Goal: Task Accomplishment & Management: Complete application form

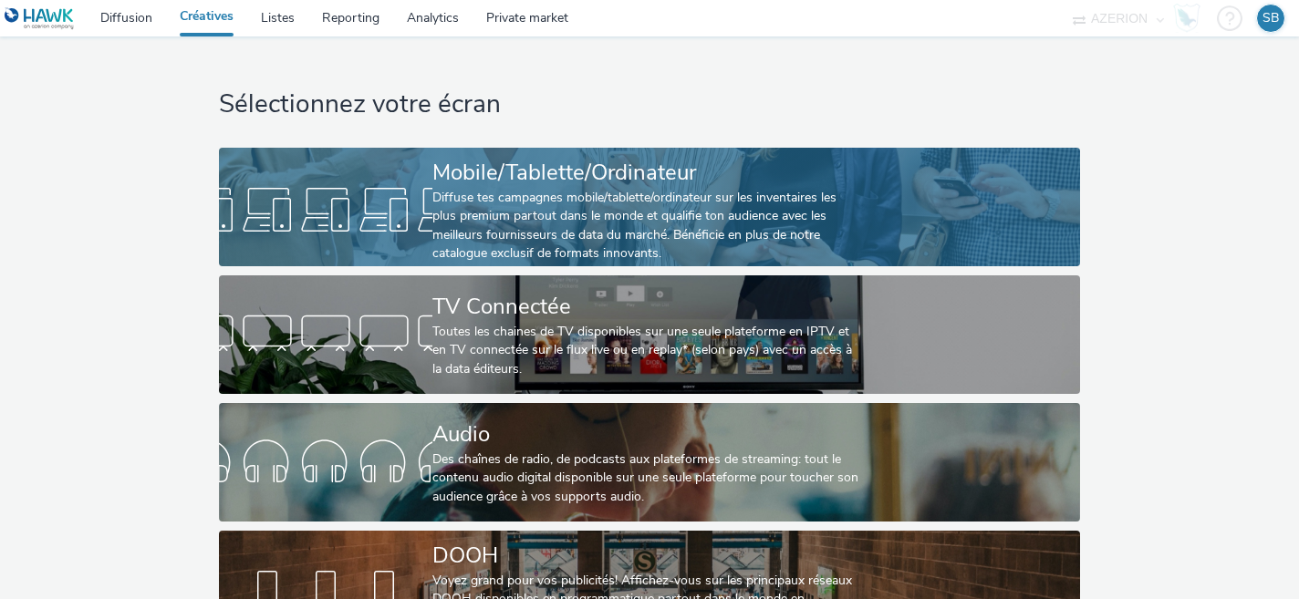
click at [484, 208] on div "Diffuse tes campagnes mobile/tablette/ordinateur sur les inventaires les plus p…" at bounding box center [646, 226] width 427 height 75
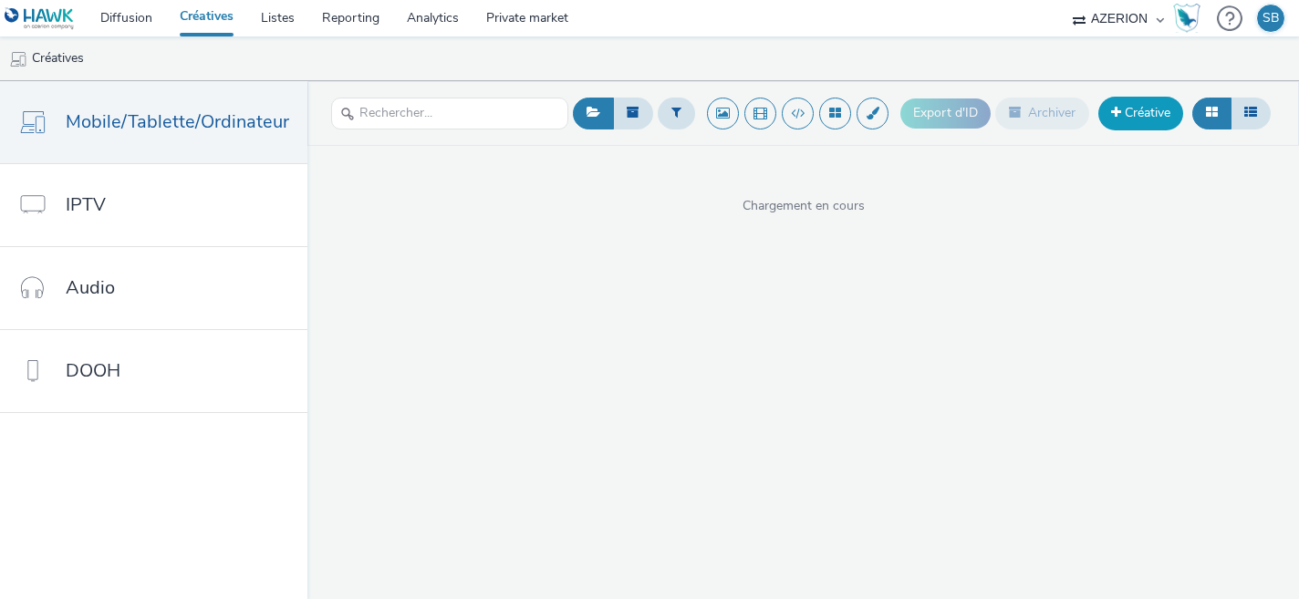
click at [1142, 114] on link "Créative" at bounding box center [1141, 113] width 85 height 33
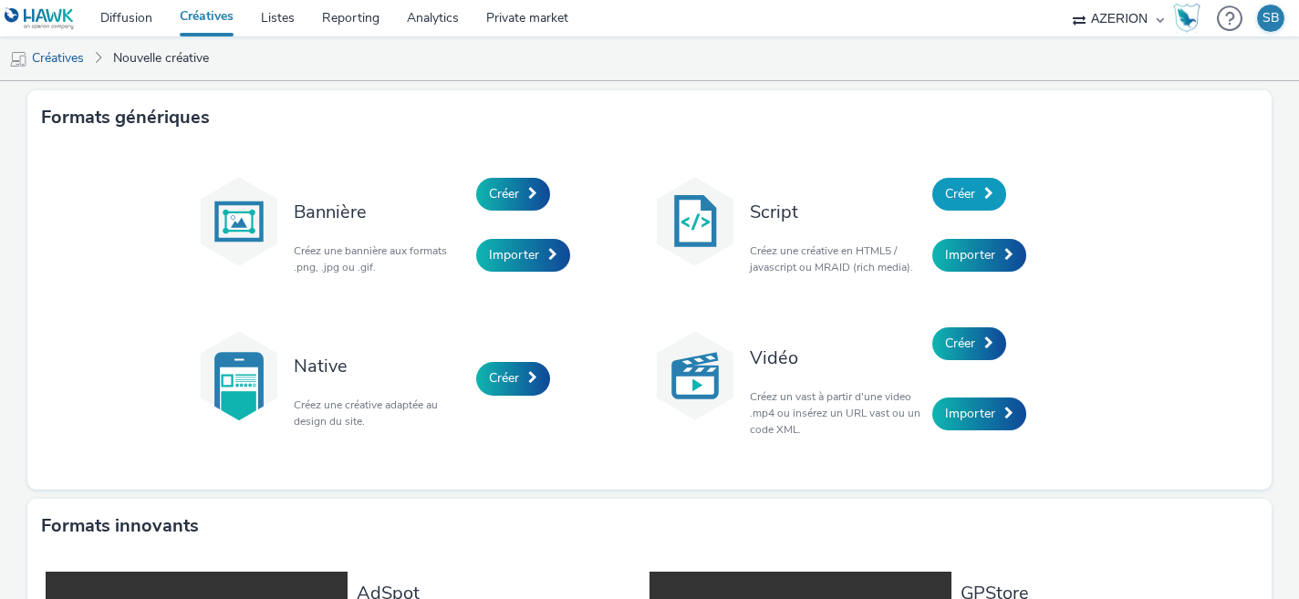
click at [985, 200] on link "Créer" at bounding box center [970, 194] width 74 height 33
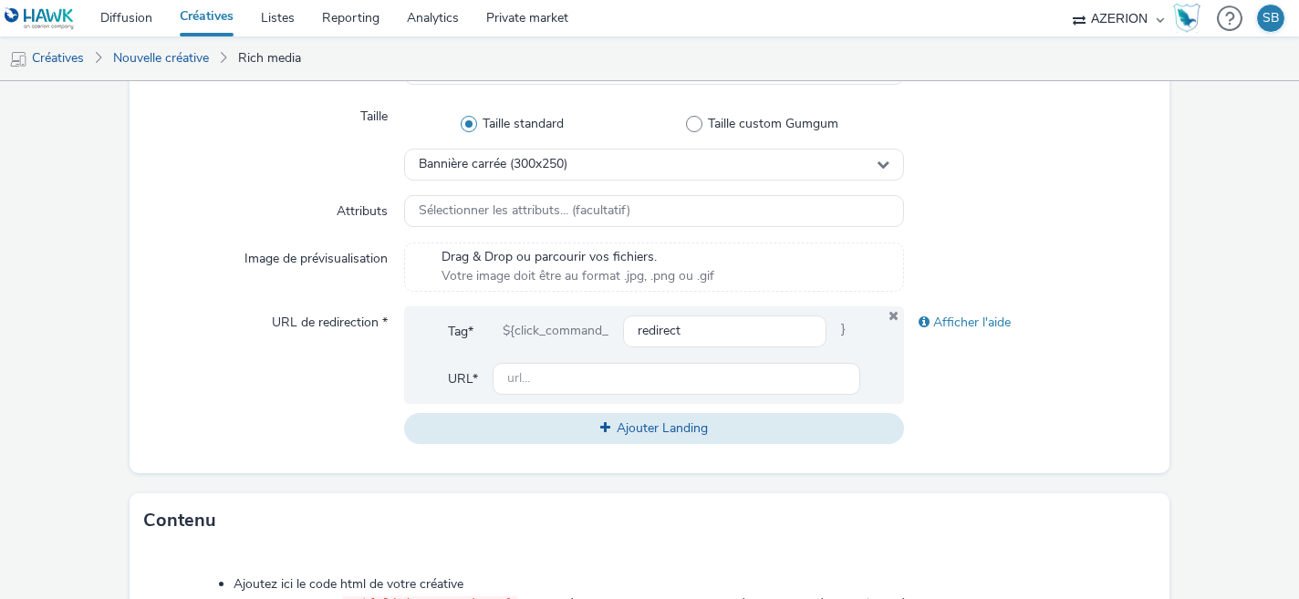
scroll to position [965, 0]
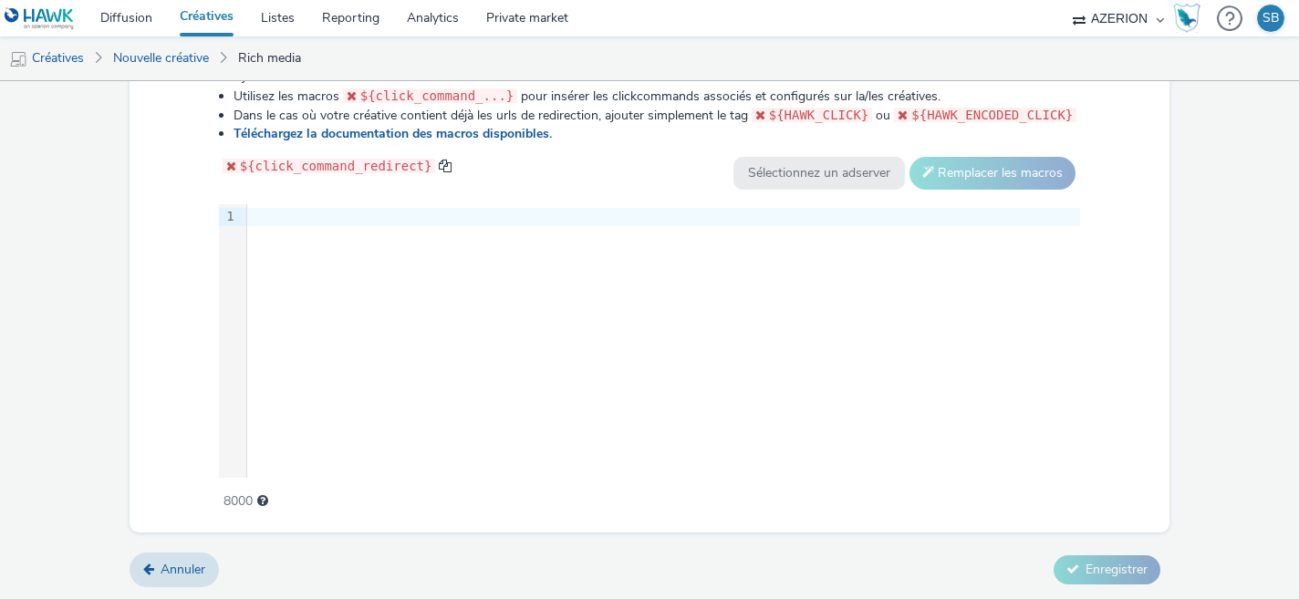
click at [349, 221] on div at bounding box center [663, 217] width 833 height 18
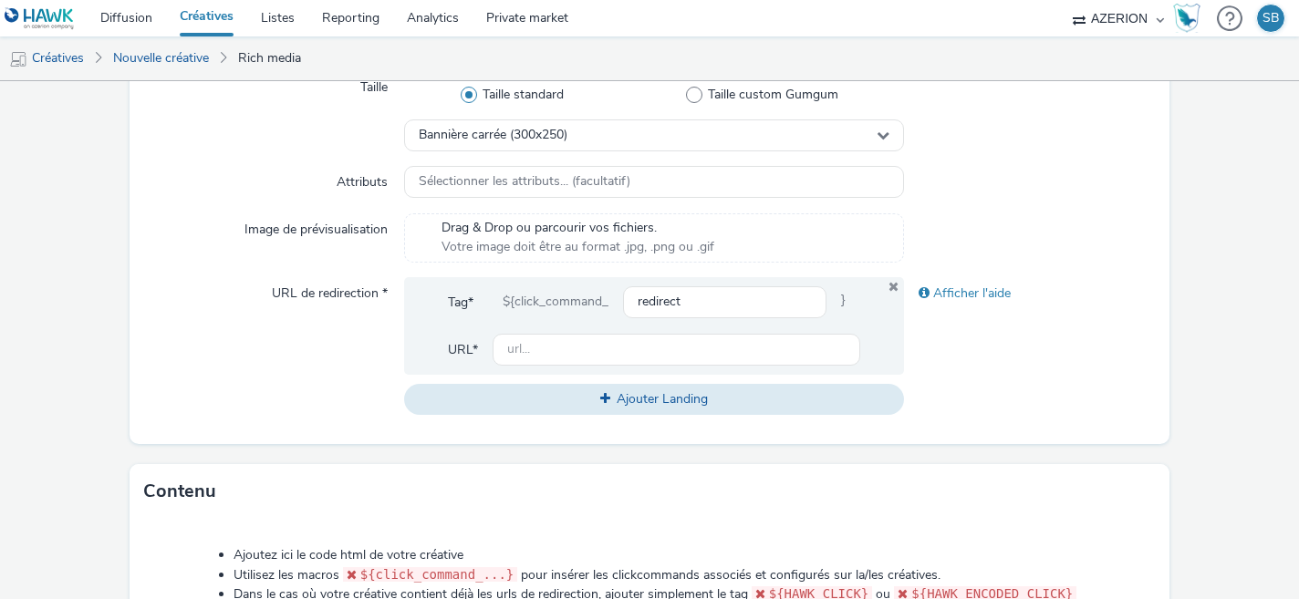
scroll to position [470, 0]
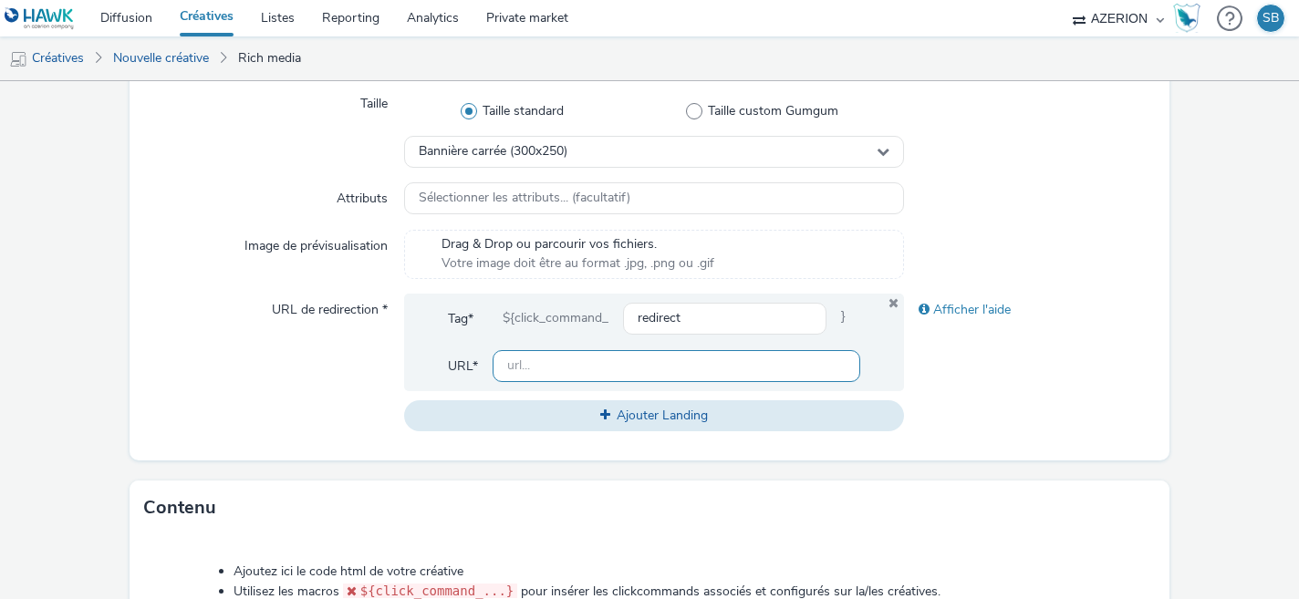
click at [544, 358] on input "text" at bounding box center [677, 366] width 369 height 32
paste input "https://share.google/G2Uev6iEQdcVH4Nas"
type input "https://share.google/G2Uev6iEQdcVH4Nas"
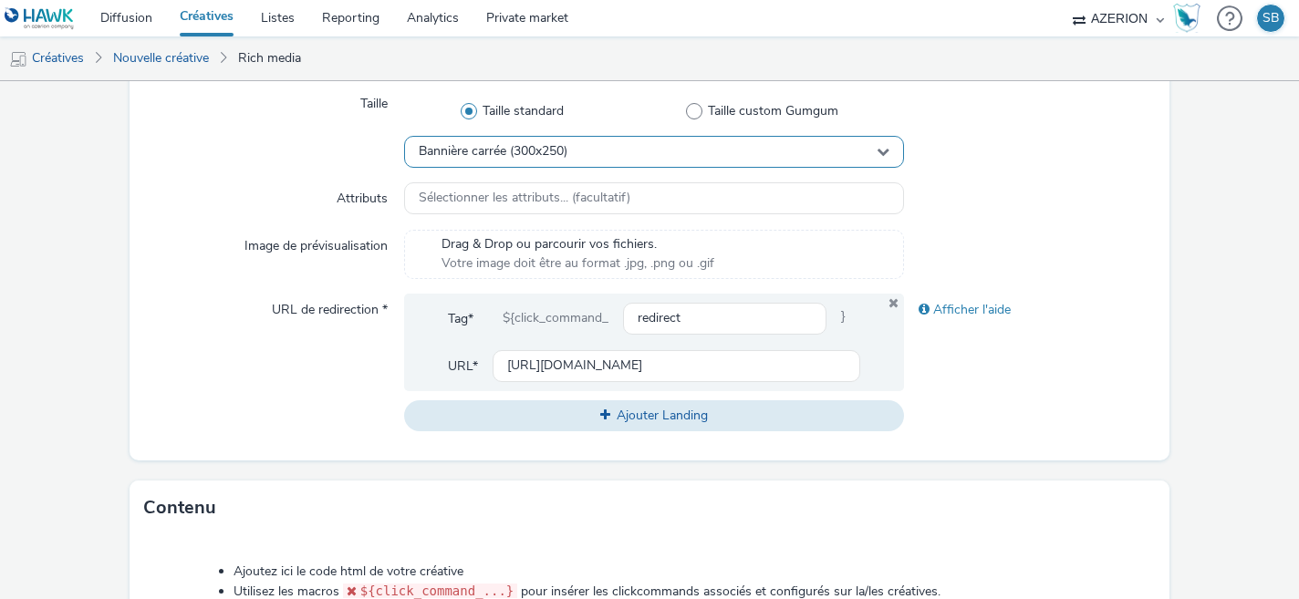
click at [631, 151] on div "Bannière carrée (300x250)" at bounding box center [654, 152] width 501 height 32
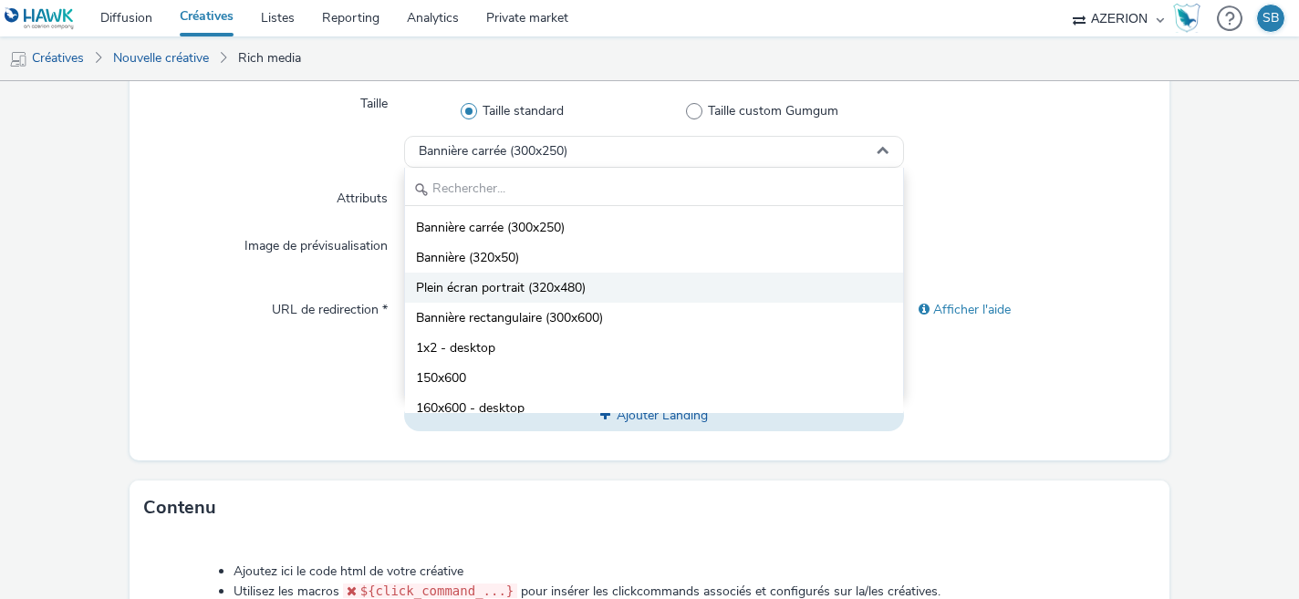
click at [595, 298] on li "Plein écran portrait (320x480)" at bounding box center [654, 288] width 499 height 30
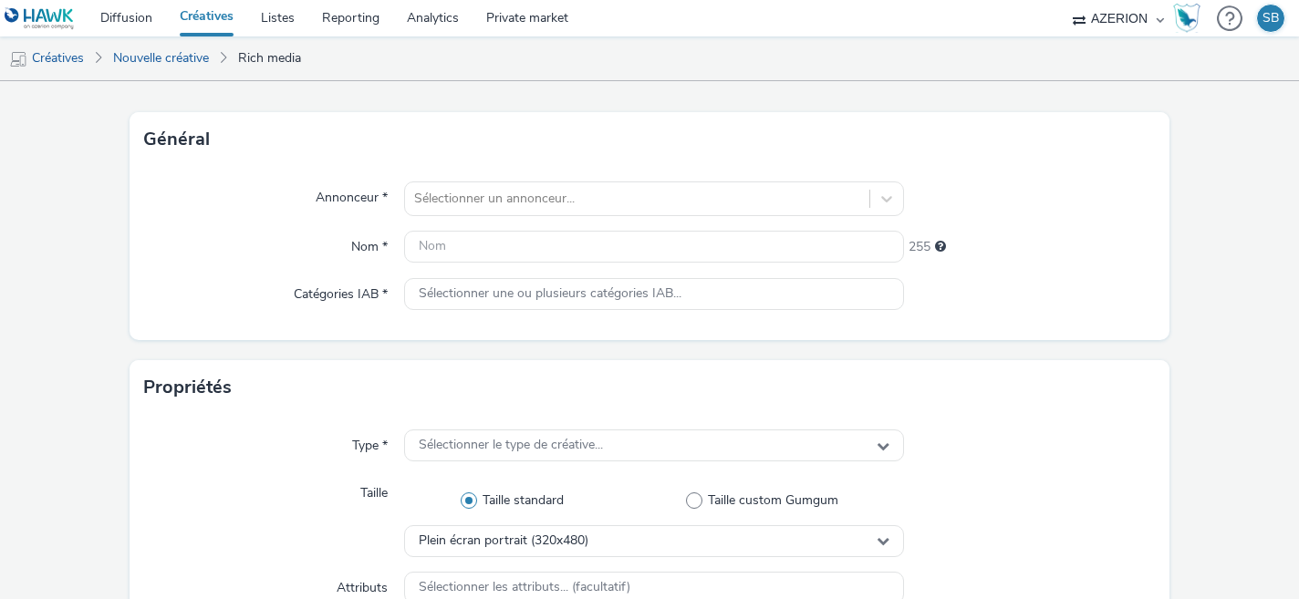
scroll to position [78, 0]
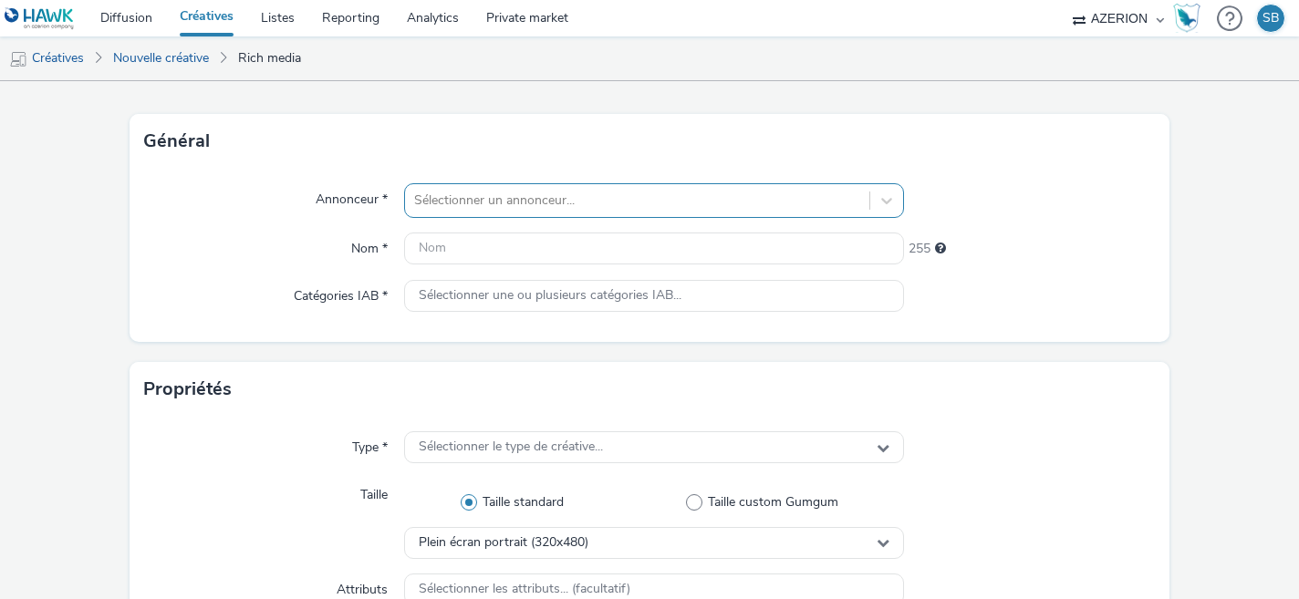
click at [427, 209] on div at bounding box center [637, 201] width 447 height 22
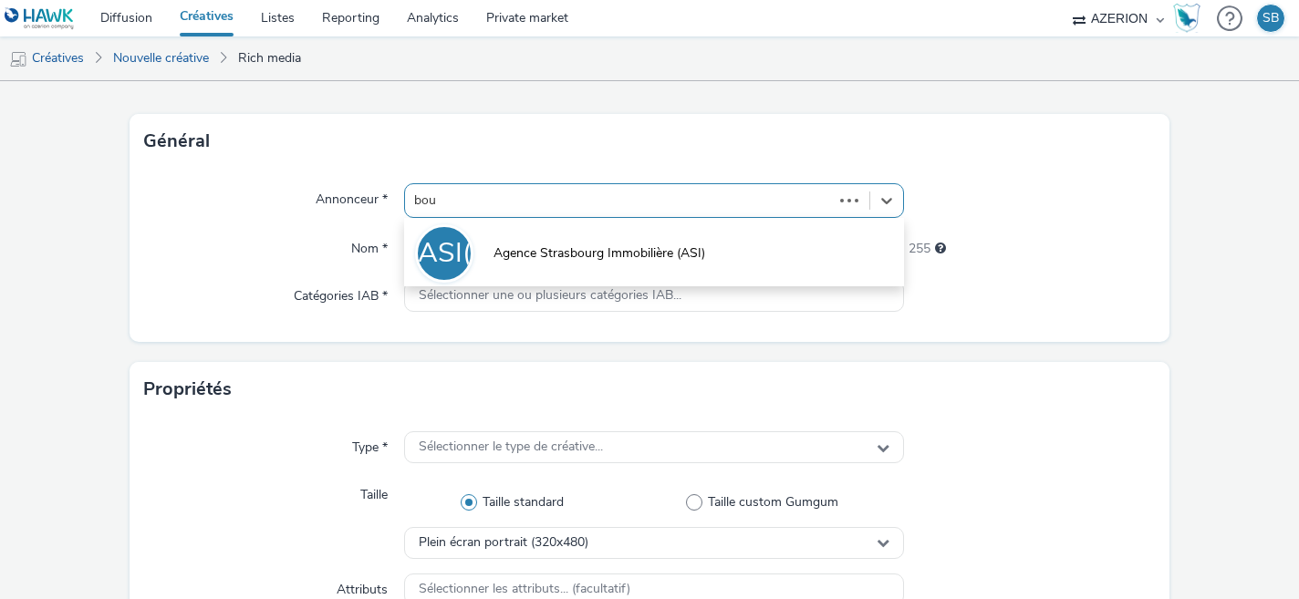
type input "bouy"
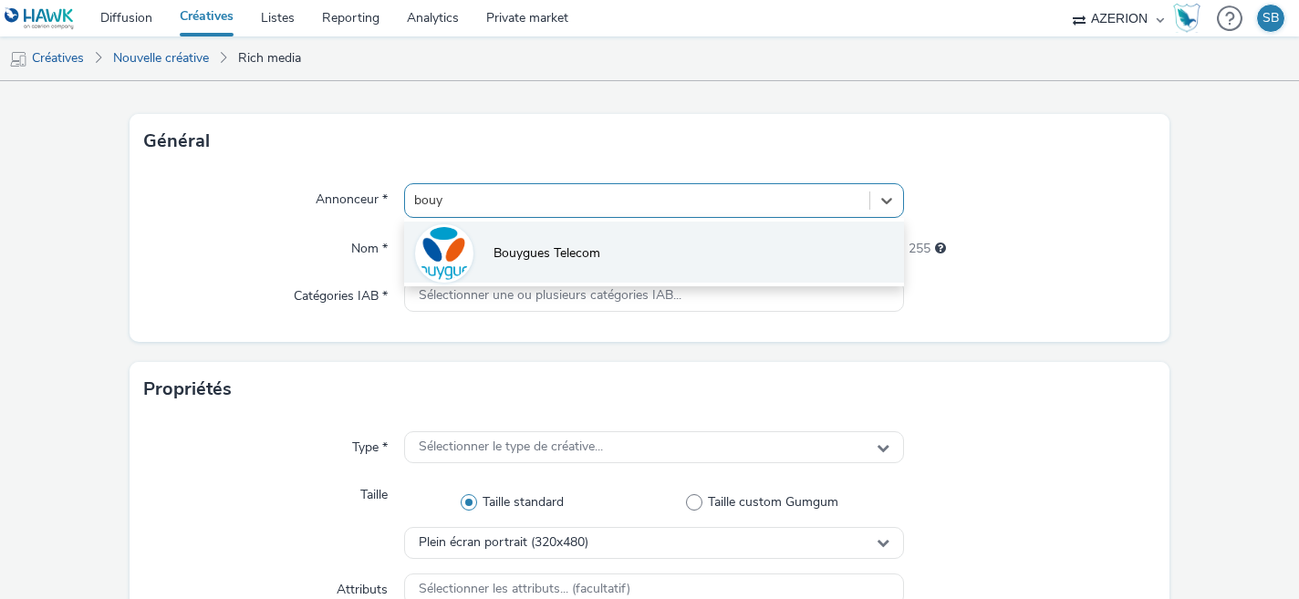
click at [471, 254] on div at bounding box center [444, 253] width 58 height 58
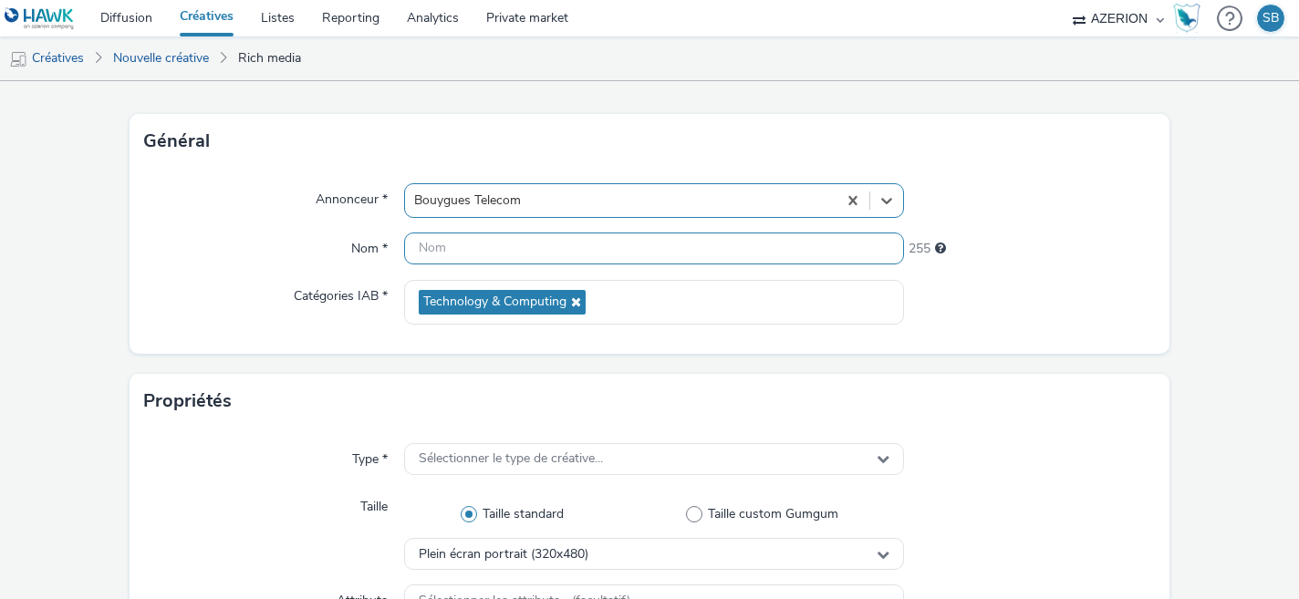
click at [453, 249] on input "text" at bounding box center [654, 249] width 501 height 32
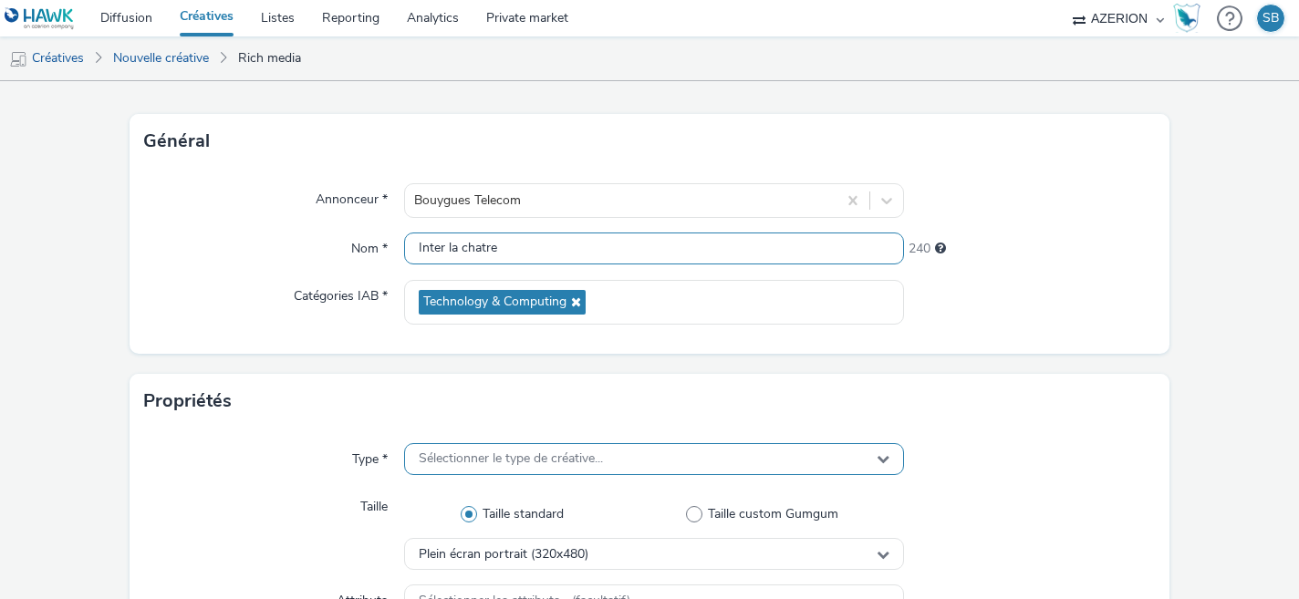
type input "Inter la chatre"
click at [415, 470] on div "Sélectionner le type de créative..." at bounding box center [654, 459] width 501 height 32
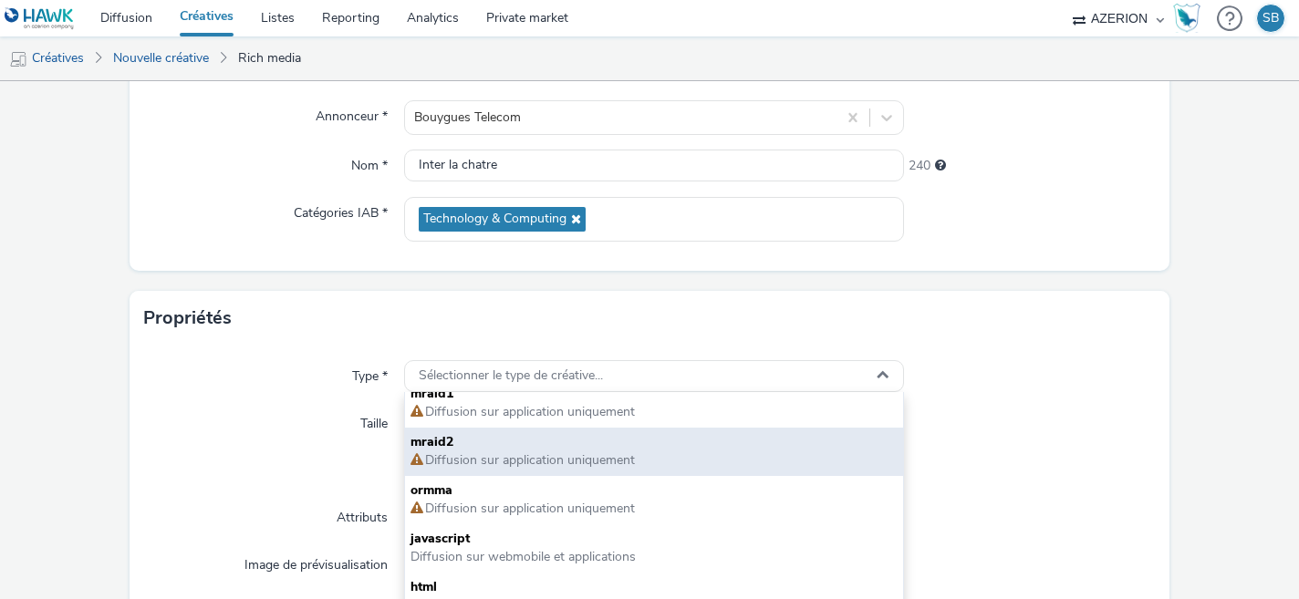
scroll to position [169, 0]
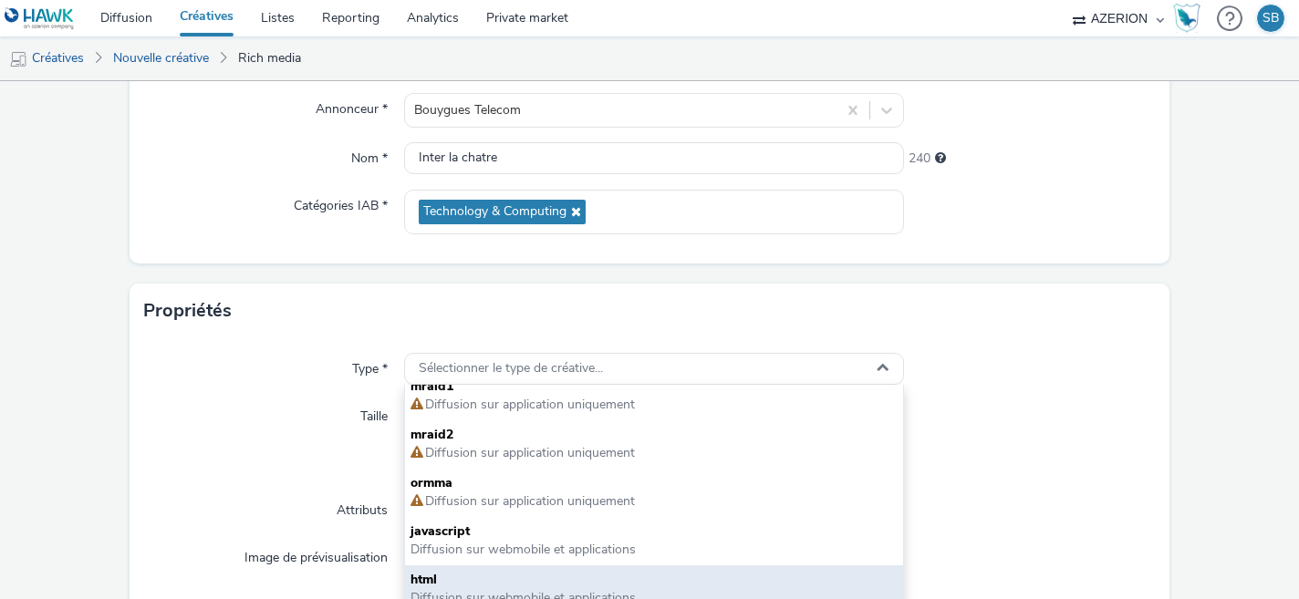
click at [495, 573] on span "html" at bounding box center [655, 580] width 488 height 18
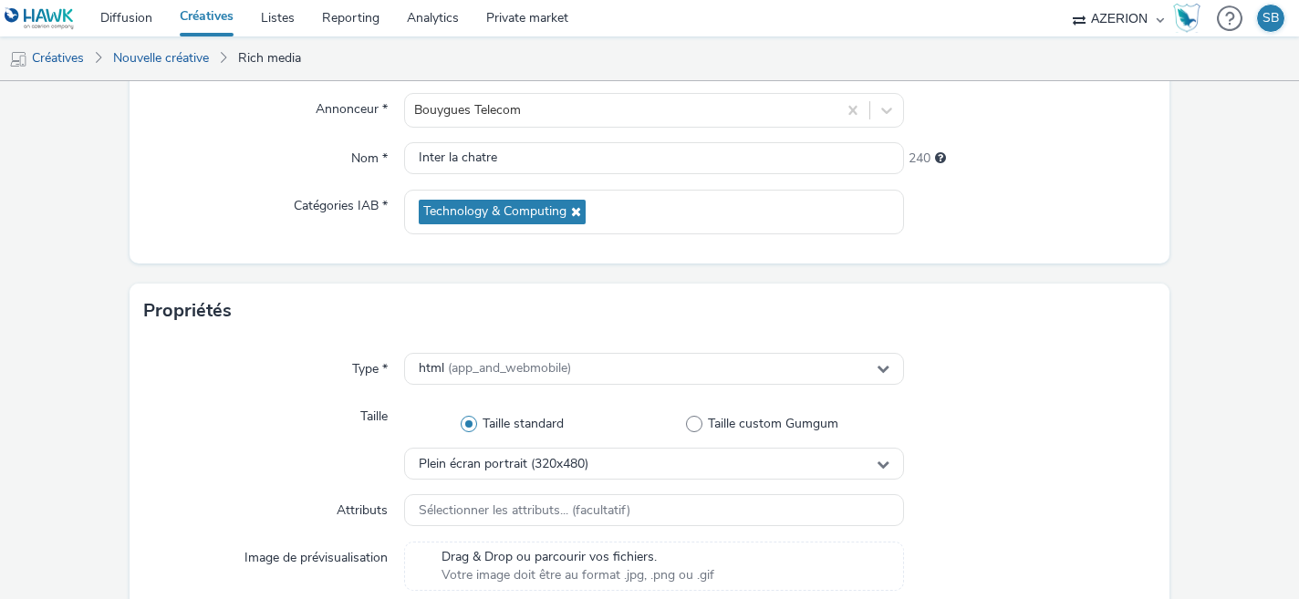
scroll to position [976, 0]
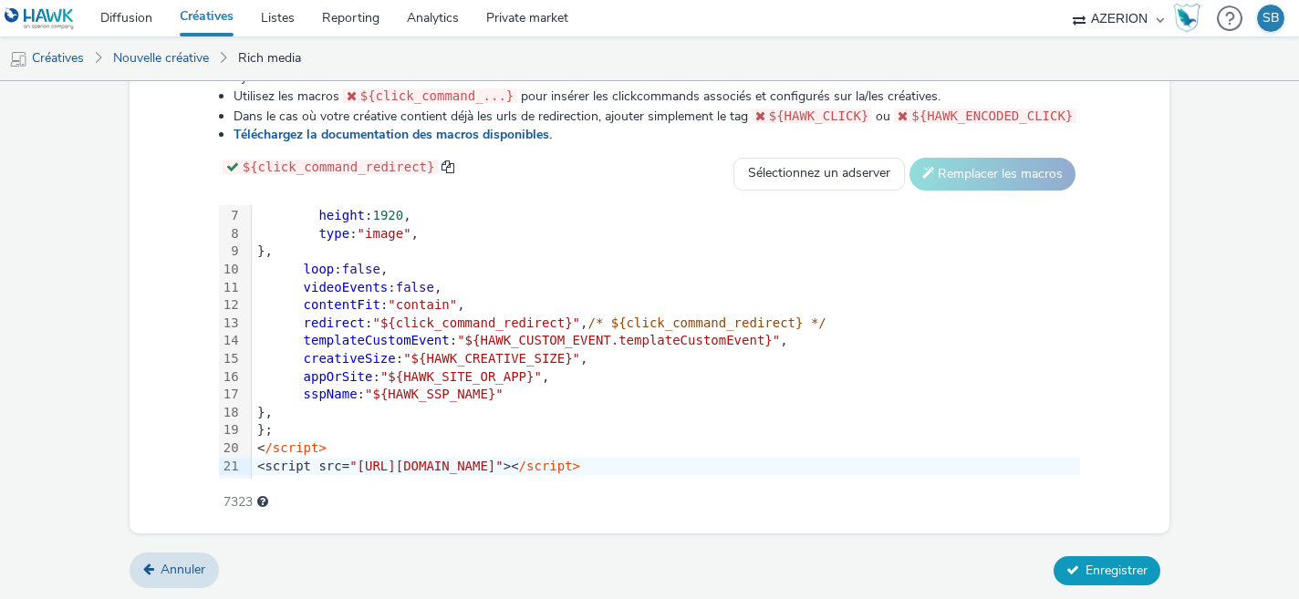
click at [1068, 570] on icon at bounding box center [1073, 570] width 13 height 13
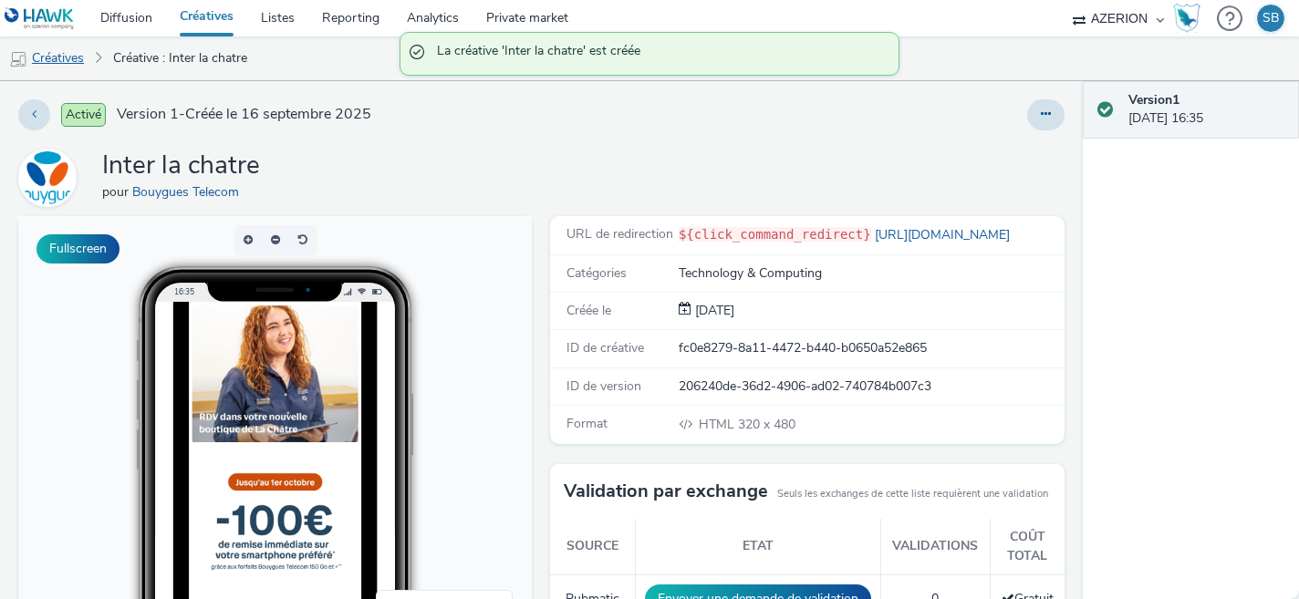
click at [69, 62] on link "Créatives" at bounding box center [46, 58] width 93 height 44
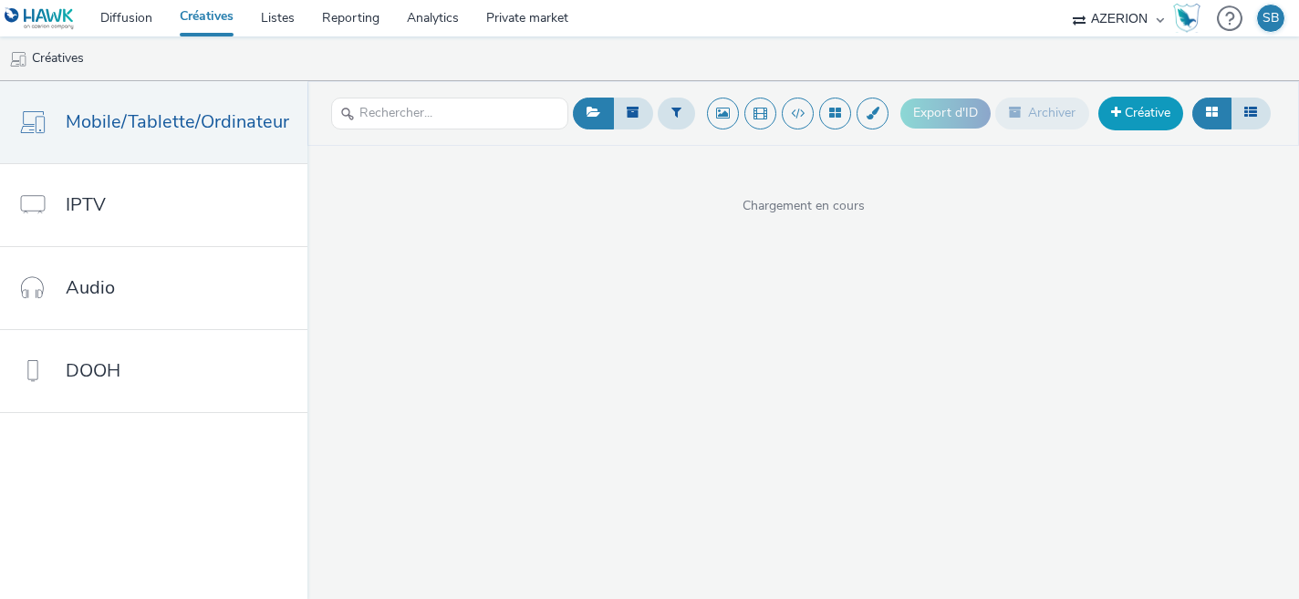
click at [1128, 115] on link "Créative" at bounding box center [1141, 113] width 85 height 33
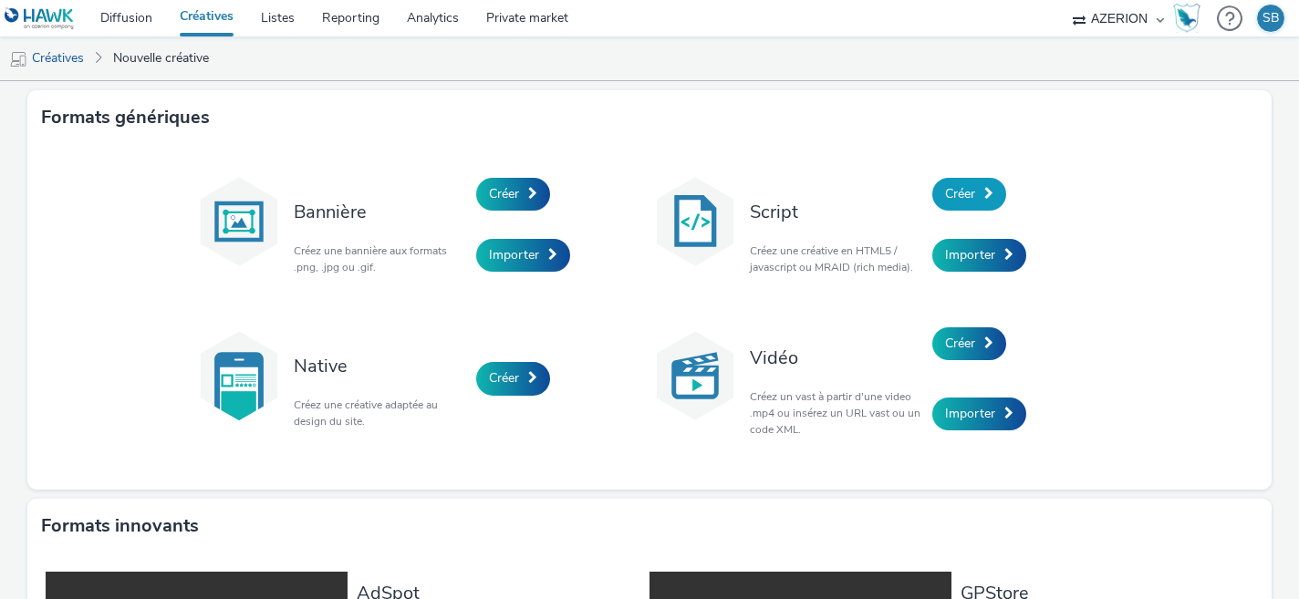
click at [971, 198] on span "Créer" at bounding box center [960, 193] width 30 height 17
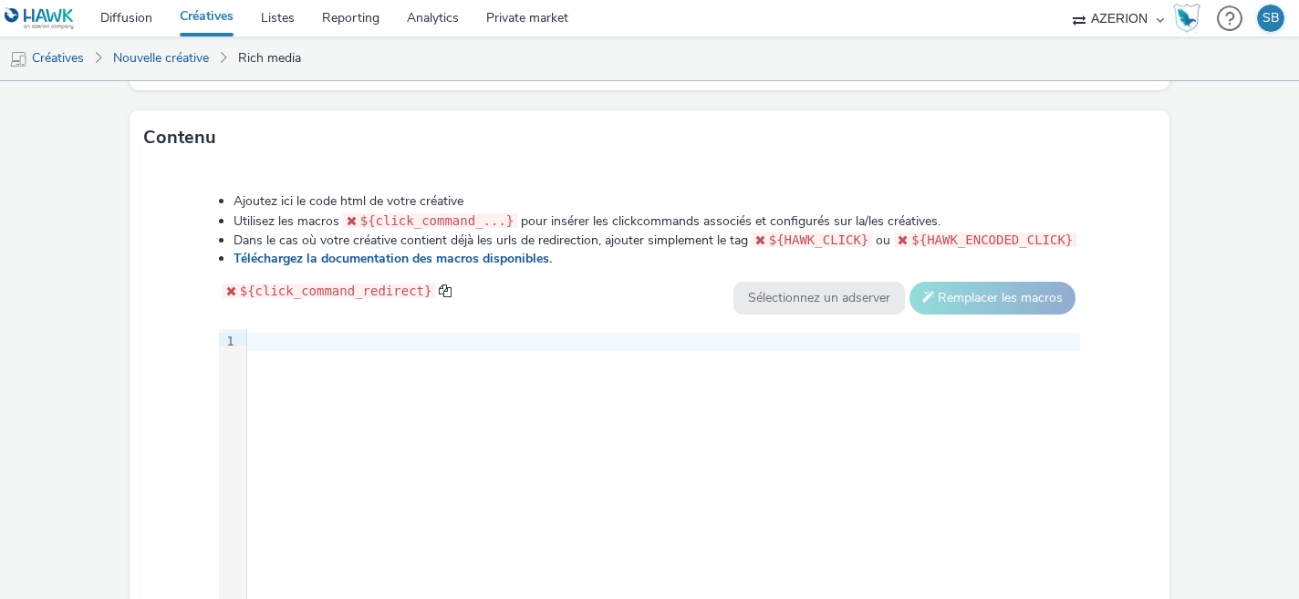
scroll to position [965, 0]
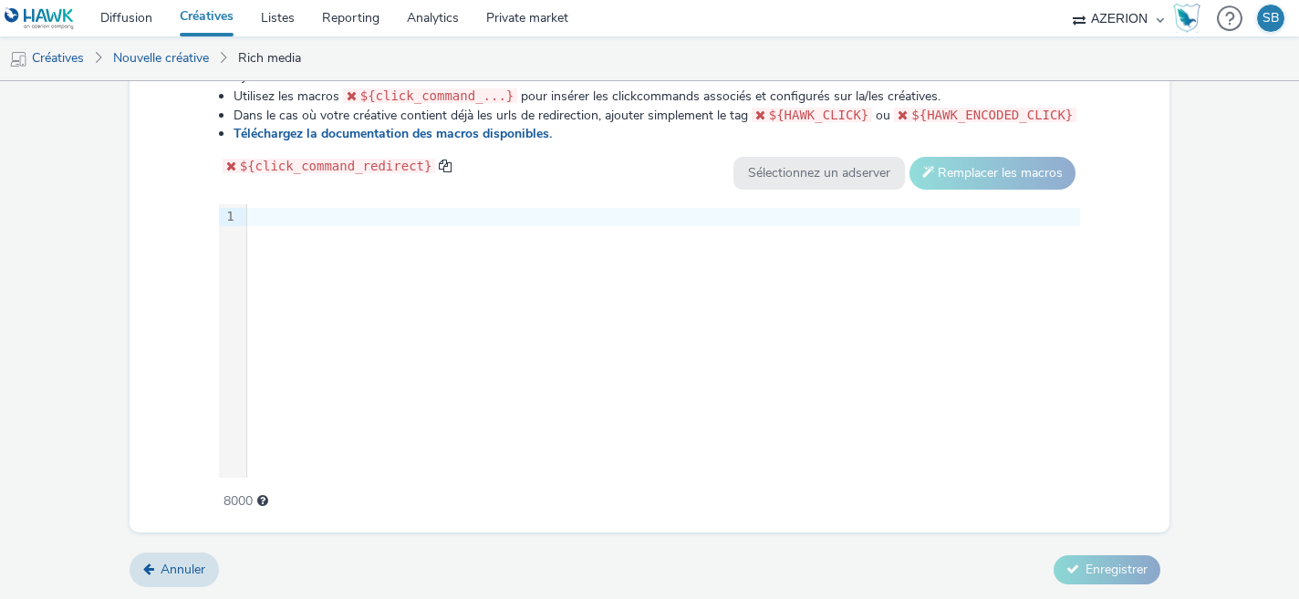
click at [382, 224] on div at bounding box center [663, 217] width 833 height 18
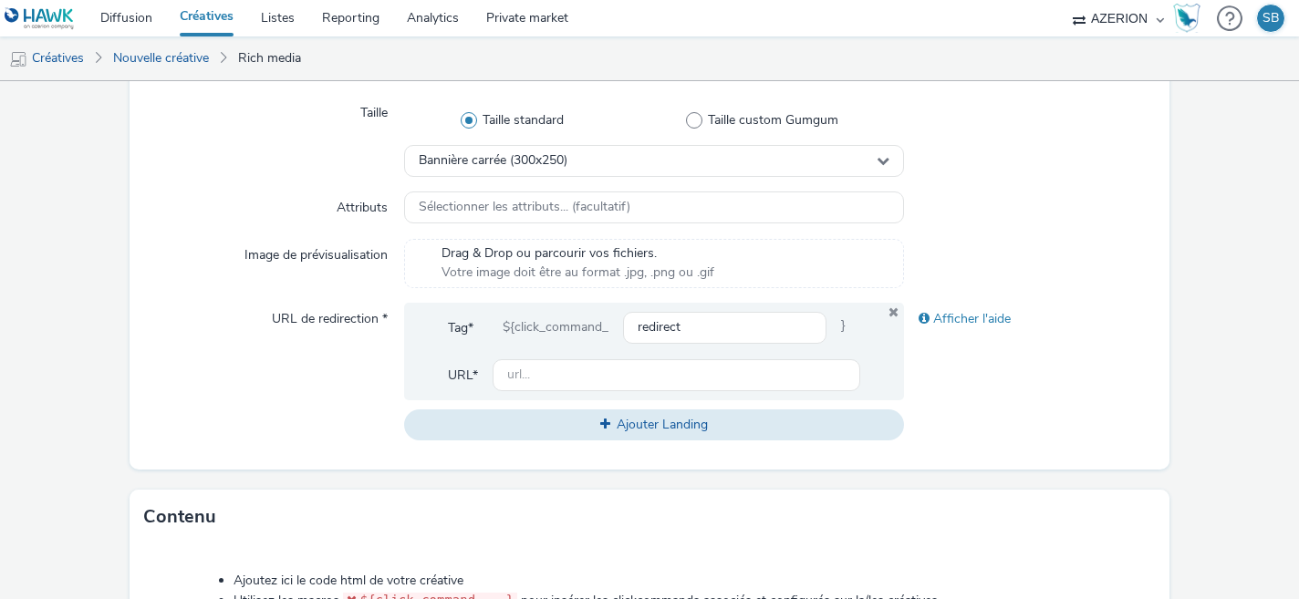
scroll to position [455, 0]
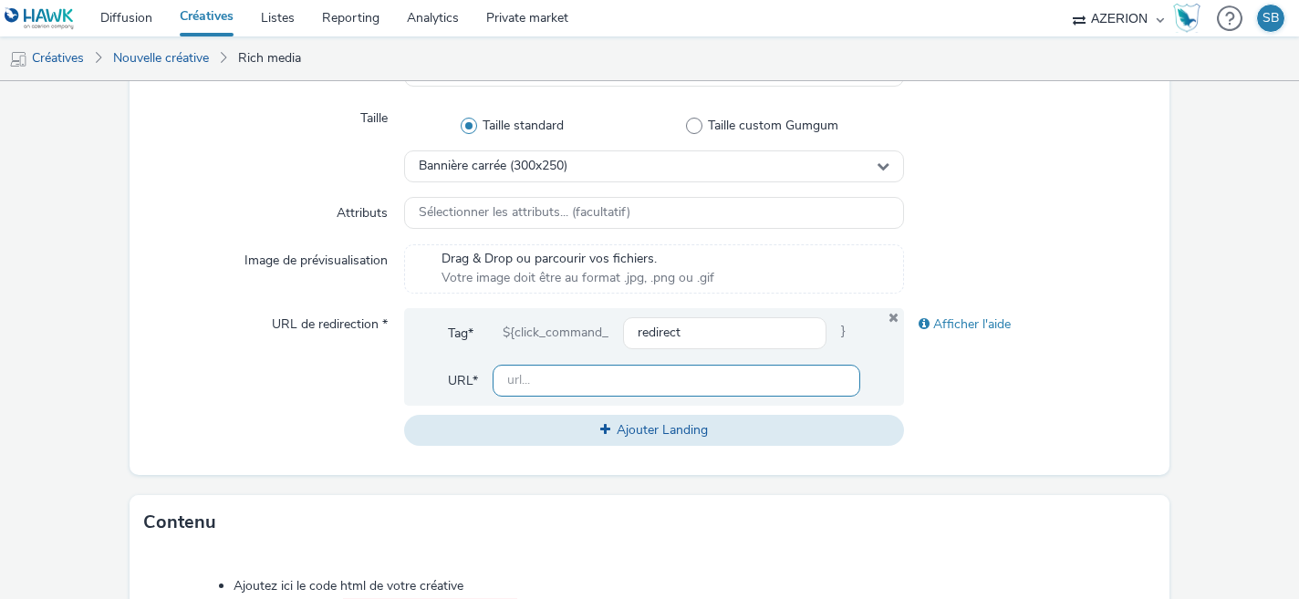
click at [538, 386] on input "text" at bounding box center [677, 381] width 369 height 32
paste input "https://share.google/G2Uev6iEQdcVH4Nas"
type input "https://share.google/G2Uev6iEQdcVH4Nas"
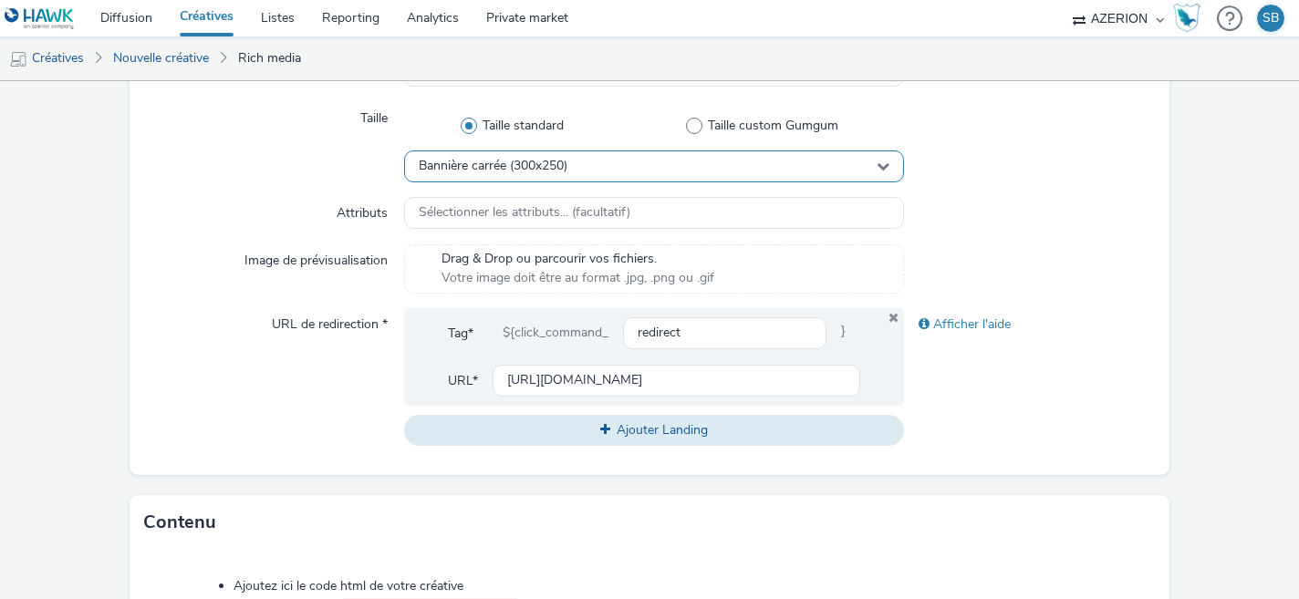
click at [595, 180] on div "Bannière carrée (300x250)" at bounding box center [654, 167] width 501 height 32
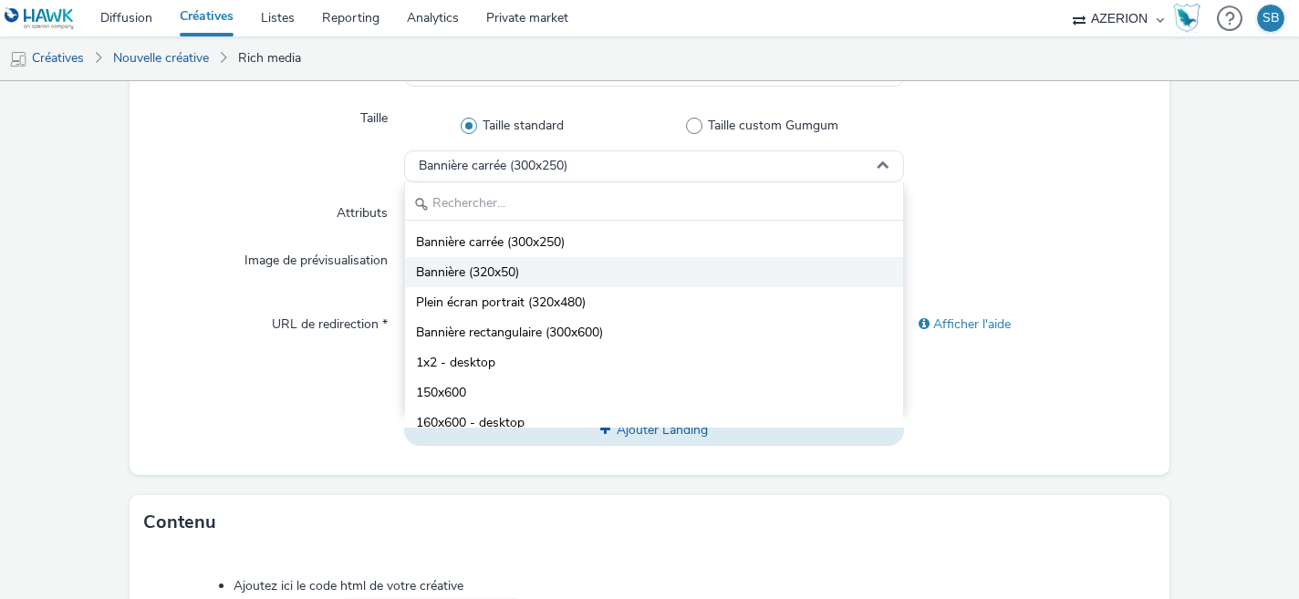
click at [580, 271] on li "Bannière (320x50)" at bounding box center [654, 272] width 499 height 30
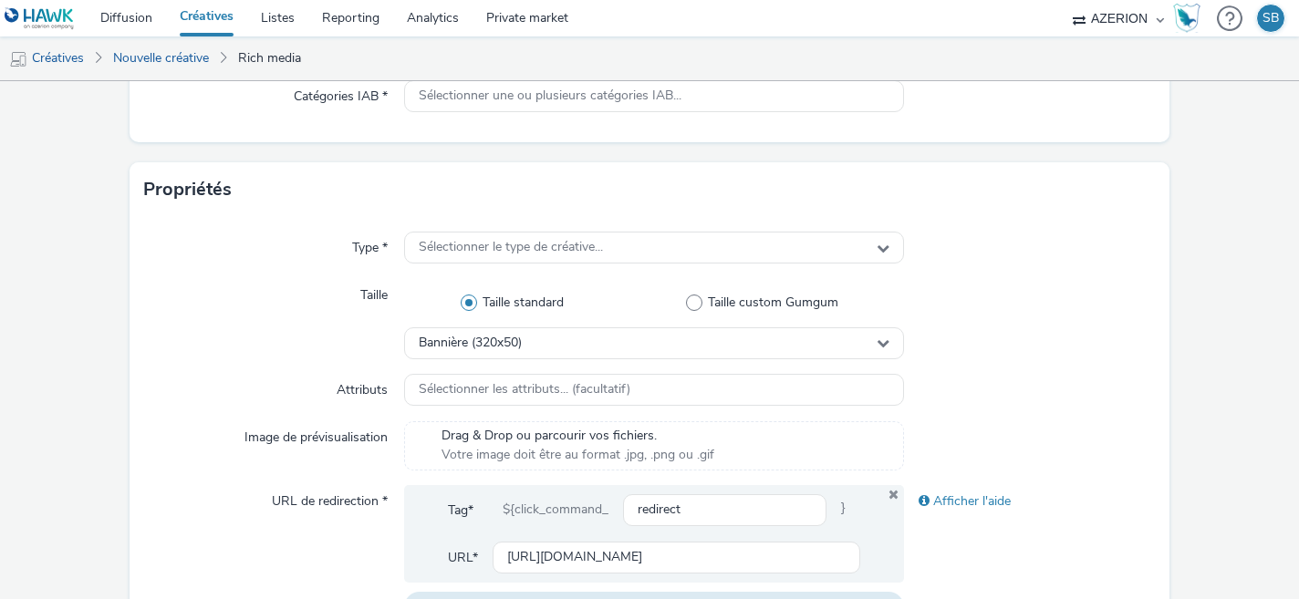
scroll to position [266, 0]
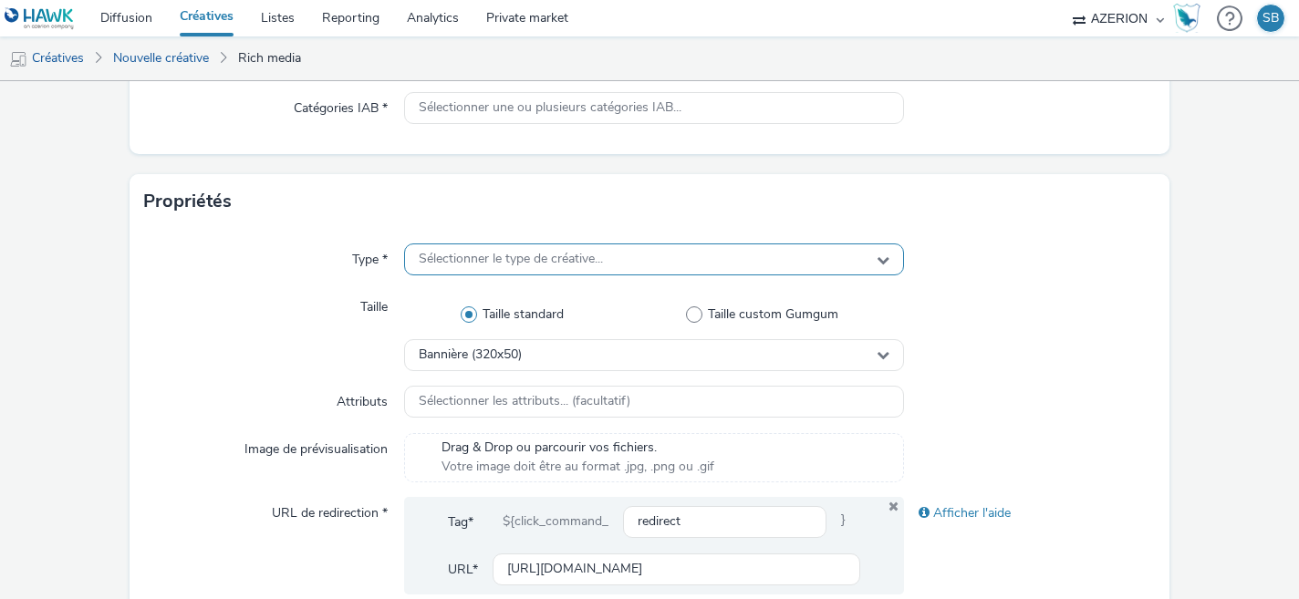
click at [482, 261] on span "Sélectionner le type de créative..." at bounding box center [511, 260] width 184 height 16
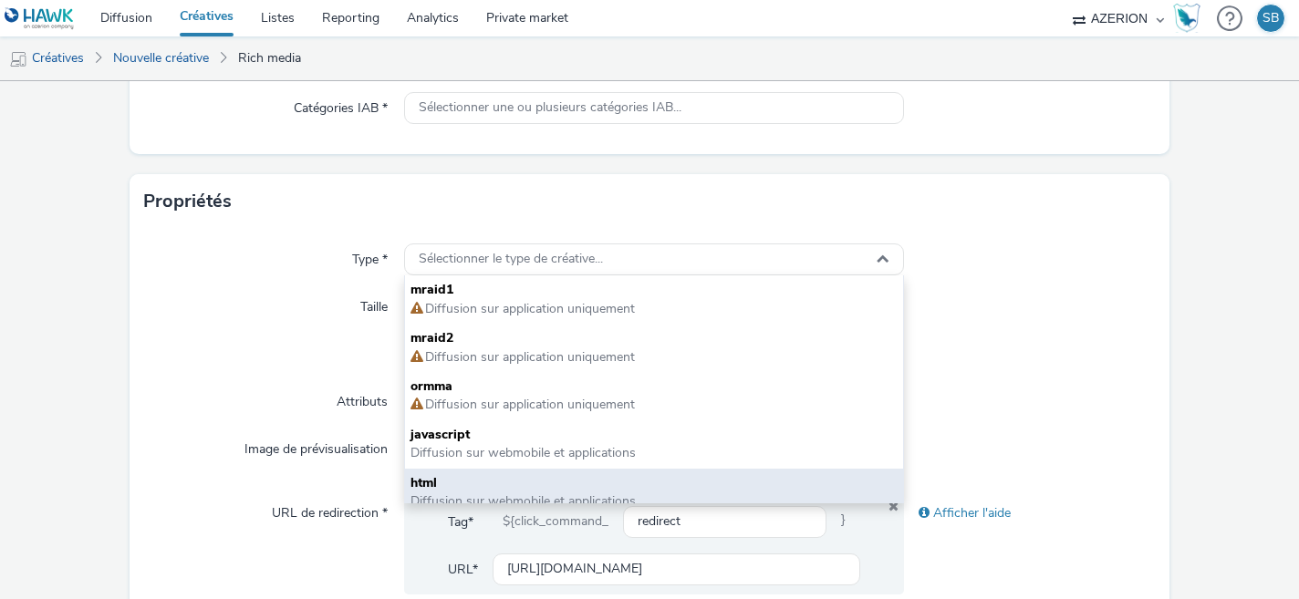
click at [474, 478] on span "html" at bounding box center [655, 483] width 488 height 18
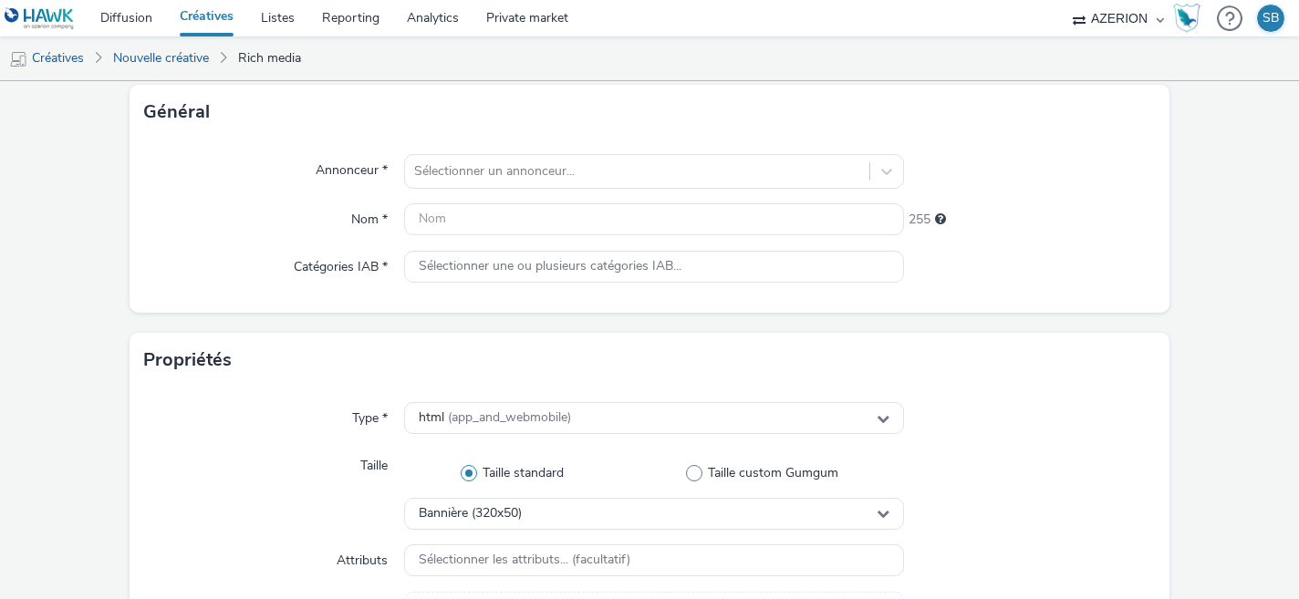
scroll to position [0, 0]
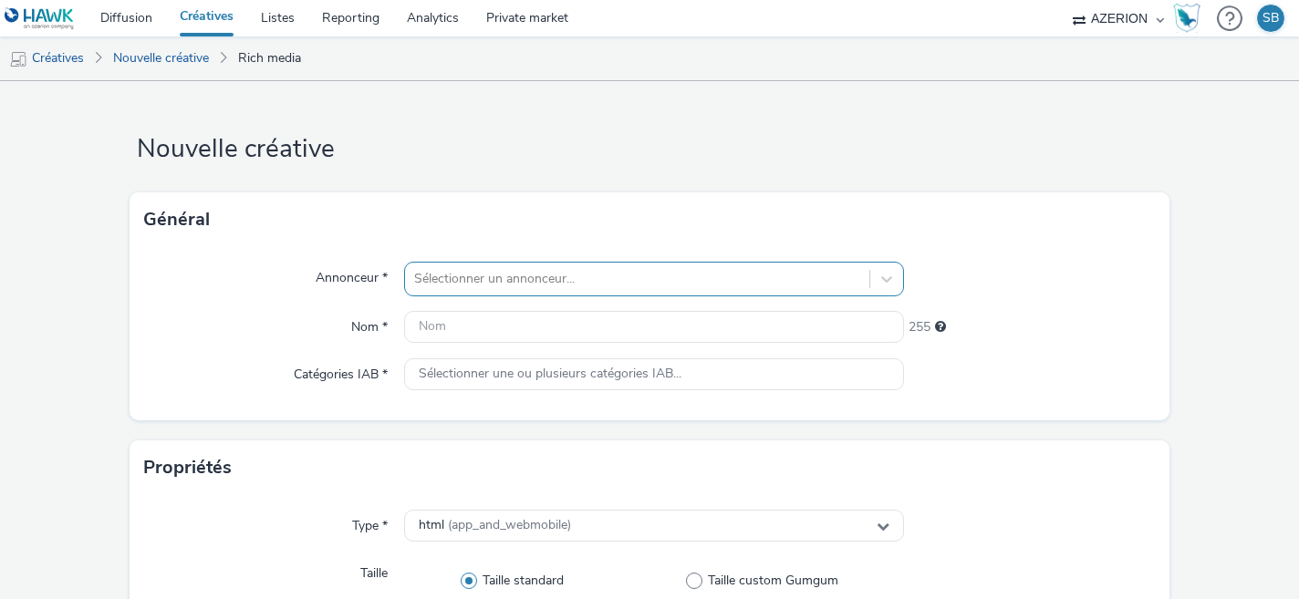
click at [508, 283] on div "Sélectionner un annonceur..." at bounding box center [654, 279] width 501 height 35
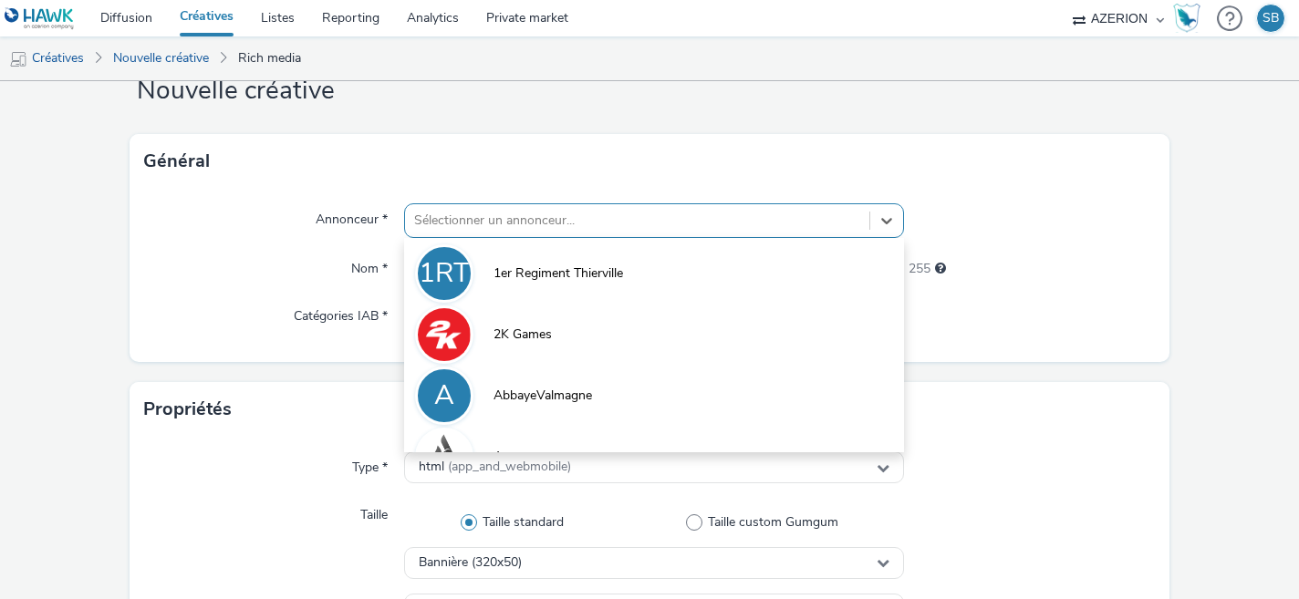
scroll to position [59, 0]
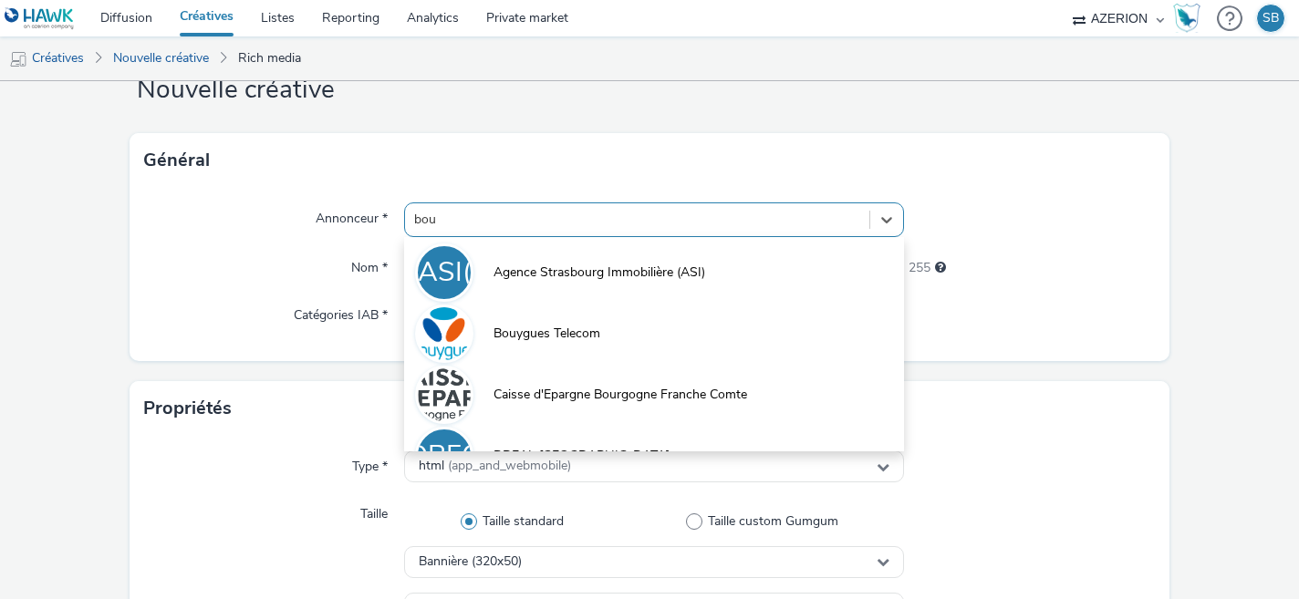
type input "bouy"
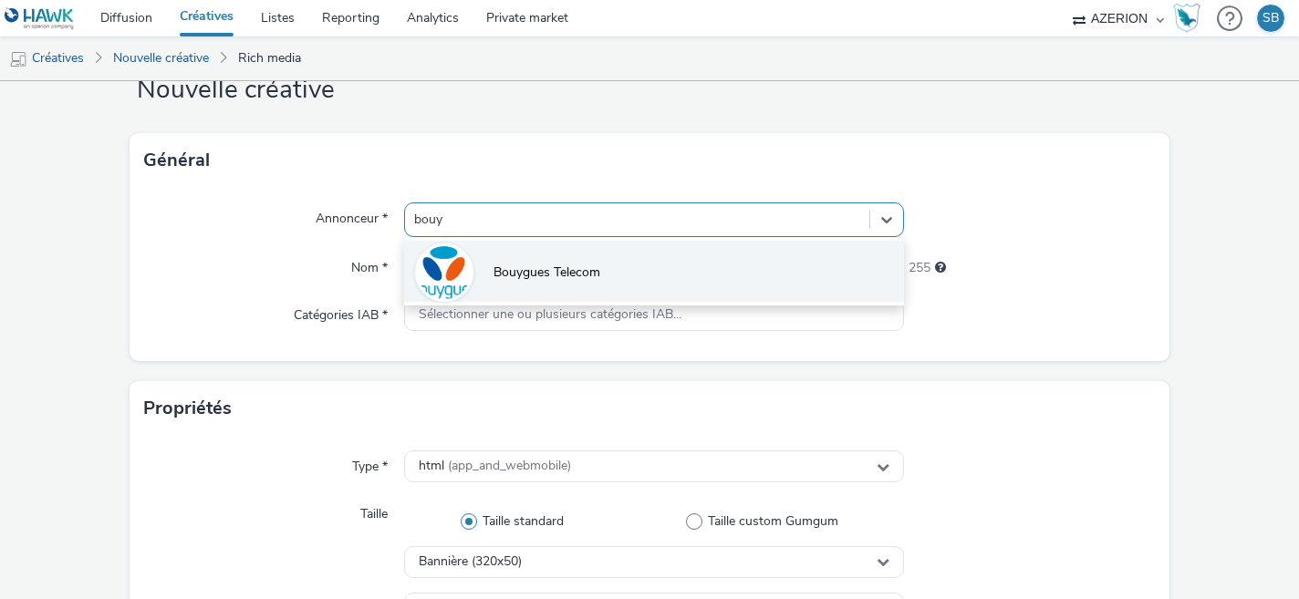
click at [559, 285] on li "Bouygues Telecom" at bounding box center [654, 271] width 501 height 61
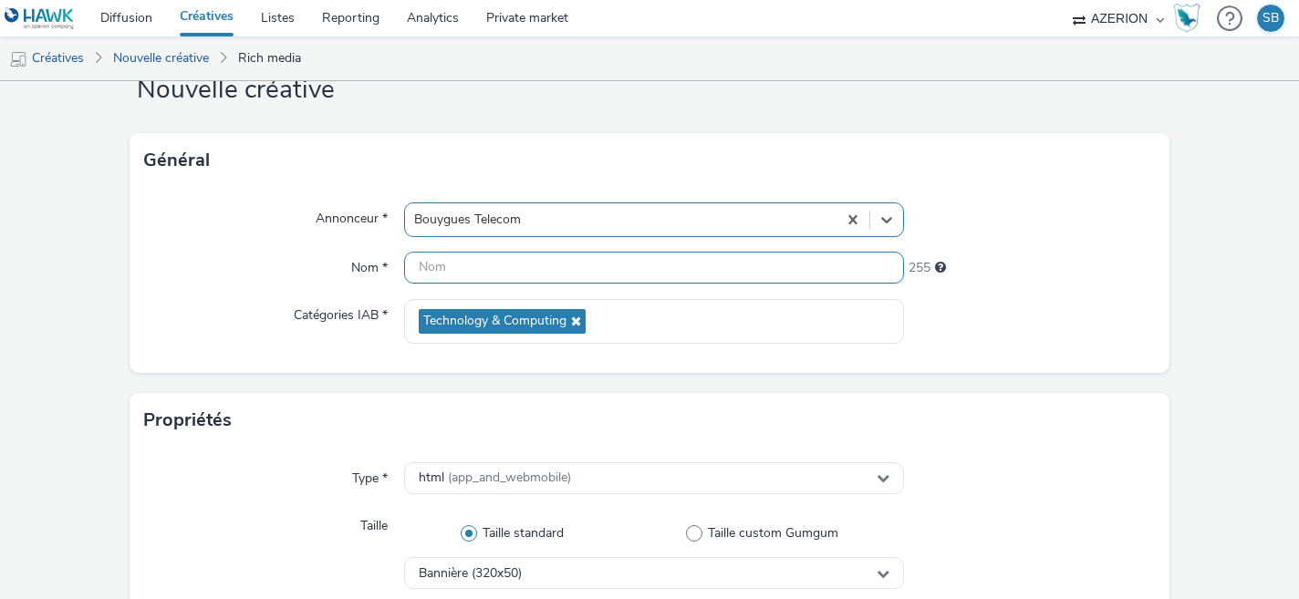
click at [521, 269] on input "text" at bounding box center [654, 268] width 501 height 32
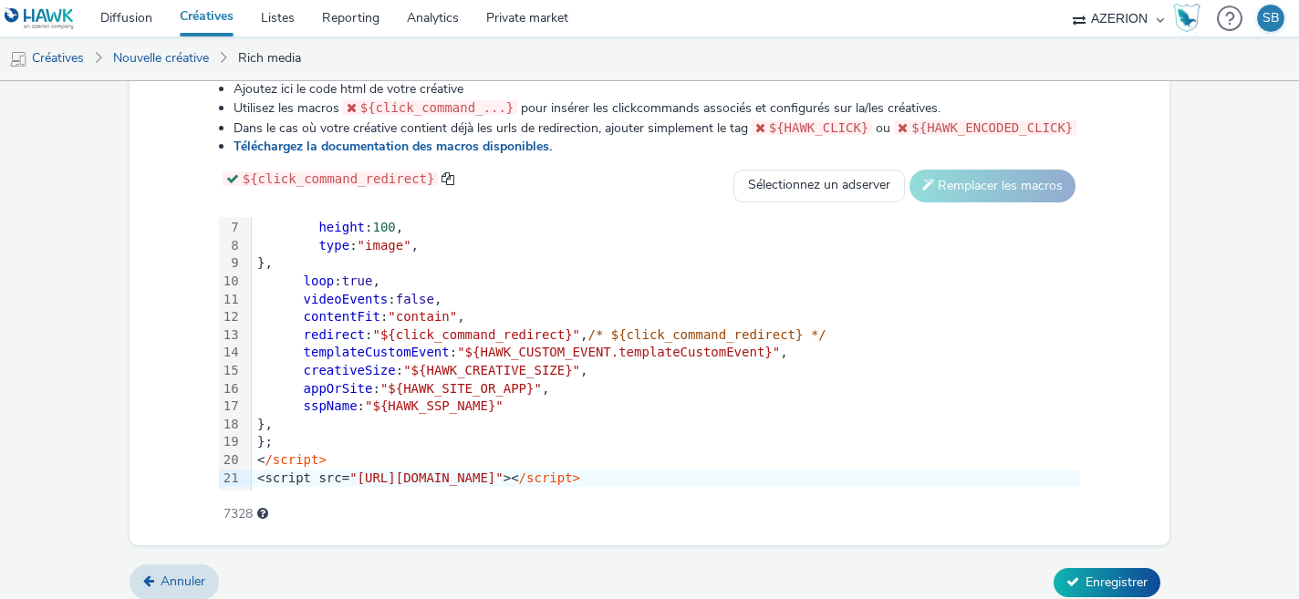
scroll to position [976, 0]
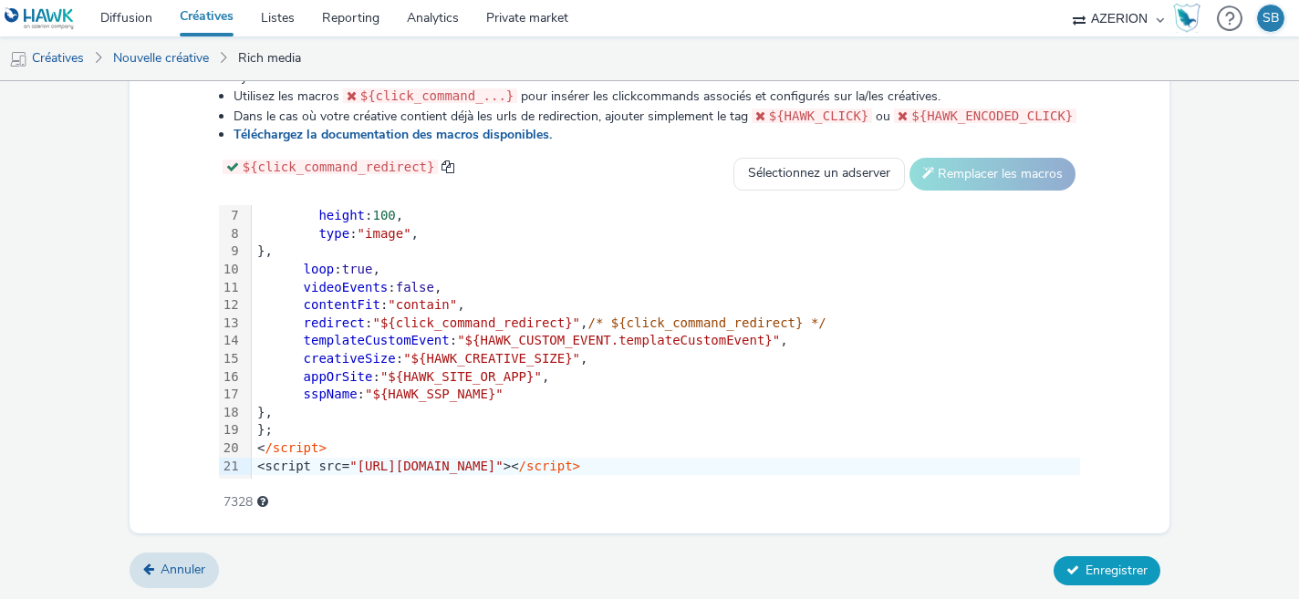
type input "Banner la chatre"
click at [1131, 558] on button "Enregistrer" at bounding box center [1107, 571] width 107 height 29
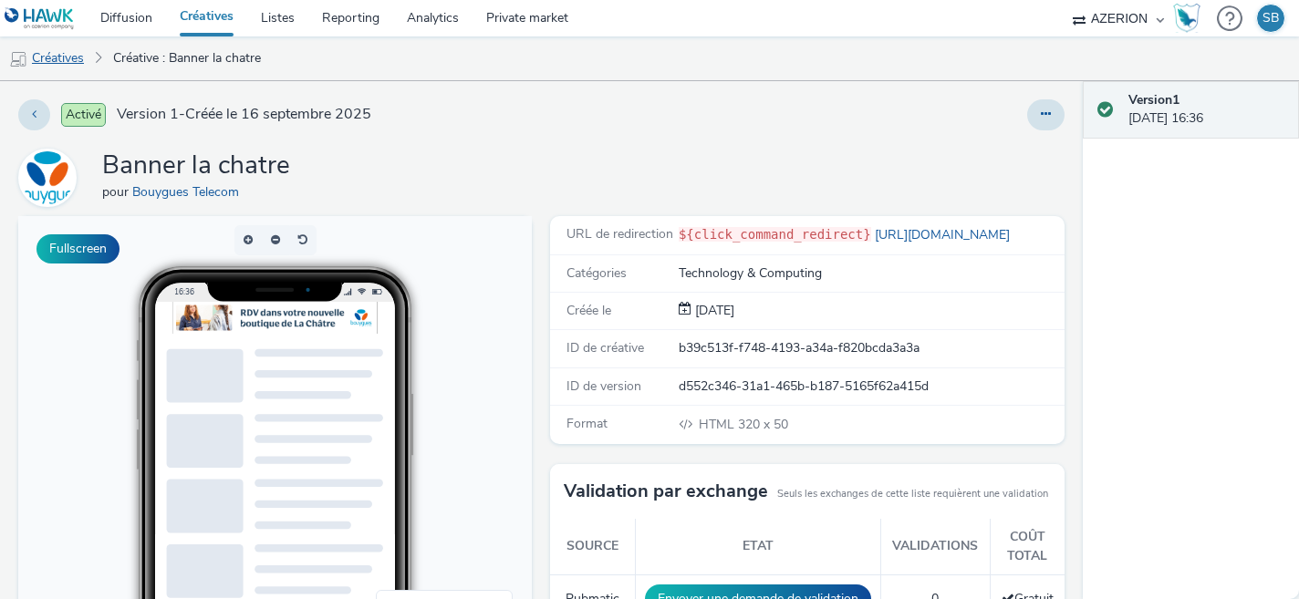
click at [92, 61] on link "Créatives" at bounding box center [46, 58] width 93 height 44
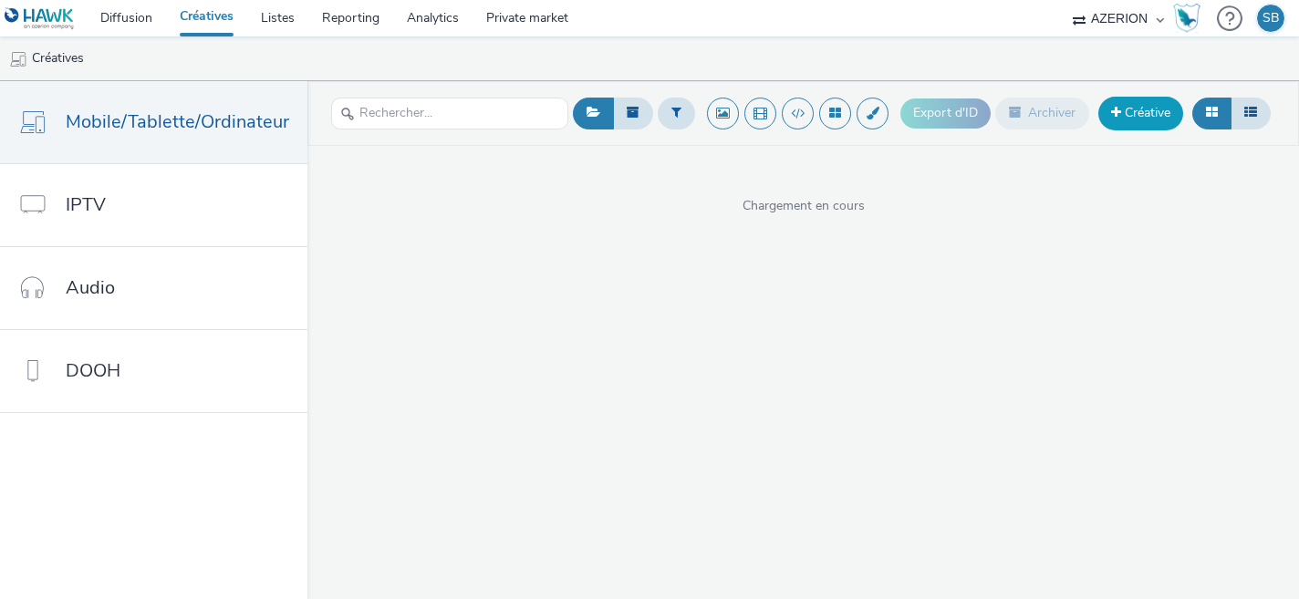
click at [1158, 105] on link "Créative" at bounding box center [1141, 113] width 85 height 33
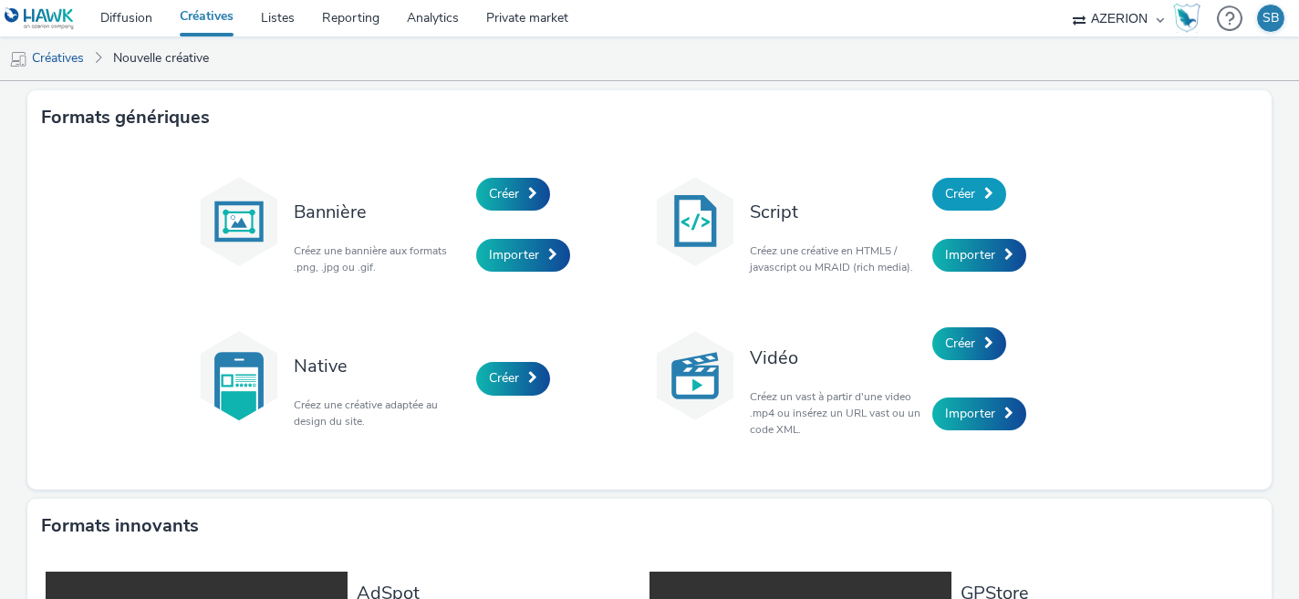
click at [989, 193] on span at bounding box center [989, 193] width 9 height 13
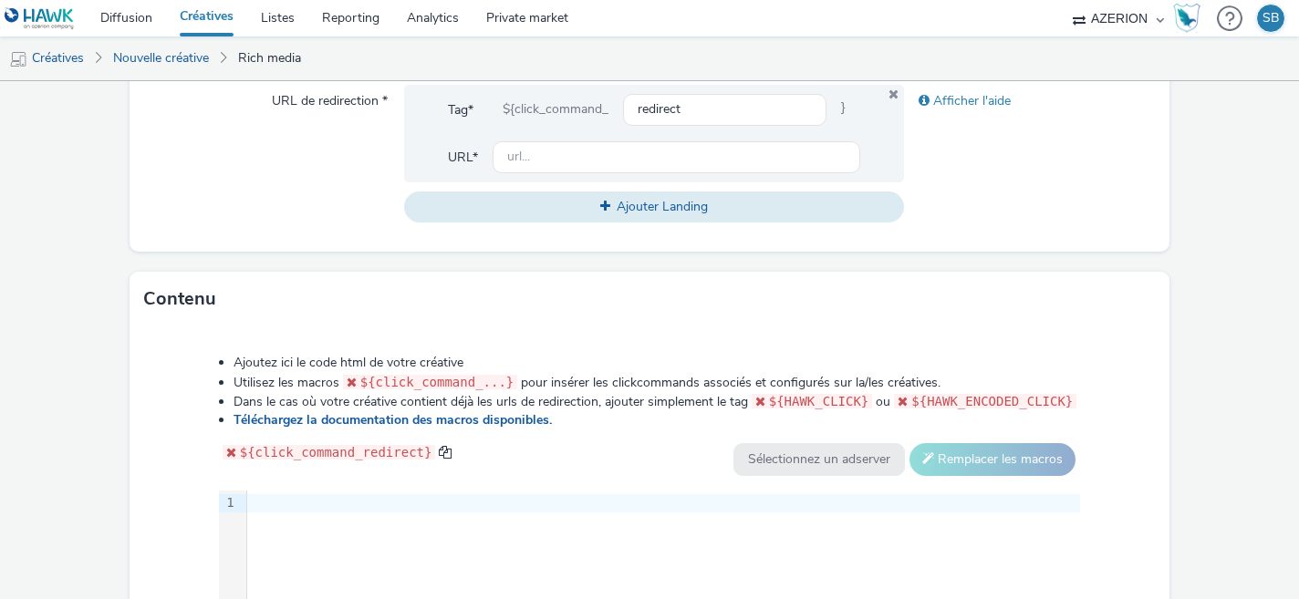
scroll to position [965, 0]
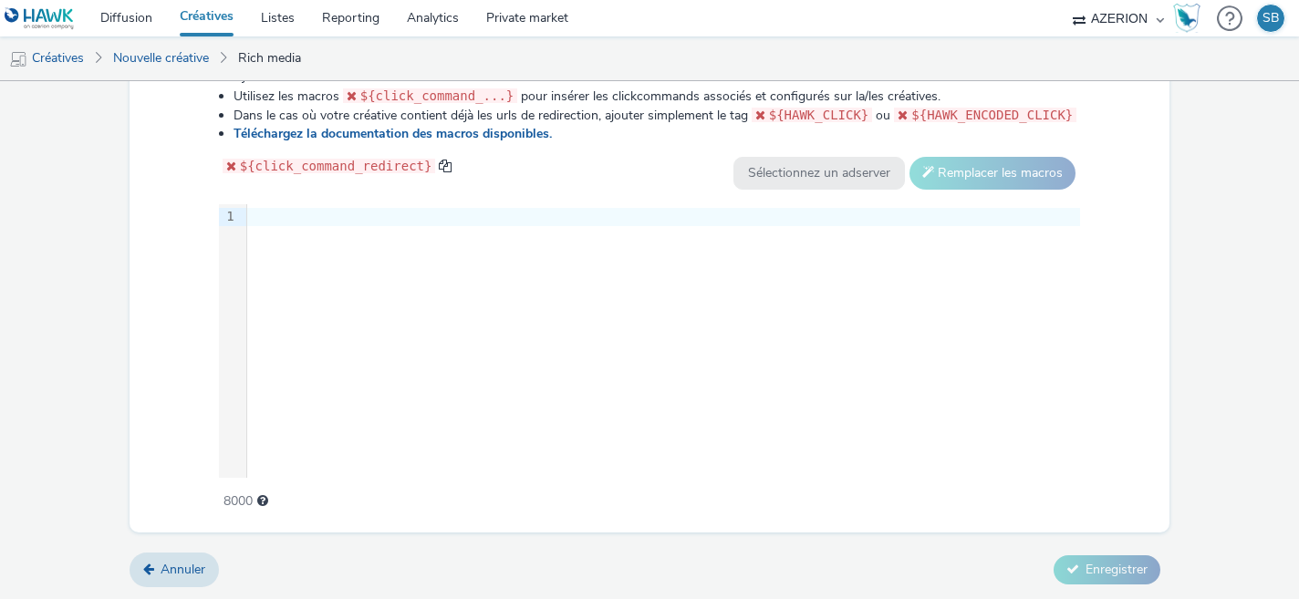
click at [384, 221] on div at bounding box center [663, 217] width 833 height 18
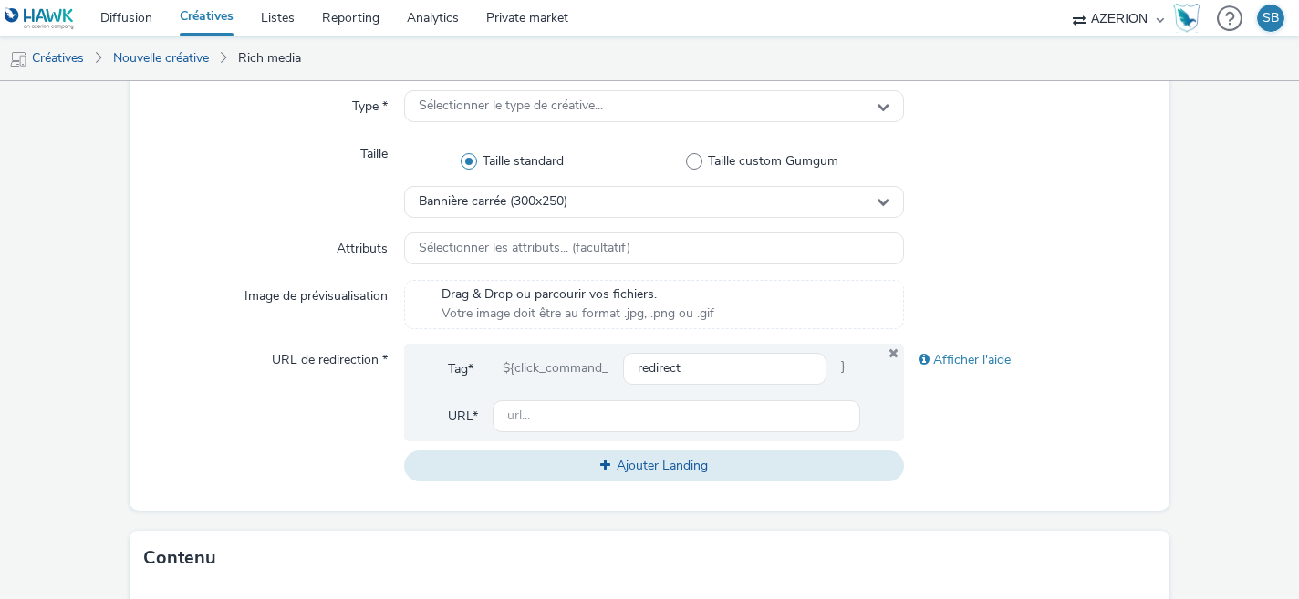
scroll to position [414, 0]
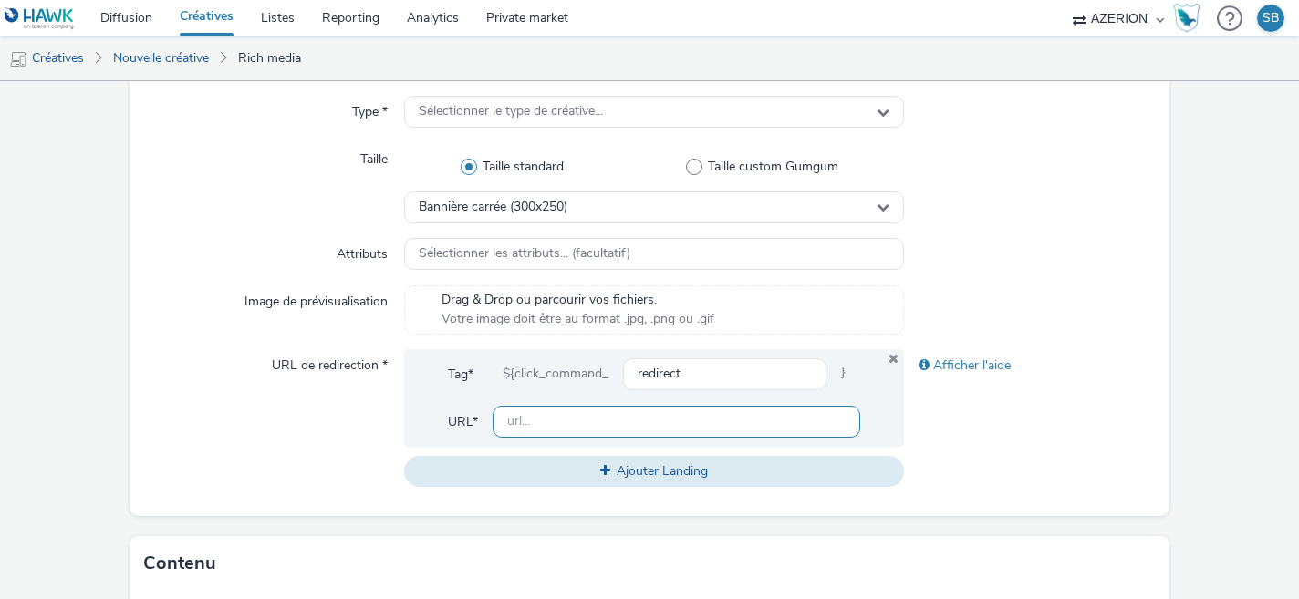
click at [526, 421] on input "text" at bounding box center [677, 422] width 369 height 32
paste input "https://share.google/G2Uev6iEQdcVH4Nas"
type input "https://share.google/G2Uev6iEQdcVH4Nas"
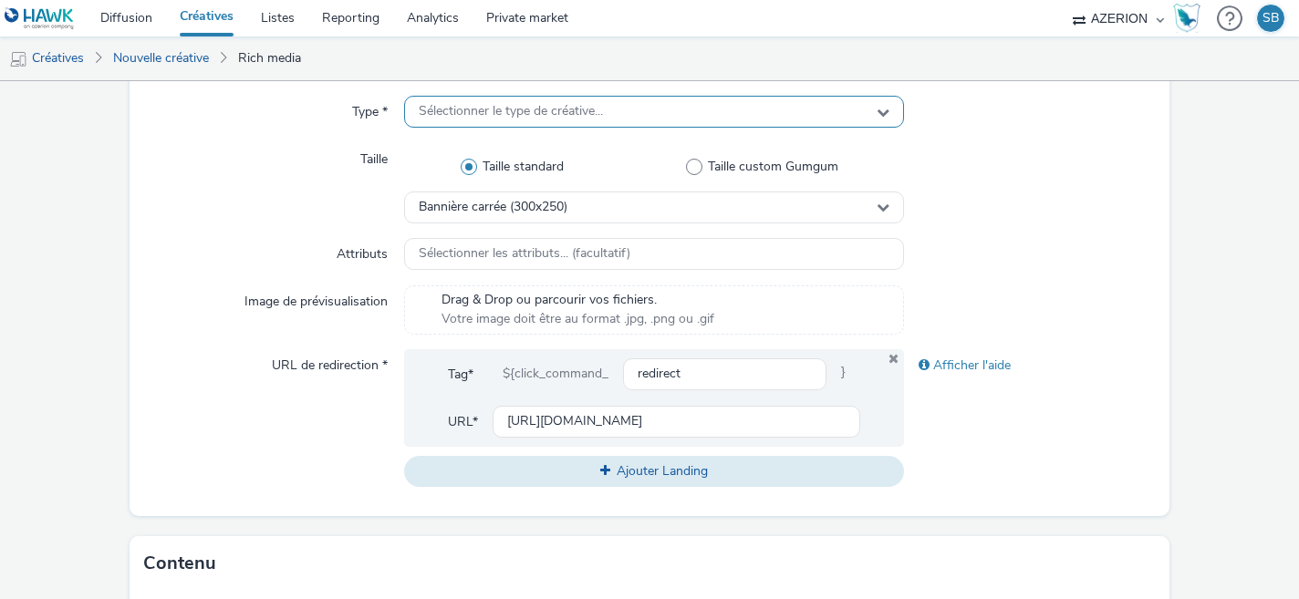
click at [602, 121] on div "Sélectionner le type de créative..." at bounding box center [654, 112] width 501 height 32
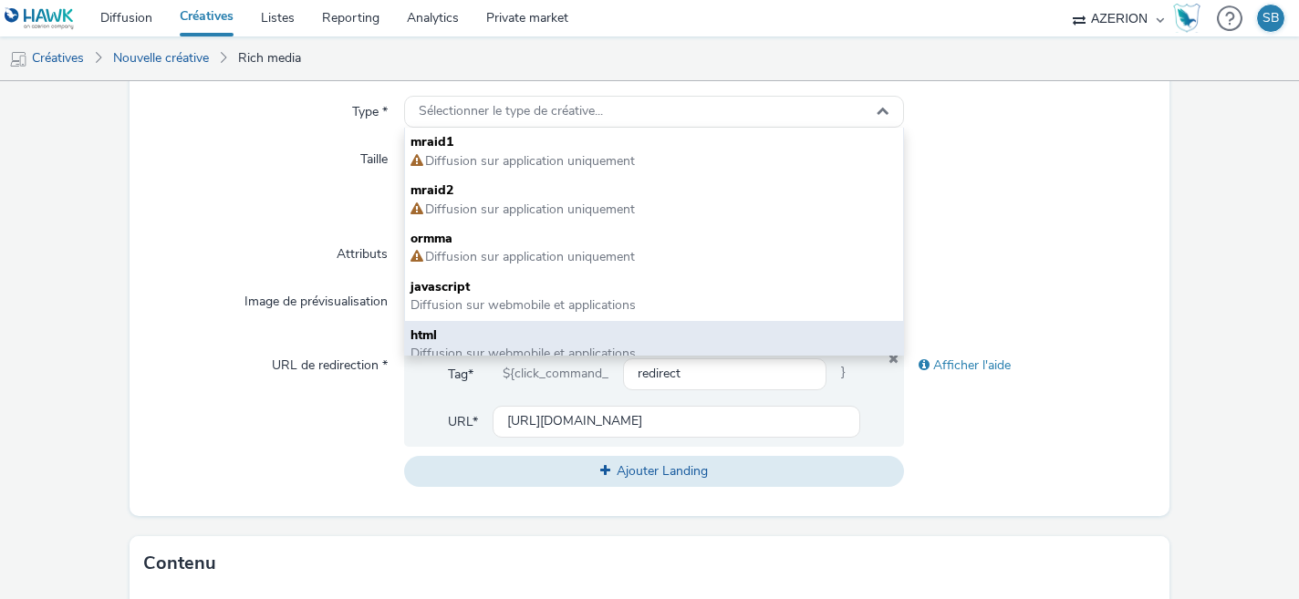
click at [519, 339] on span "html" at bounding box center [655, 336] width 488 height 18
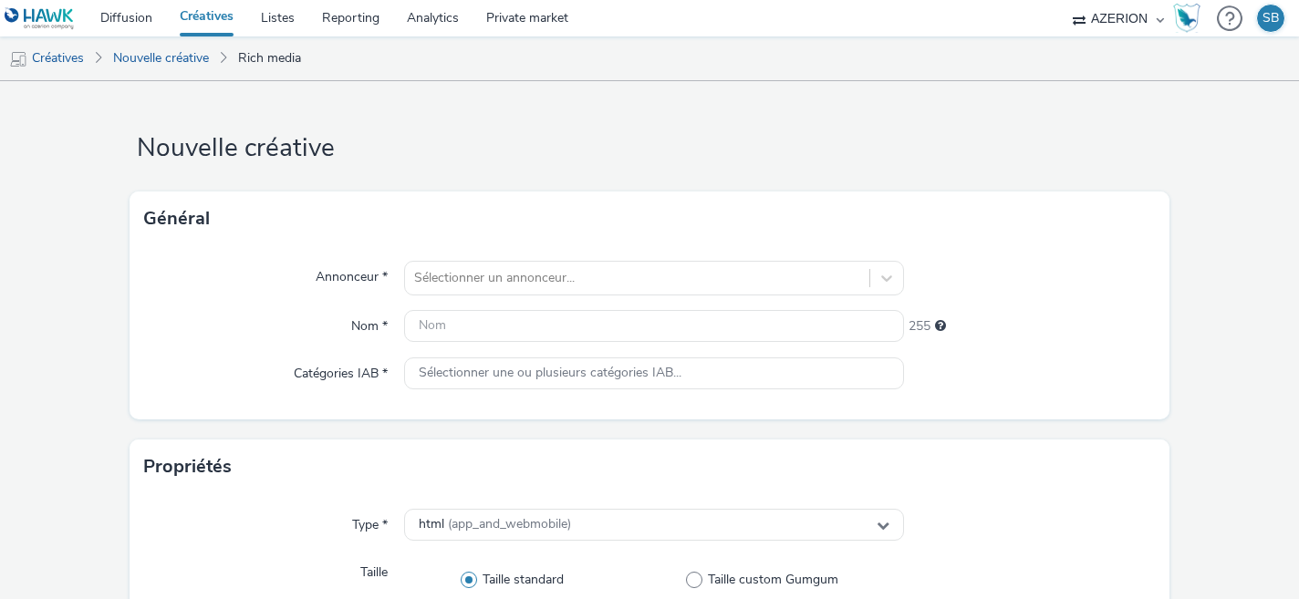
scroll to position [0, 0]
click at [461, 339] on input "text" at bounding box center [654, 327] width 501 height 32
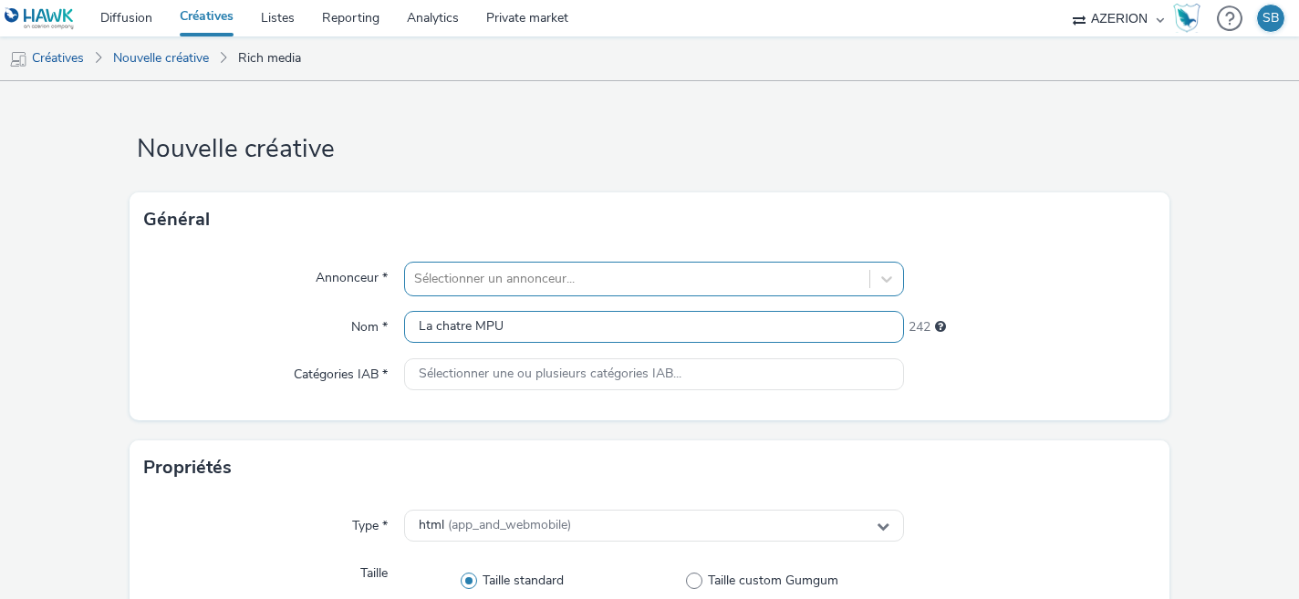
type input "La chatre MPU"
click at [520, 285] on div "Sélectionner un annonceur..." at bounding box center [654, 279] width 501 height 35
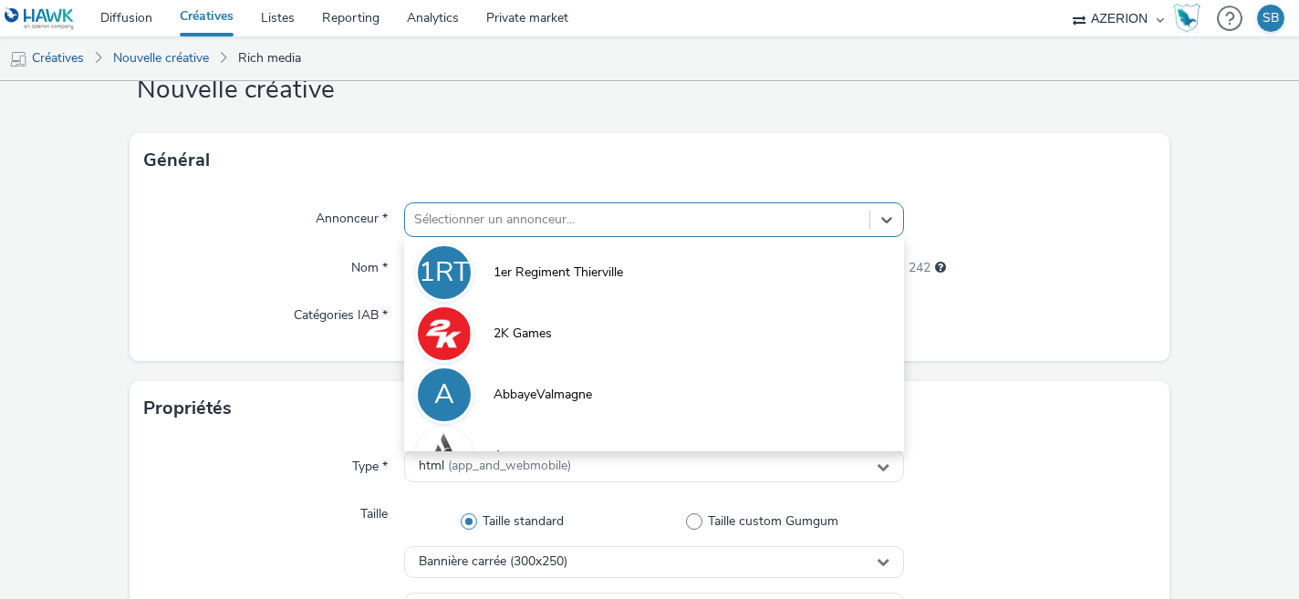
scroll to position [59, 0]
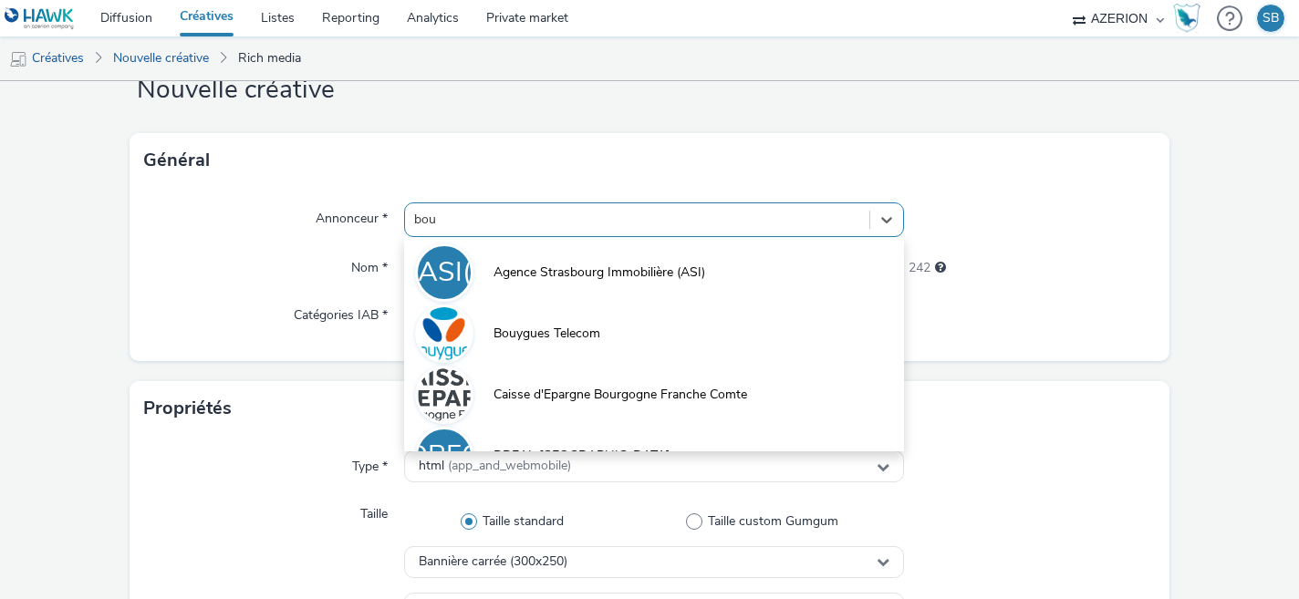
type input "bouy"
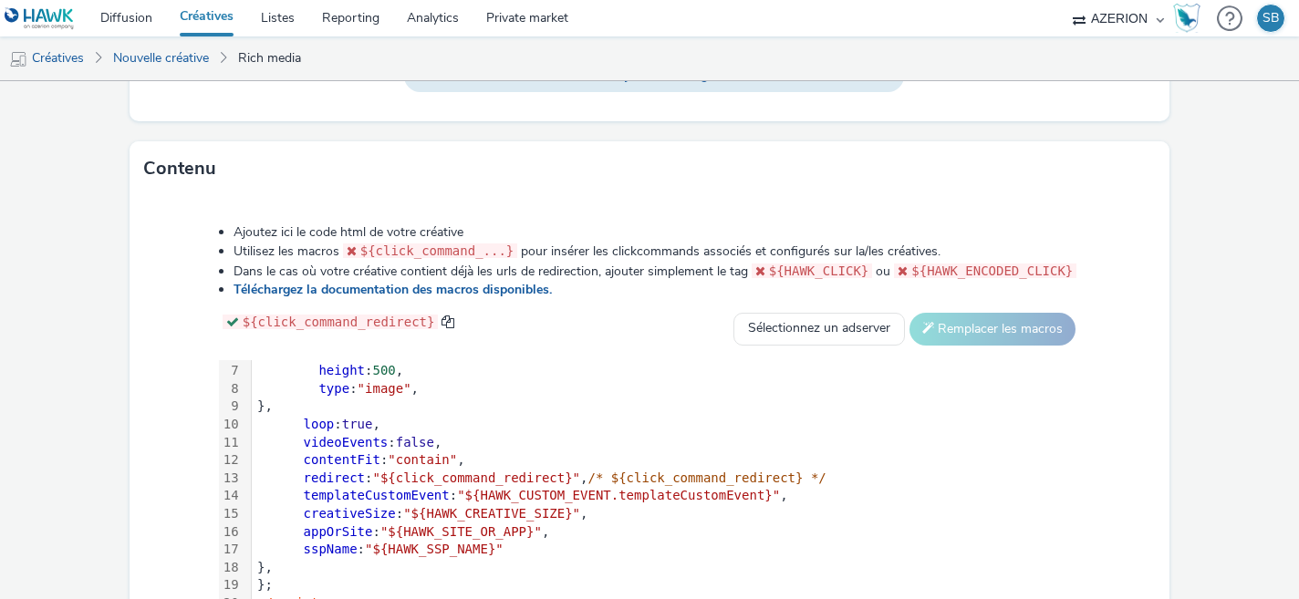
scroll to position [976, 0]
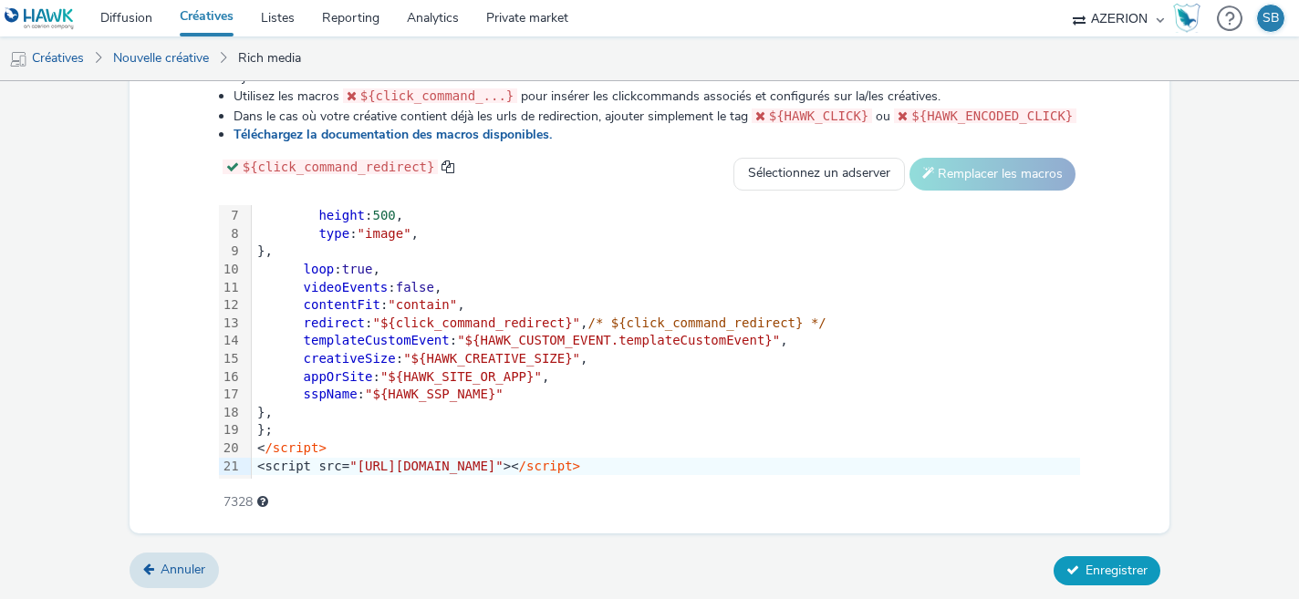
click at [1096, 562] on span "Enregistrer" at bounding box center [1117, 570] width 62 height 17
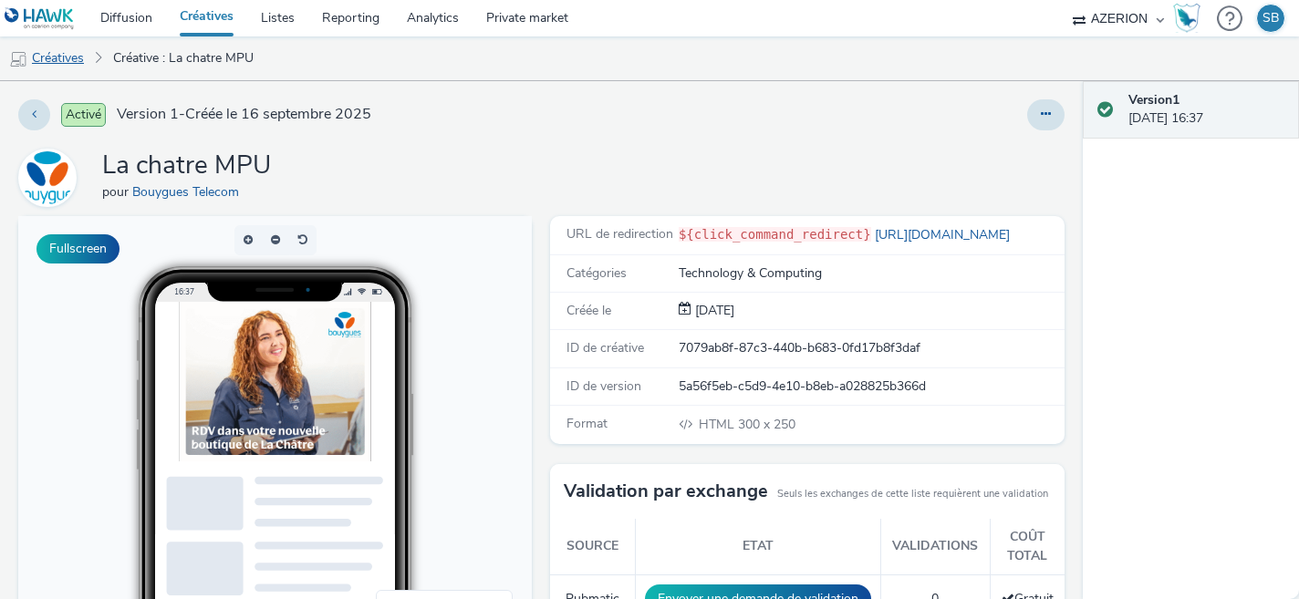
click at [66, 59] on link "Créatives" at bounding box center [46, 58] width 93 height 44
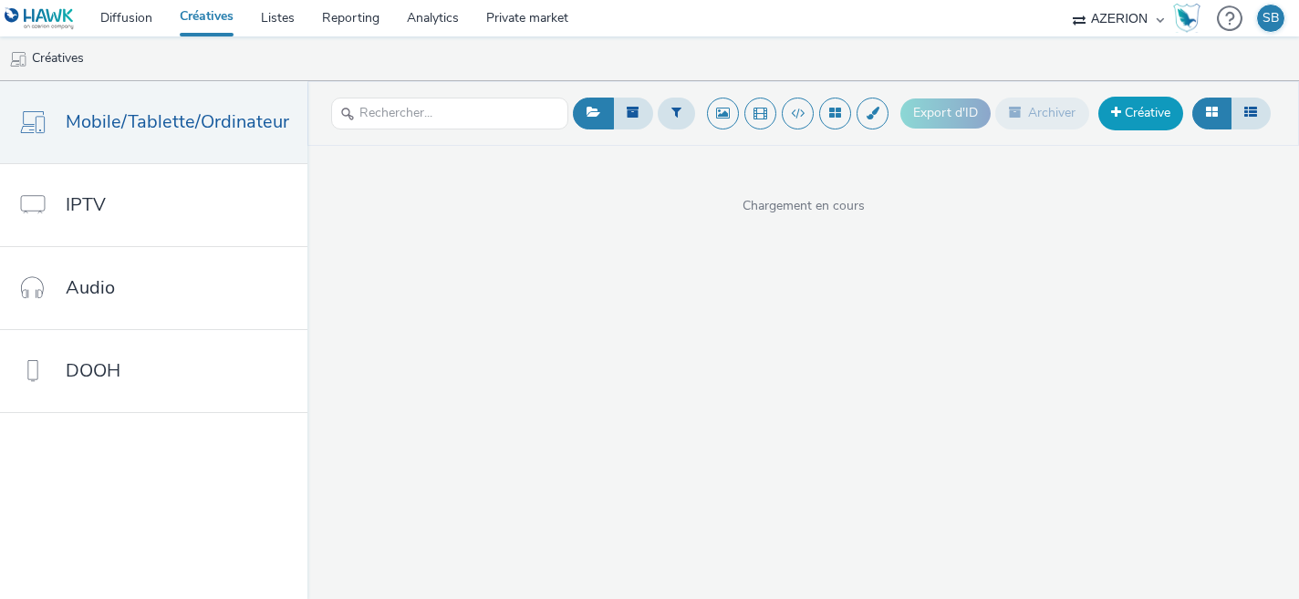
click at [1157, 120] on link "Créative" at bounding box center [1141, 113] width 85 height 33
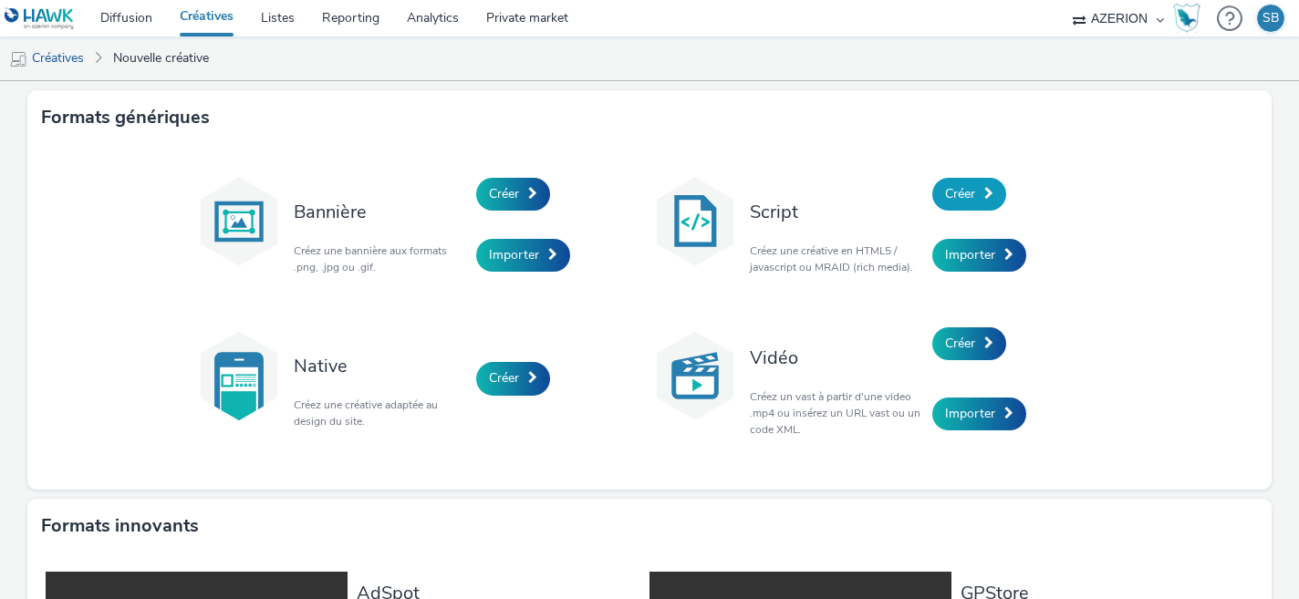
click at [980, 197] on link "Créer" at bounding box center [970, 194] width 74 height 33
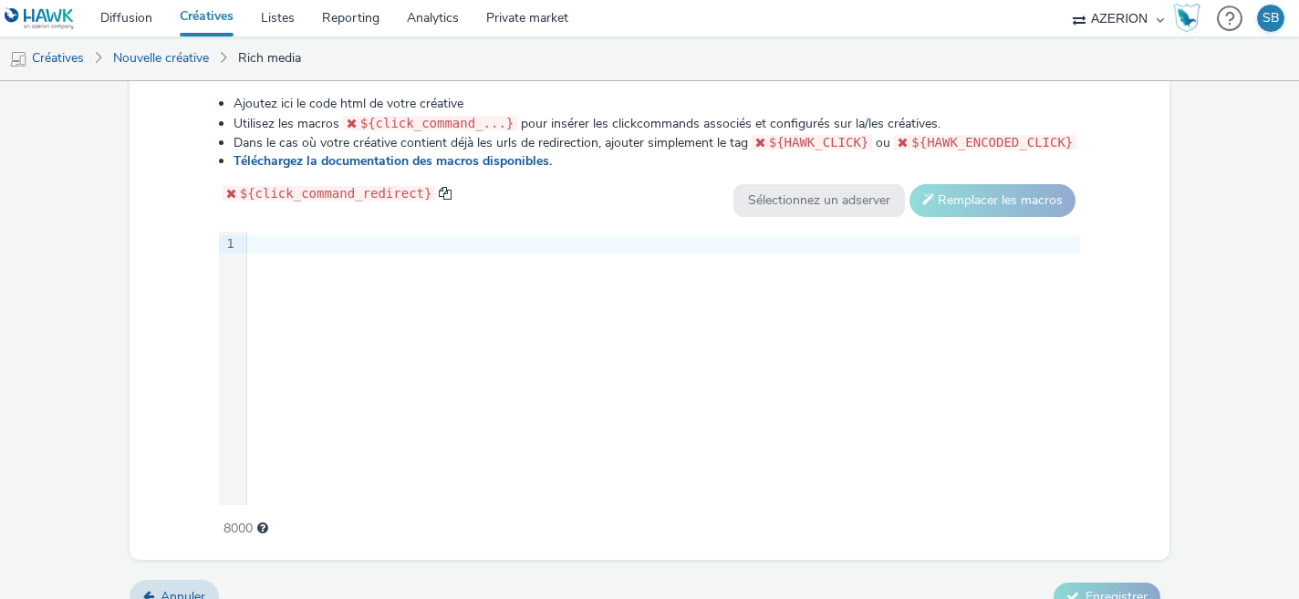
scroll to position [965, 0]
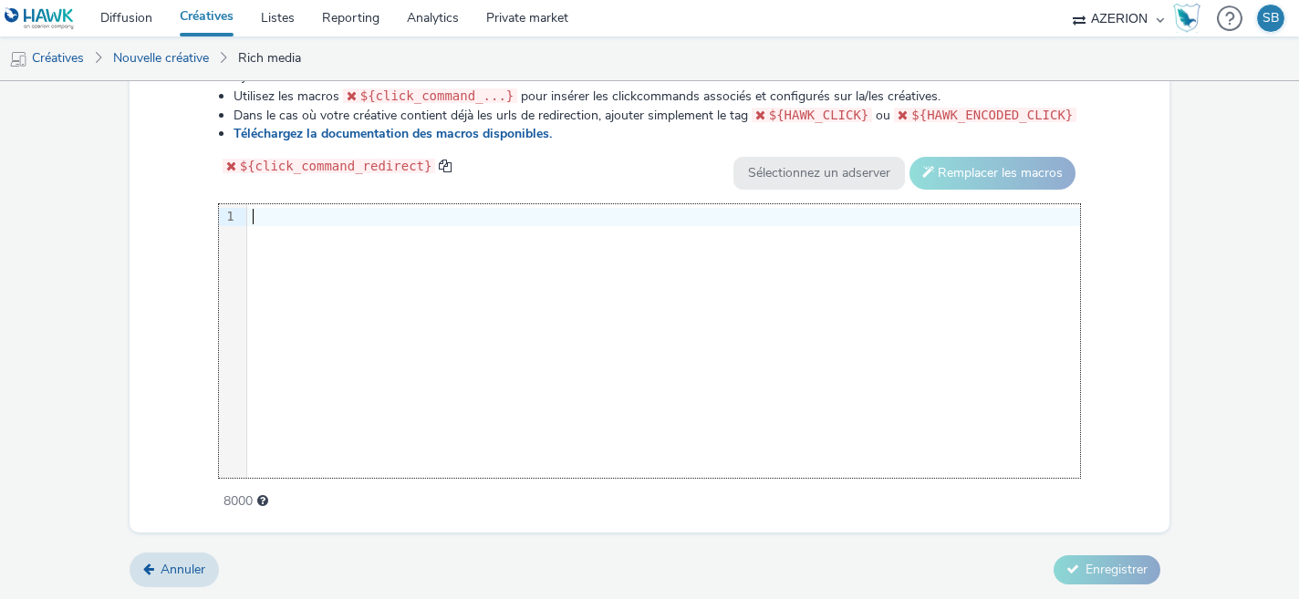
click at [444, 222] on div at bounding box center [663, 217] width 833 height 18
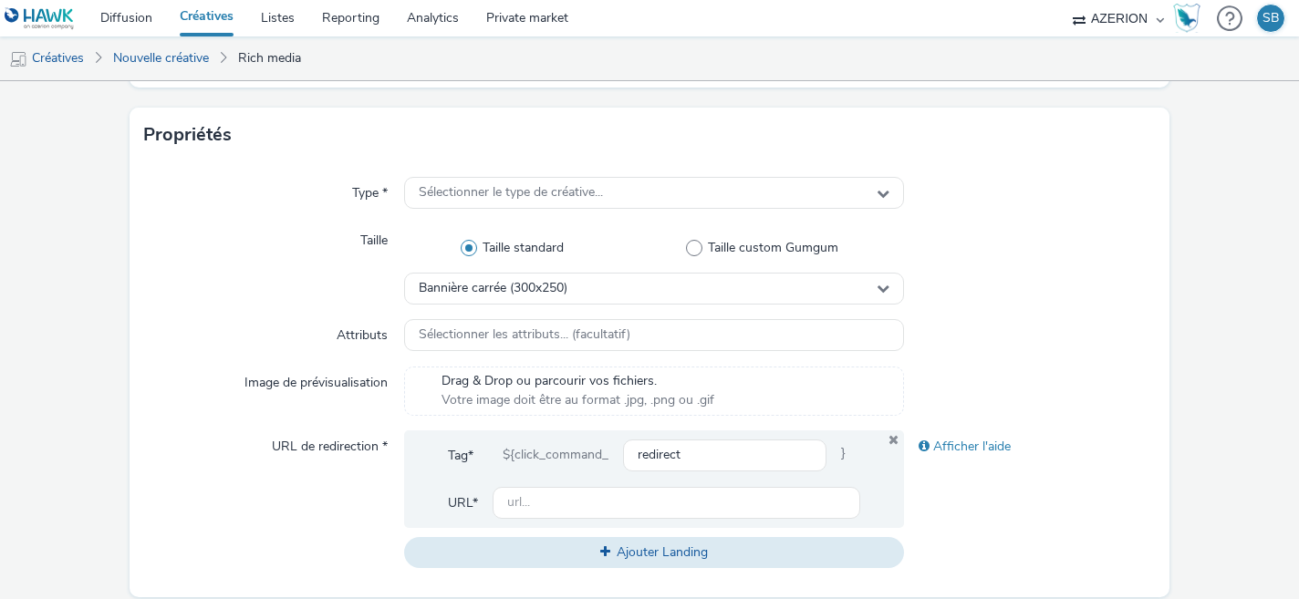
scroll to position [350, 0]
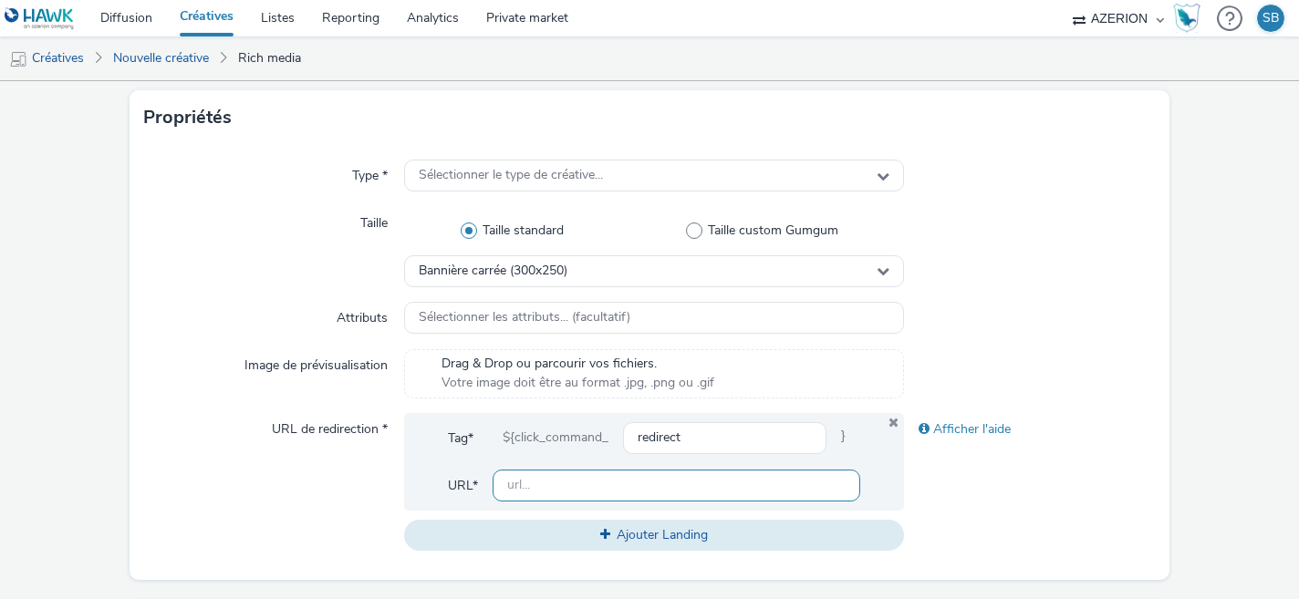
click at [550, 484] on input "text" at bounding box center [677, 486] width 369 height 32
paste input "https://share.google/0rN9wXmUyTRrzuvwN"
type input "https://share.google/0rN9wXmUyTRrzuvwN"
click at [628, 283] on div "Bannière carrée (300x250)" at bounding box center [654, 271] width 501 height 32
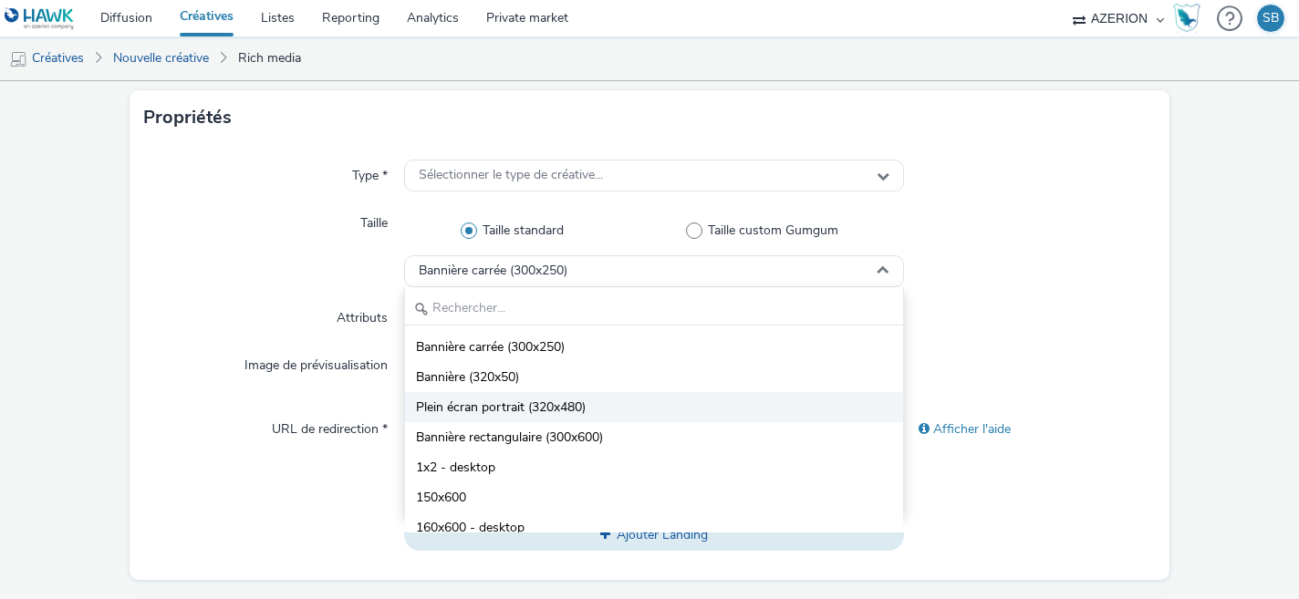
click at [583, 405] on span "Plein écran portrait (320x480)" at bounding box center [501, 408] width 170 height 18
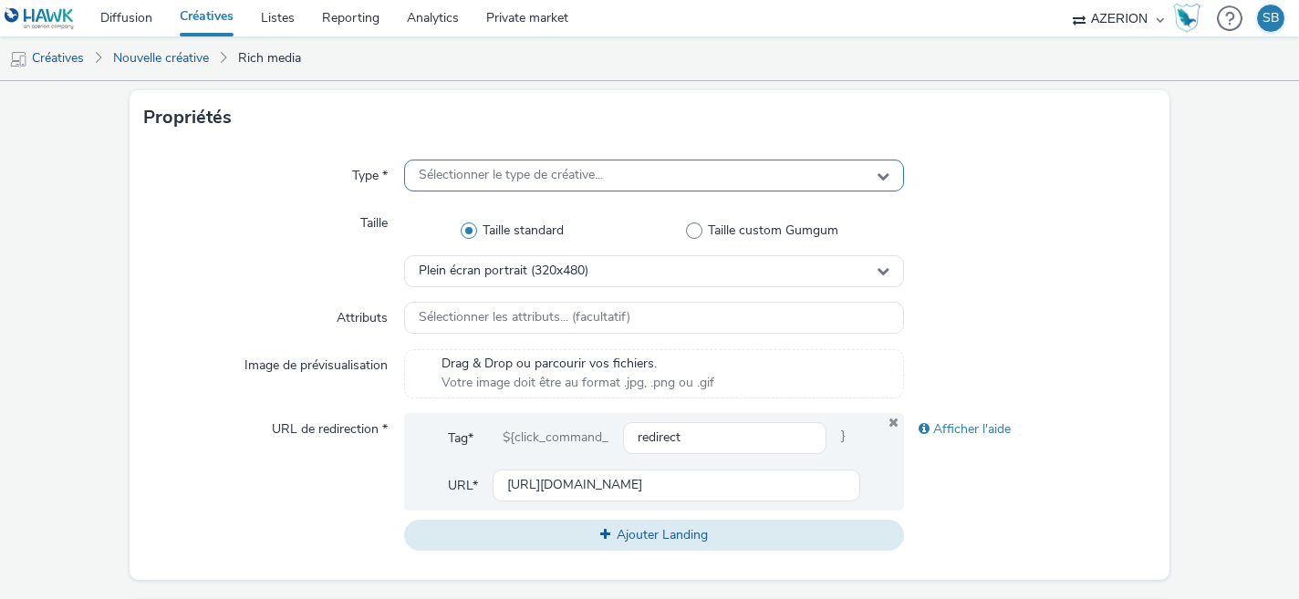
click at [655, 189] on div "Sélectionner le type de créative..." at bounding box center [654, 176] width 501 height 32
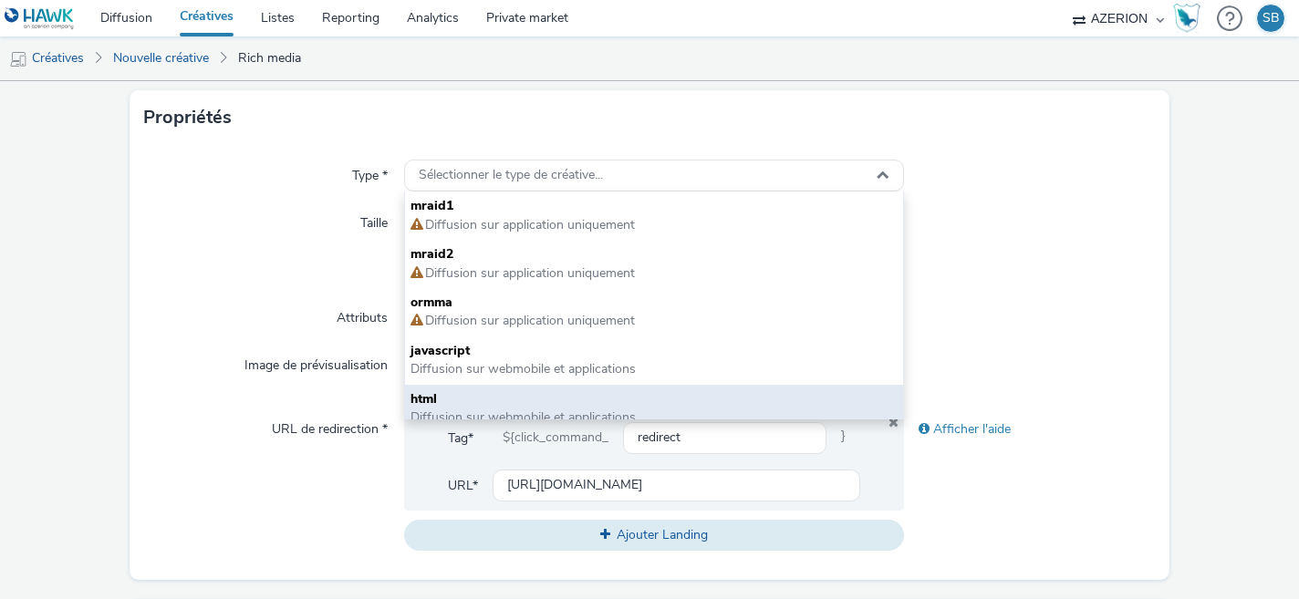
click at [555, 387] on div "html Diffusion sur webmobile et applications" at bounding box center [654, 409] width 499 height 48
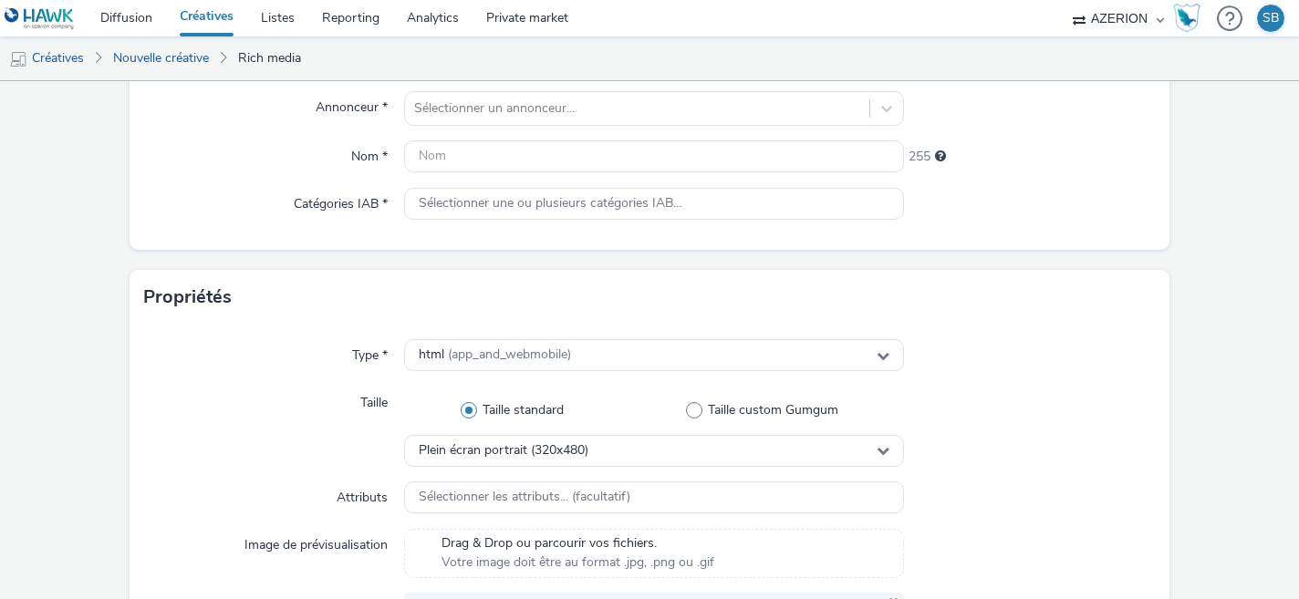
scroll to position [0, 0]
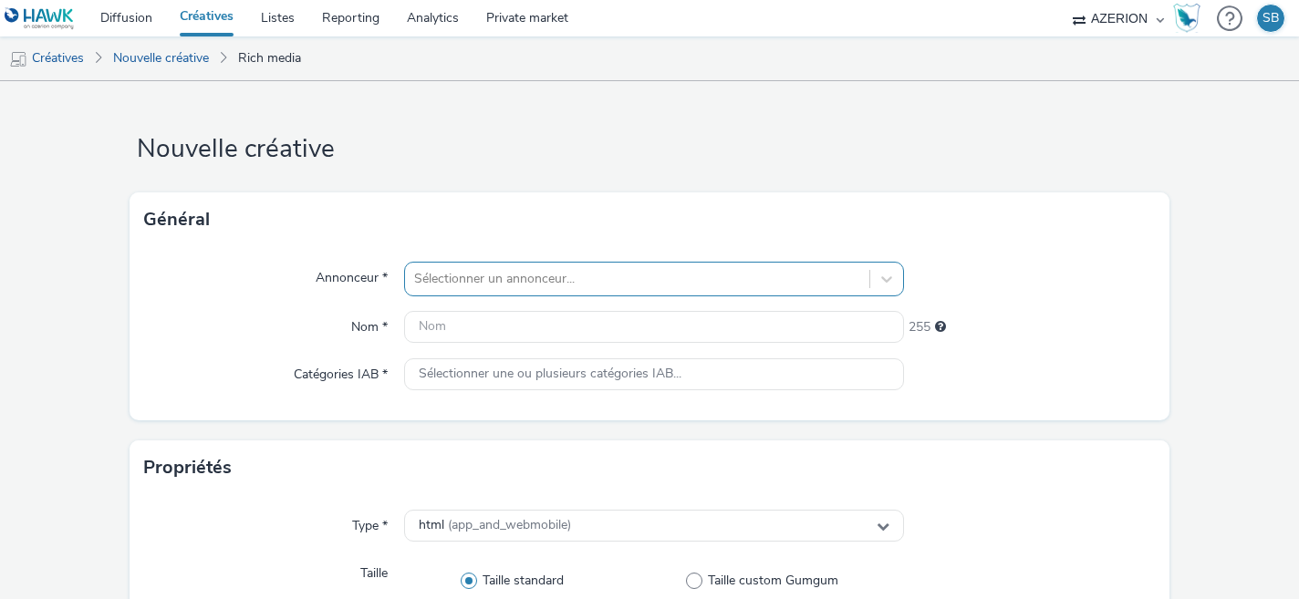
click at [506, 274] on div "Sélectionner un annonceur..." at bounding box center [654, 279] width 501 height 35
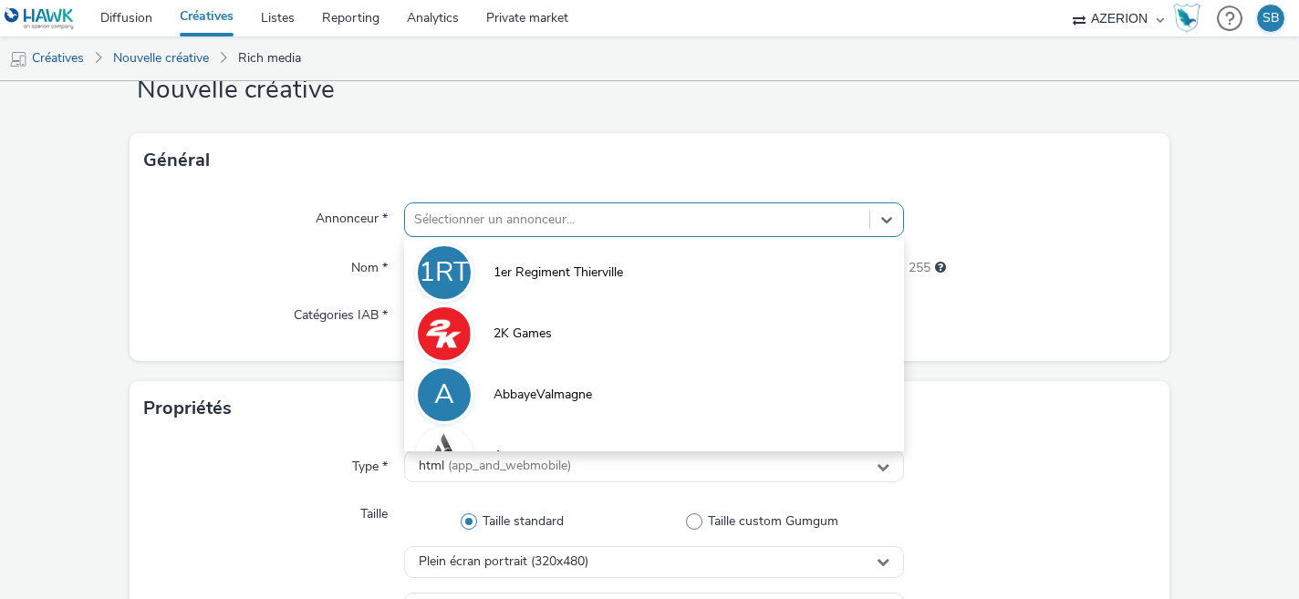
scroll to position [59, 0]
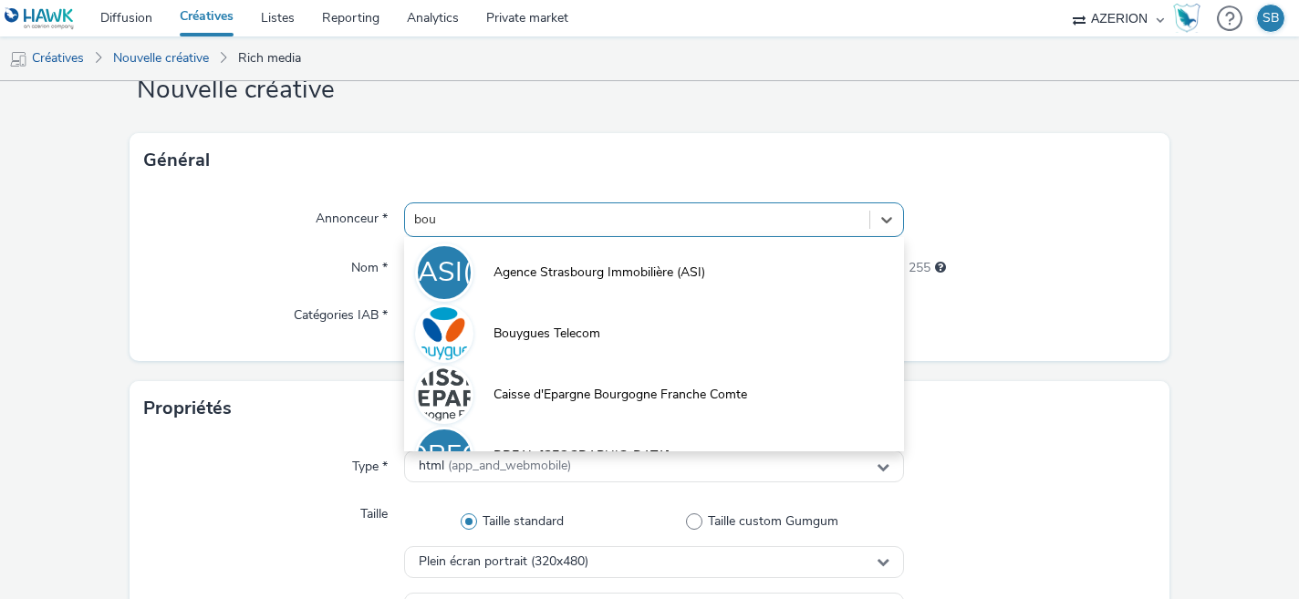
type input "bouy"
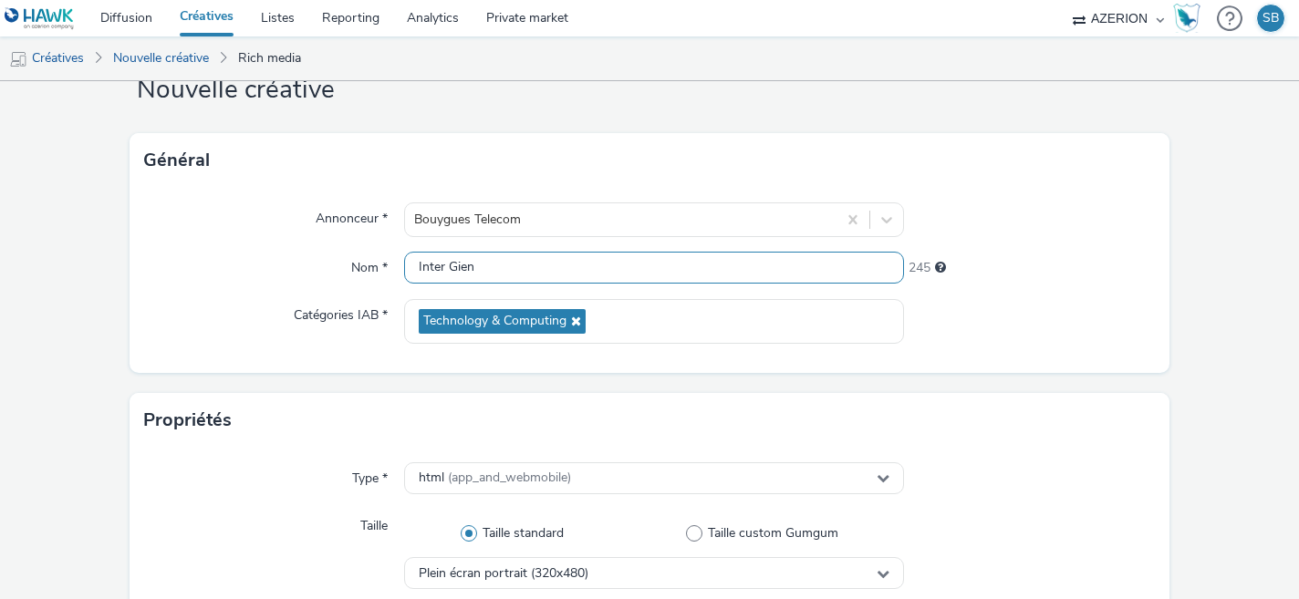
scroll to position [976, 0]
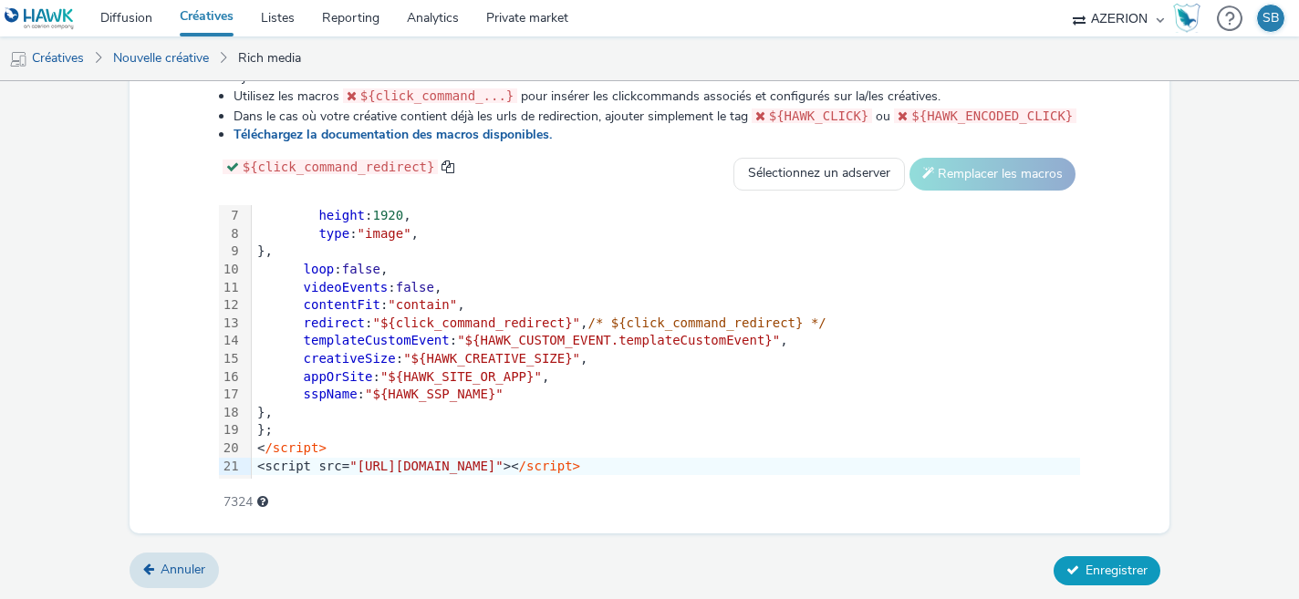
type input "Inter Gien"
click at [1114, 573] on span "Enregistrer" at bounding box center [1117, 570] width 62 height 17
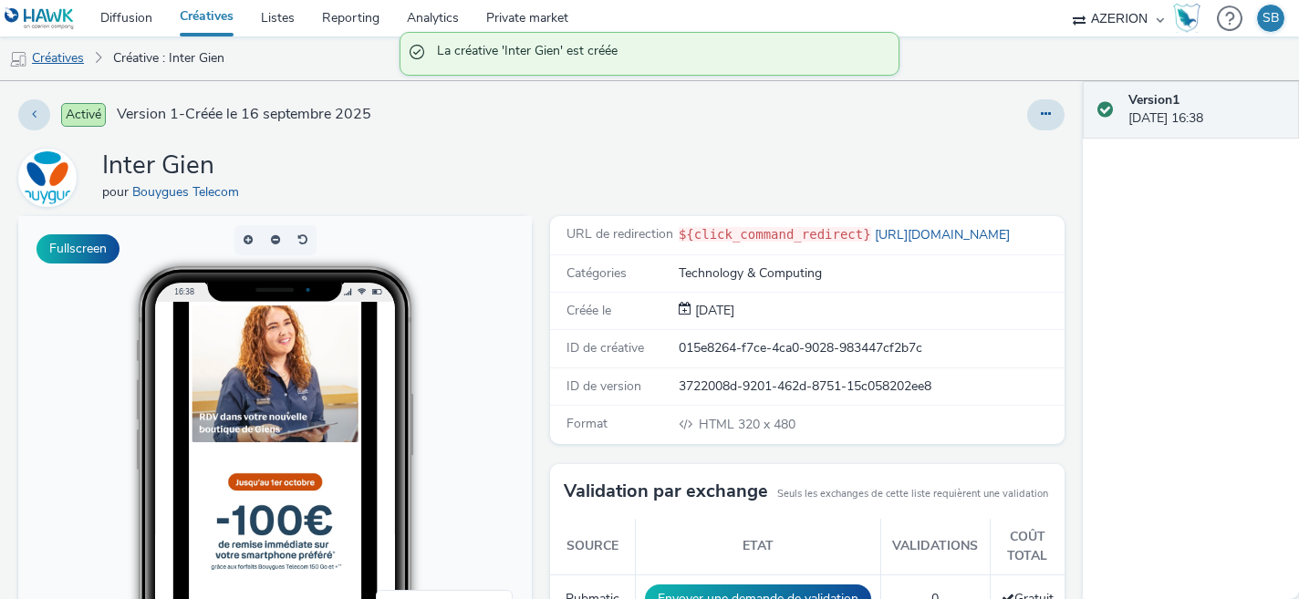
click at [67, 59] on link "Créatives" at bounding box center [46, 58] width 93 height 44
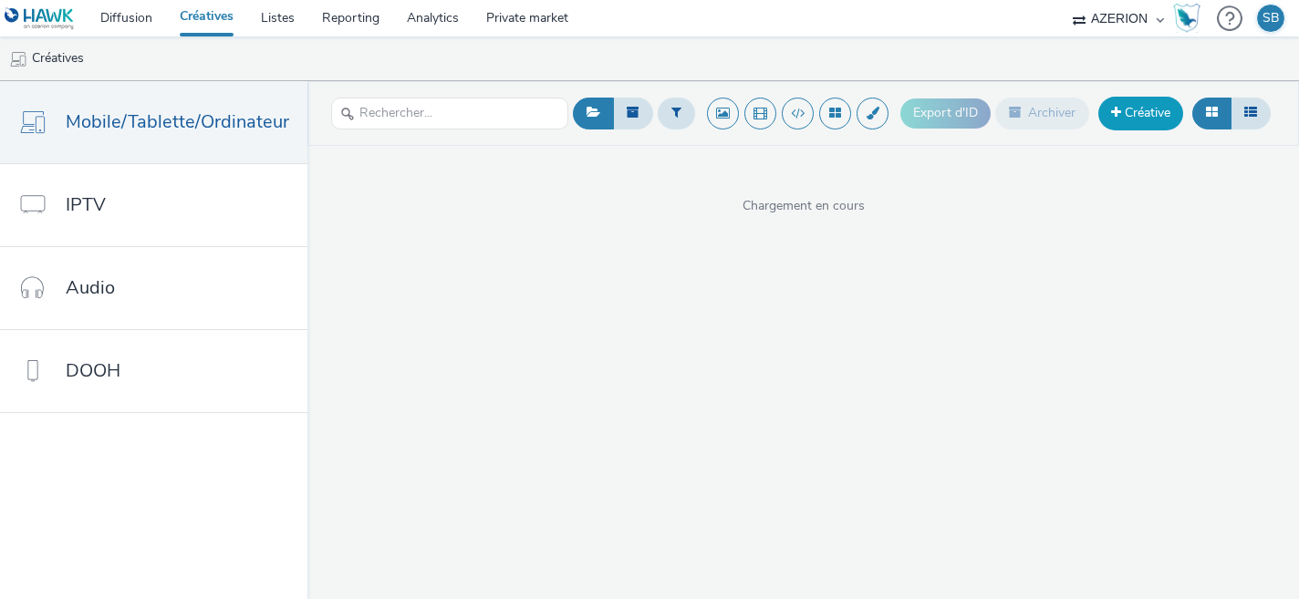
click at [1124, 116] on link "Créative" at bounding box center [1141, 113] width 85 height 33
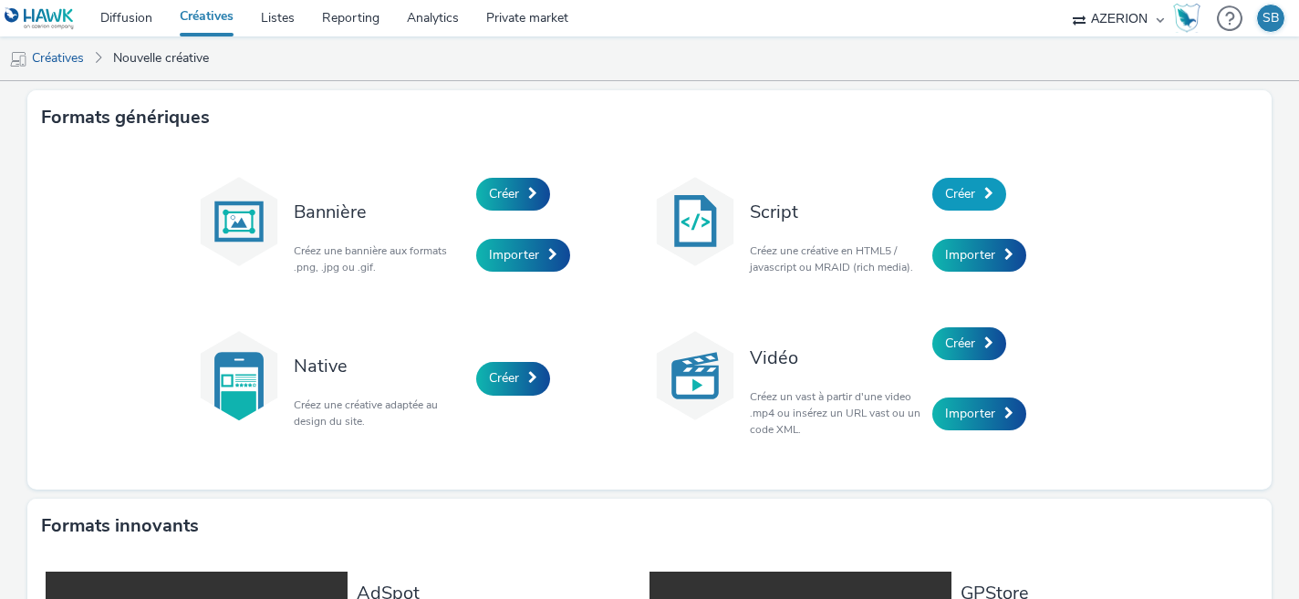
click at [973, 188] on span "Créer" at bounding box center [960, 193] width 30 height 17
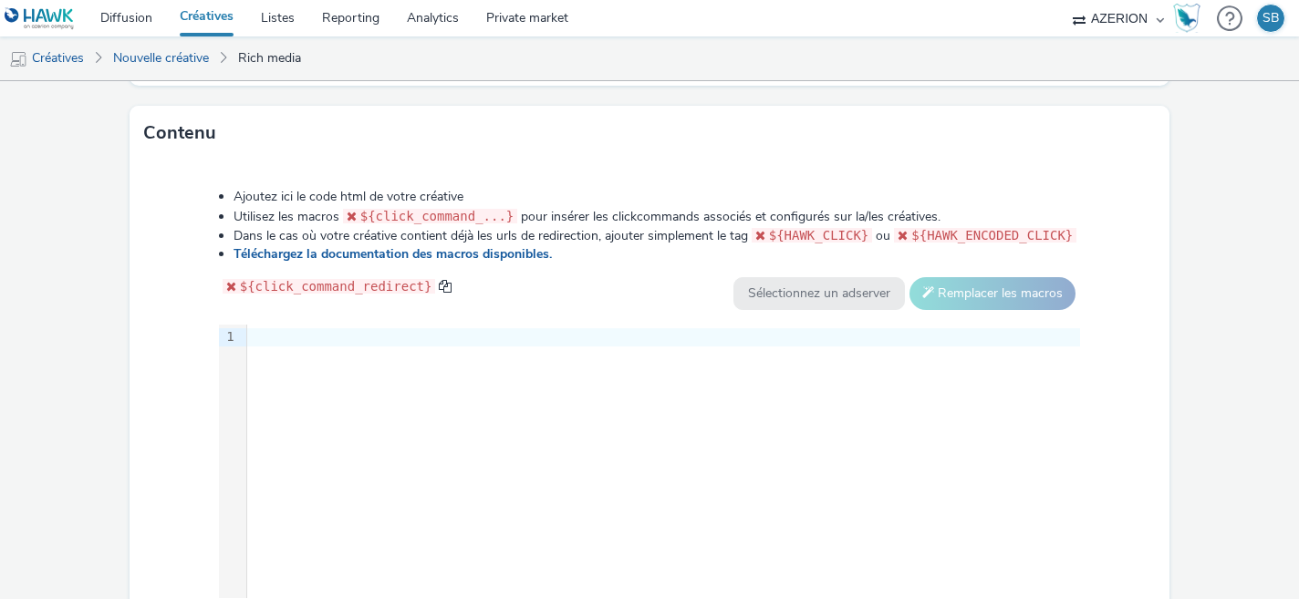
scroll to position [965, 0]
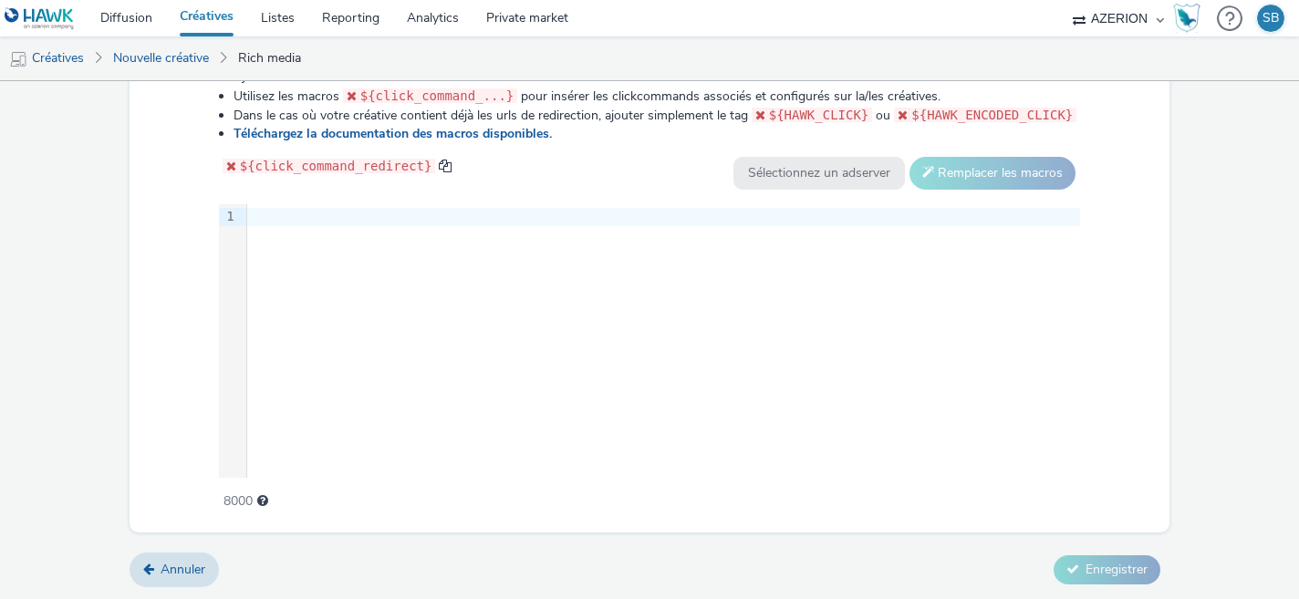
click at [506, 223] on div at bounding box center [663, 217] width 833 height 18
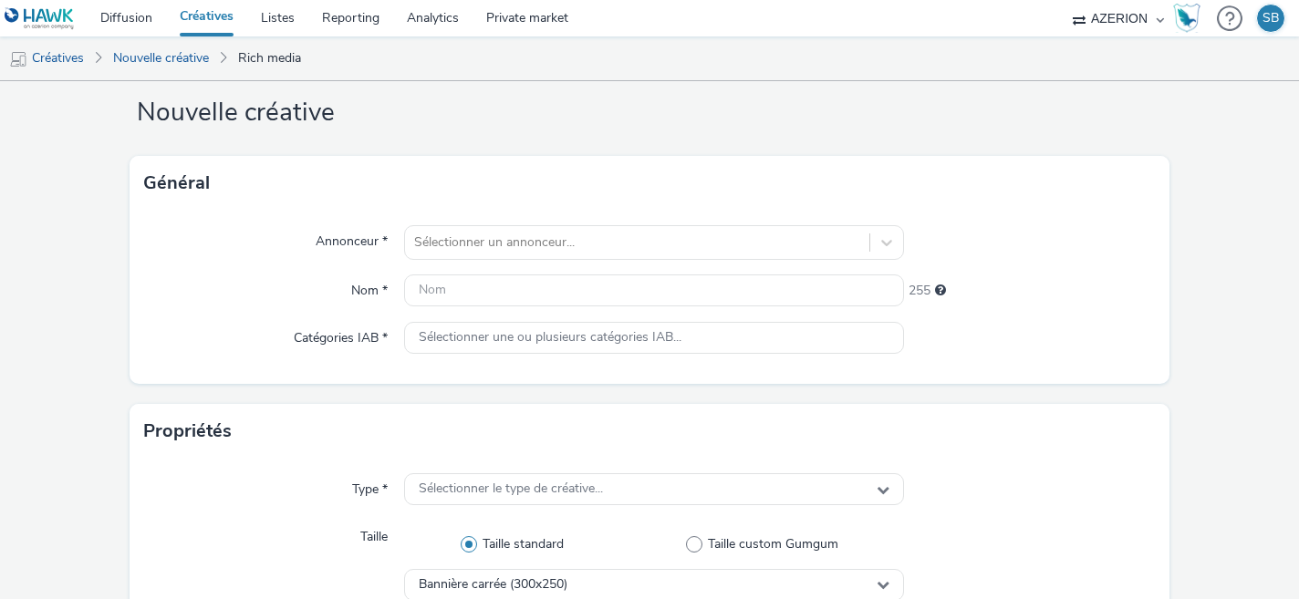
scroll to position [0, 0]
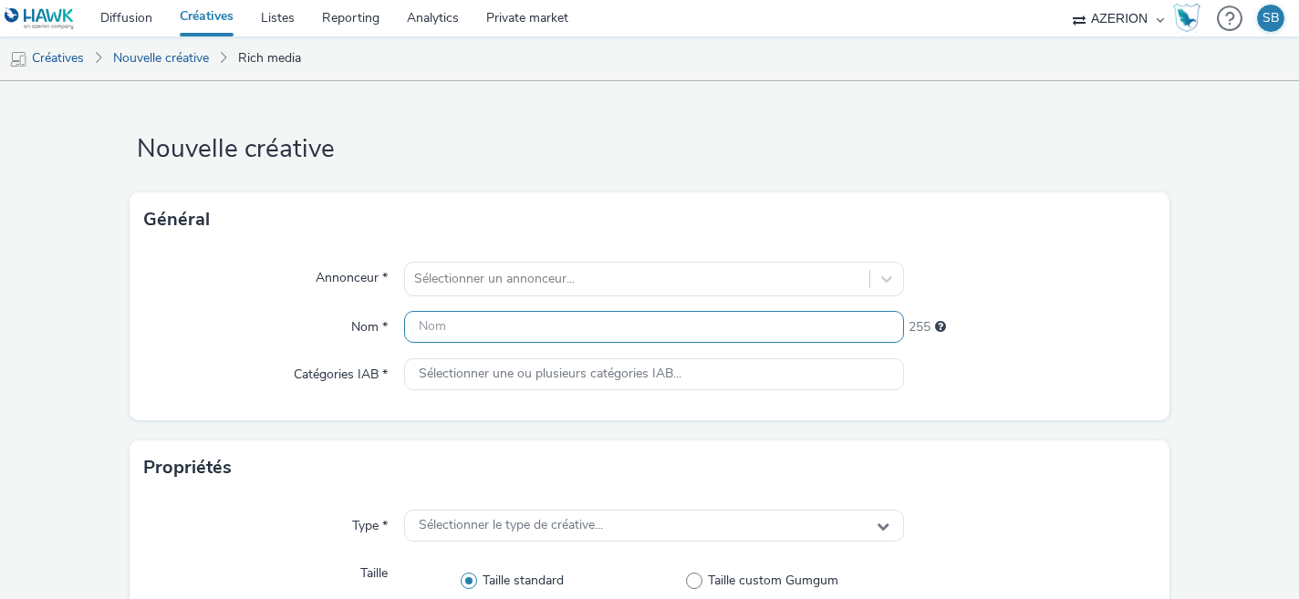
click at [452, 323] on input "text" at bounding box center [654, 327] width 501 height 32
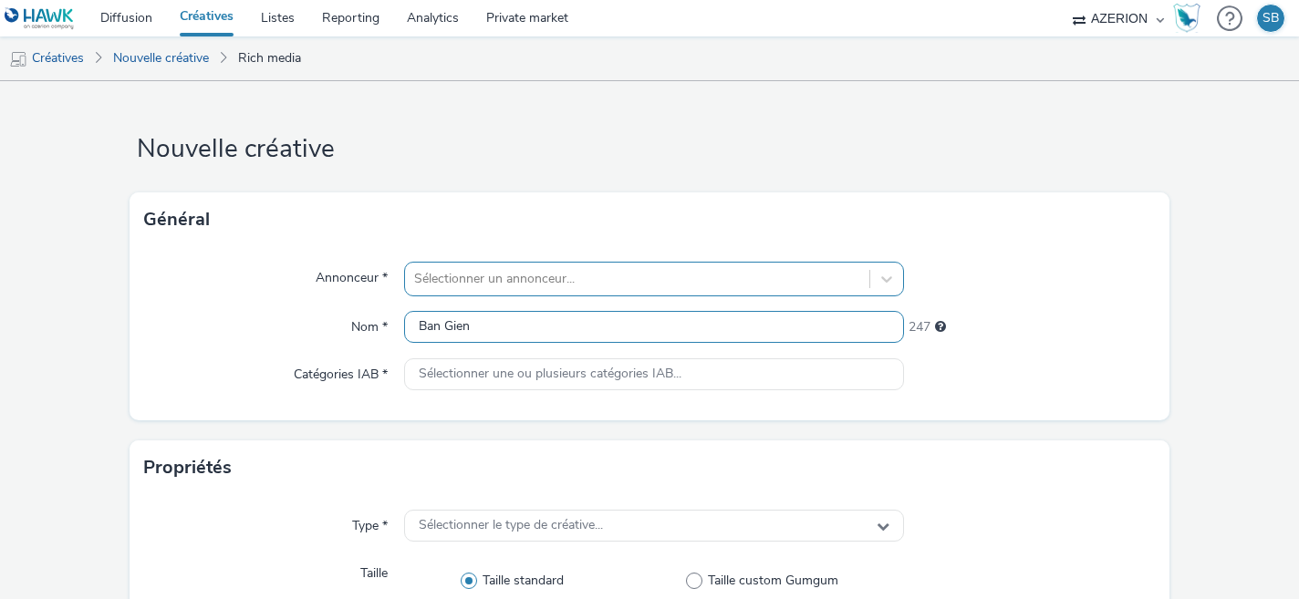
type input "Ban Gien"
click at [478, 276] on div at bounding box center [637, 279] width 447 height 22
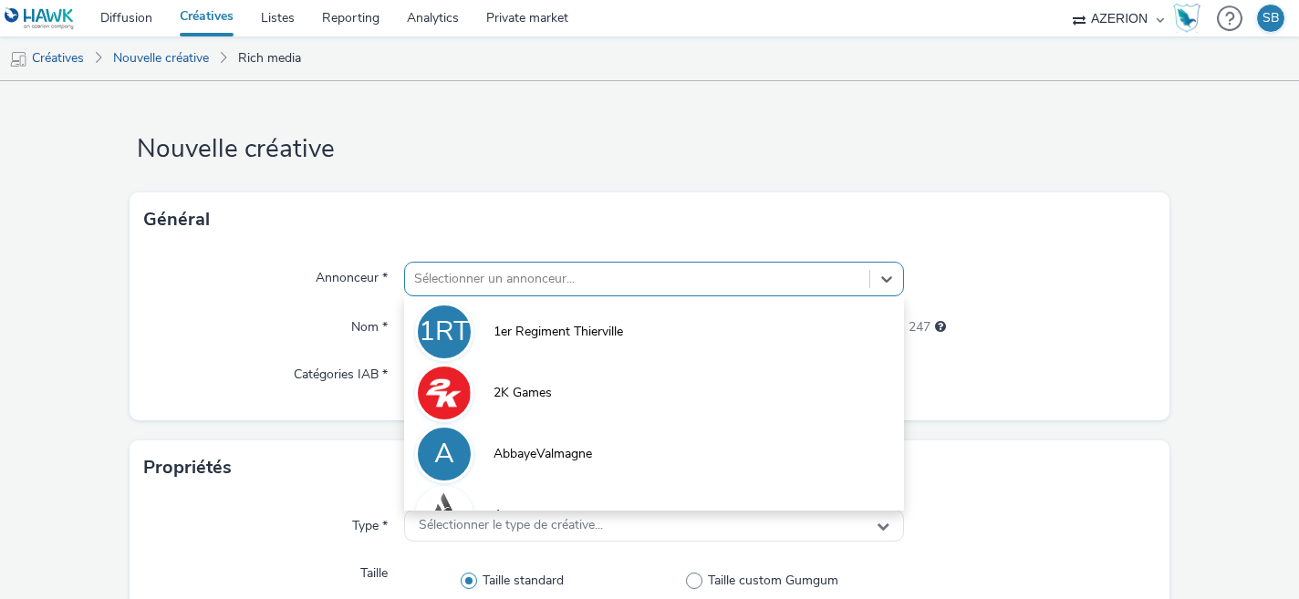
scroll to position [59, 0]
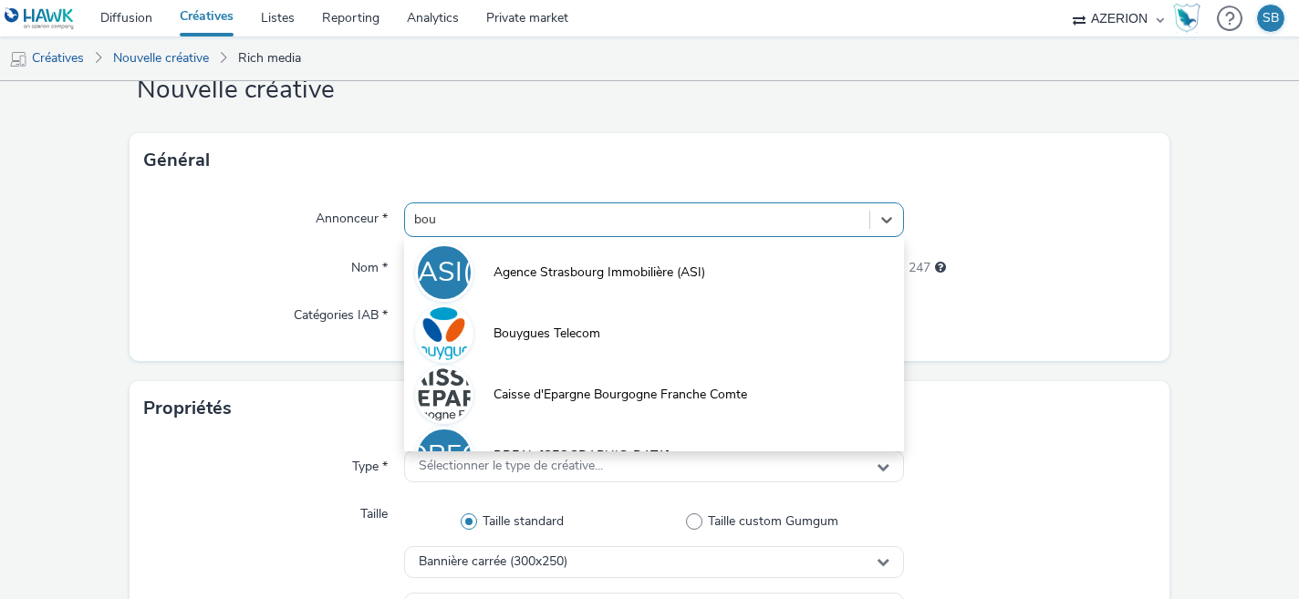
type input "bouy"
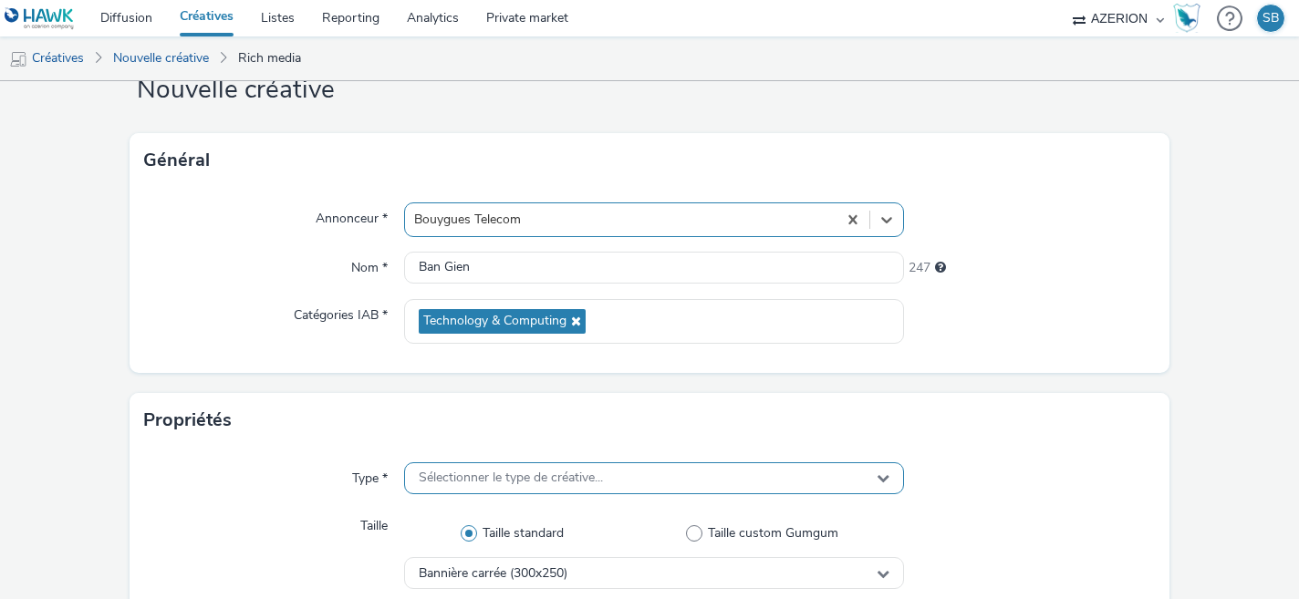
click at [495, 474] on span "Sélectionner le type de créative..." at bounding box center [511, 479] width 184 height 16
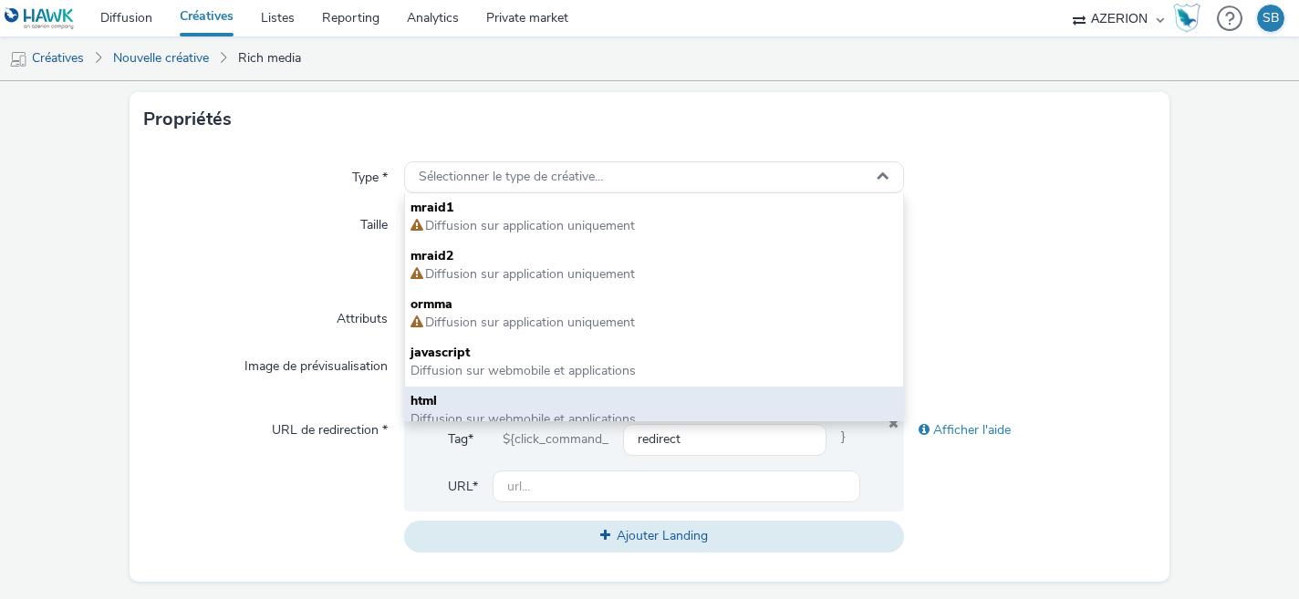
scroll to position [365, 0]
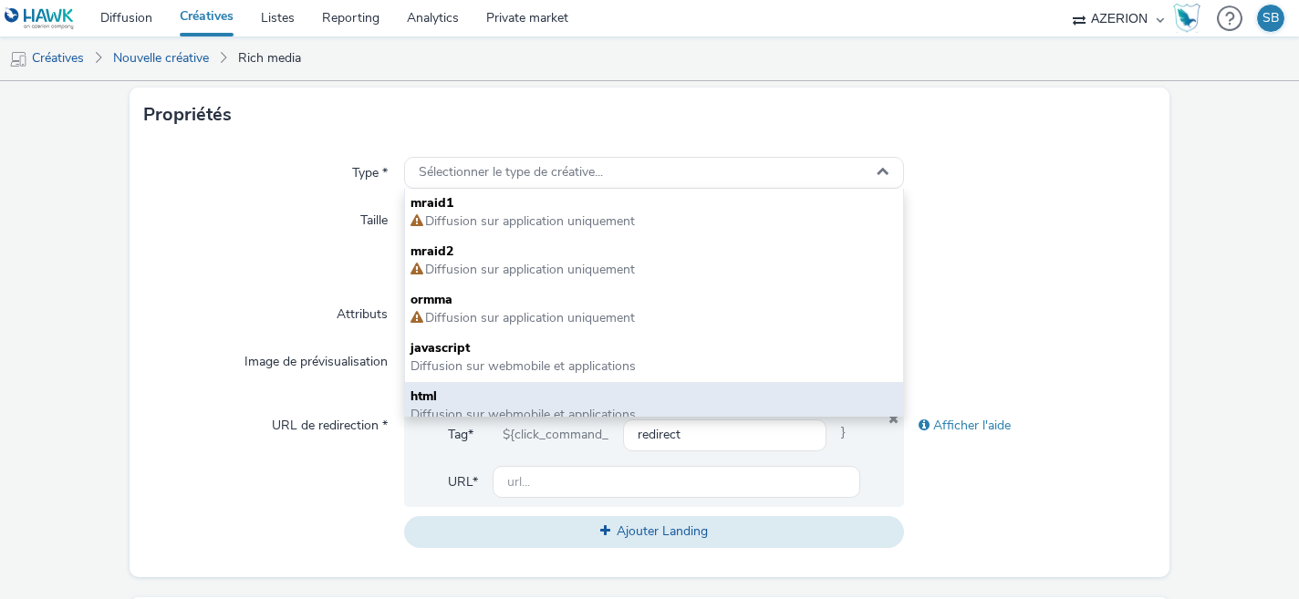
click at [510, 385] on div "html Diffusion sur webmobile et applications" at bounding box center [654, 406] width 499 height 48
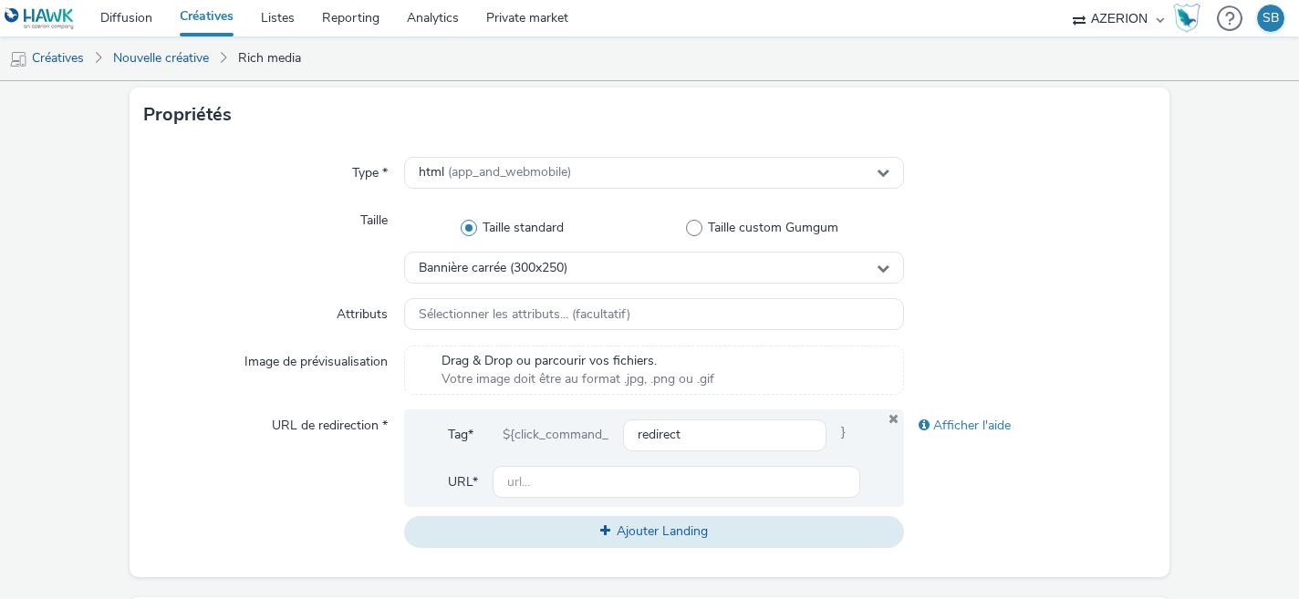
click at [537, 358] on span "Drag & Drop ou parcourir vos fichiers." at bounding box center [578, 361] width 273 height 18
click at [515, 483] on input "text" at bounding box center [677, 482] width 369 height 32
paste input "https://share.google/0rN9wXmUyTRrzuvwN"
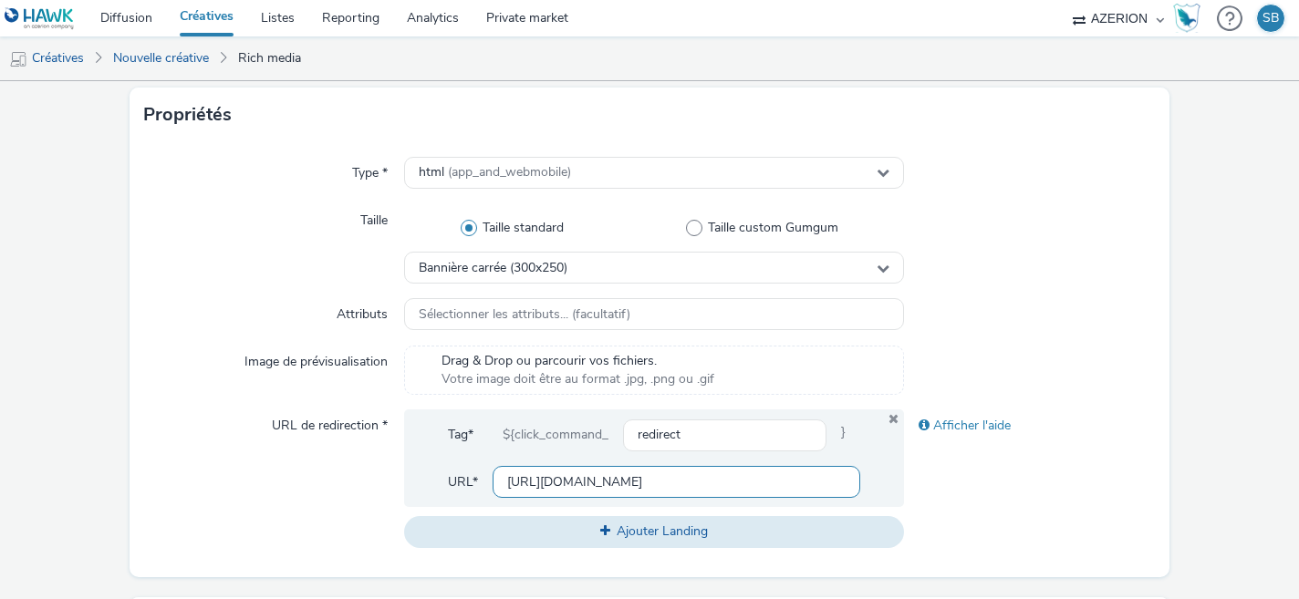
type input "https://share.google/0rN9wXmUyTRrzuvwN"
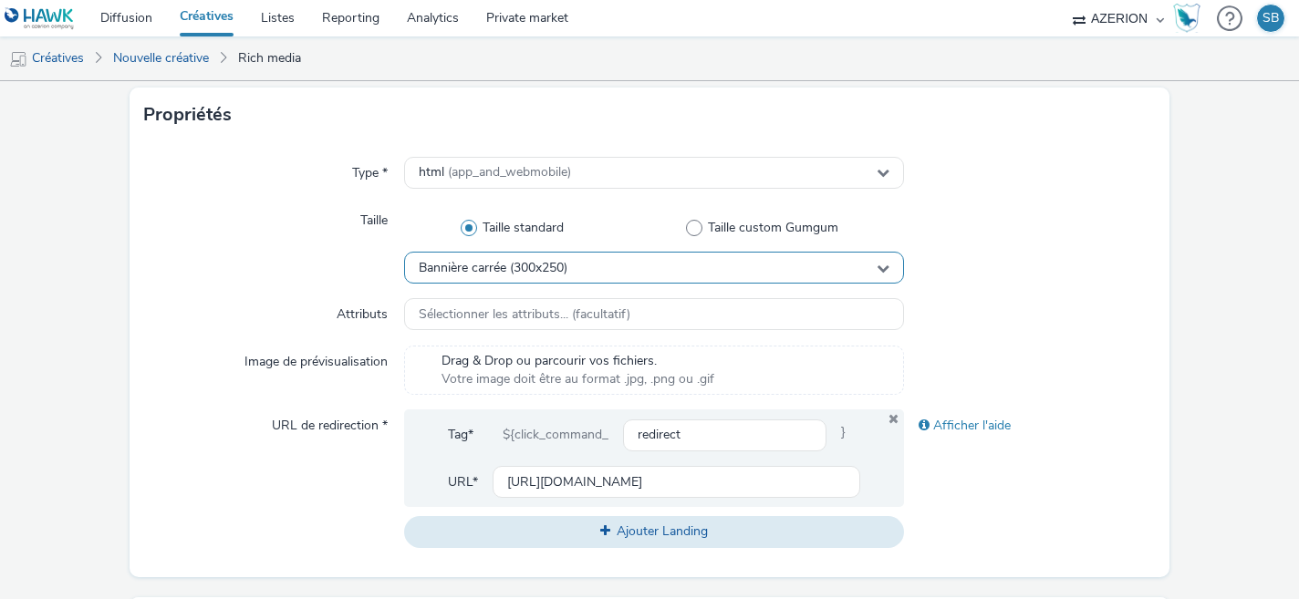
click at [815, 277] on div "Bannière carrée (300x250)" at bounding box center [654, 268] width 501 height 32
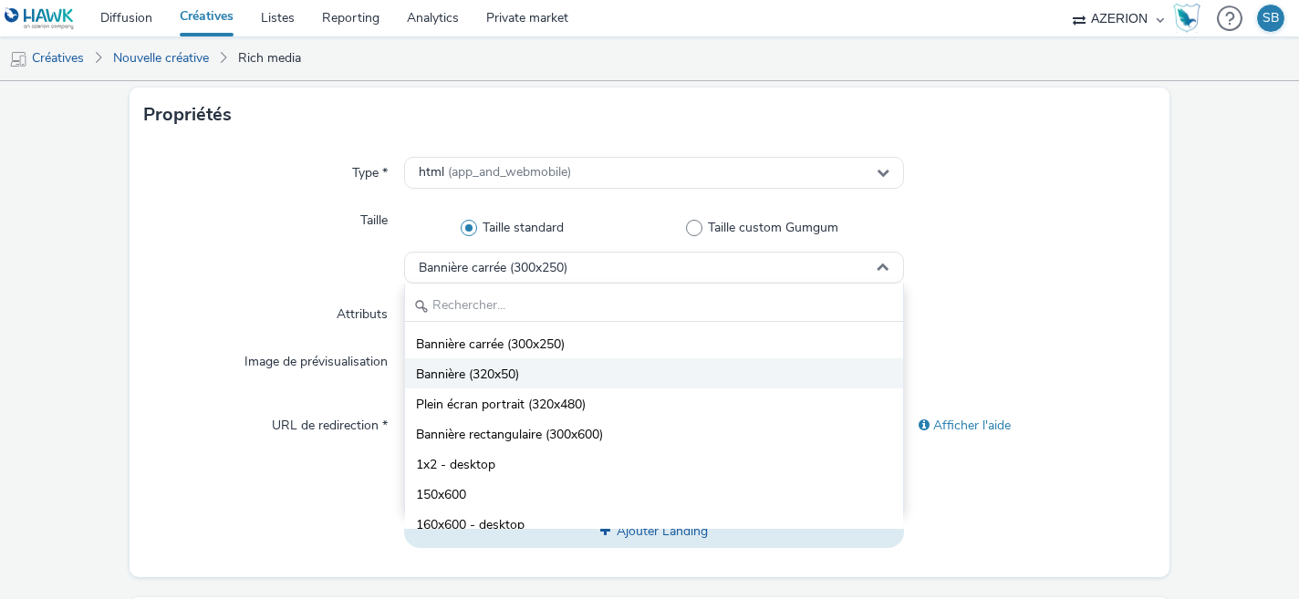
click at [756, 374] on li "Bannière (320x50)" at bounding box center [654, 374] width 499 height 30
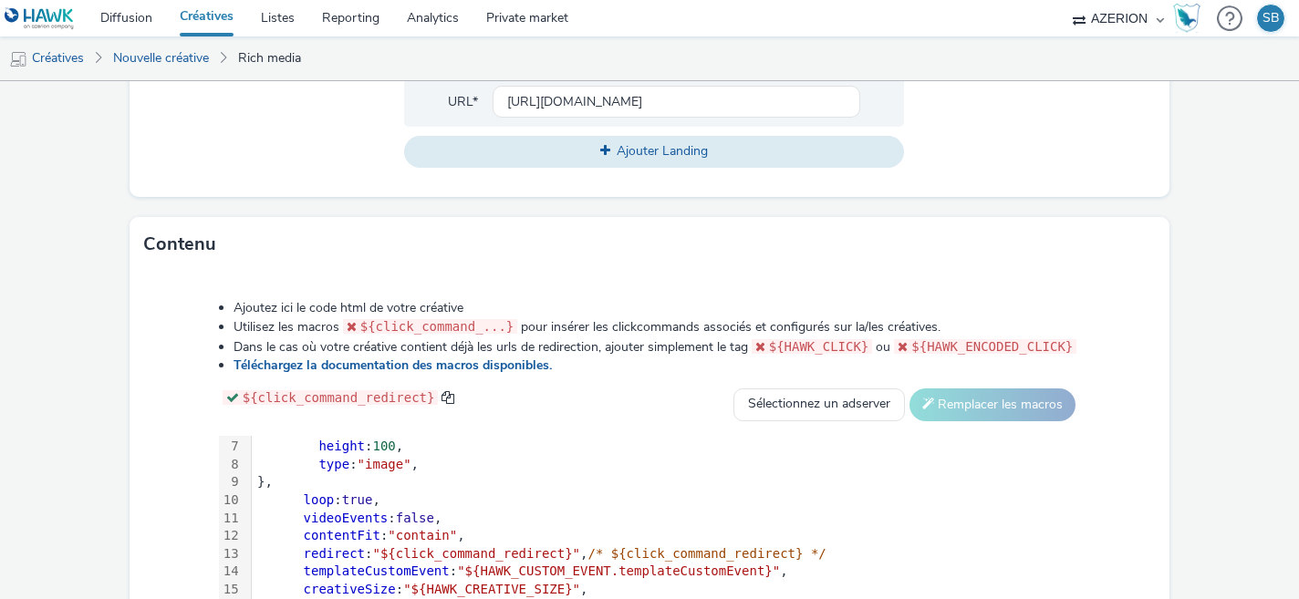
scroll to position [976, 0]
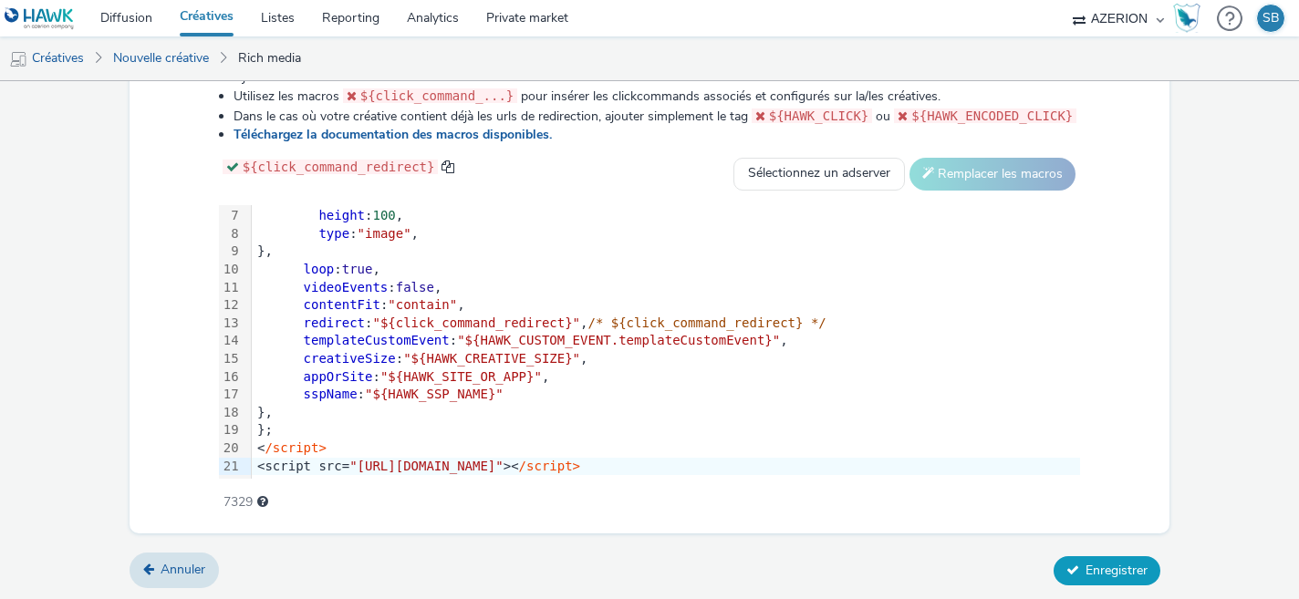
click at [1074, 568] on icon at bounding box center [1073, 570] width 13 height 13
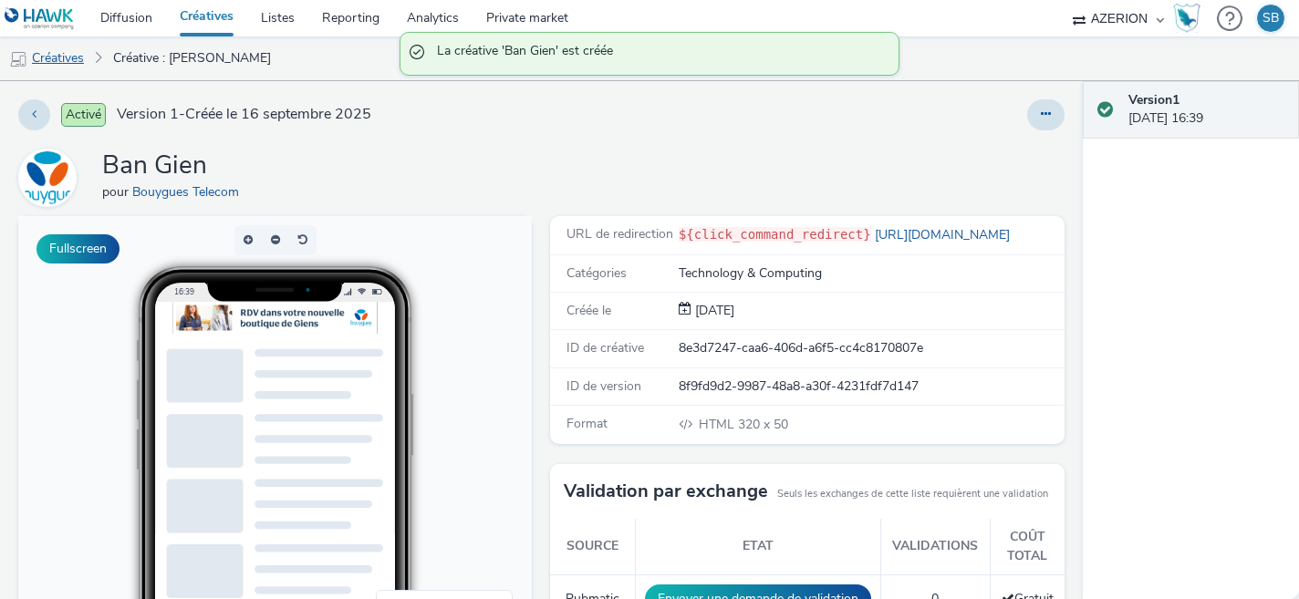
click at [75, 74] on link "Créatives" at bounding box center [46, 58] width 93 height 44
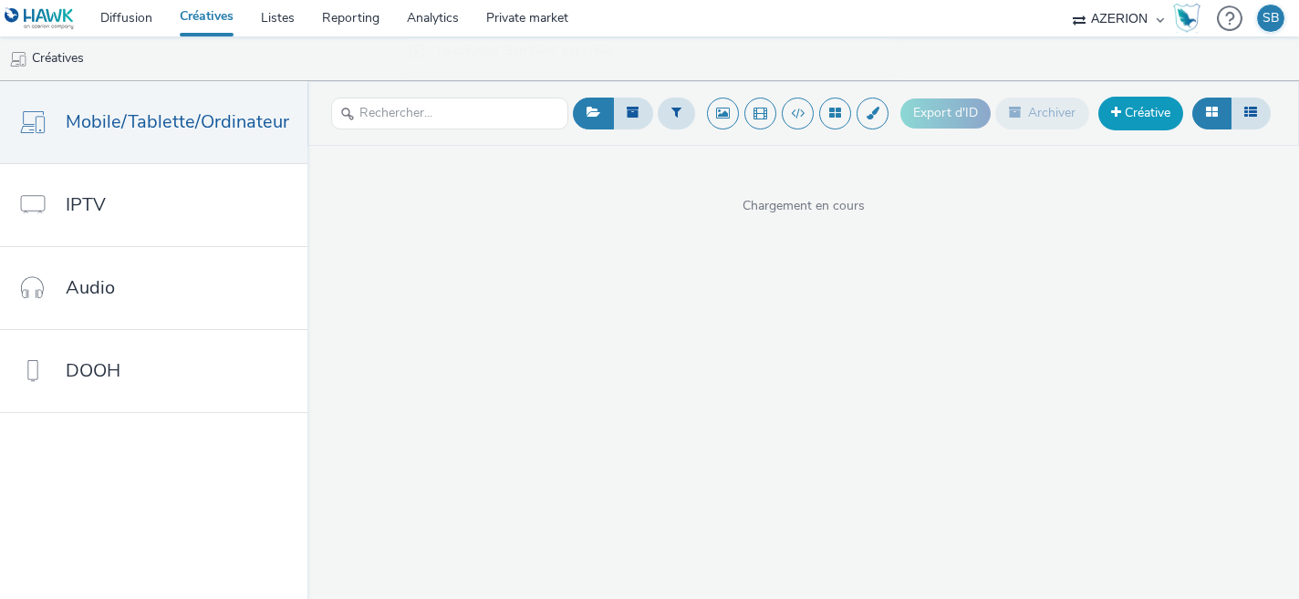
click at [1134, 113] on link "Créative" at bounding box center [1141, 113] width 85 height 33
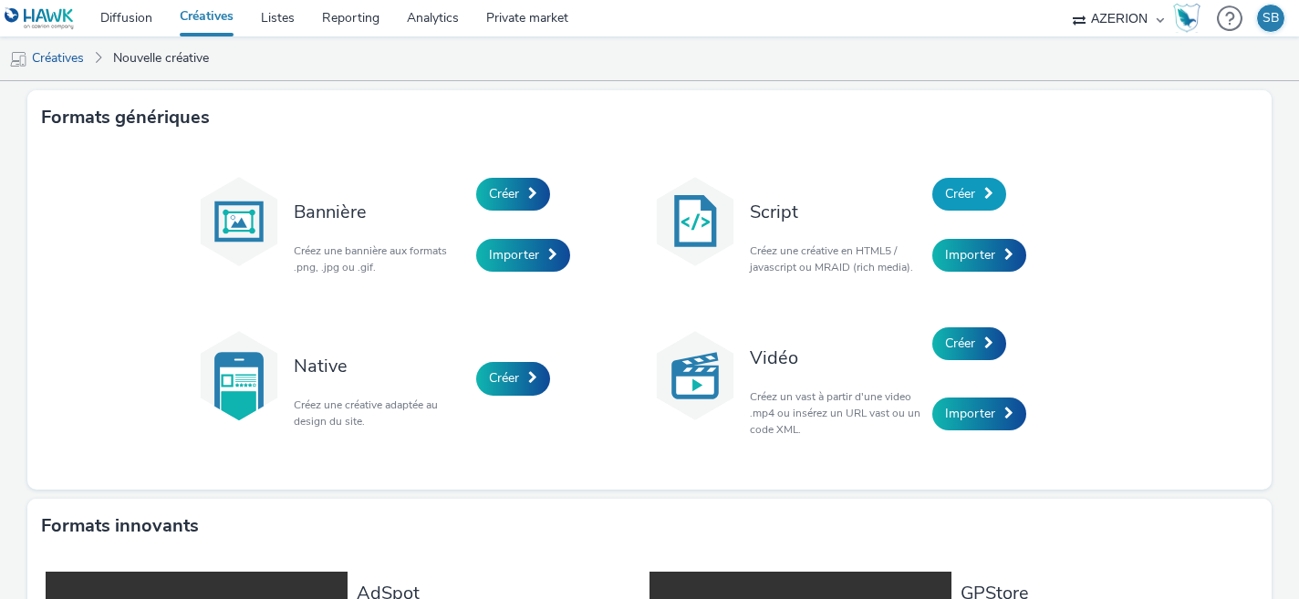
click at [958, 194] on span "Créer" at bounding box center [960, 193] width 30 height 17
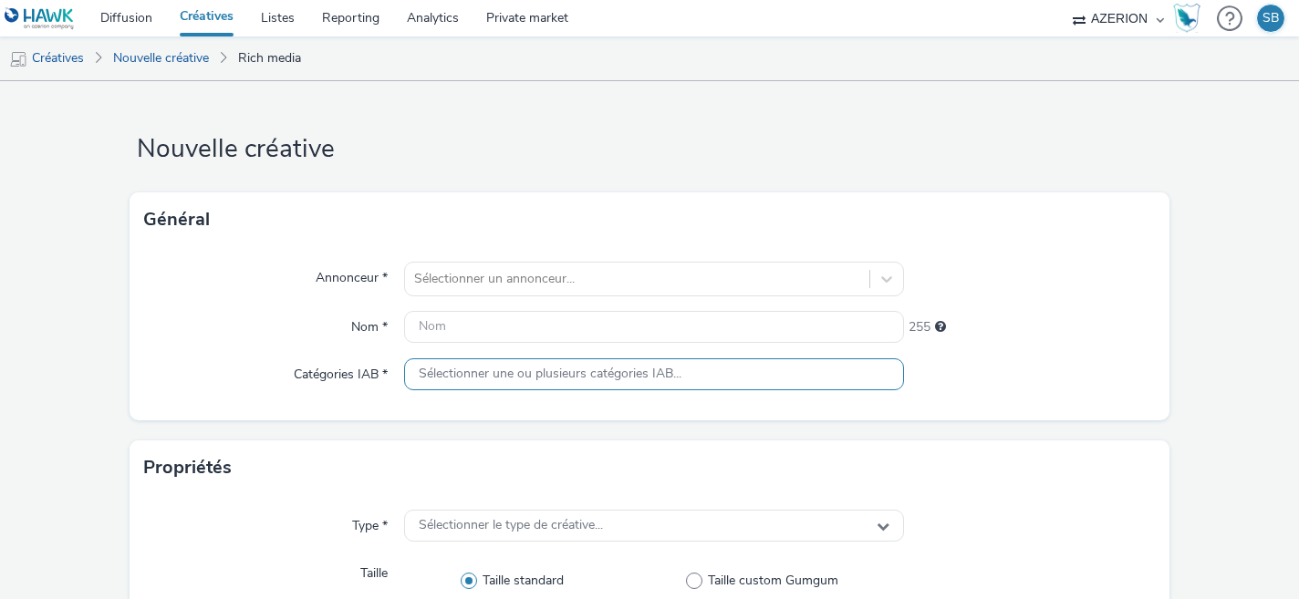
scroll to position [965, 0]
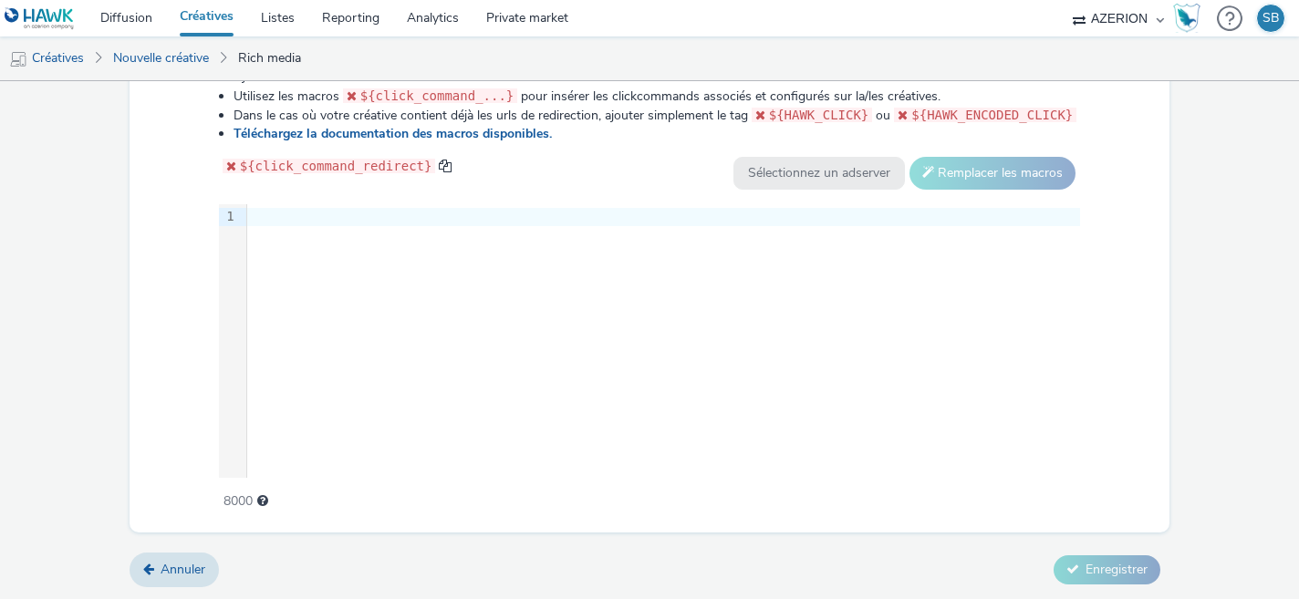
click at [409, 217] on div at bounding box center [663, 217] width 833 height 18
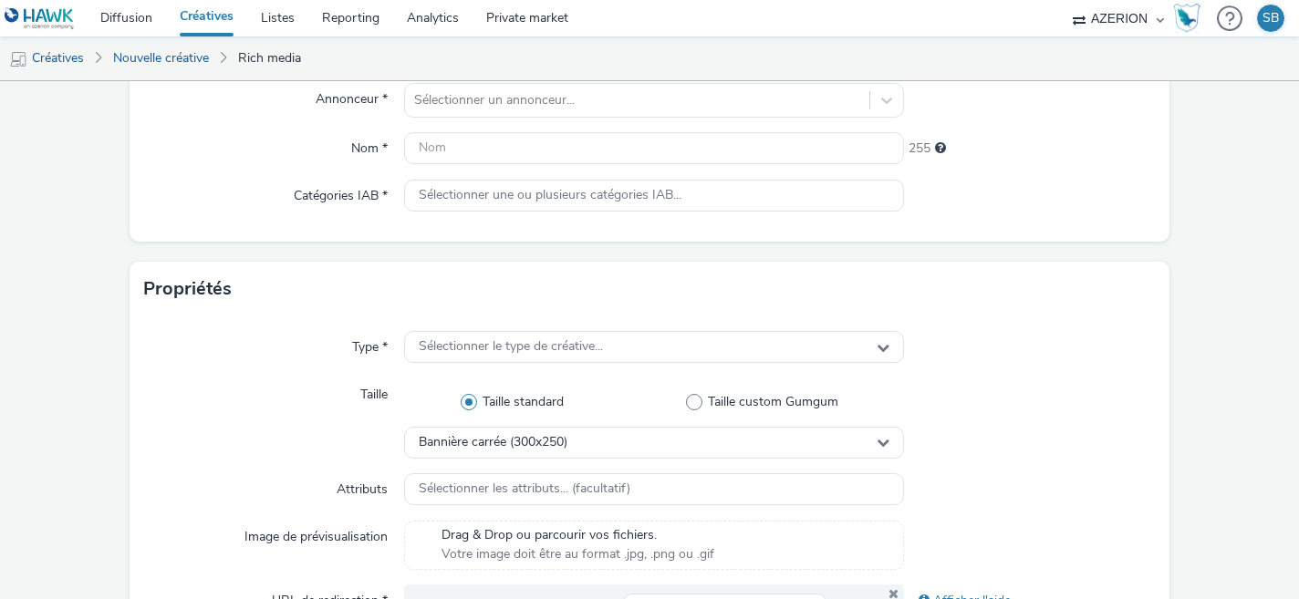
scroll to position [0, 0]
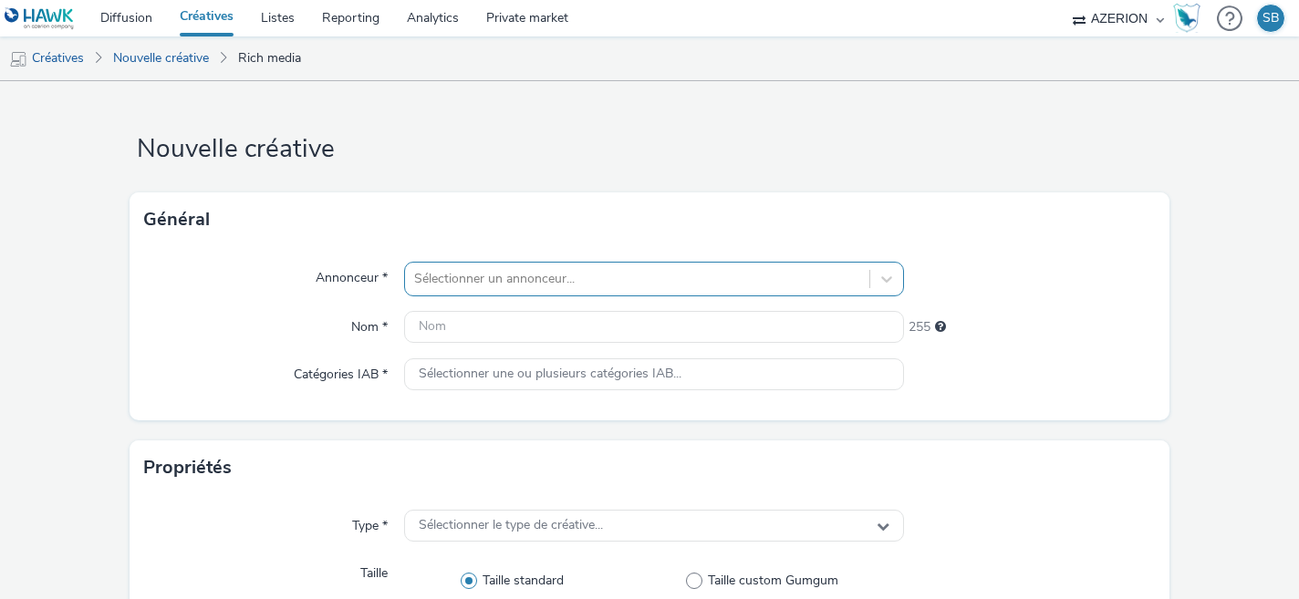
click at [432, 279] on div "Sélectionner un annonceur..." at bounding box center [637, 279] width 465 height 29
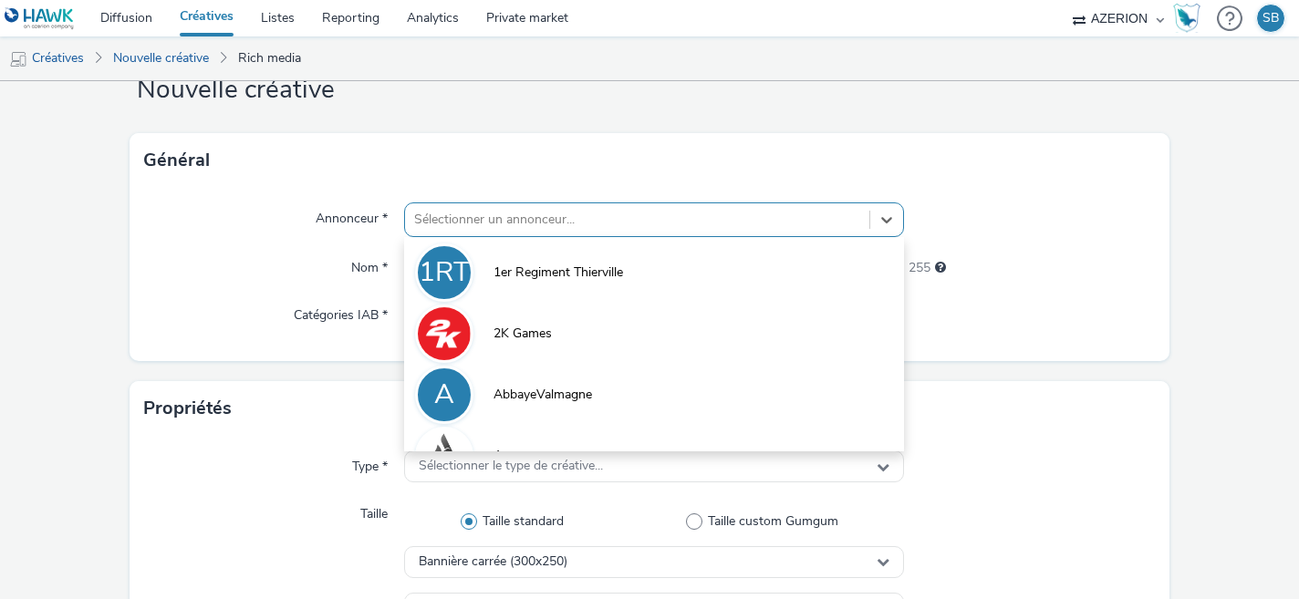
scroll to position [59, 0]
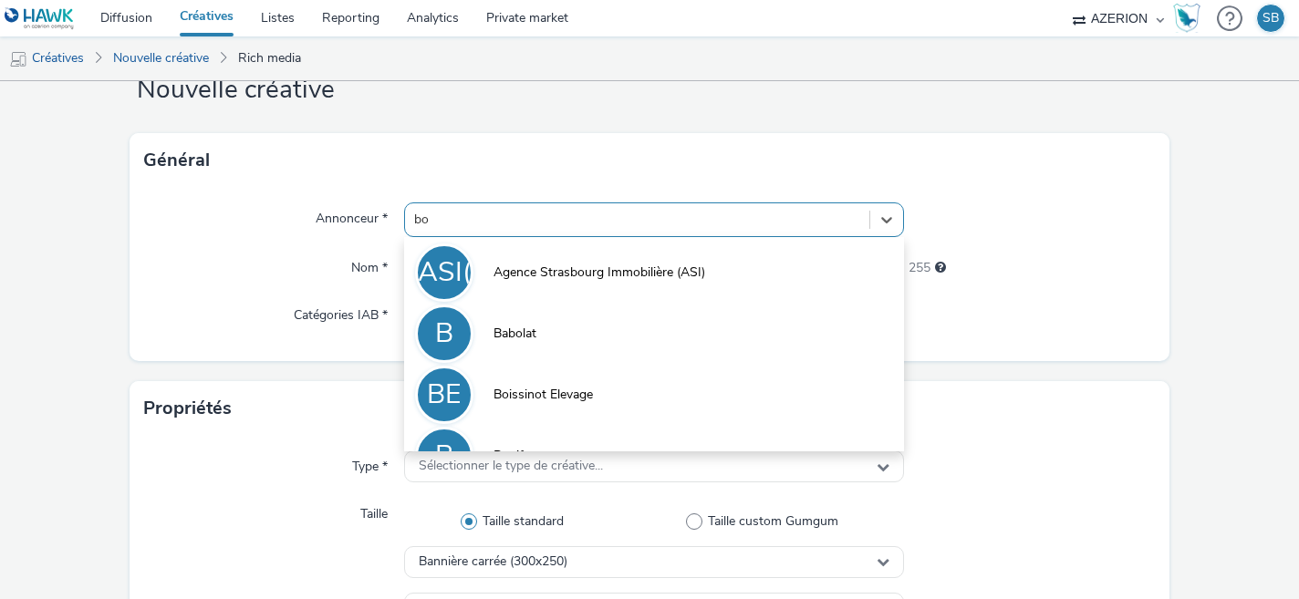
type input "bou"
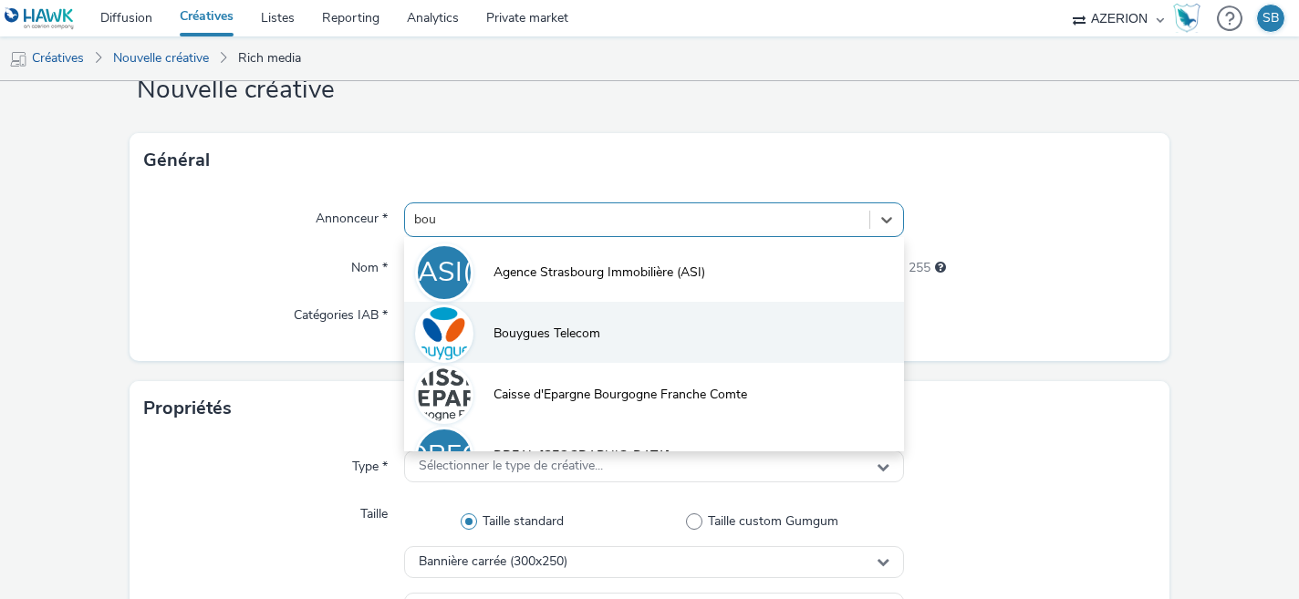
click at [529, 339] on span "Bouygues Telecom" at bounding box center [547, 334] width 107 height 18
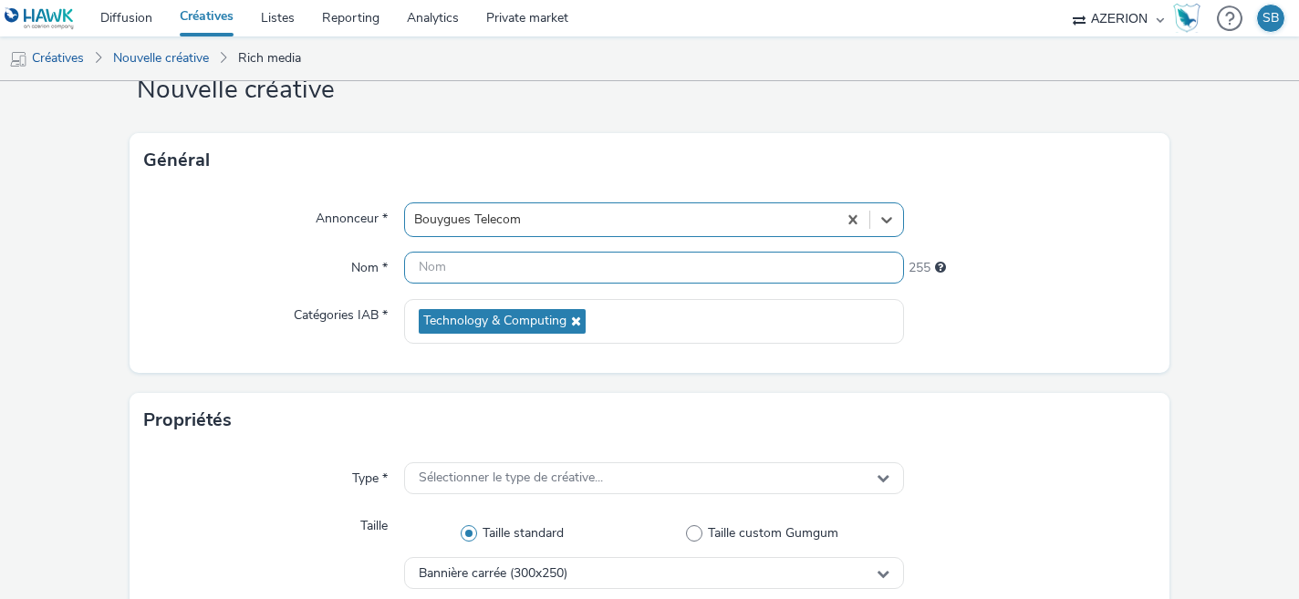
click at [597, 272] on input "text" at bounding box center [654, 268] width 501 height 32
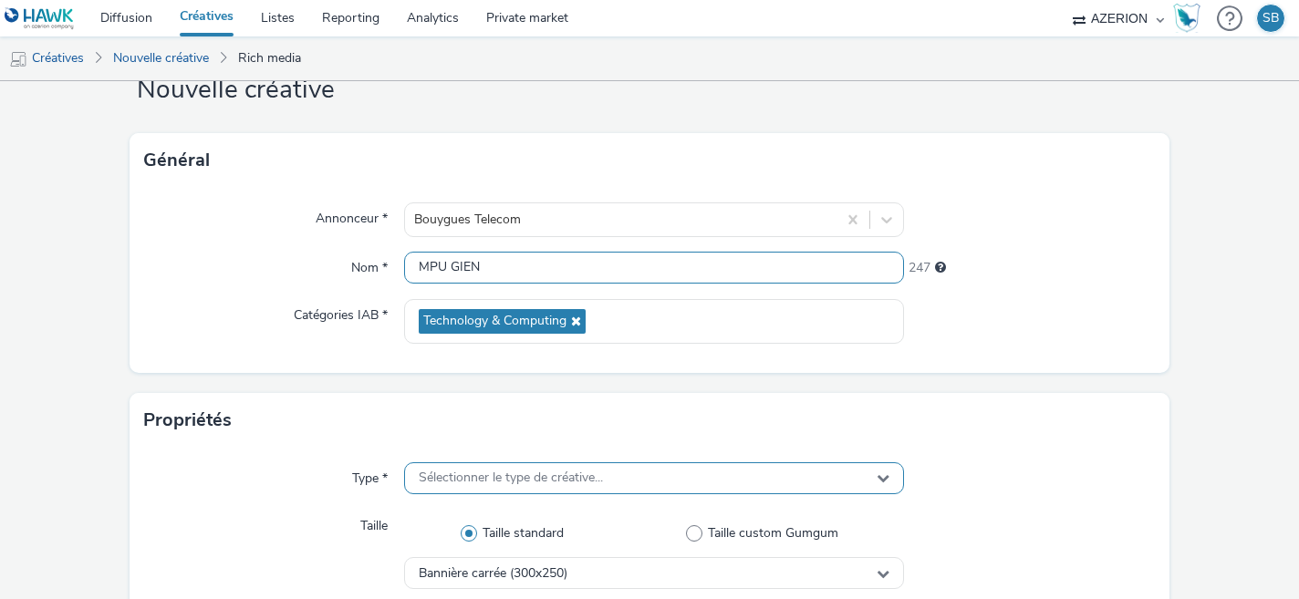
type input "MPU GIEN"
click at [590, 474] on span "Sélectionner le type de créative..." at bounding box center [511, 479] width 184 height 16
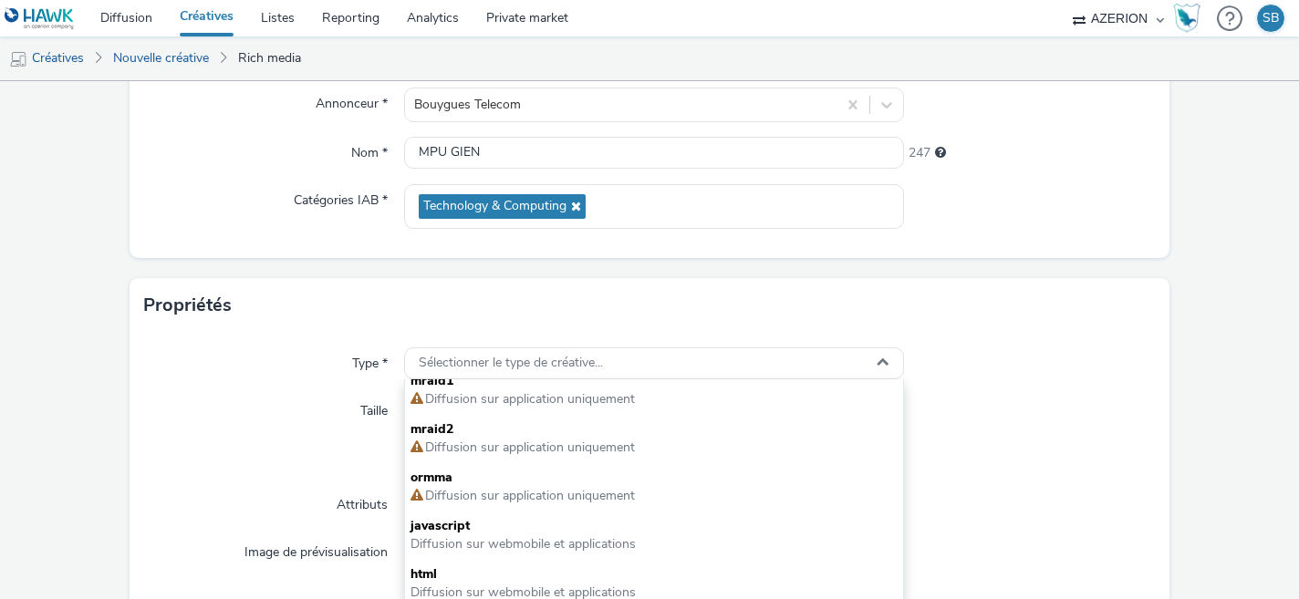
scroll to position [204, 0]
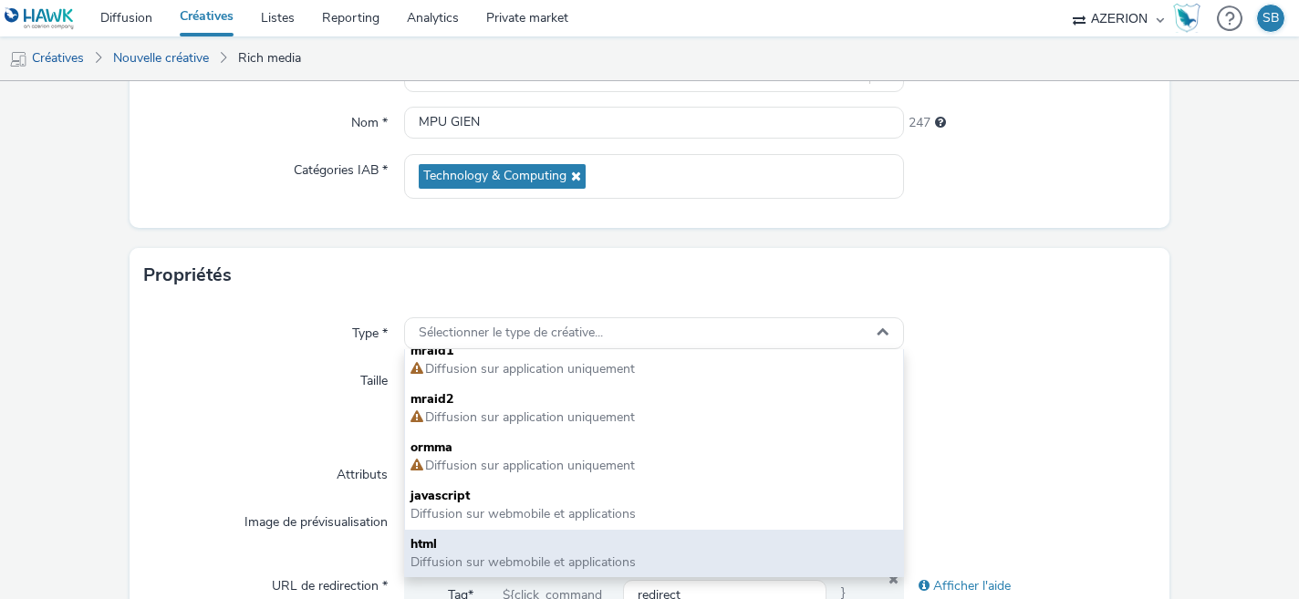
click at [446, 547] on span "html" at bounding box center [655, 545] width 488 height 18
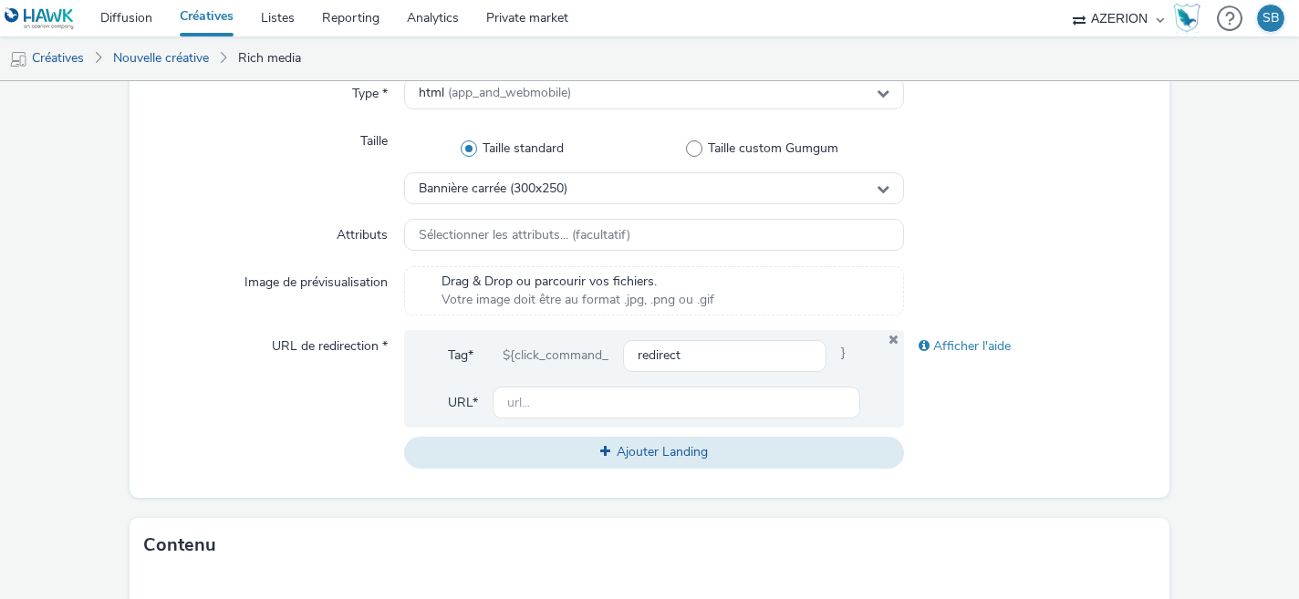
scroll to position [448, 0]
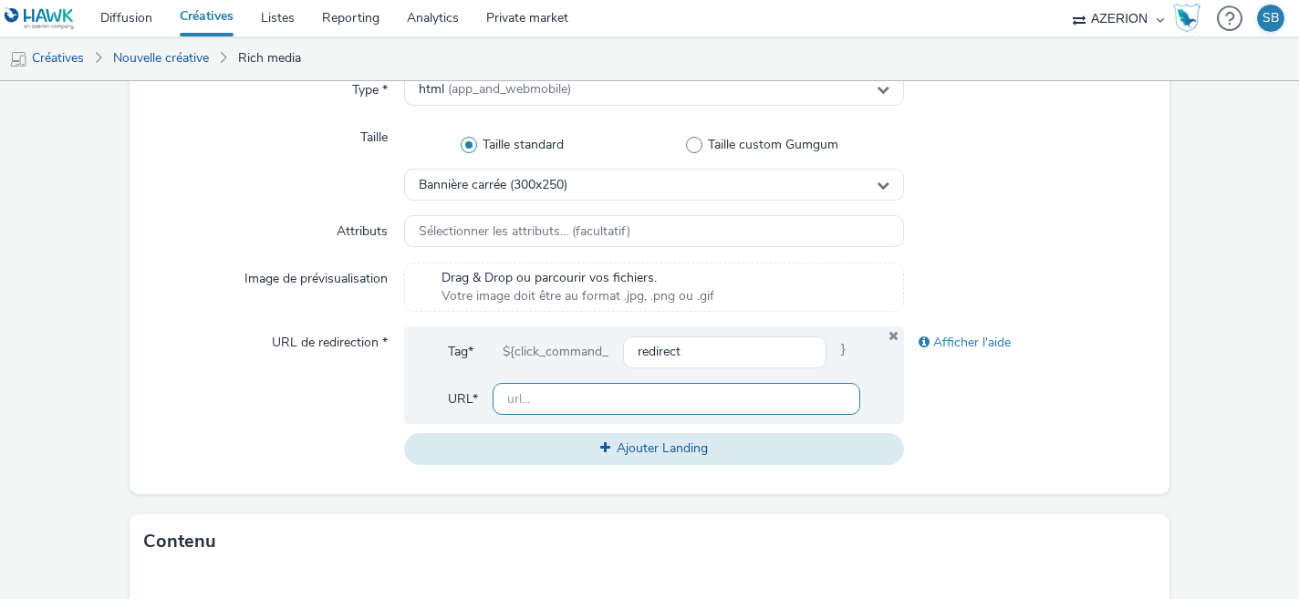
click at [599, 412] on input "text" at bounding box center [677, 399] width 369 height 32
paste input "https://share.google/0rN9wXmUyTRrzuvwN"
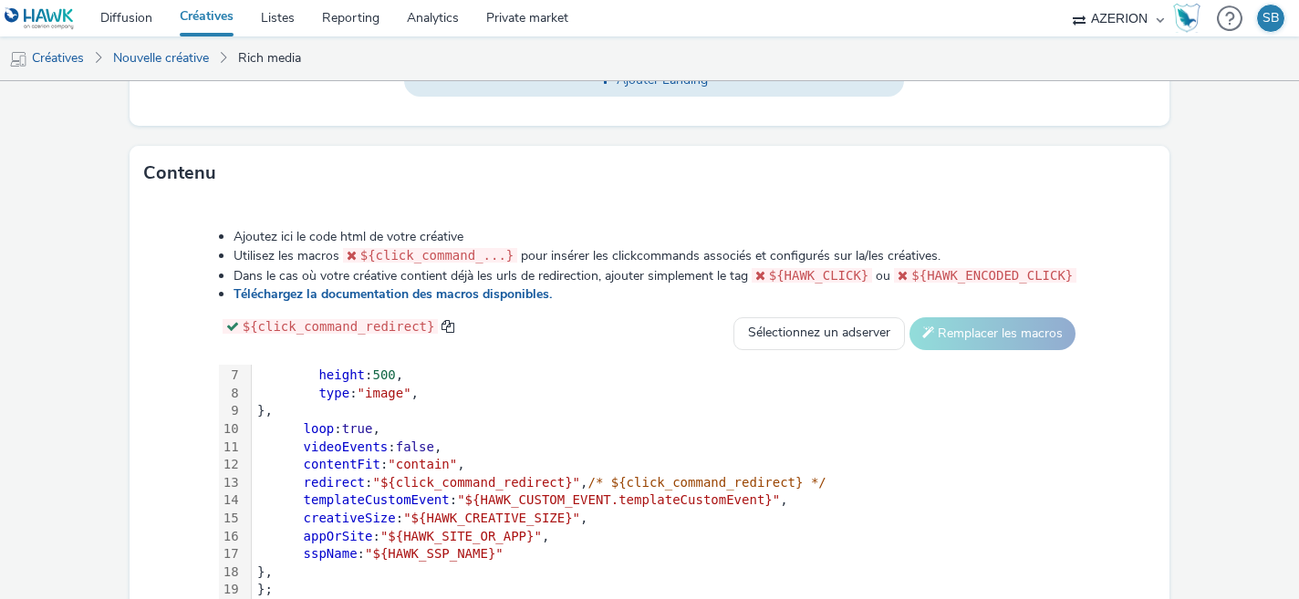
scroll to position [976, 0]
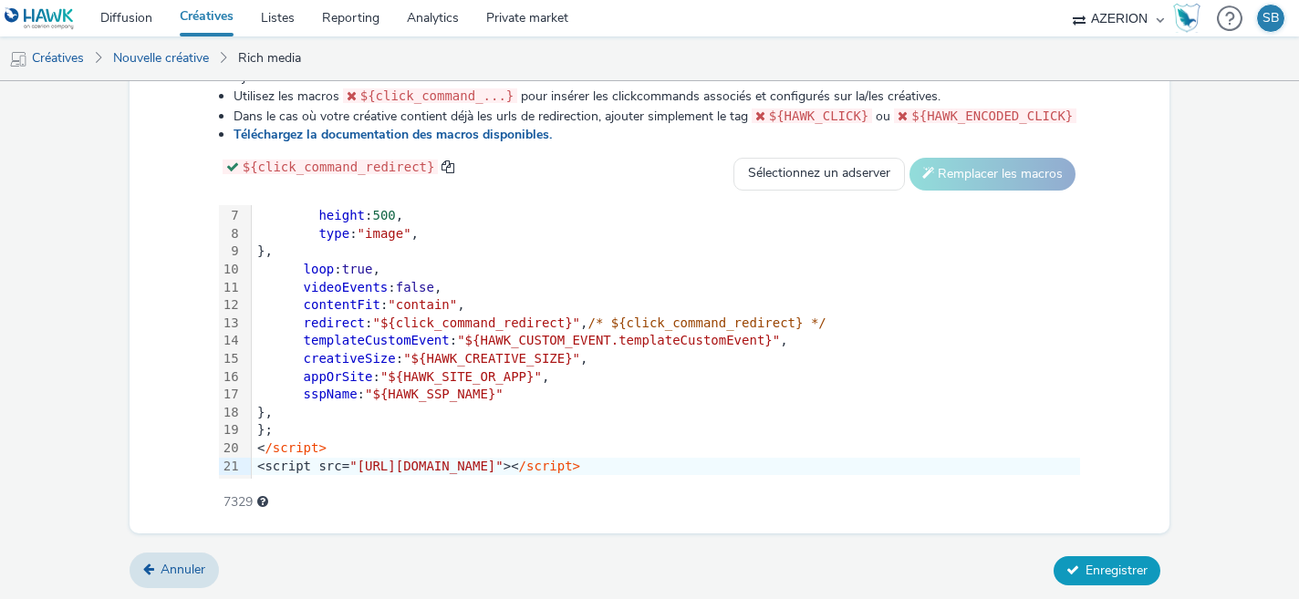
type input "https://share.google/0rN9wXmUyTRrzuvwN"
click at [1101, 564] on span "Enregistrer" at bounding box center [1117, 570] width 62 height 17
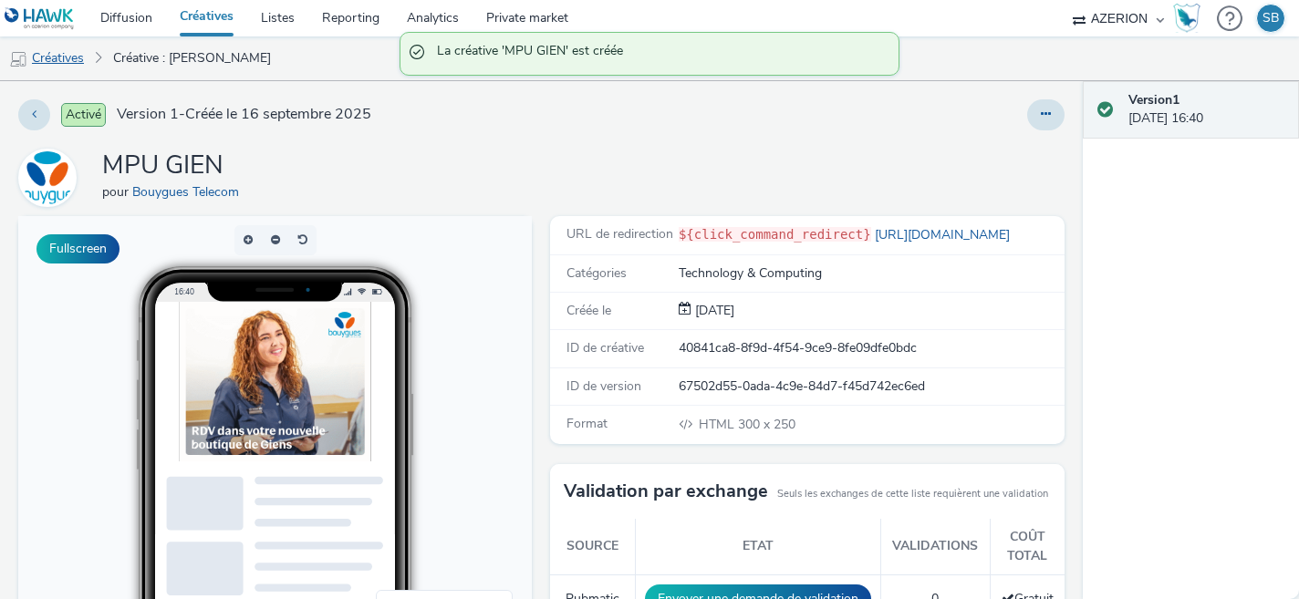
click at [68, 58] on link "Créatives" at bounding box center [46, 58] width 93 height 44
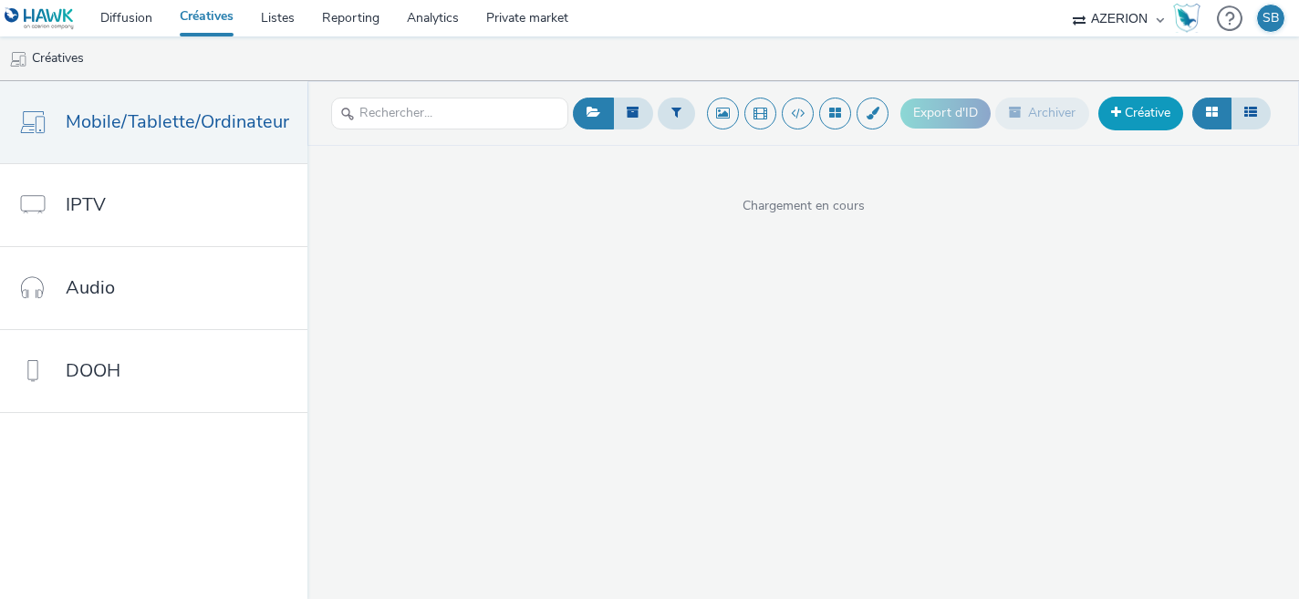
click at [1144, 117] on link "Créative" at bounding box center [1141, 113] width 85 height 33
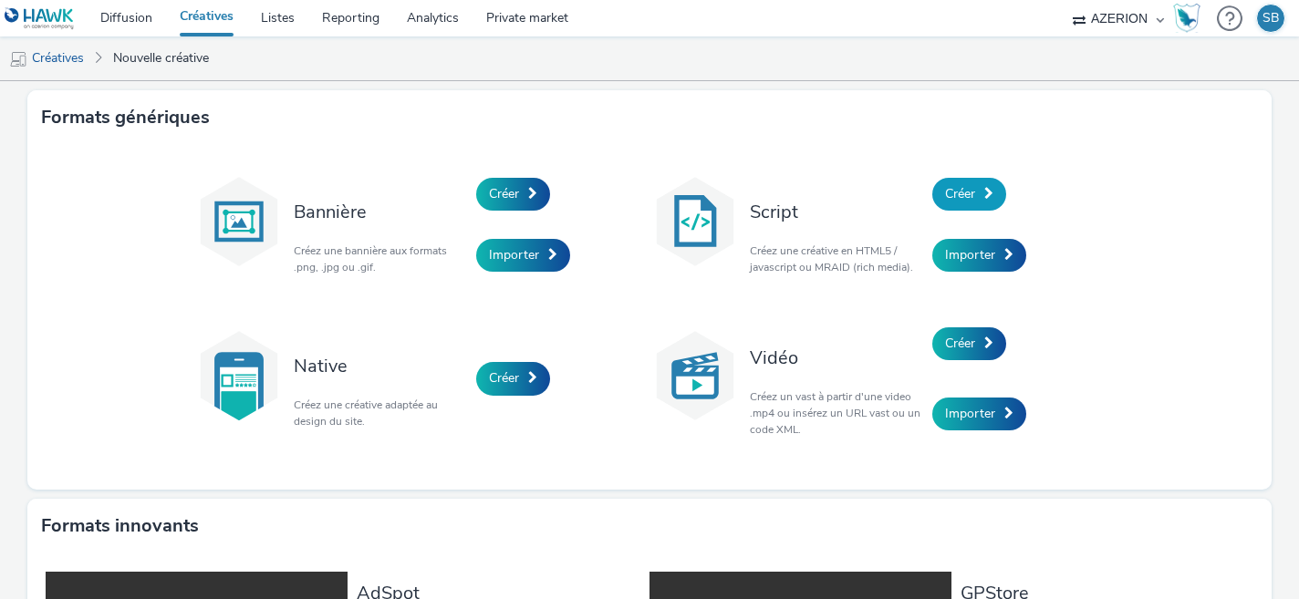
click at [996, 198] on link "Créer" at bounding box center [970, 194] width 74 height 33
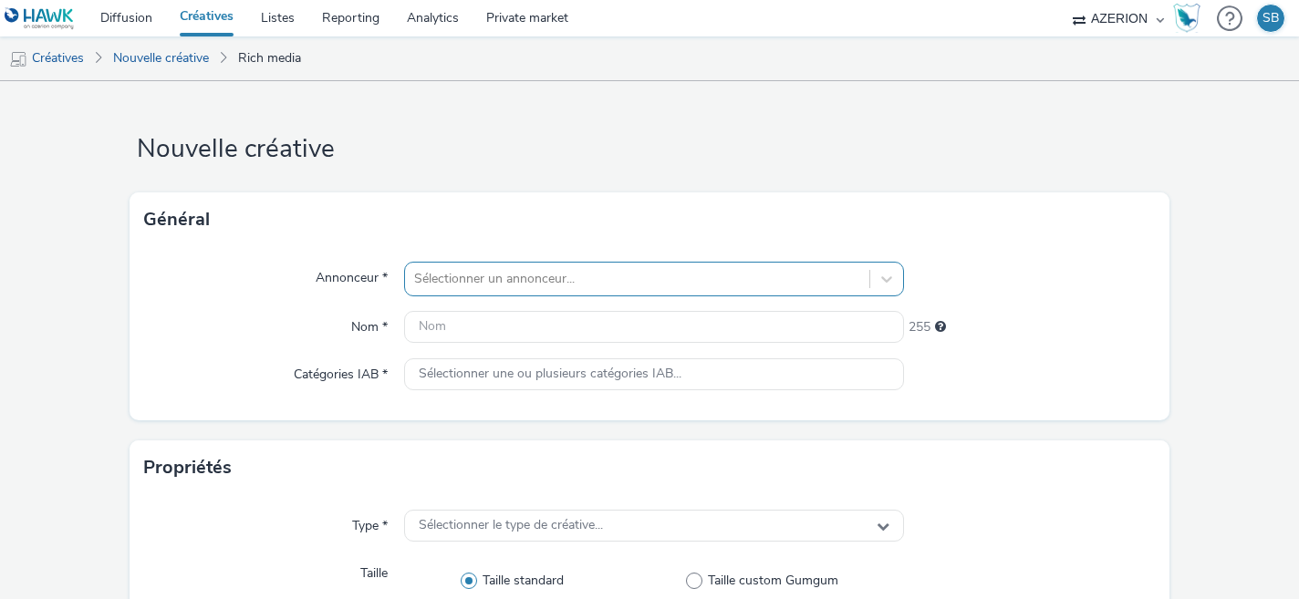
click at [595, 288] on div "Sélectionner un annonceur..." at bounding box center [654, 279] width 501 height 35
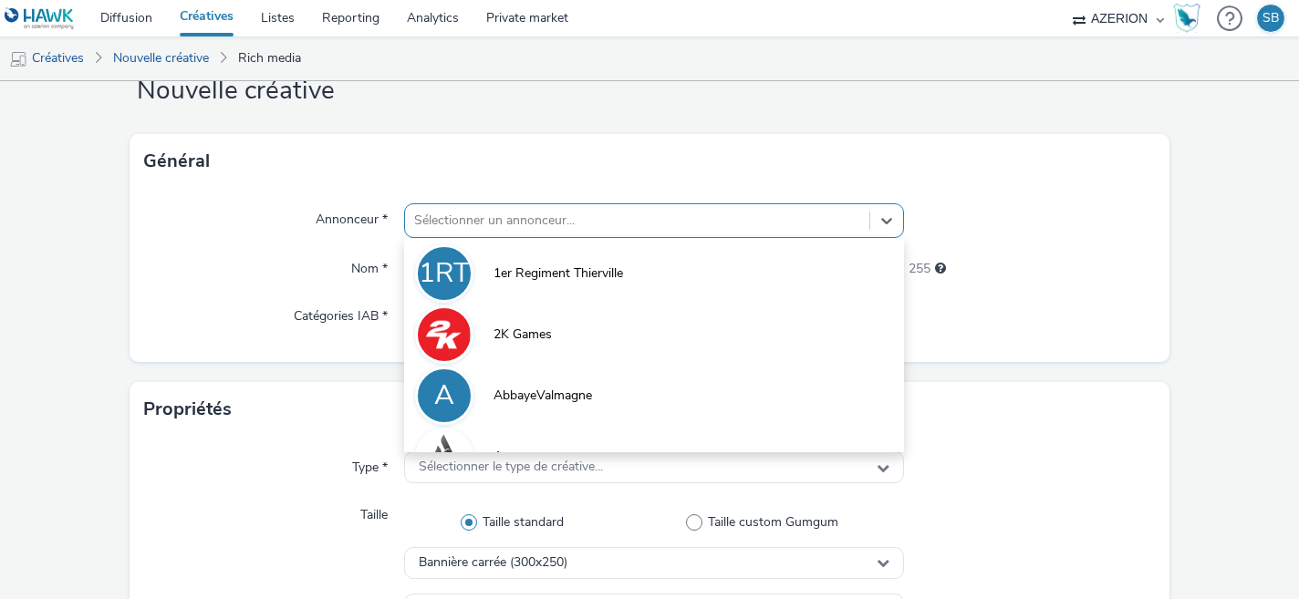
scroll to position [59, 0]
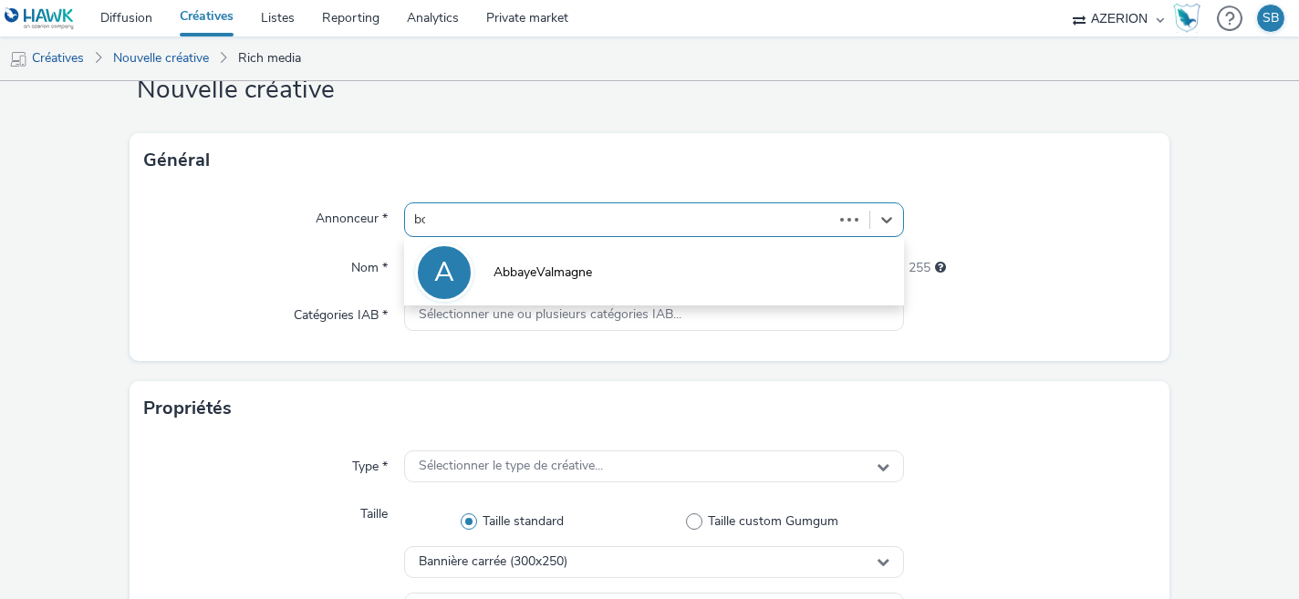
type input "bou"
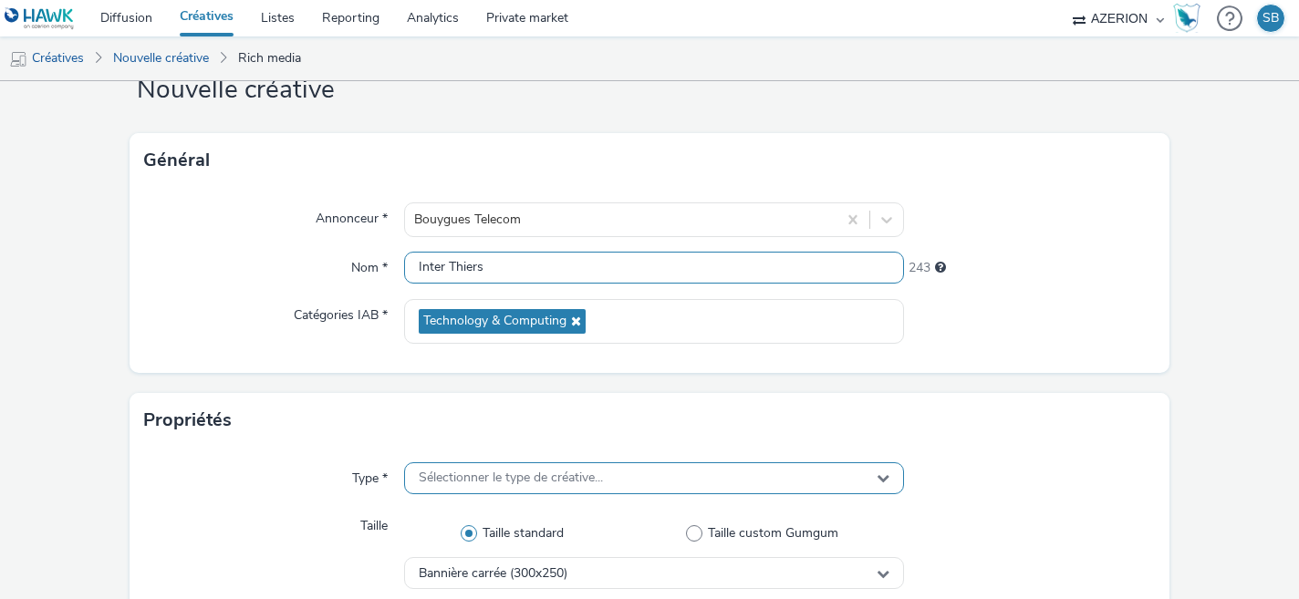
type input "Inter Thiers"
click at [586, 489] on div "Sélectionner le type de créative..." at bounding box center [654, 479] width 501 height 32
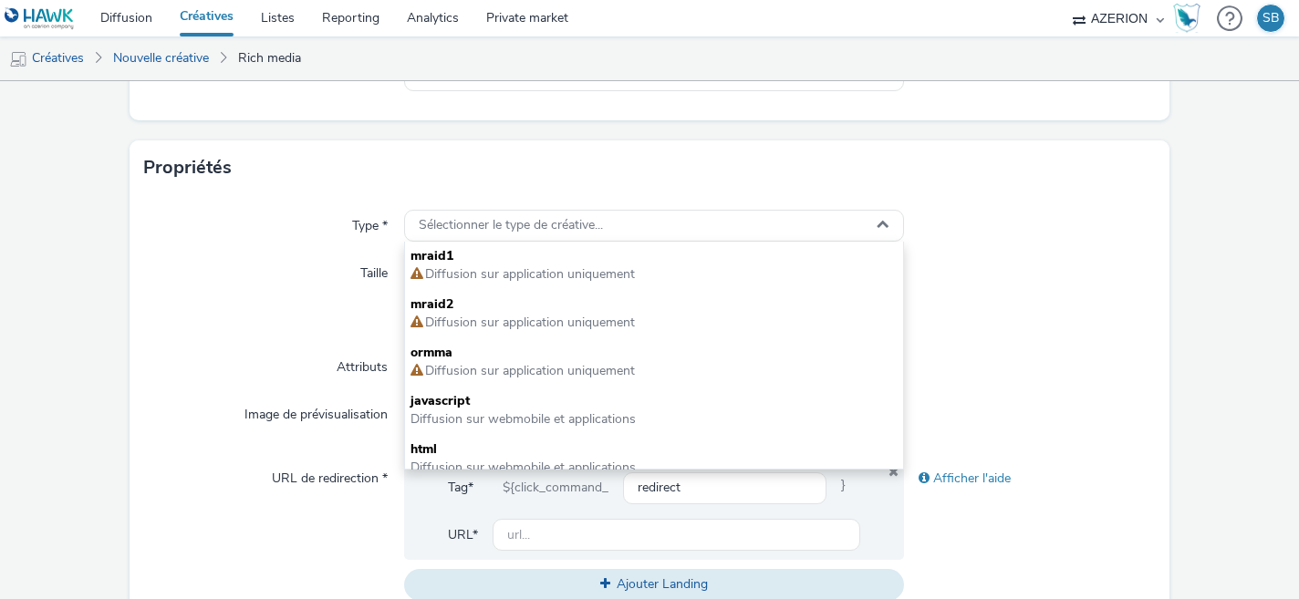
scroll to position [315, 0]
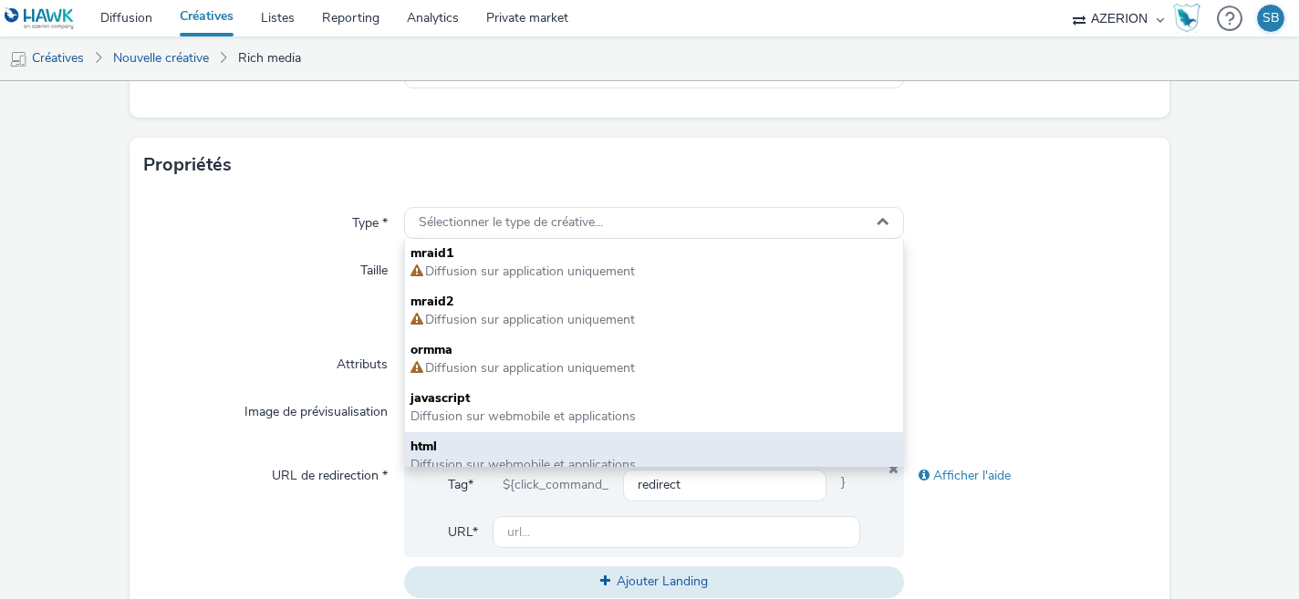
click at [465, 443] on span "html" at bounding box center [655, 447] width 488 height 18
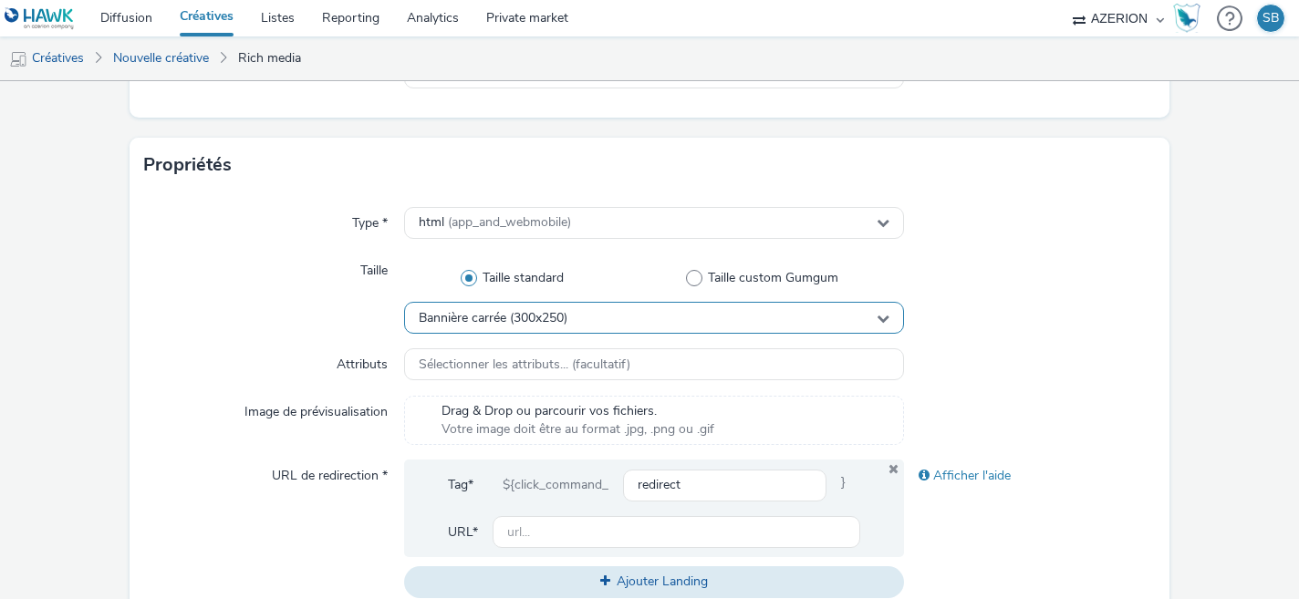
click at [610, 319] on div "Bannière carrée (300x250)" at bounding box center [654, 318] width 501 height 32
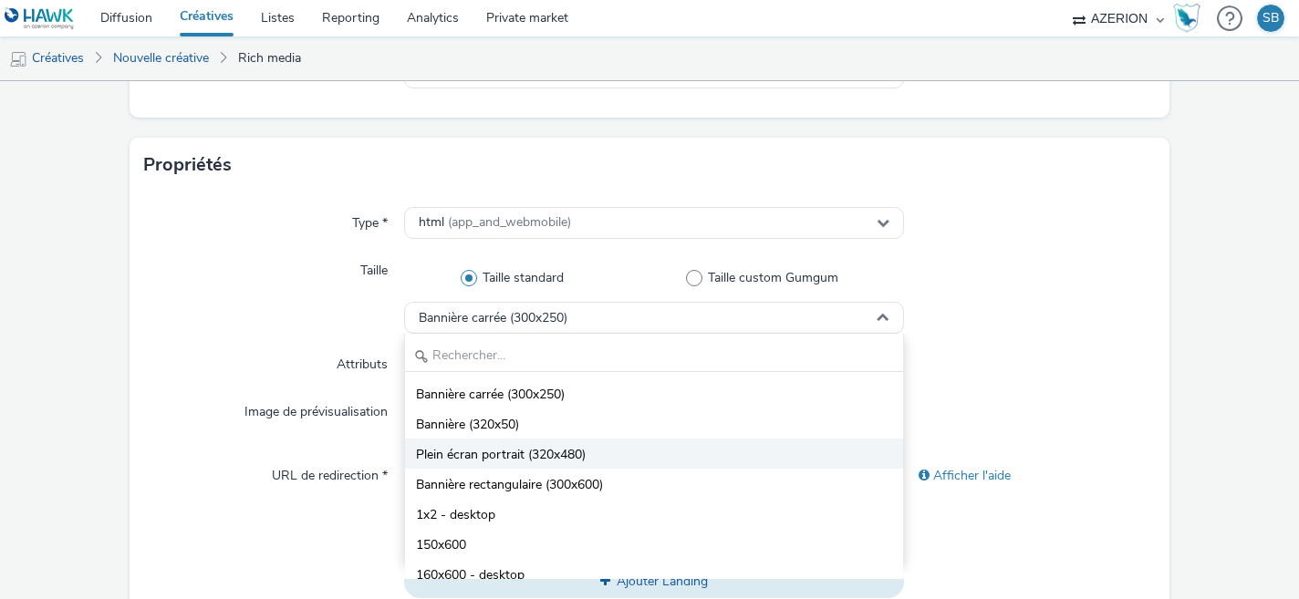
click at [597, 447] on li "Plein écran portrait (320x480)" at bounding box center [654, 454] width 499 height 30
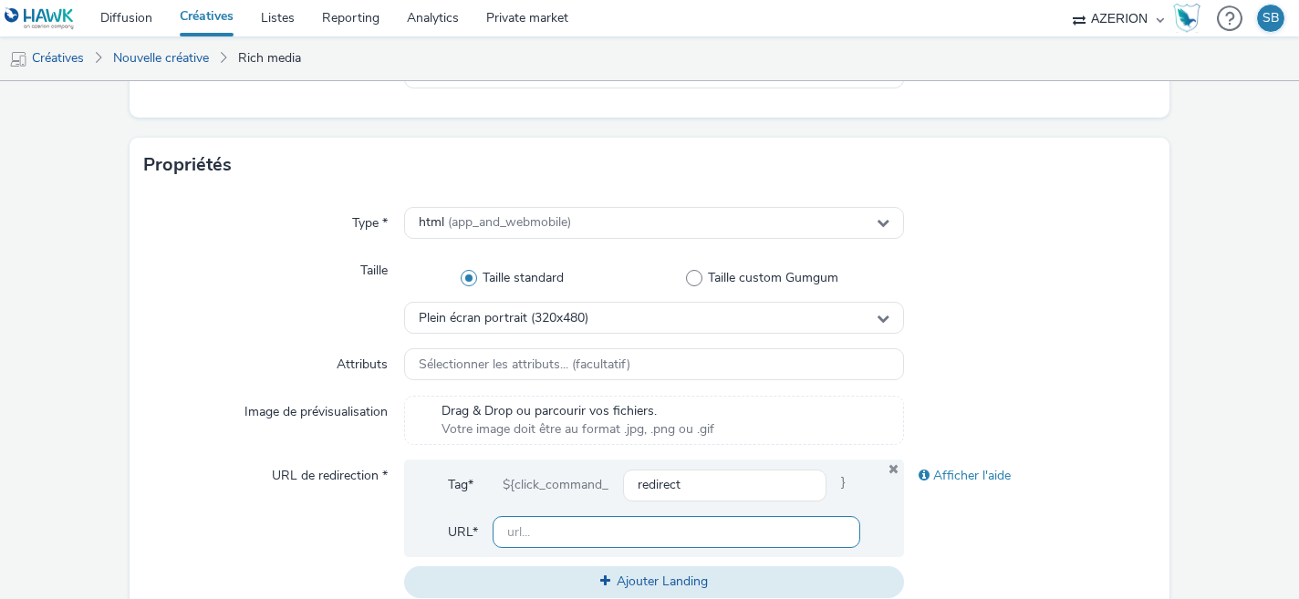
click at [531, 539] on input "text" at bounding box center [677, 532] width 369 height 32
paste input "[URL][DOMAIN_NAME]"
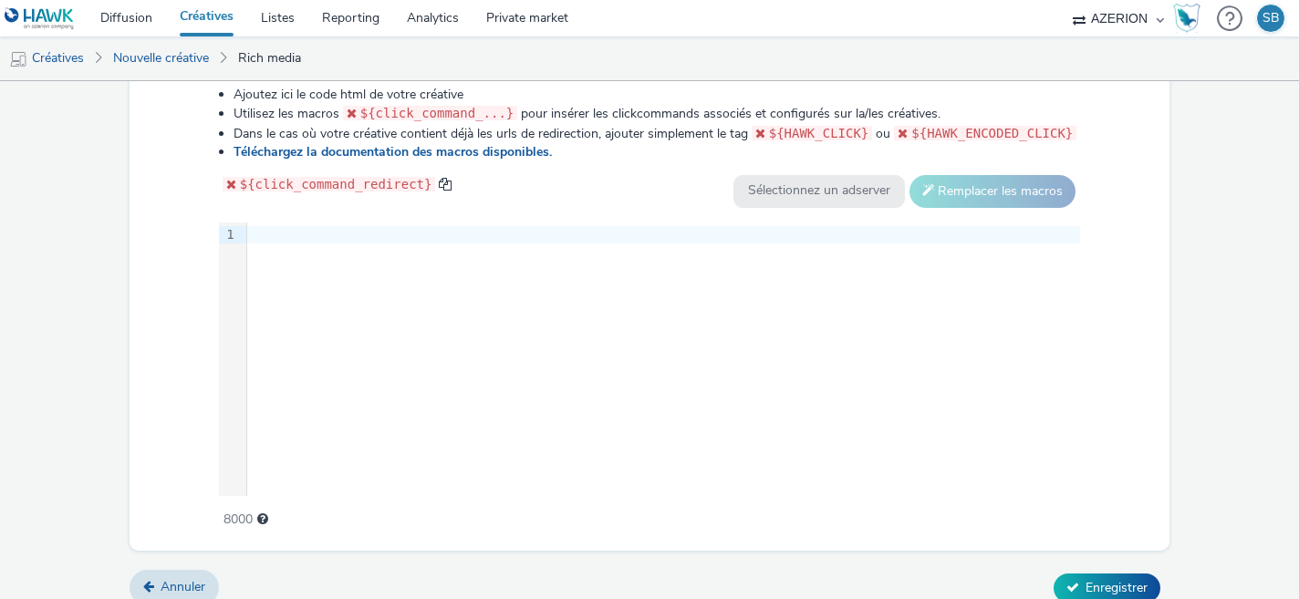
scroll to position [963, 0]
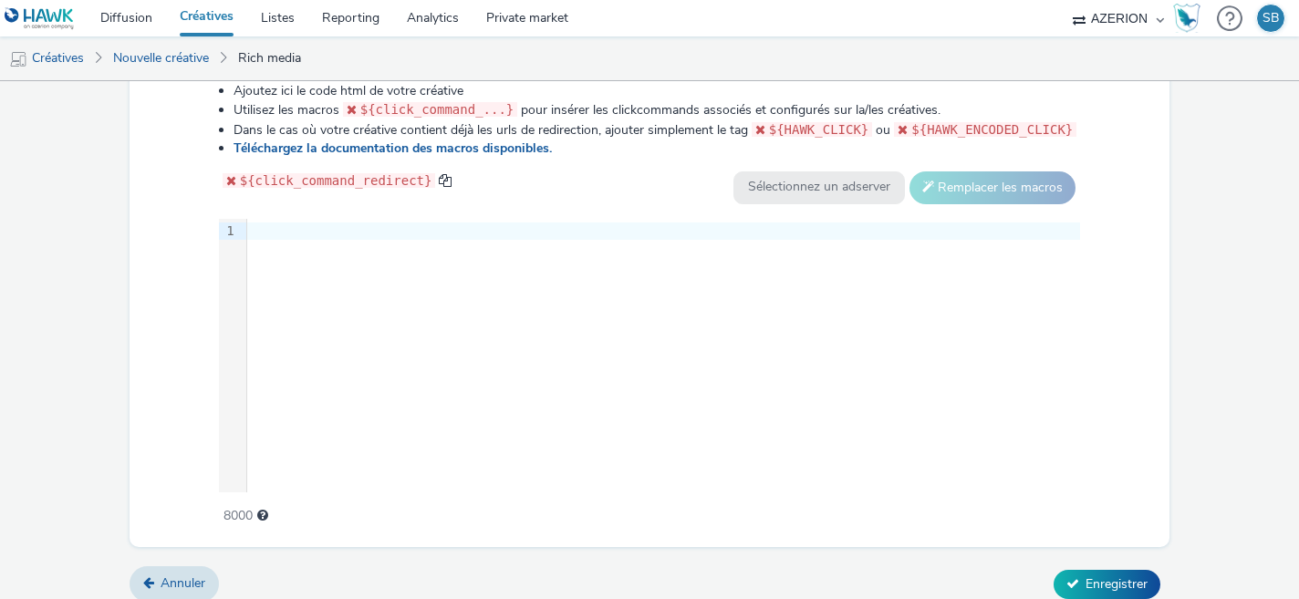
type input "[URL][DOMAIN_NAME]"
click at [502, 225] on div at bounding box center [663, 232] width 833 height 18
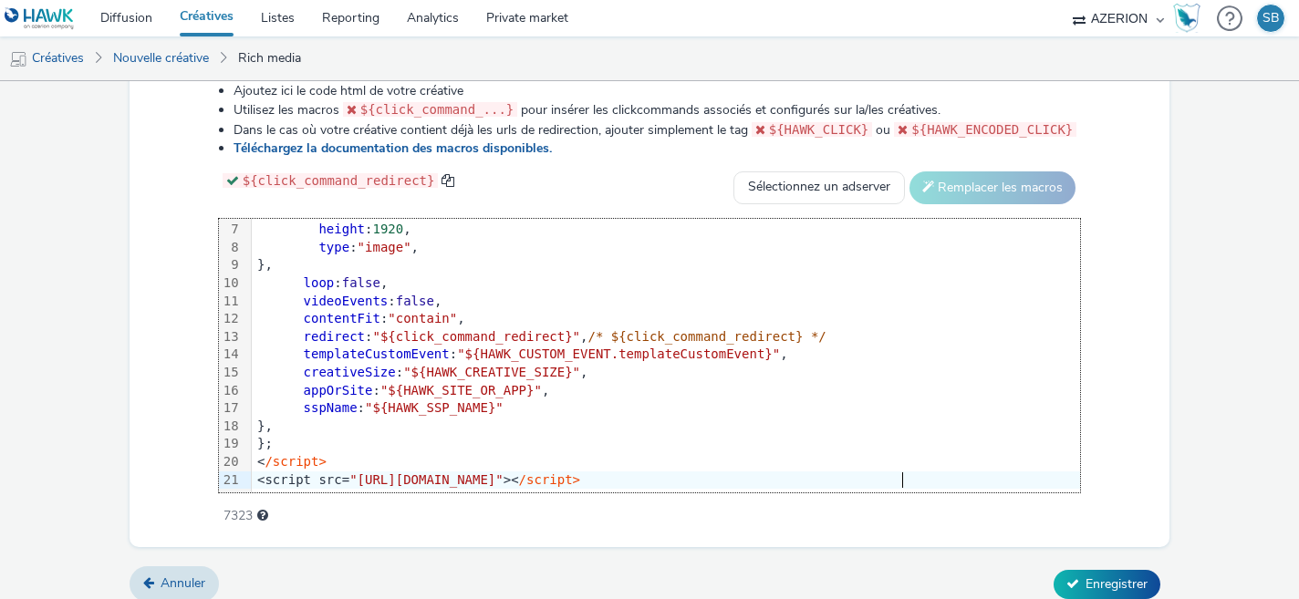
scroll to position [976, 0]
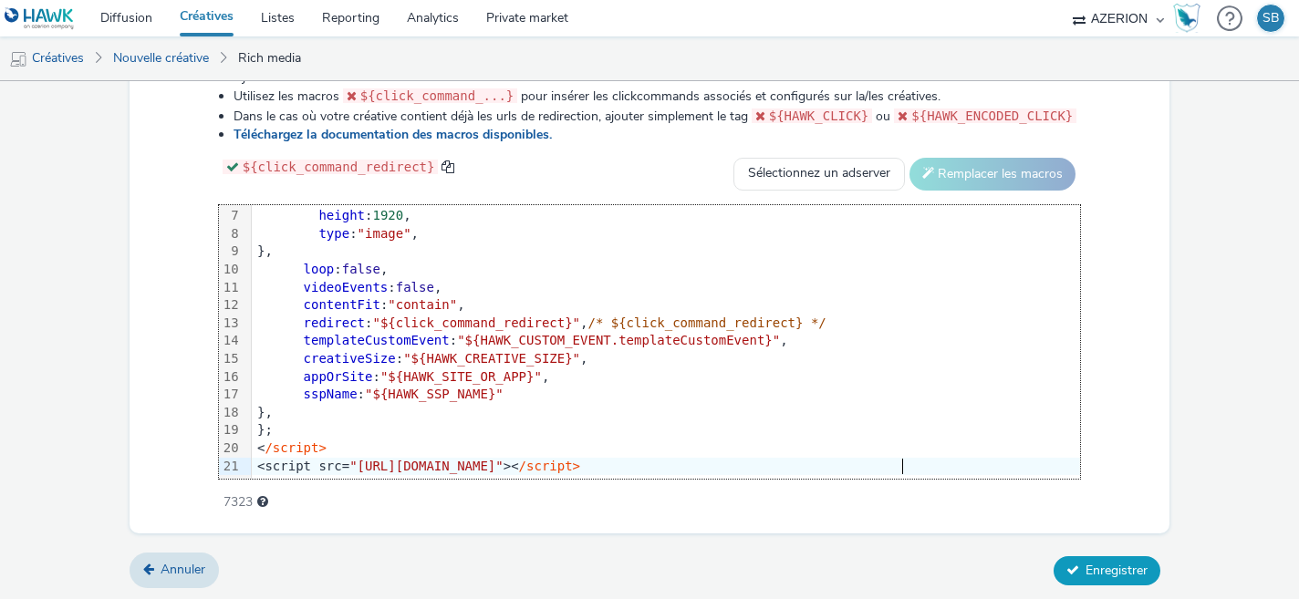
click at [1143, 558] on button "Enregistrer" at bounding box center [1107, 571] width 107 height 29
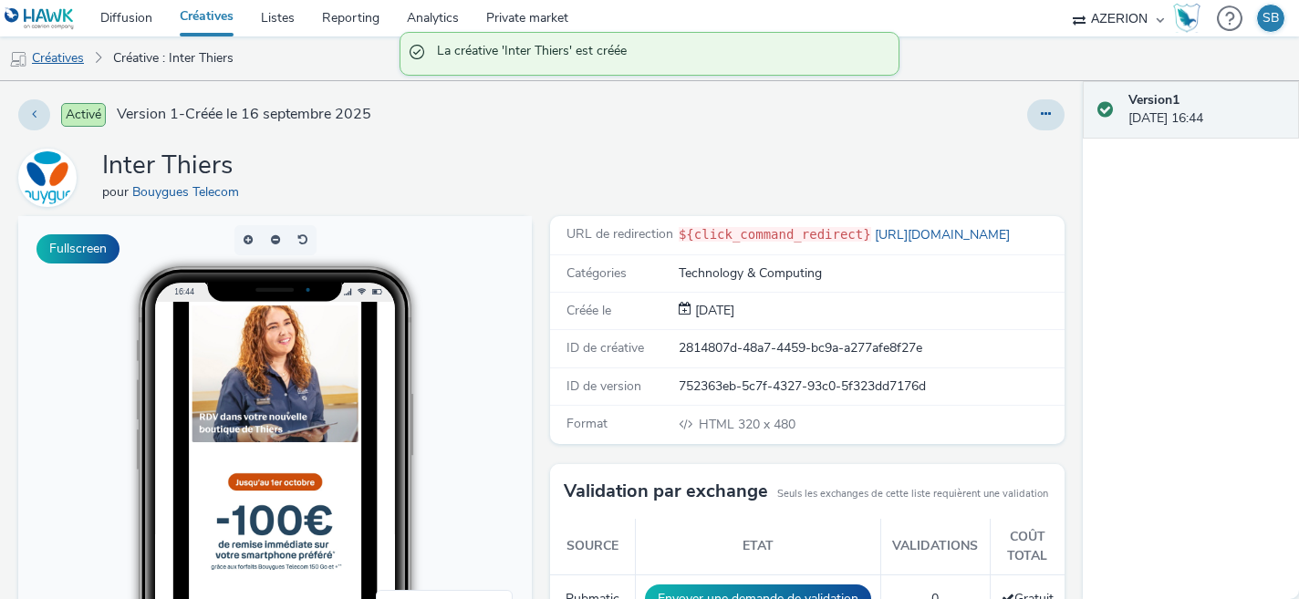
click at [57, 68] on link "Créatives" at bounding box center [46, 58] width 93 height 44
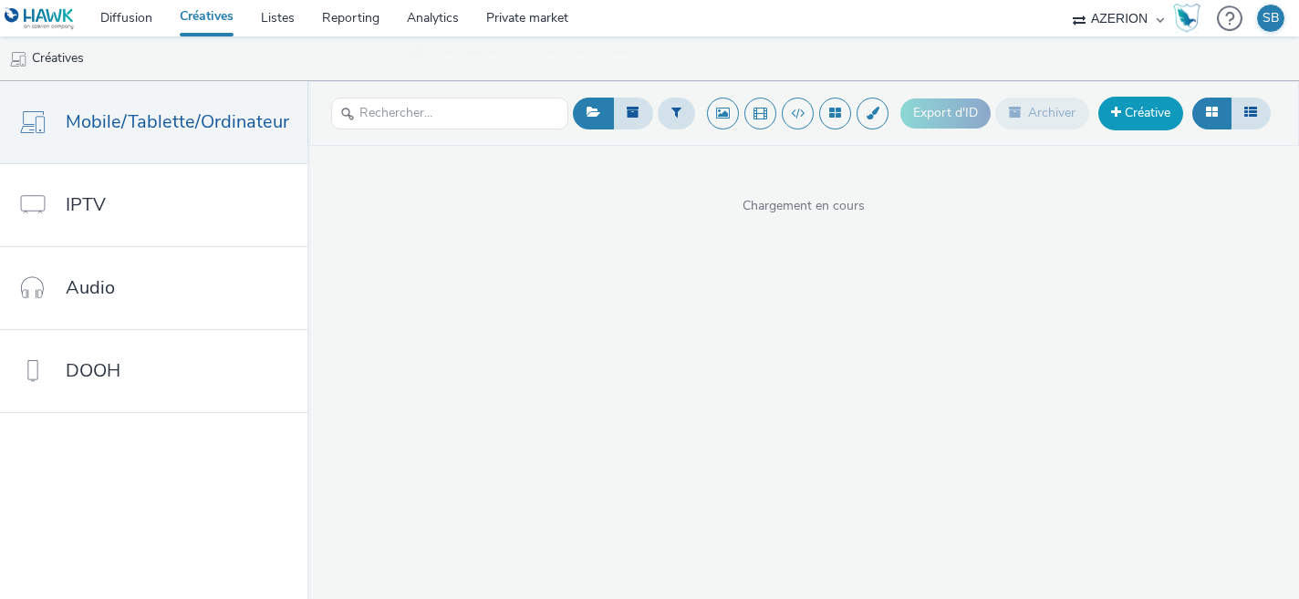
click at [1150, 119] on link "Créative" at bounding box center [1141, 113] width 85 height 33
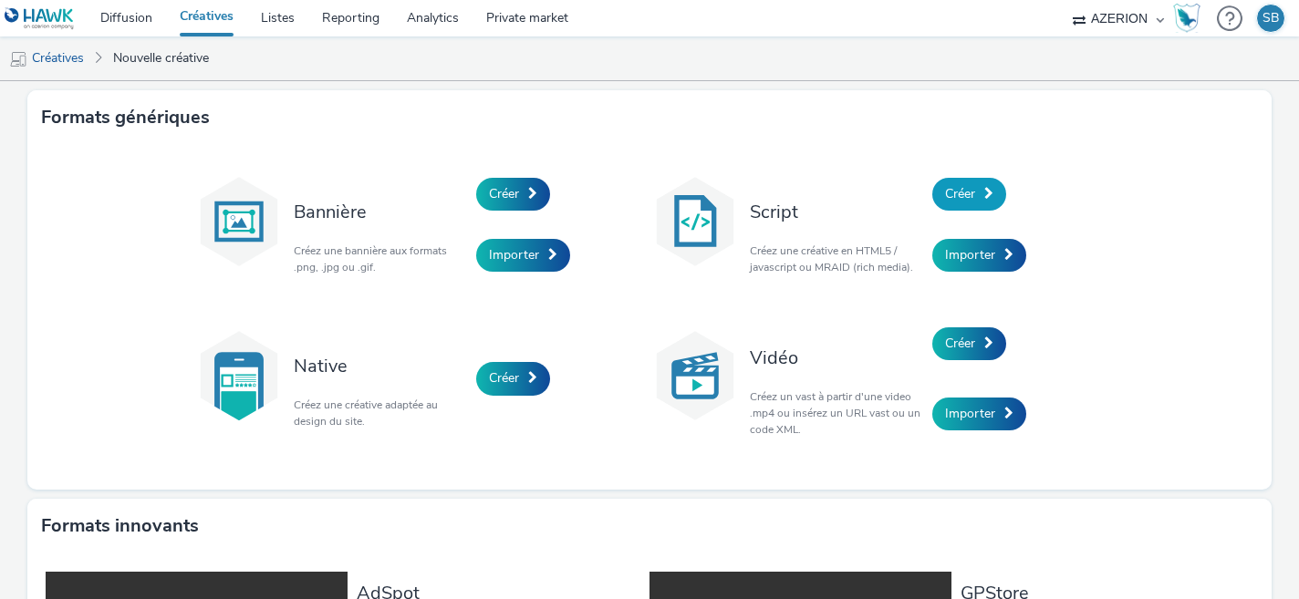
click at [983, 201] on link "Créer" at bounding box center [970, 194] width 74 height 33
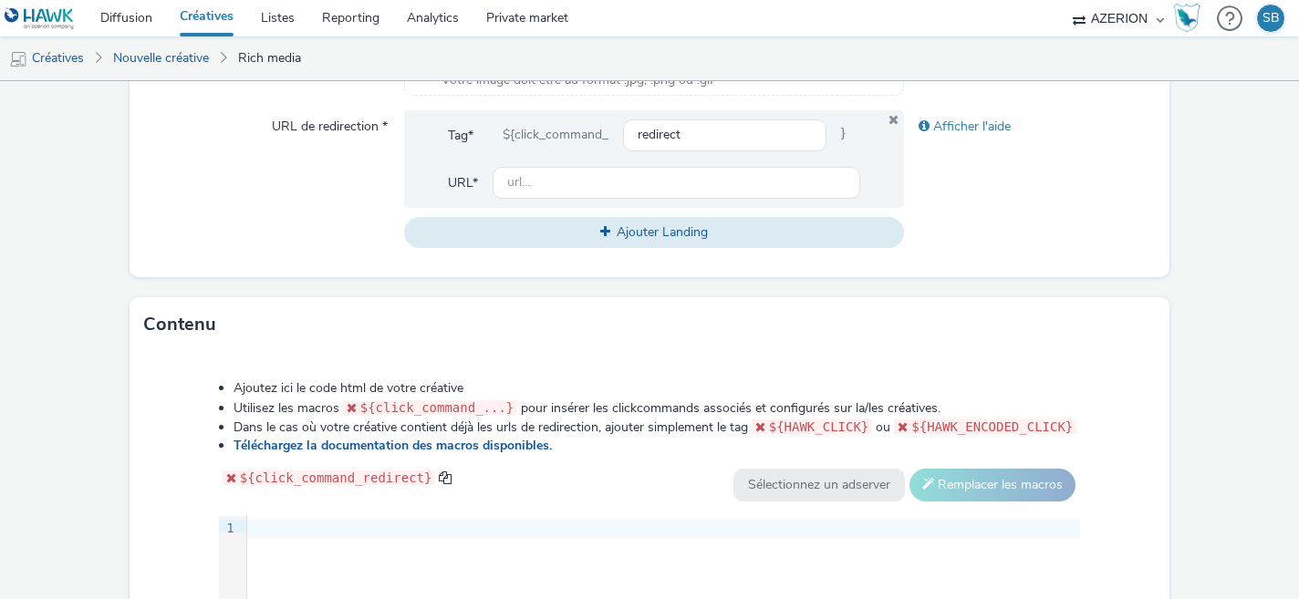
scroll to position [965, 0]
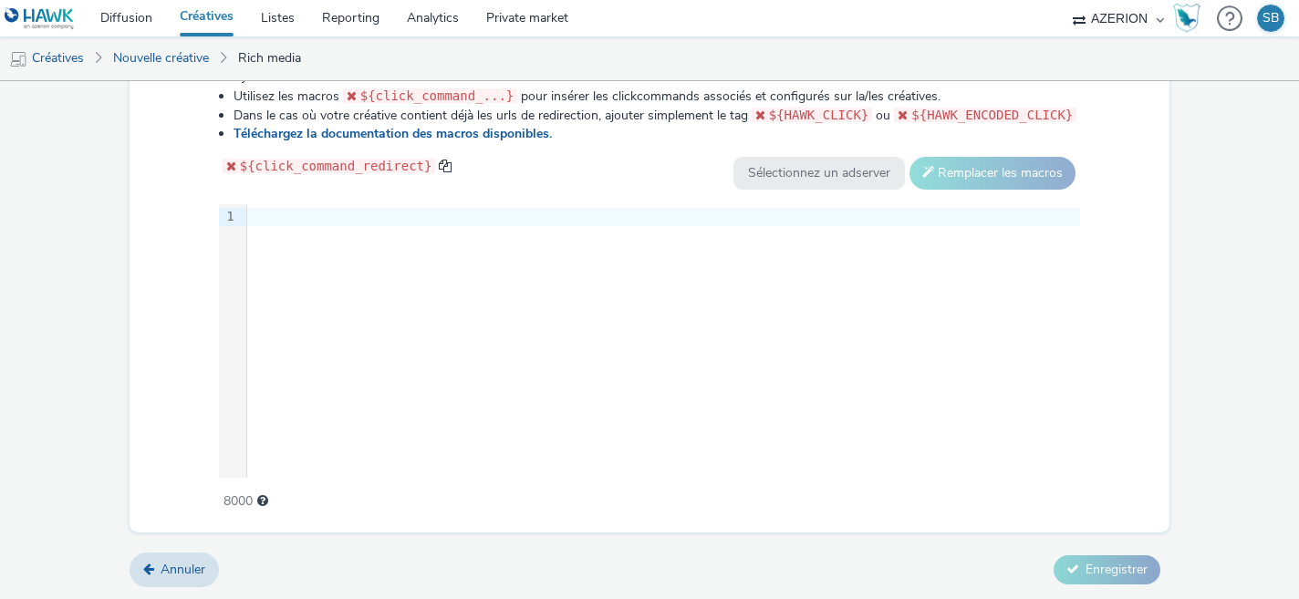
click at [455, 217] on div at bounding box center [663, 217] width 833 height 18
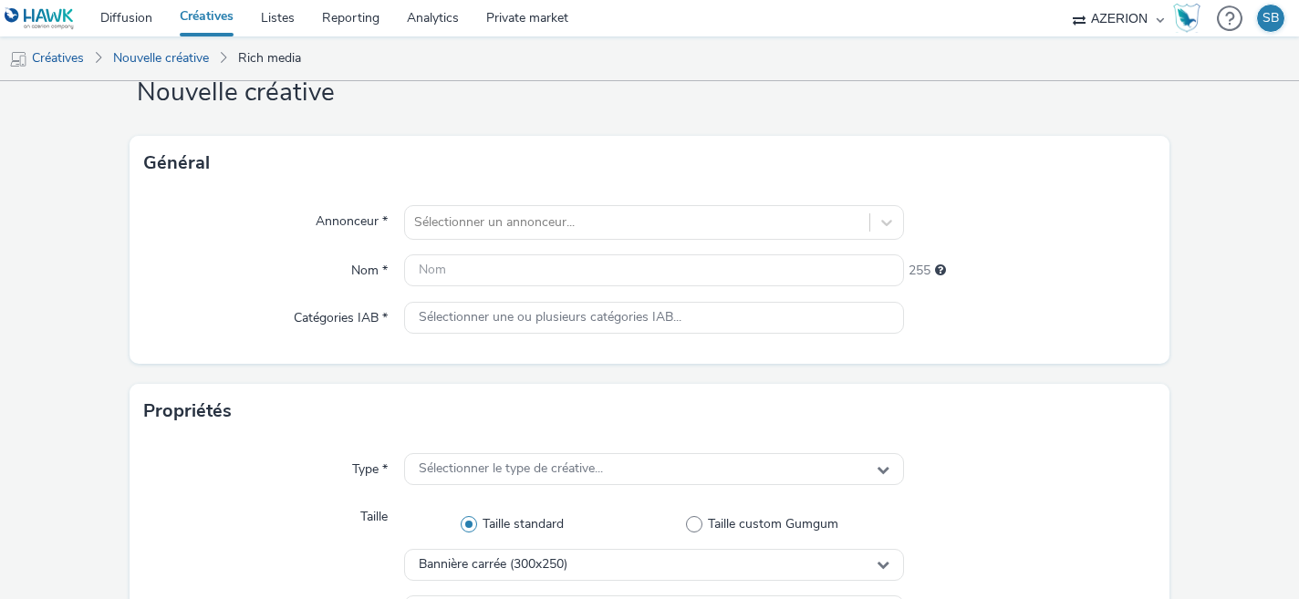
scroll to position [0, 0]
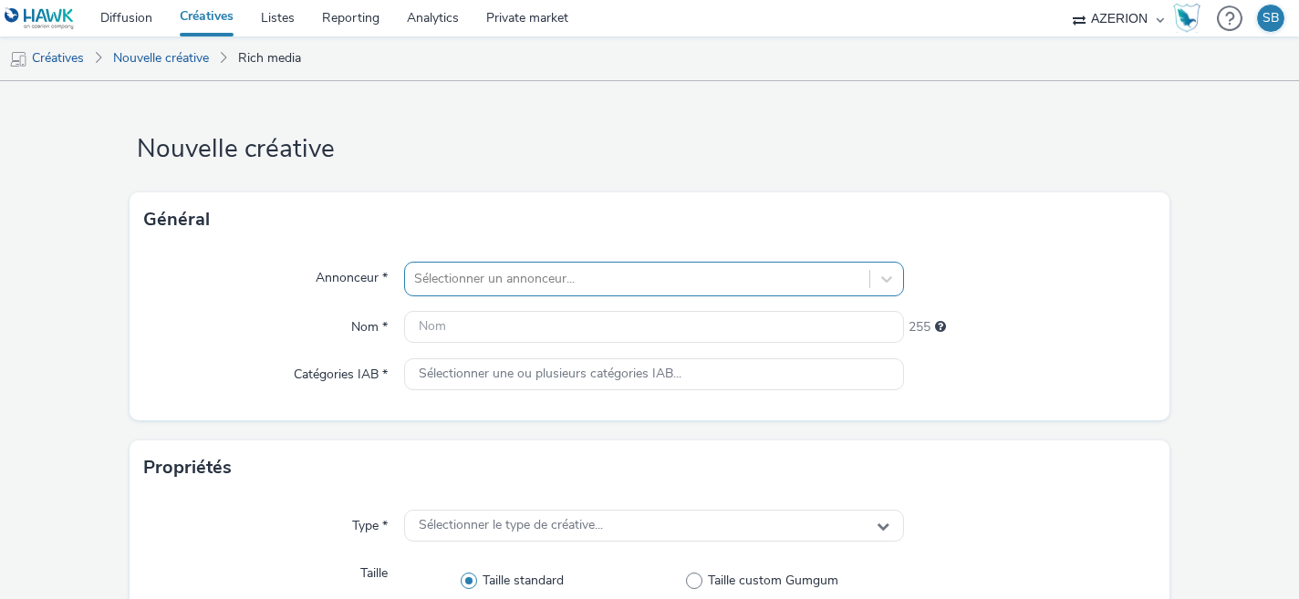
click at [479, 282] on div "Sélectionner un annonceur..." at bounding box center [637, 279] width 465 height 29
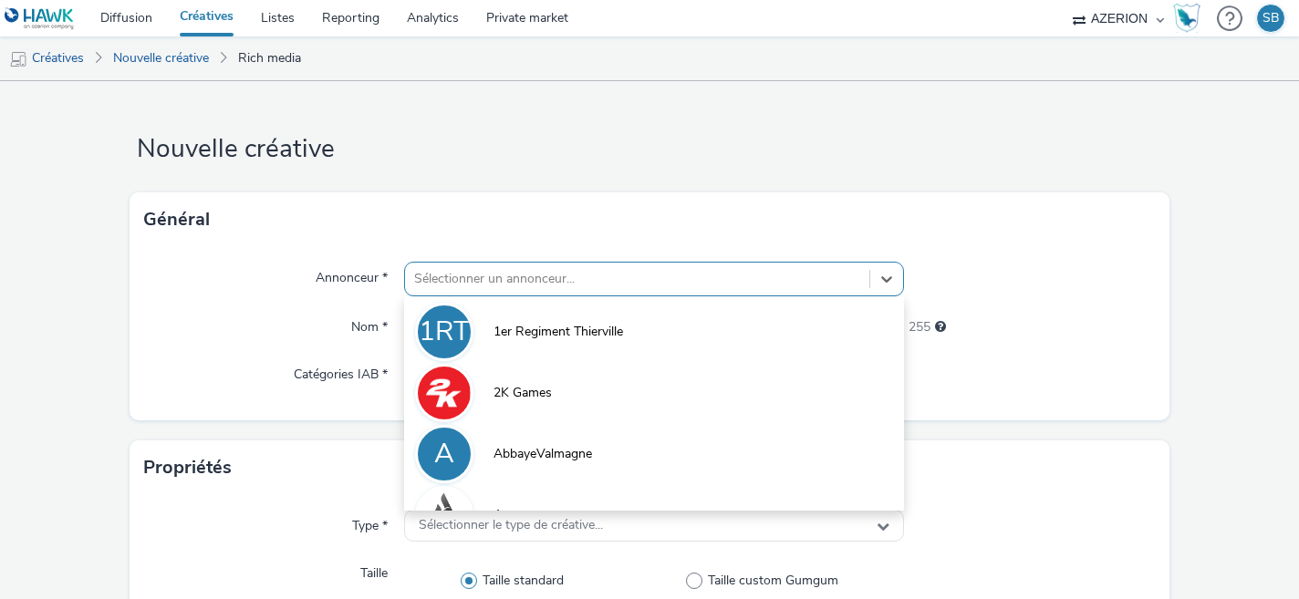
scroll to position [59, 0]
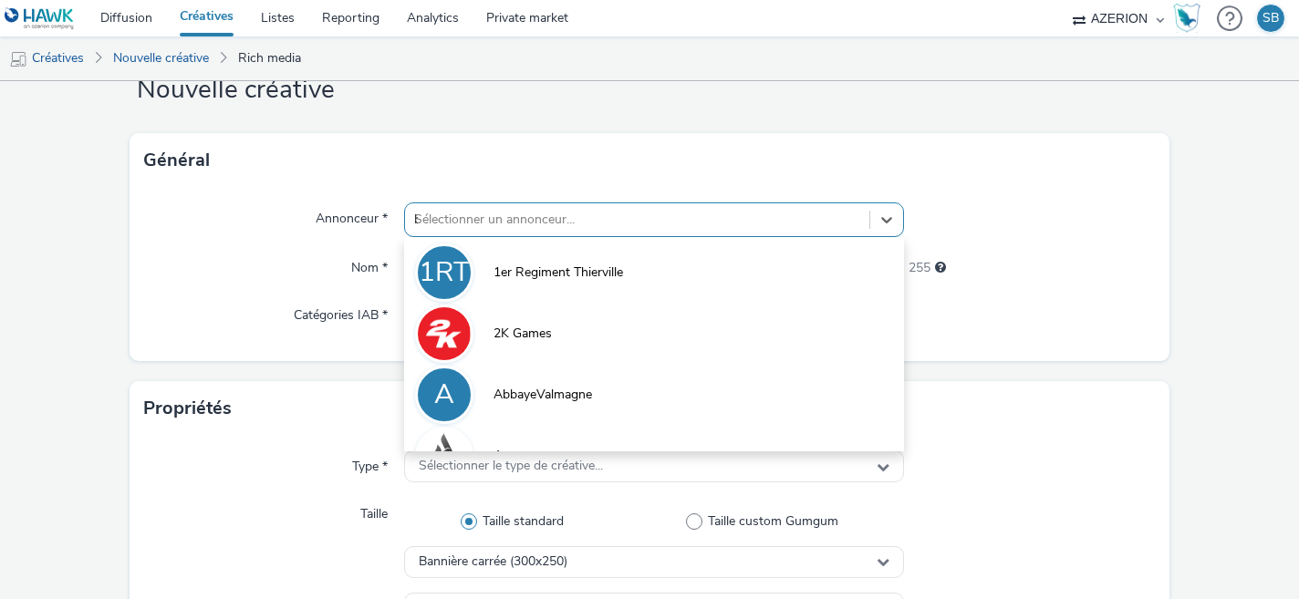
type input "bou"
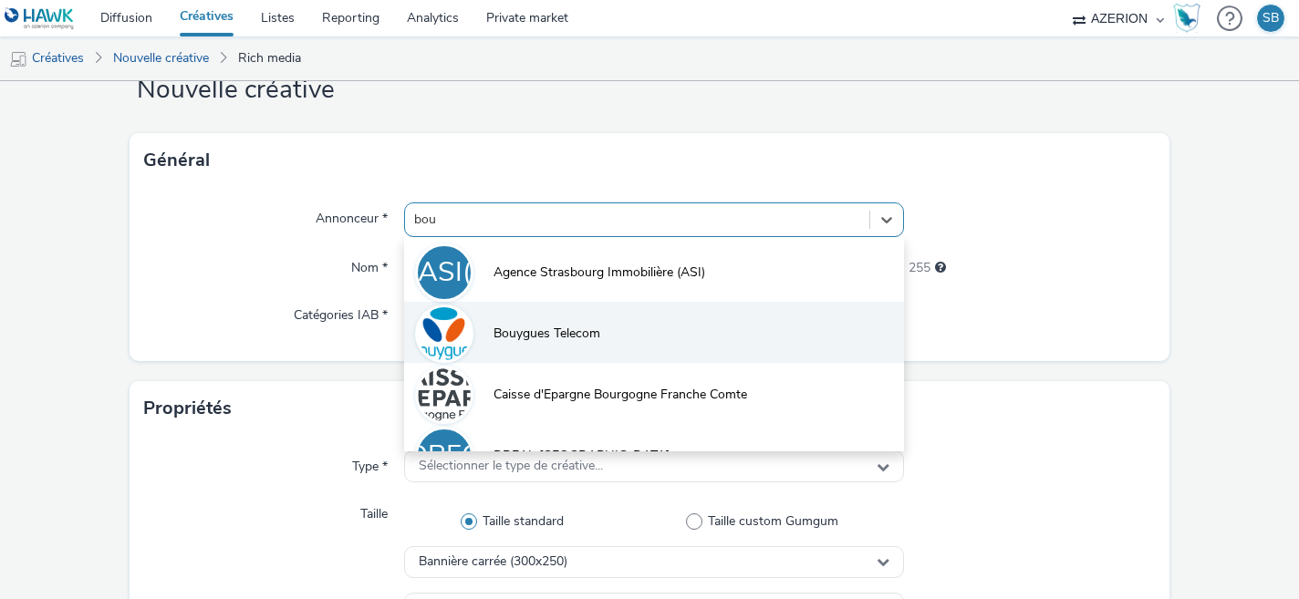
click at [556, 337] on span "Bouygues Telecom" at bounding box center [547, 334] width 107 height 18
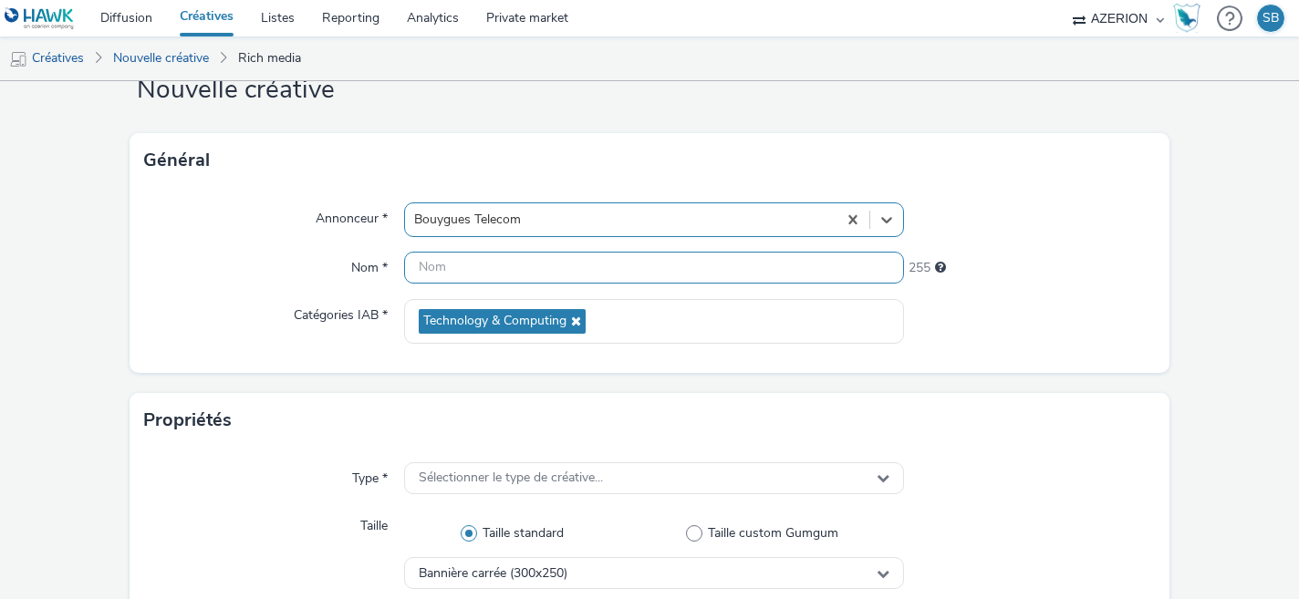
click at [487, 276] on input "text" at bounding box center [654, 268] width 501 height 32
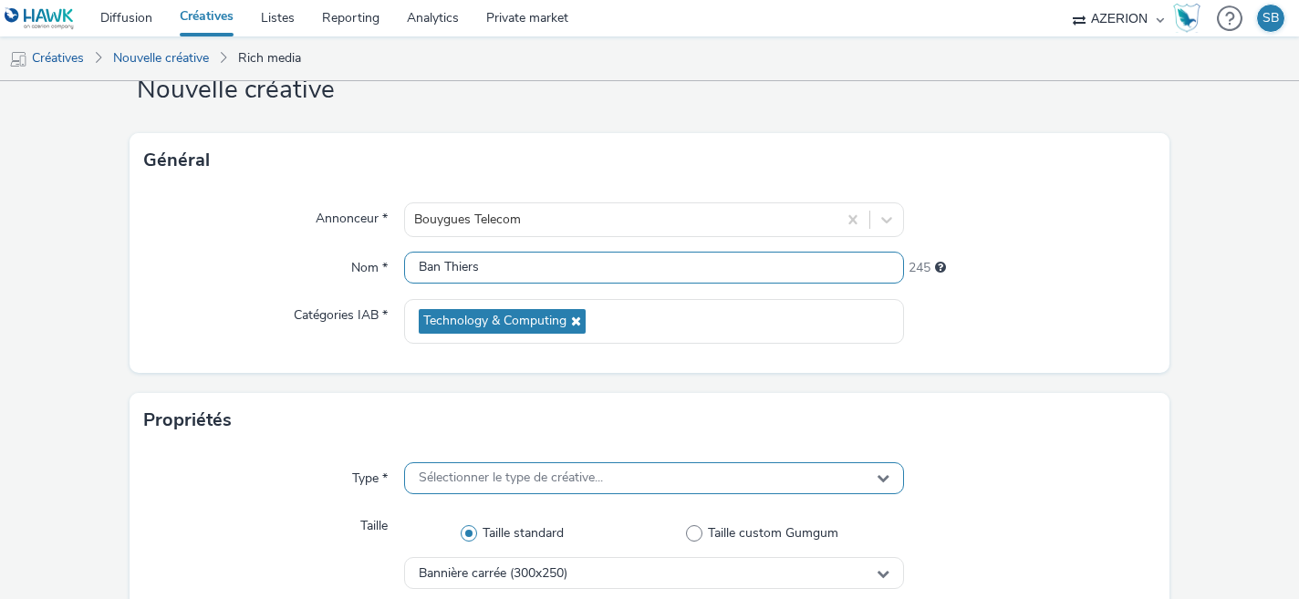
type input "Ban Thiers"
click at [476, 485] on span "Sélectionner le type de créative..." at bounding box center [511, 479] width 184 height 16
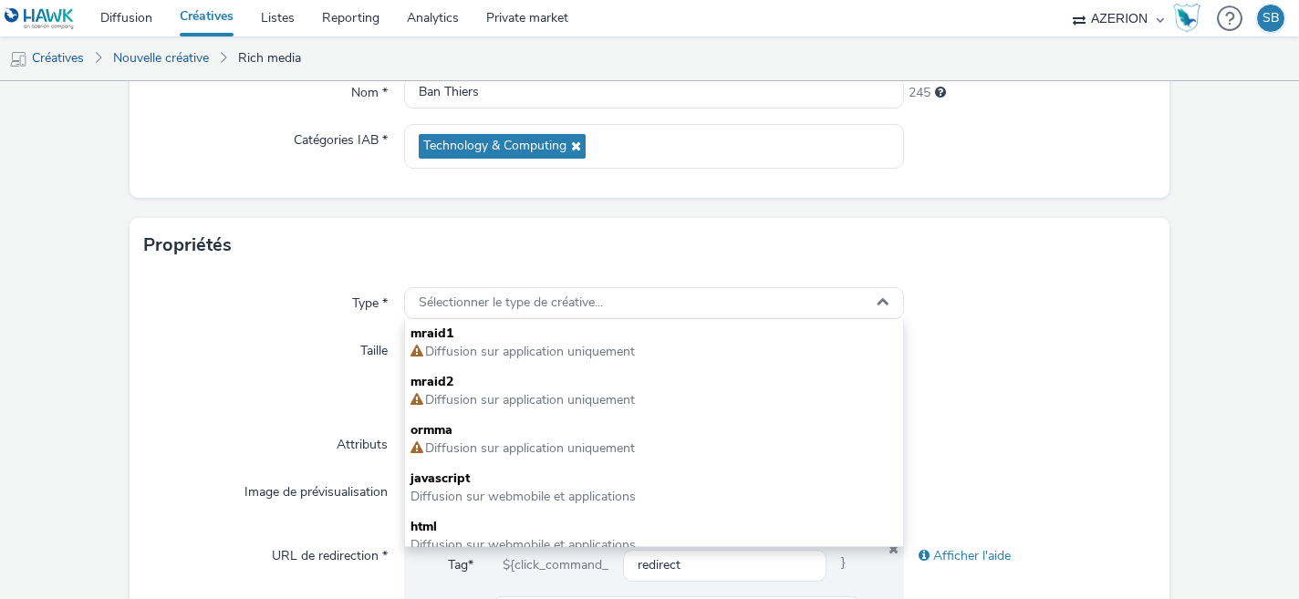
scroll to position [384, 0]
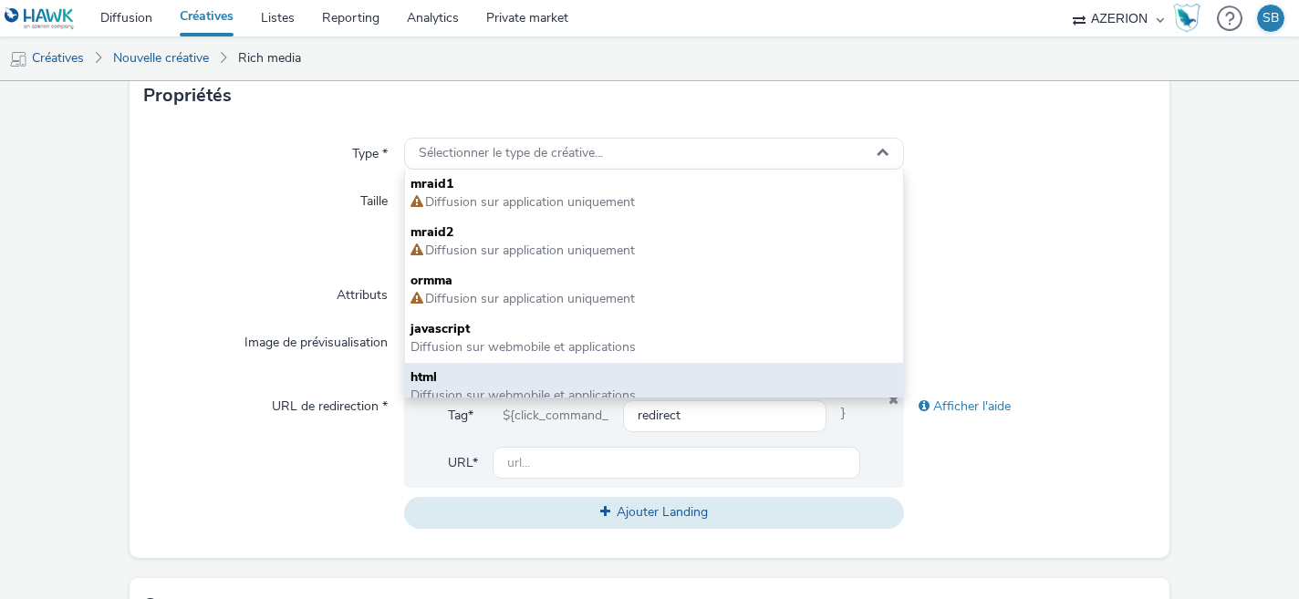
click at [506, 365] on div "html Diffusion sur webmobile et applications" at bounding box center [654, 387] width 499 height 48
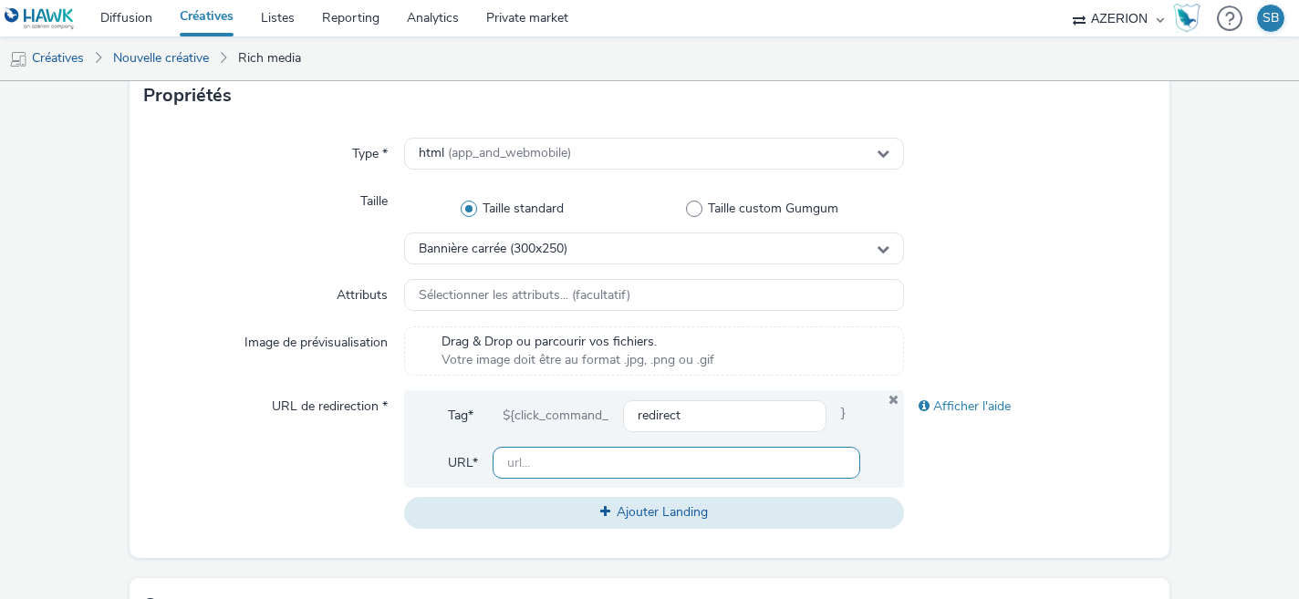
click at [610, 470] on input "text" at bounding box center [677, 463] width 369 height 32
paste input "[URL][DOMAIN_NAME]"
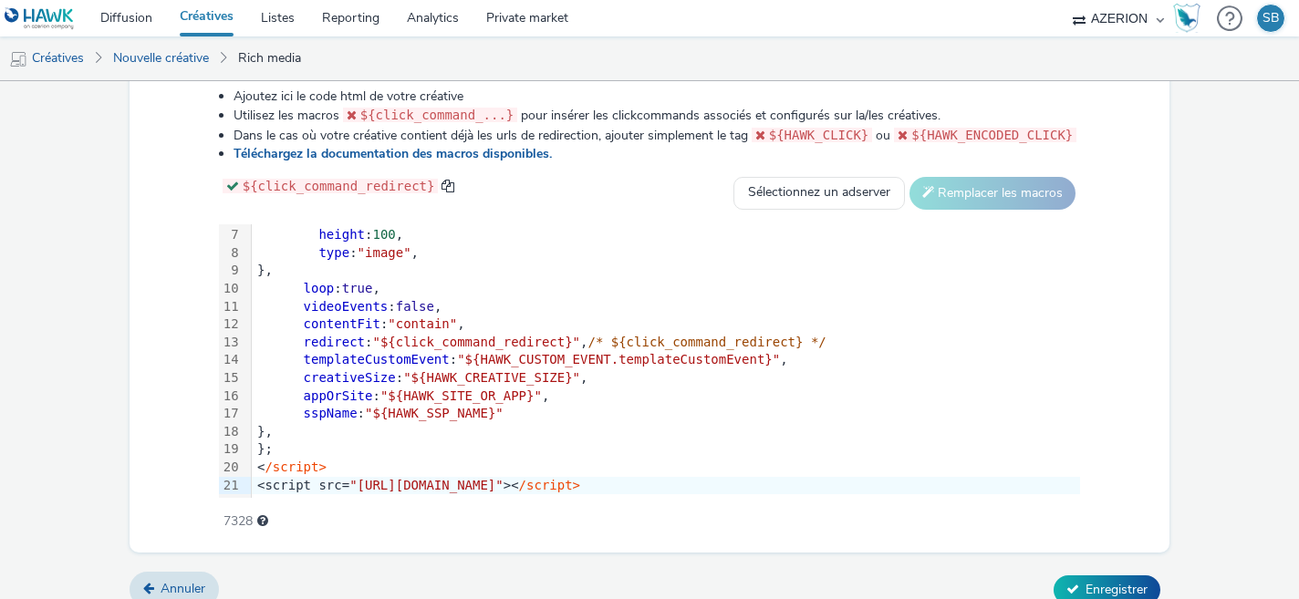
scroll to position [976, 0]
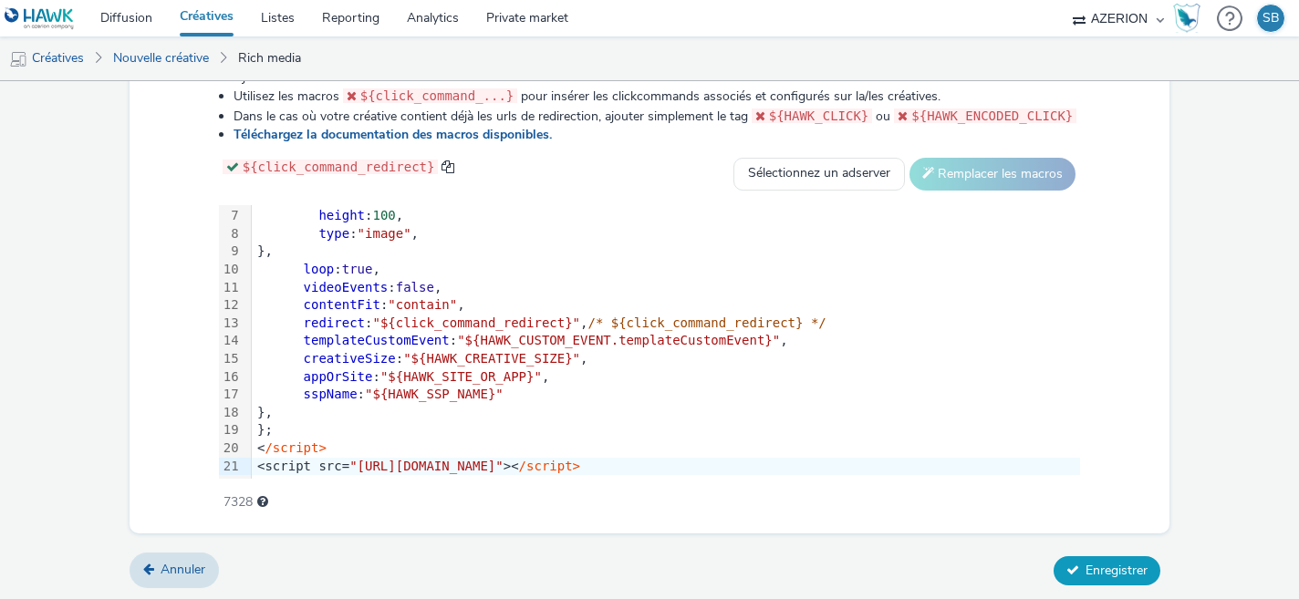
type input "[URL][DOMAIN_NAME]"
click at [1115, 569] on span "Enregistrer" at bounding box center [1117, 570] width 62 height 17
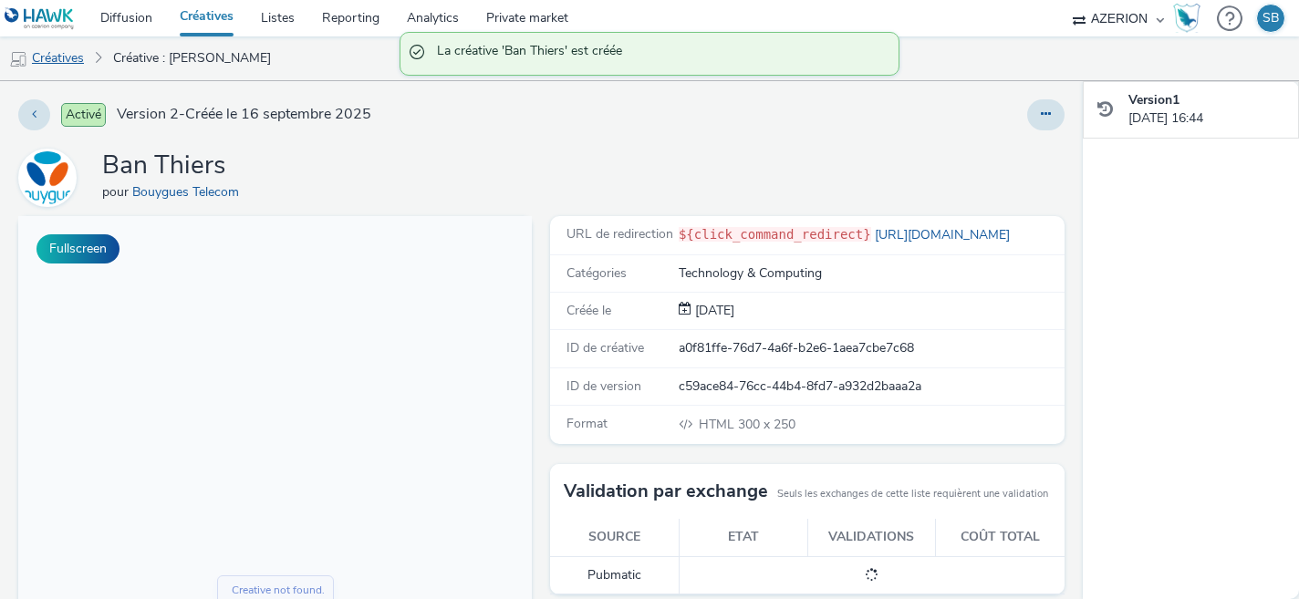
click at [92, 59] on link "Créatives" at bounding box center [46, 58] width 93 height 44
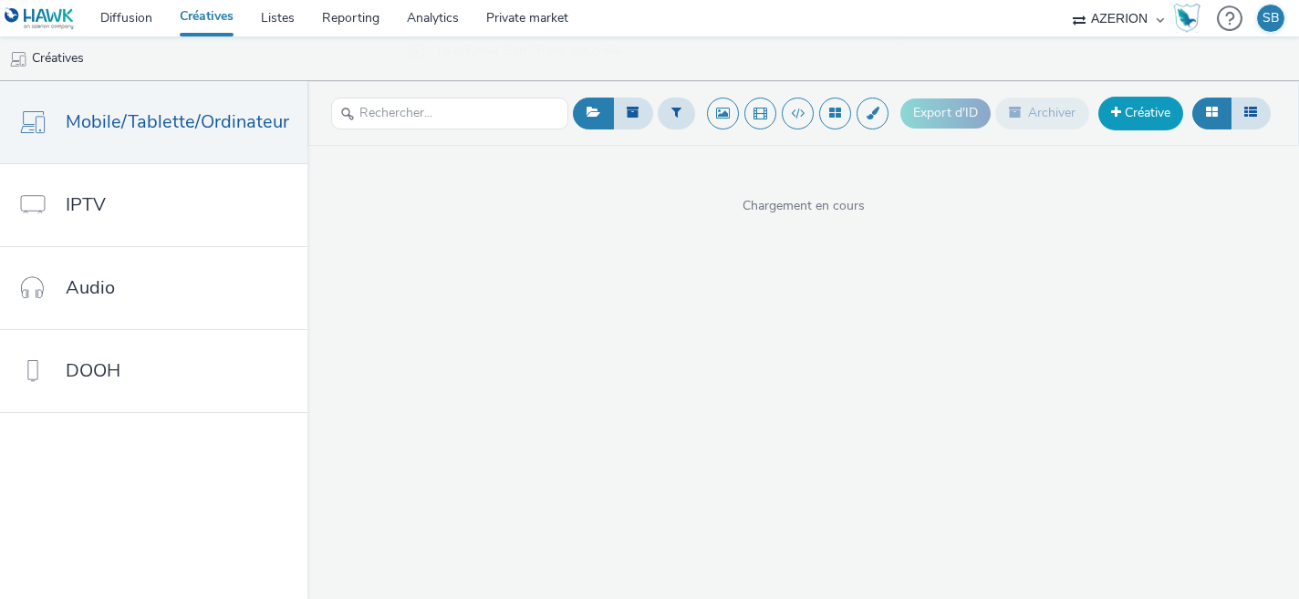
click at [1136, 109] on link "Créative" at bounding box center [1141, 113] width 85 height 33
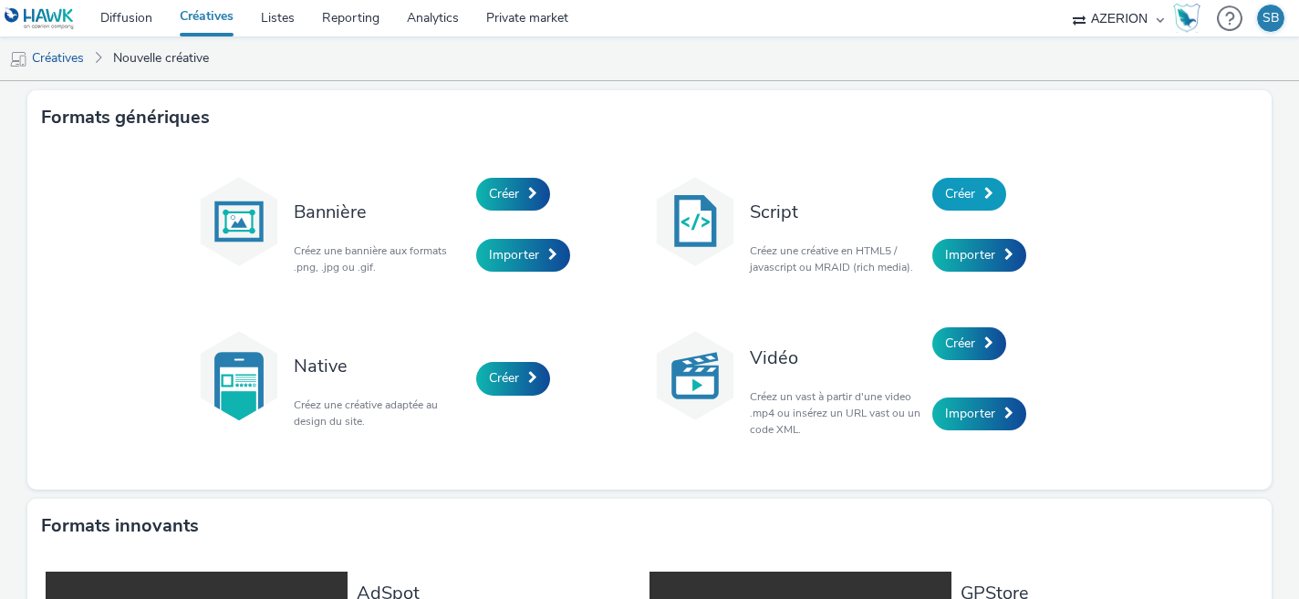
click at [985, 190] on span at bounding box center [989, 193] width 9 height 13
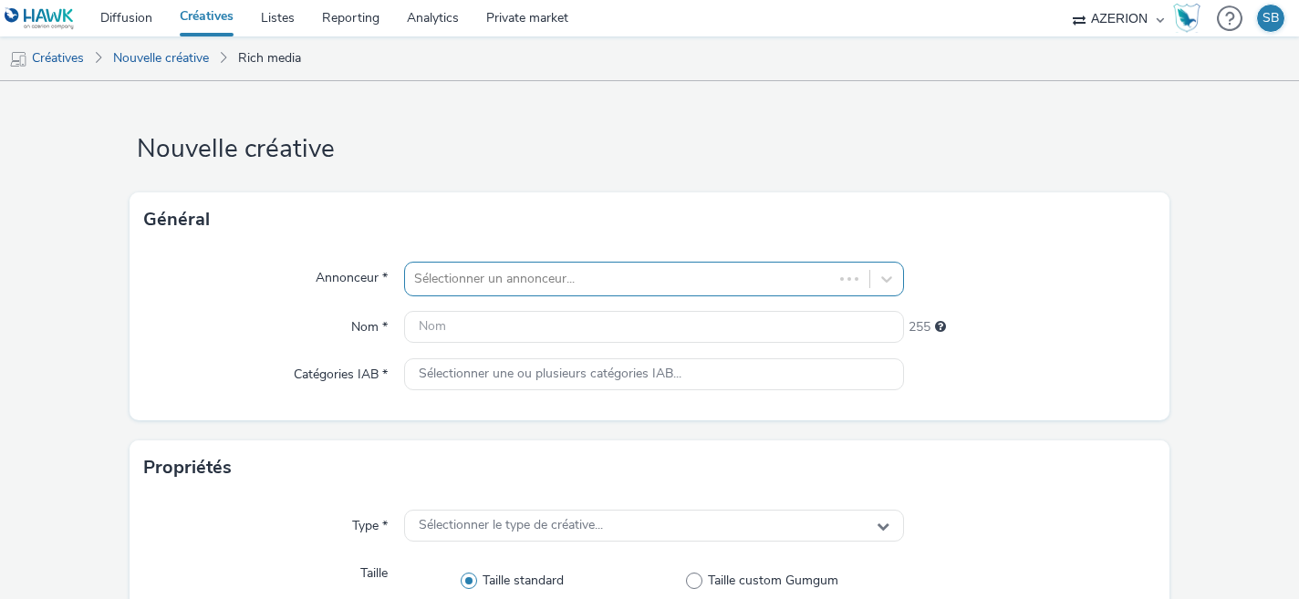
click at [648, 274] on div at bounding box center [619, 279] width 411 height 22
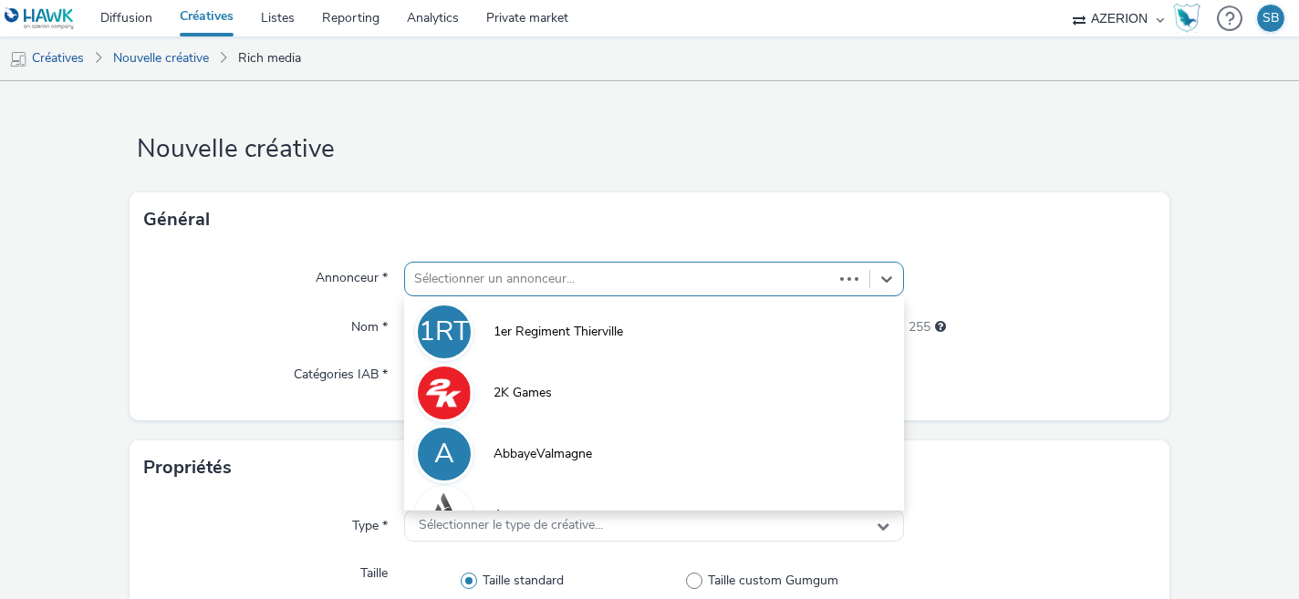
scroll to position [59, 0]
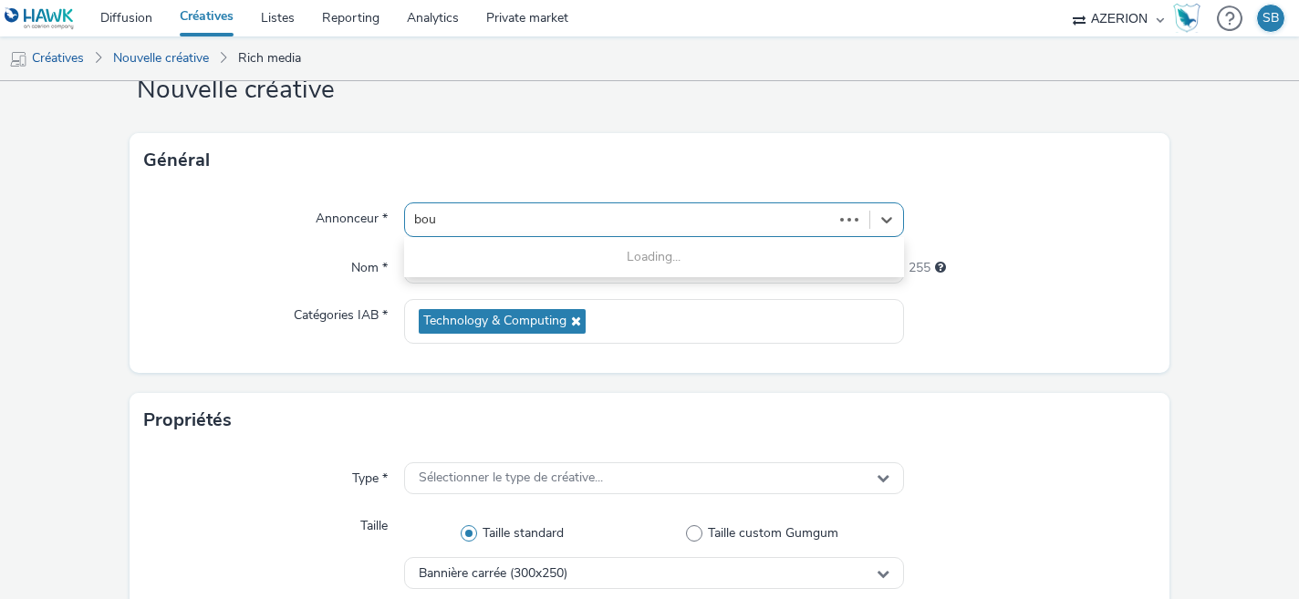
type input "bou"
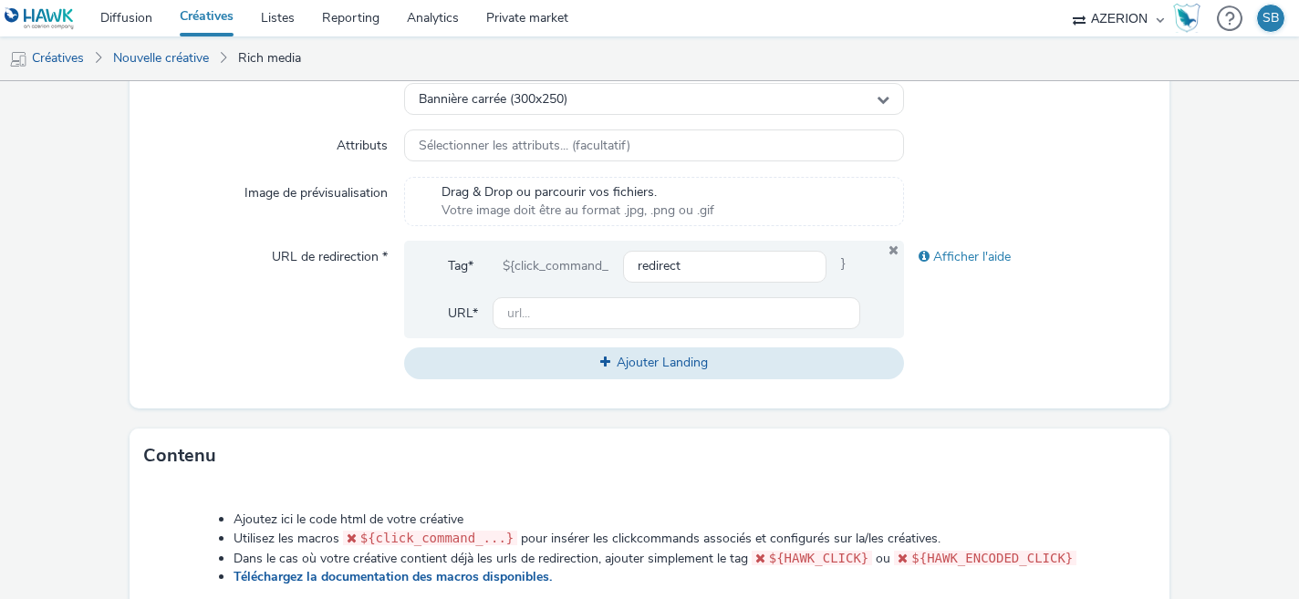
scroll to position [976, 0]
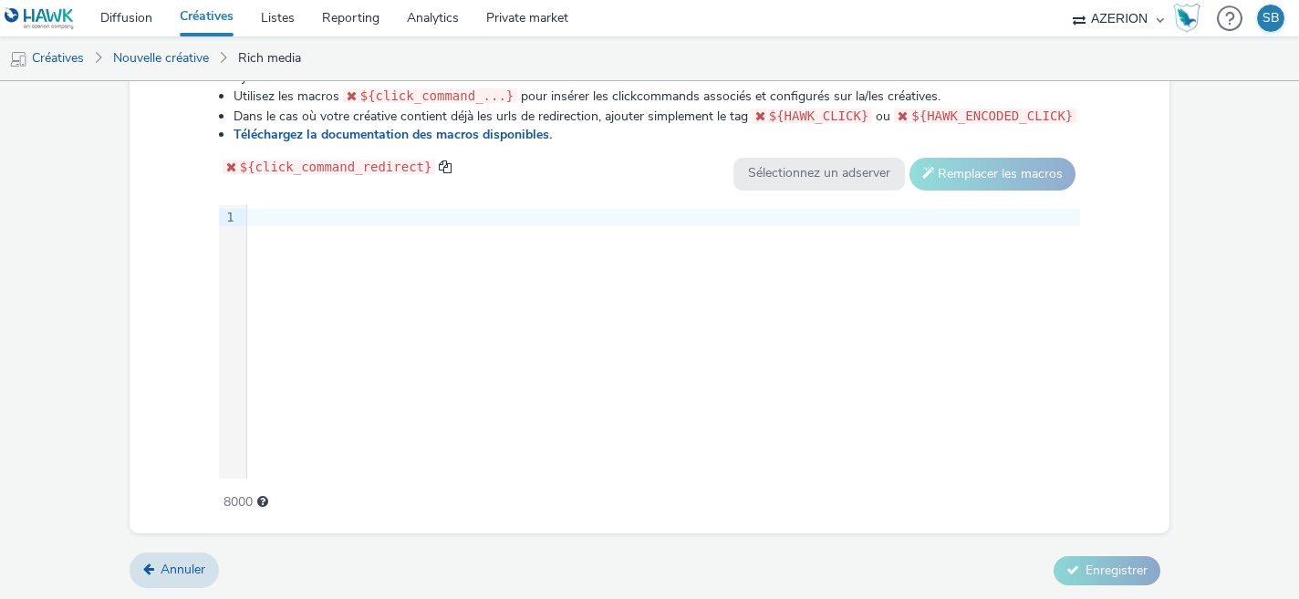
click at [395, 215] on div at bounding box center [663, 218] width 833 height 18
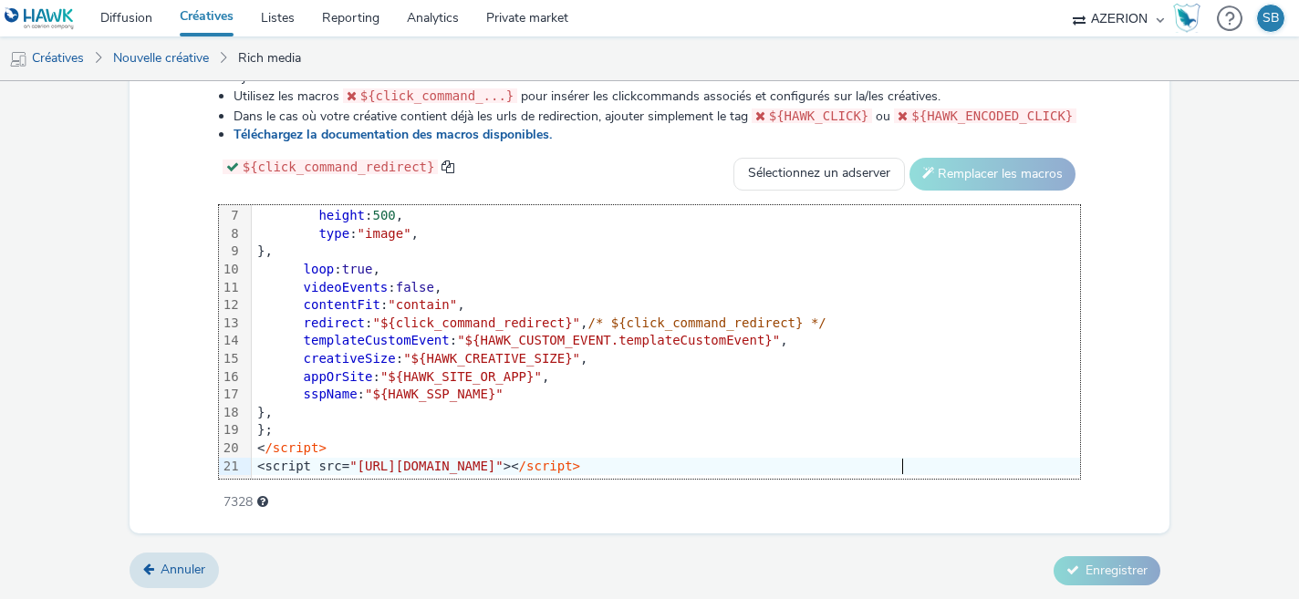
scroll to position [0, 0]
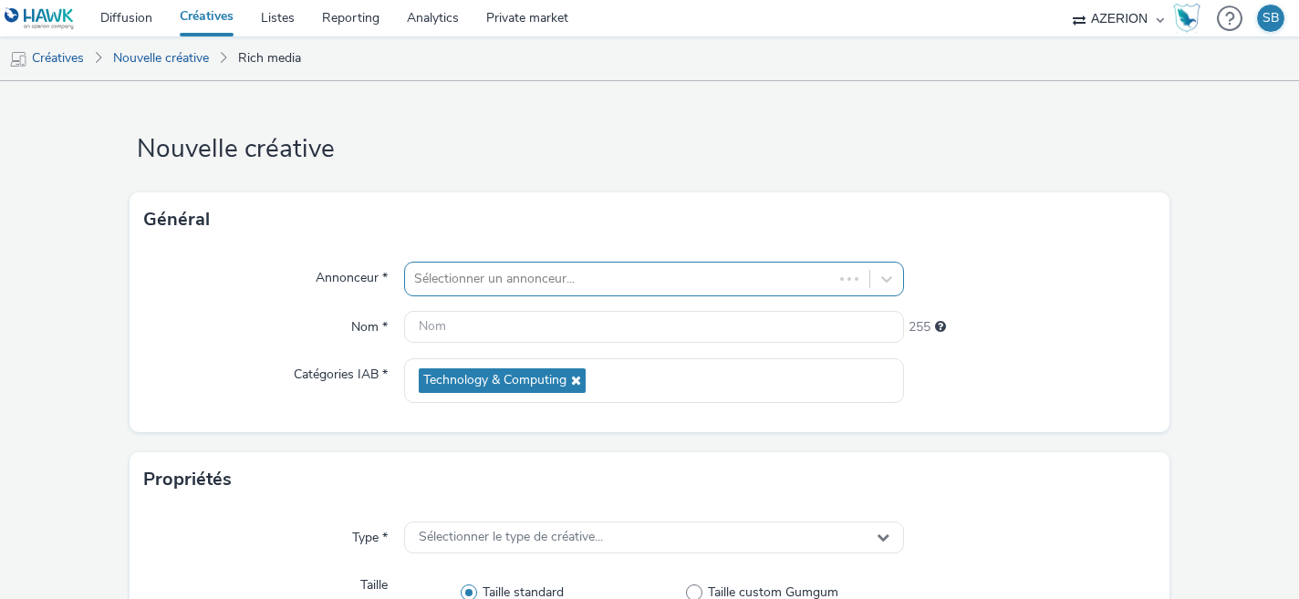
click at [579, 288] on div at bounding box center [619, 279] width 411 height 22
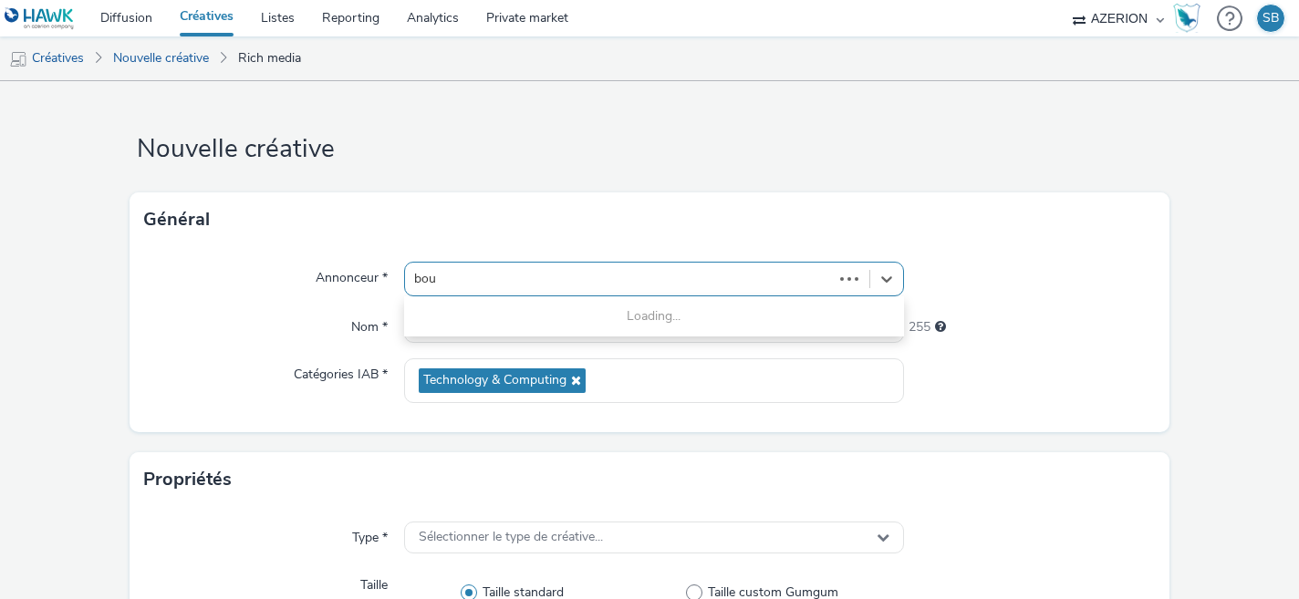
type input "bouy"
click at [169, 69] on link "Nouvelle créative" at bounding box center [161, 58] width 114 height 44
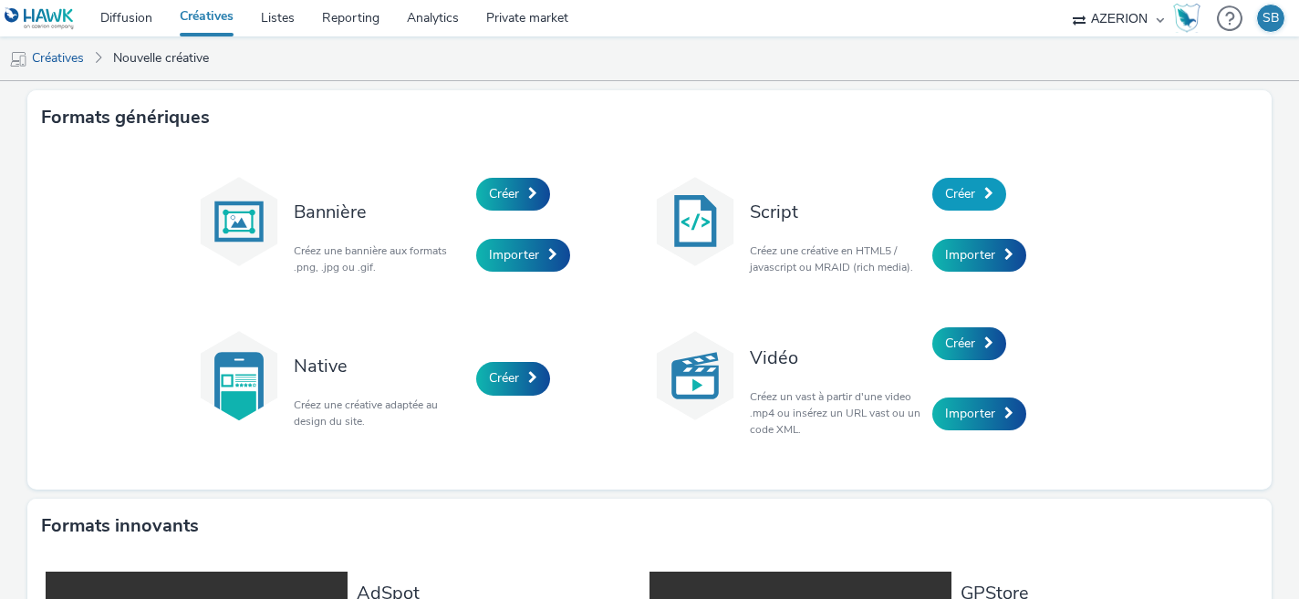
click at [972, 182] on link "Créer" at bounding box center [970, 194] width 74 height 33
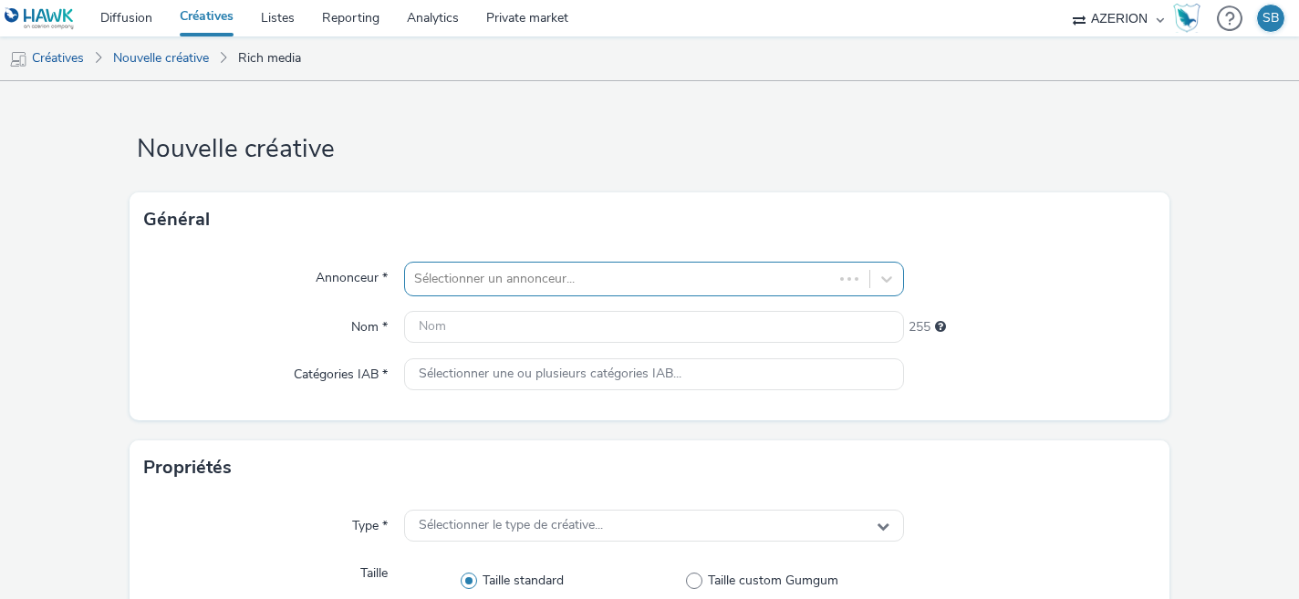
click at [656, 277] on div at bounding box center [619, 279] width 411 height 22
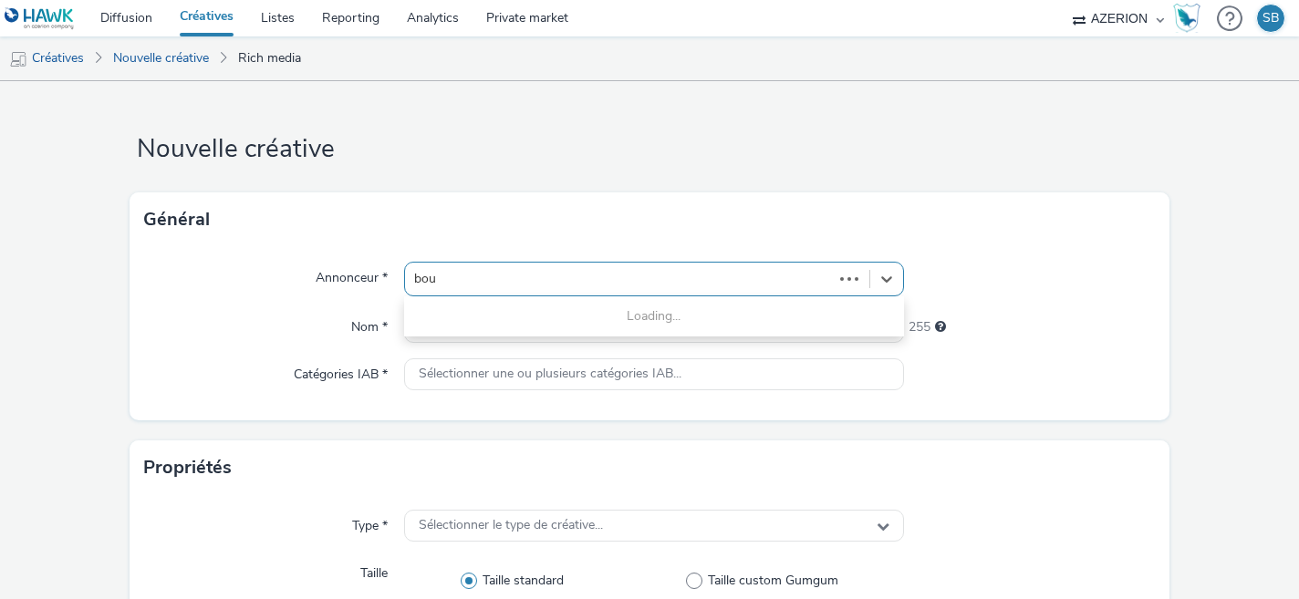
type input "bouy"
click at [147, 50] on link "Nouvelle créative" at bounding box center [161, 58] width 114 height 44
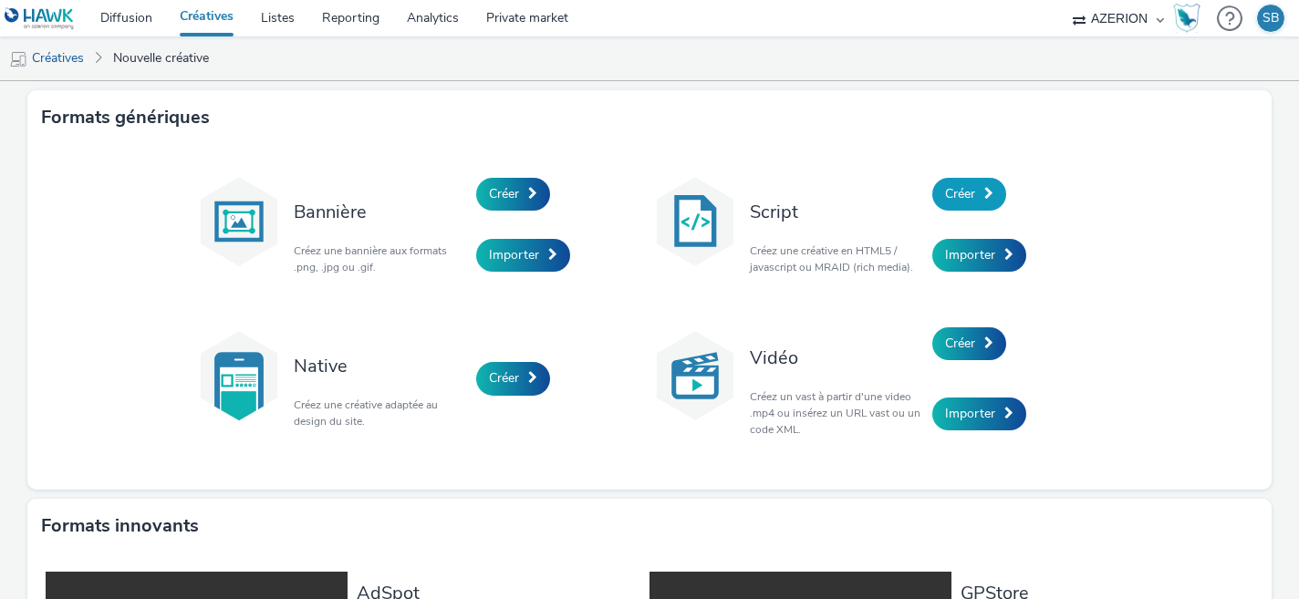
click at [955, 191] on span "Créer" at bounding box center [960, 193] width 30 height 17
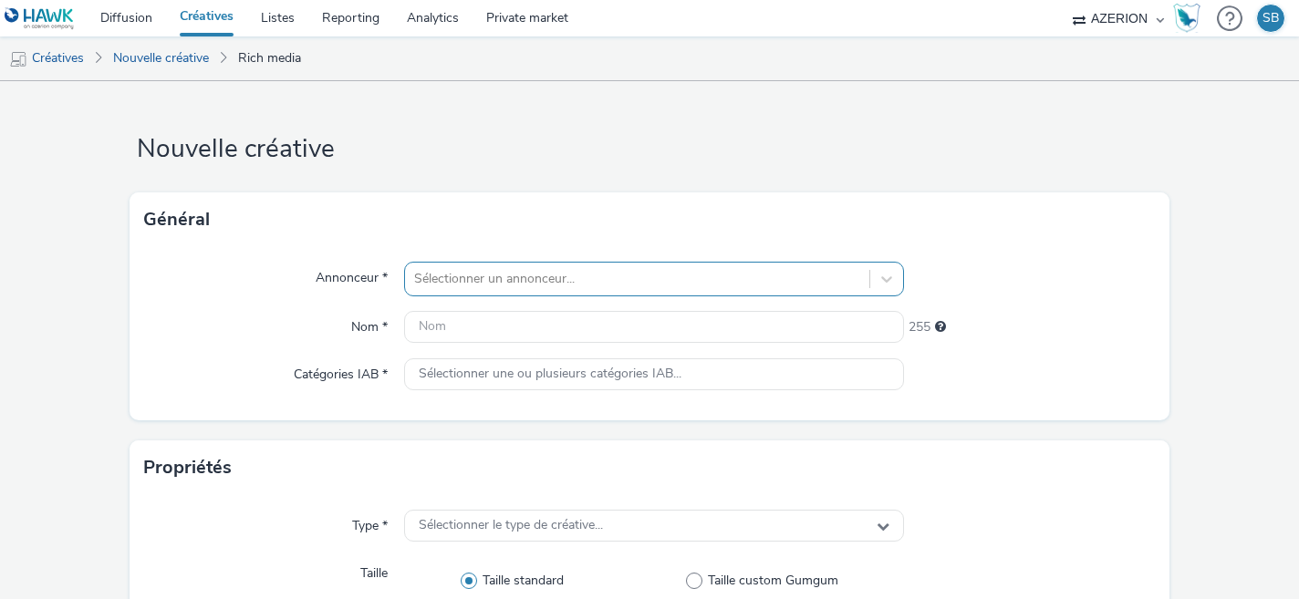
click at [566, 288] on div "Sélectionner un annonceur..." at bounding box center [654, 279] width 501 height 35
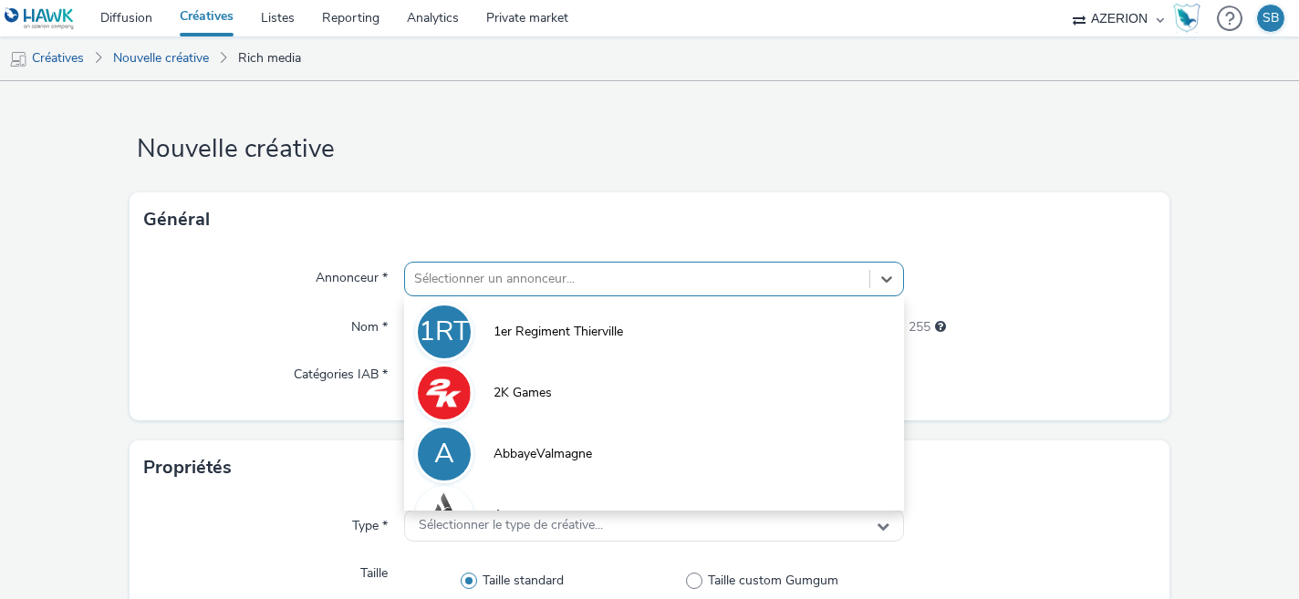
scroll to position [59, 0]
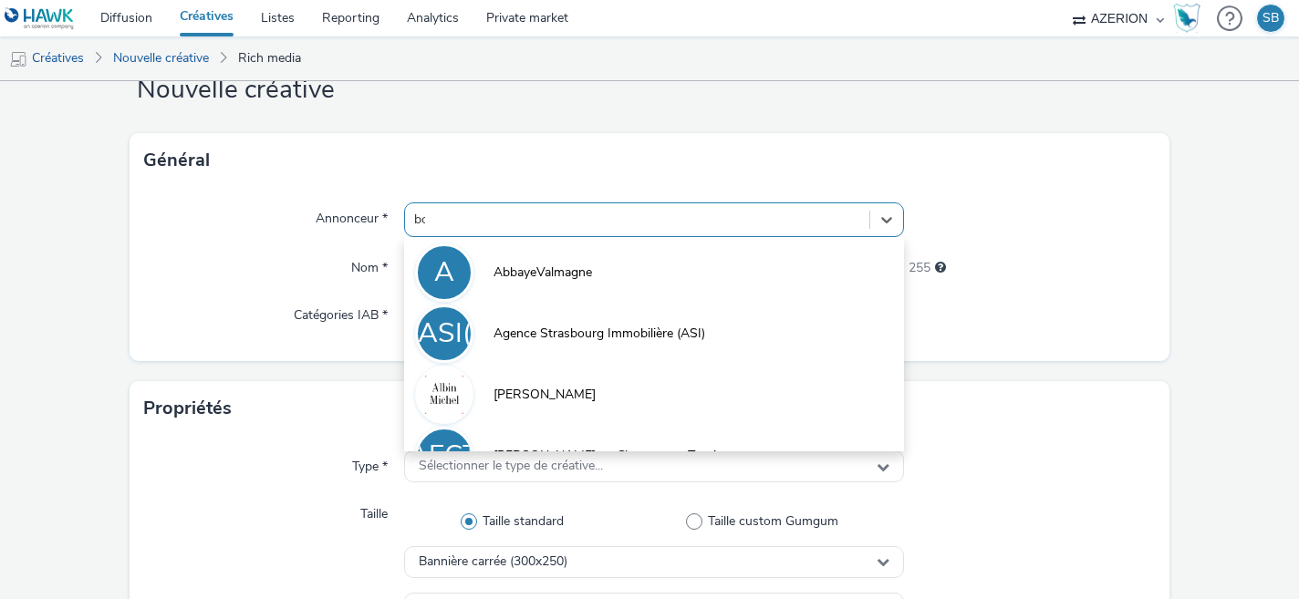
type input "bou"
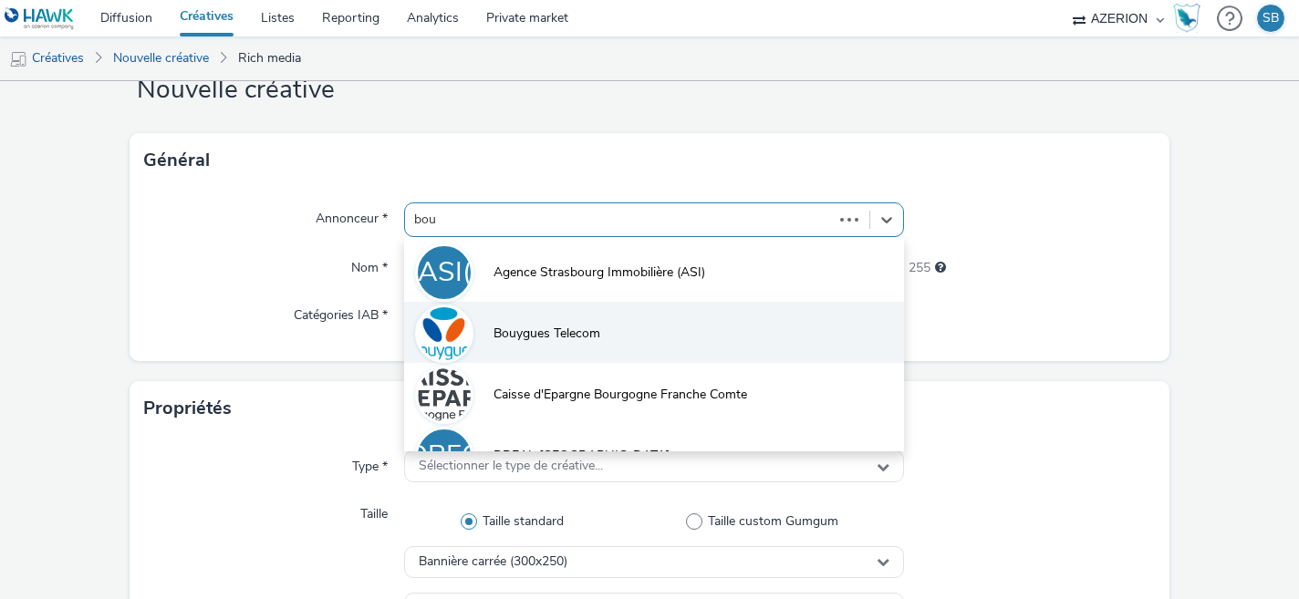
click at [578, 340] on span "Bouygues Telecom" at bounding box center [547, 334] width 107 height 18
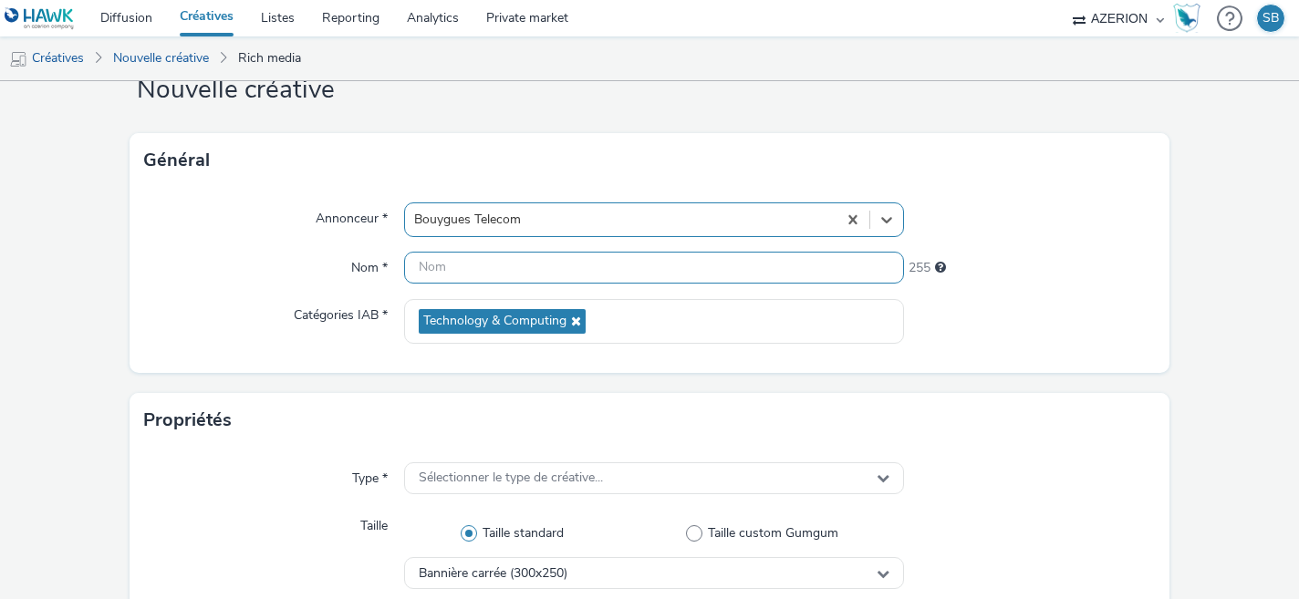
click at [481, 269] on input "text" at bounding box center [654, 268] width 501 height 32
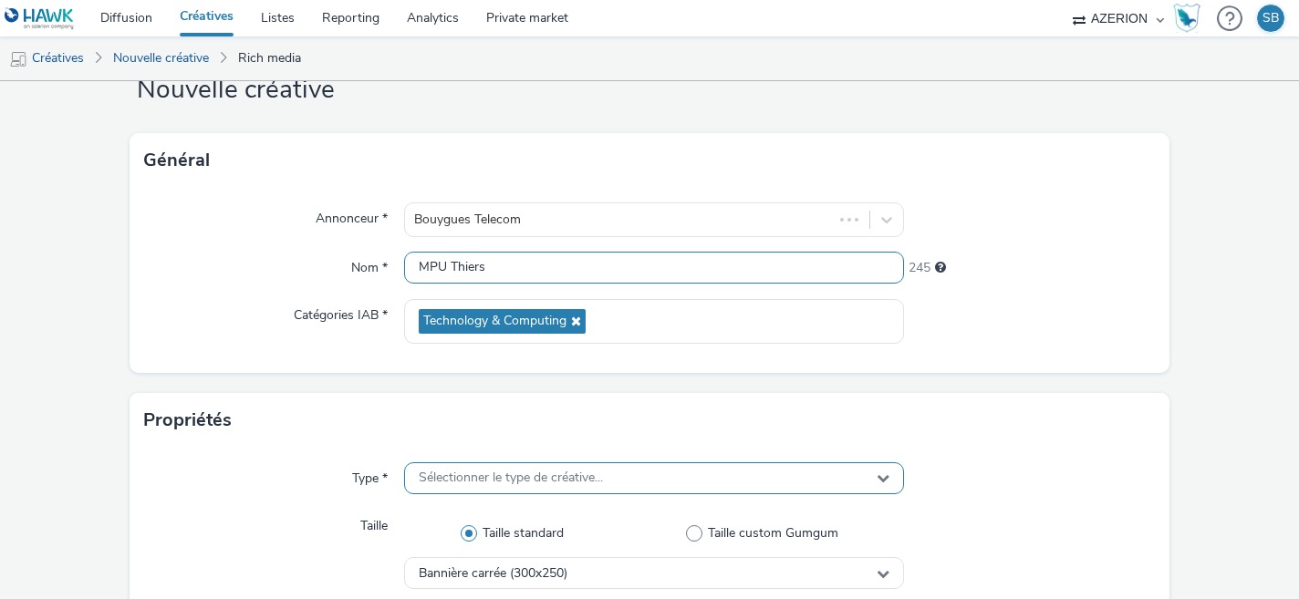
type input "MPU Thiers"
click at [469, 485] on span "Sélectionner le type de créative..." at bounding box center [511, 479] width 184 height 16
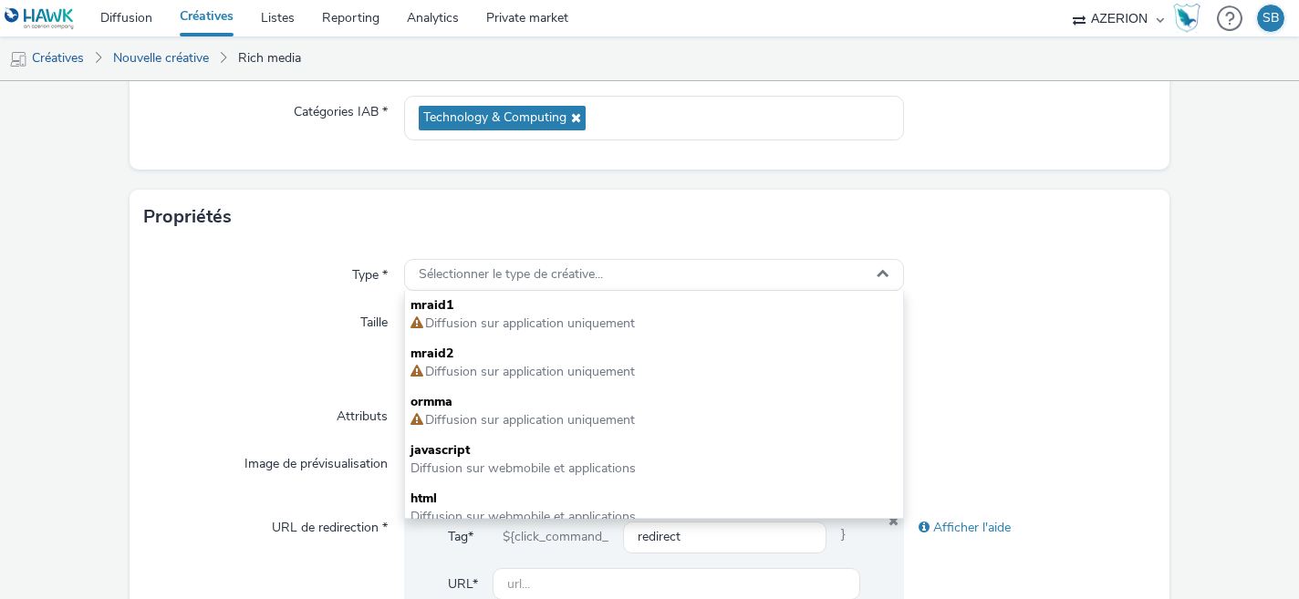
scroll to position [284, 0]
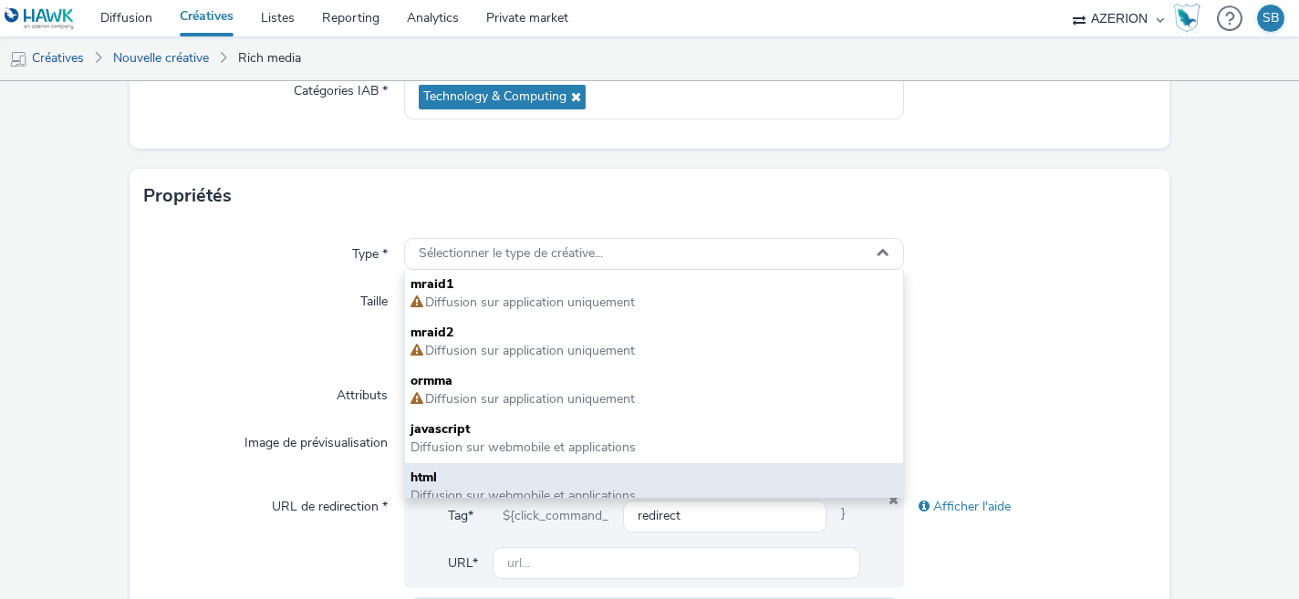
click at [443, 480] on span "html" at bounding box center [655, 478] width 488 height 18
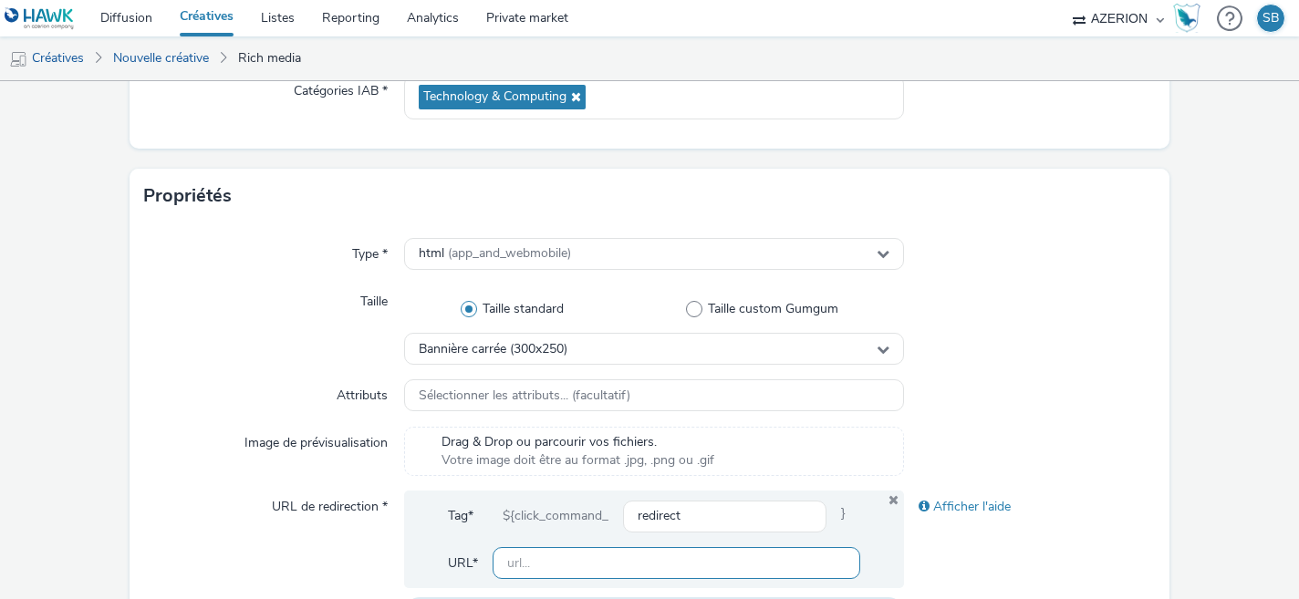
click at [527, 557] on input "text" at bounding box center [677, 563] width 369 height 32
paste input "[URL][DOMAIN_NAME]"
type input "[URL][DOMAIN_NAME]"
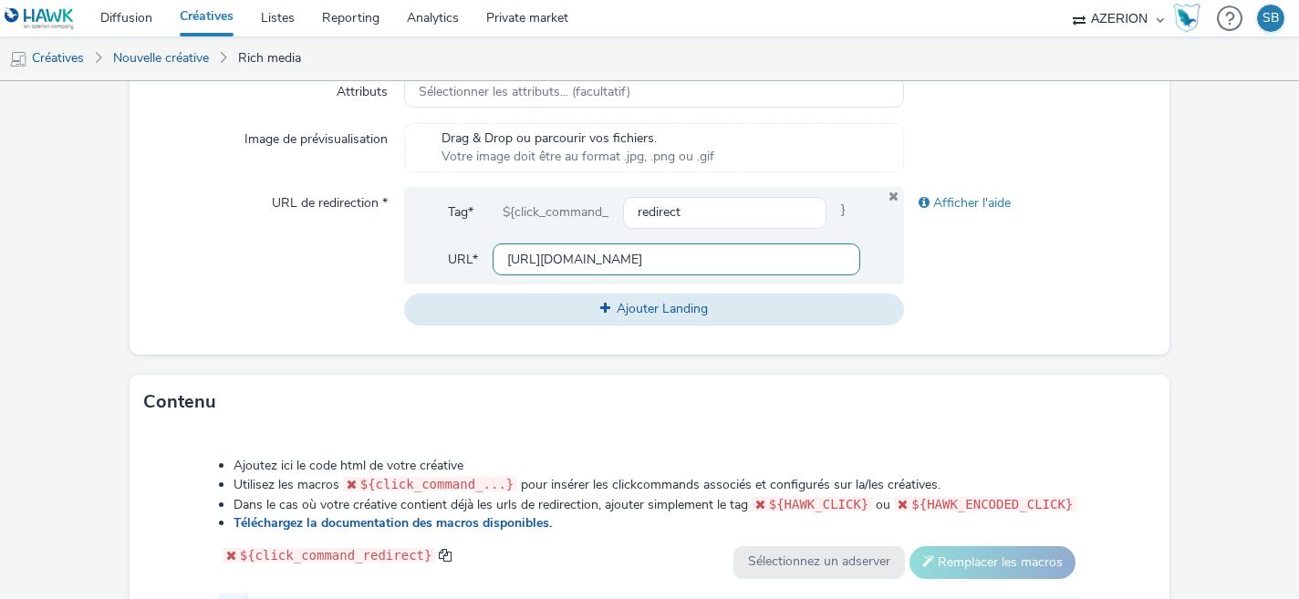
scroll to position [799, 0]
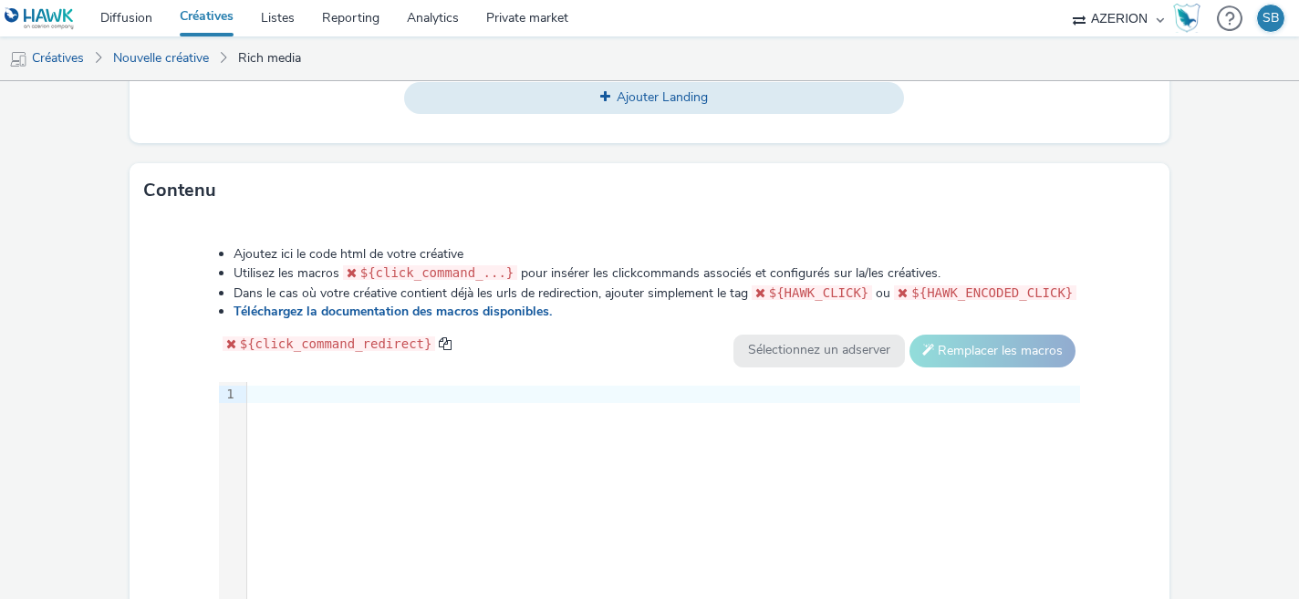
click at [275, 392] on div at bounding box center [663, 395] width 833 height 18
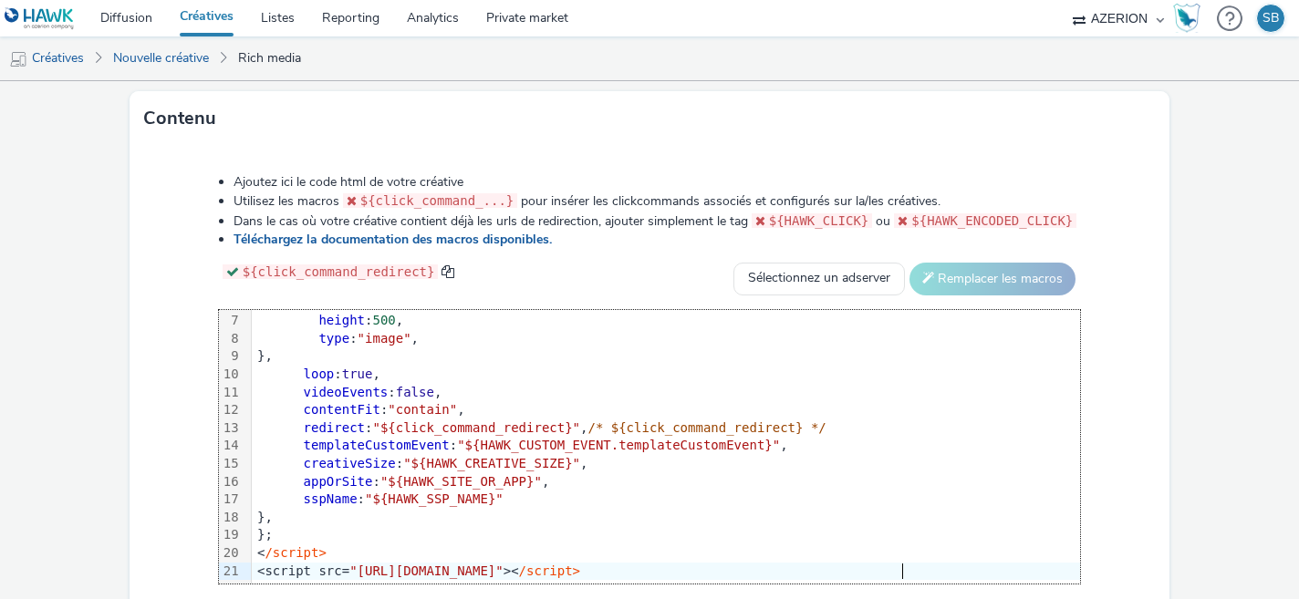
scroll to position [976, 0]
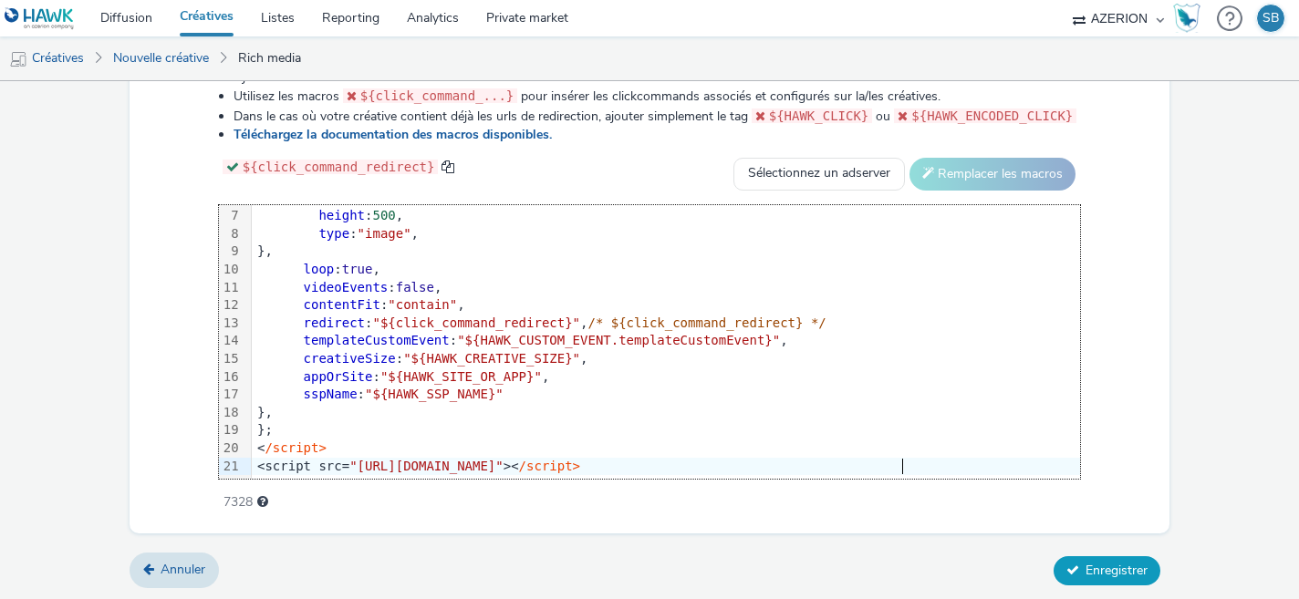
click at [1094, 567] on span "Enregistrer" at bounding box center [1117, 570] width 62 height 17
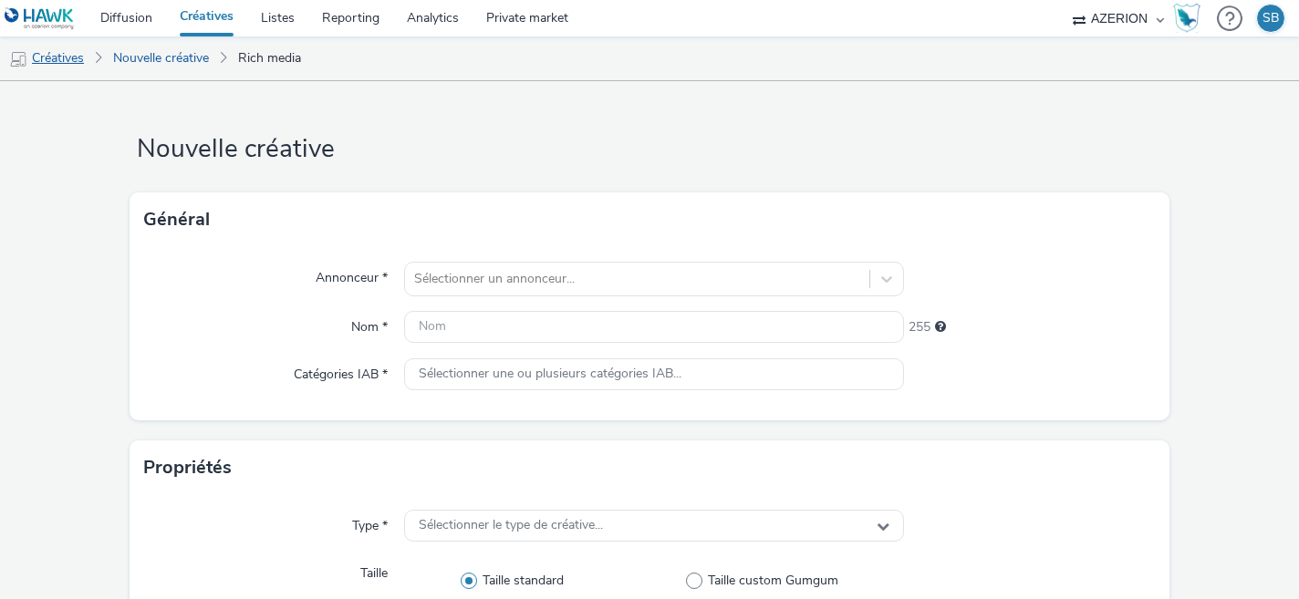
click at [64, 62] on link "Créatives" at bounding box center [46, 58] width 93 height 44
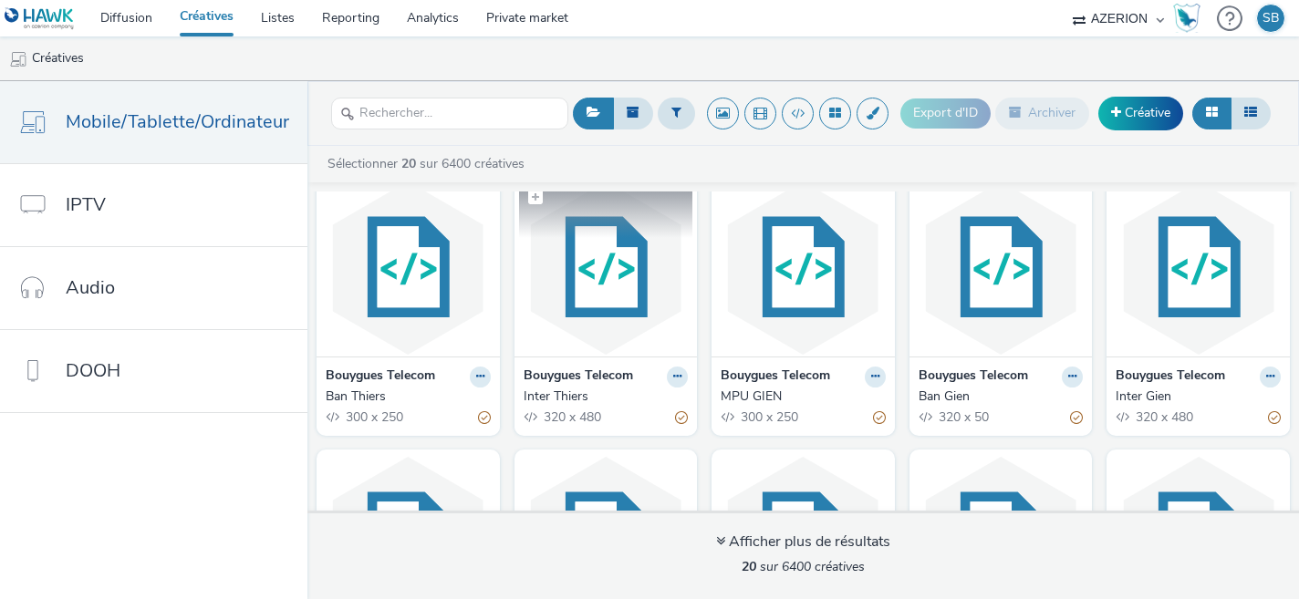
scroll to position [33, 0]
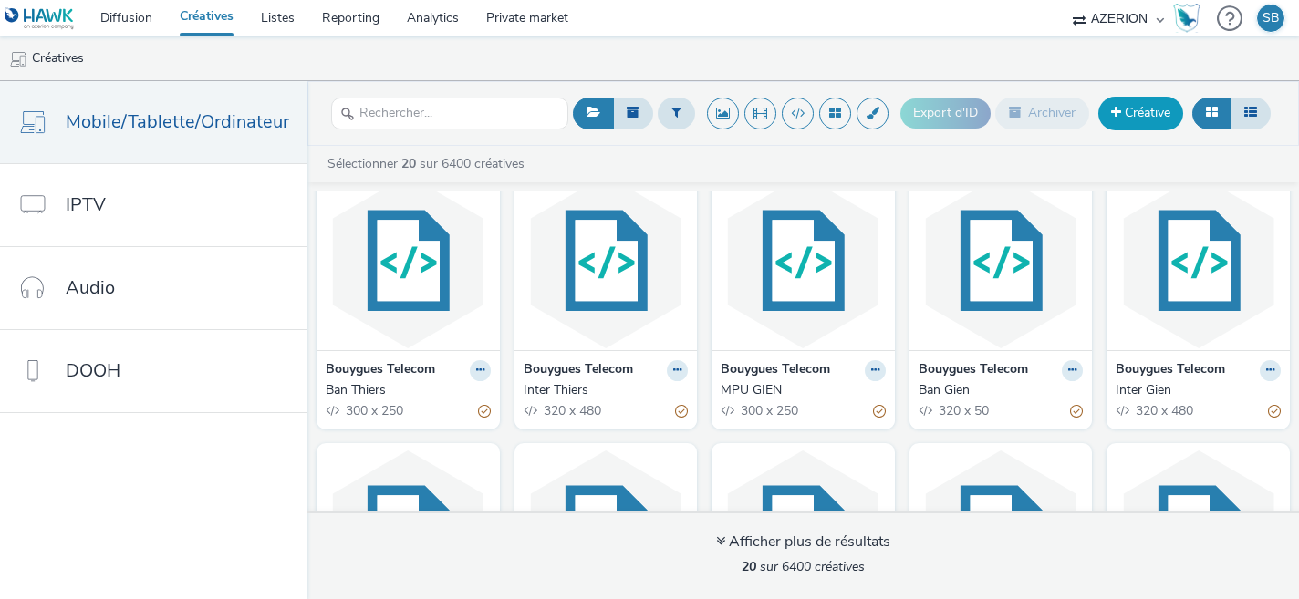
click at [1138, 106] on link "Créative" at bounding box center [1141, 113] width 85 height 33
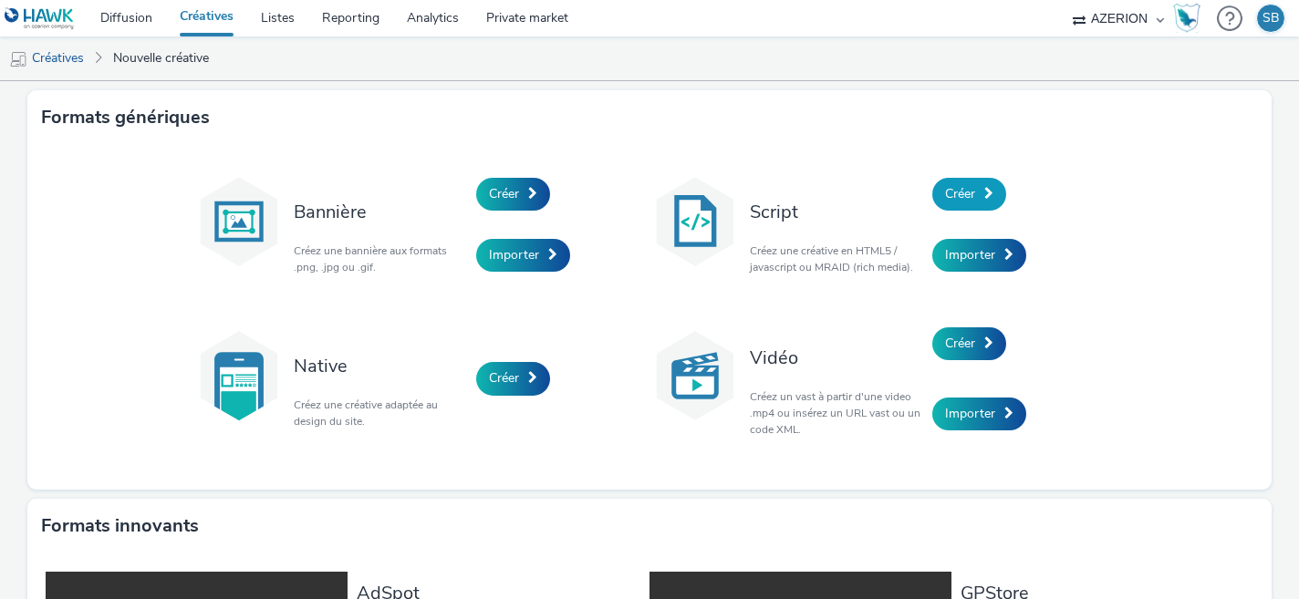
click at [973, 182] on link "Créer" at bounding box center [970, 194] width 74 height 33
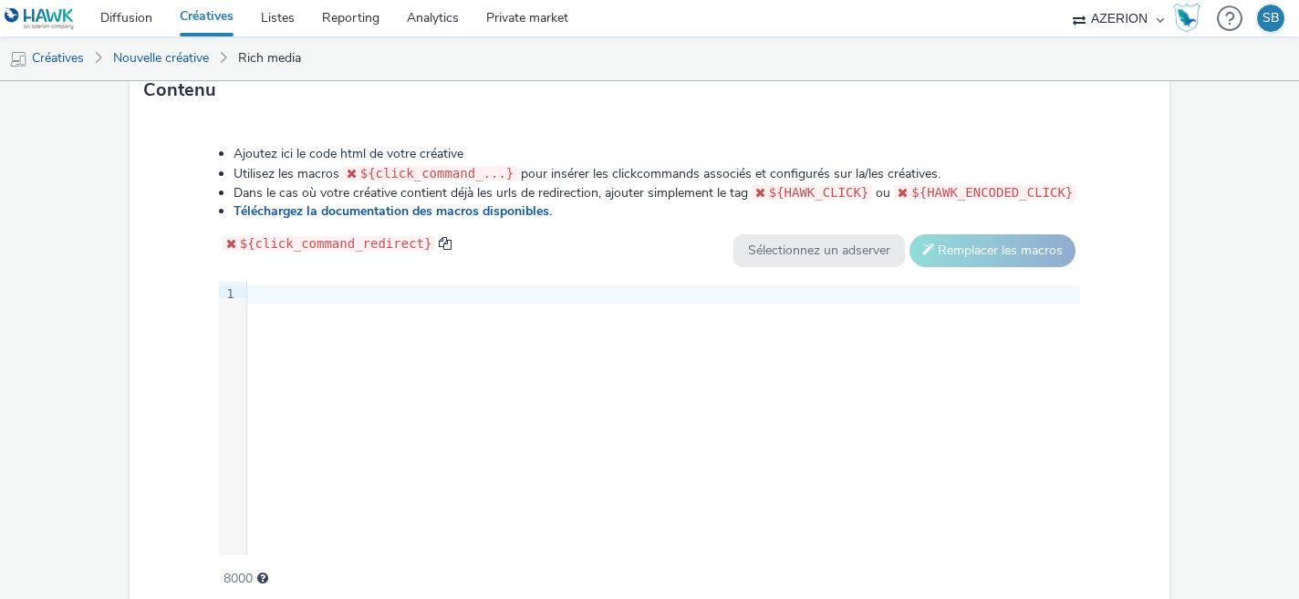
scroll to position [965, 0]
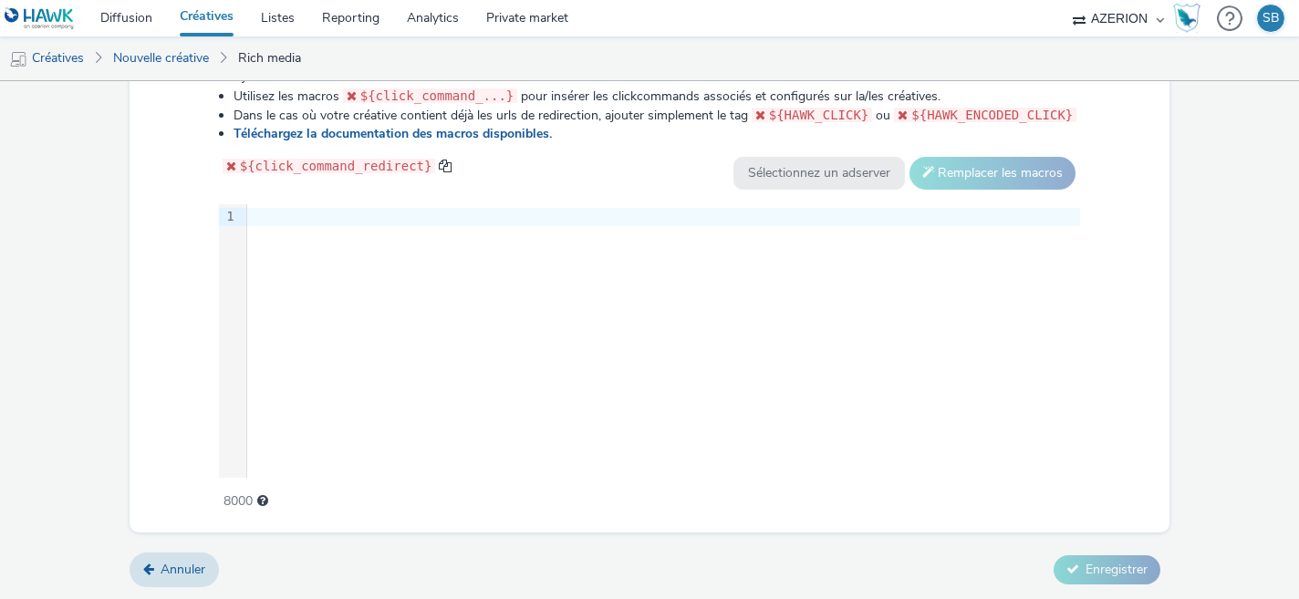
click at [348, 221] on div at bounding box center [663, 217] width 833 height 18
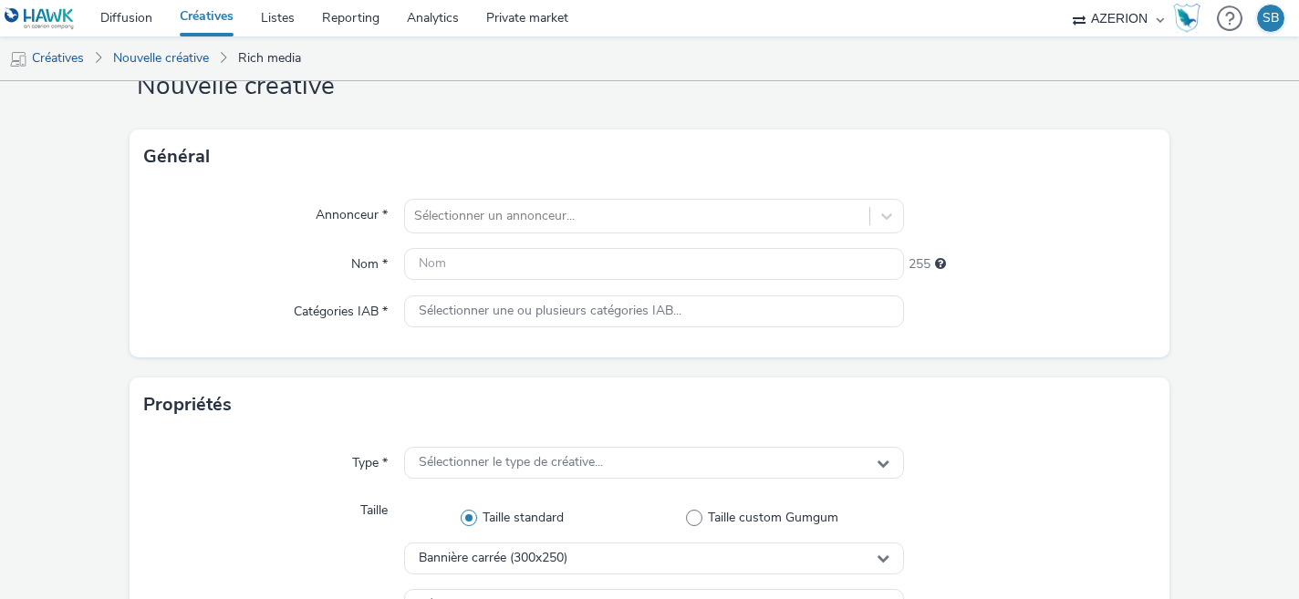
scroll to position [0, 0]
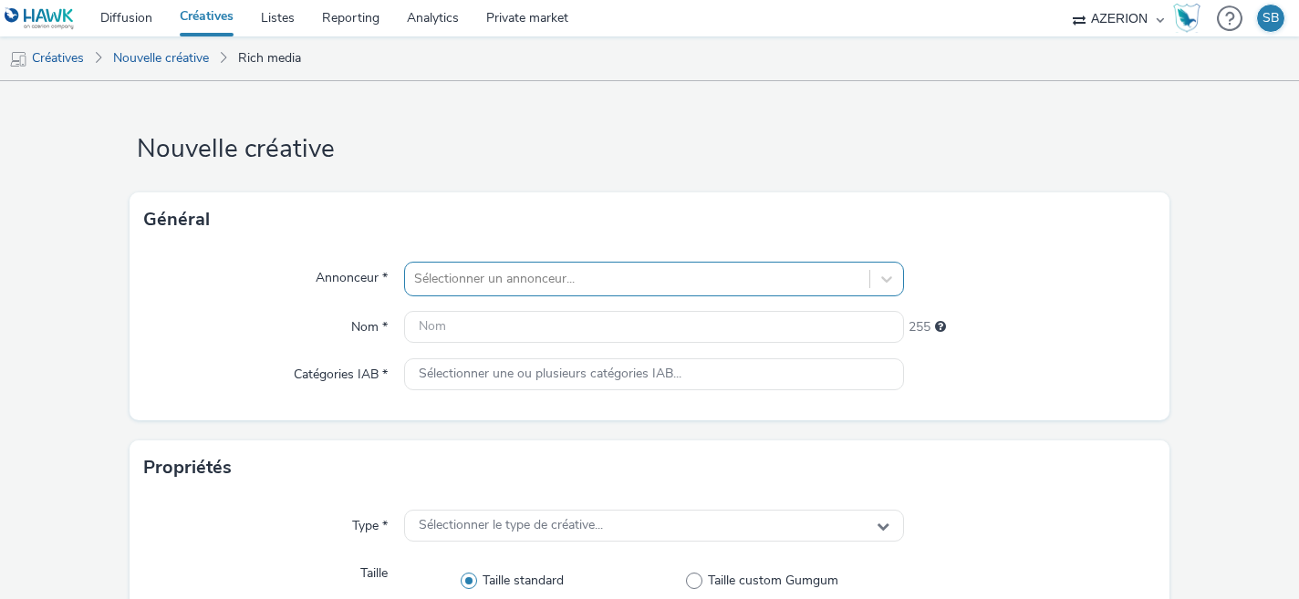
click at [467, 272] on div at bounding box center [637, 279] width 447 height 22
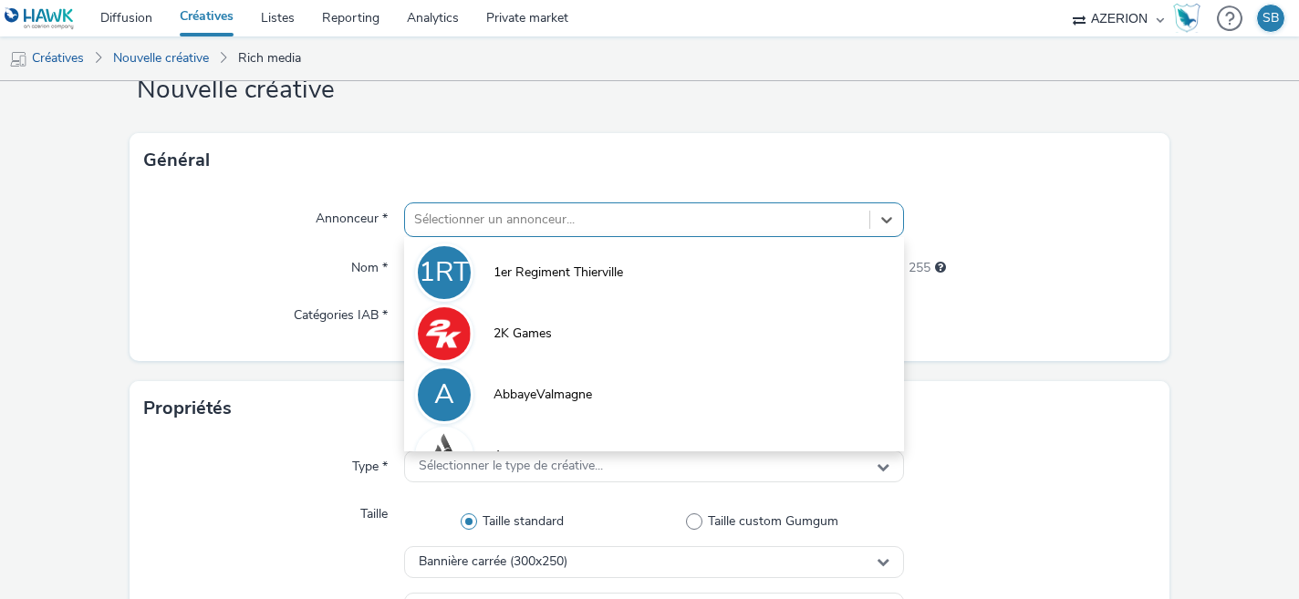
scroll to position [59, 0]
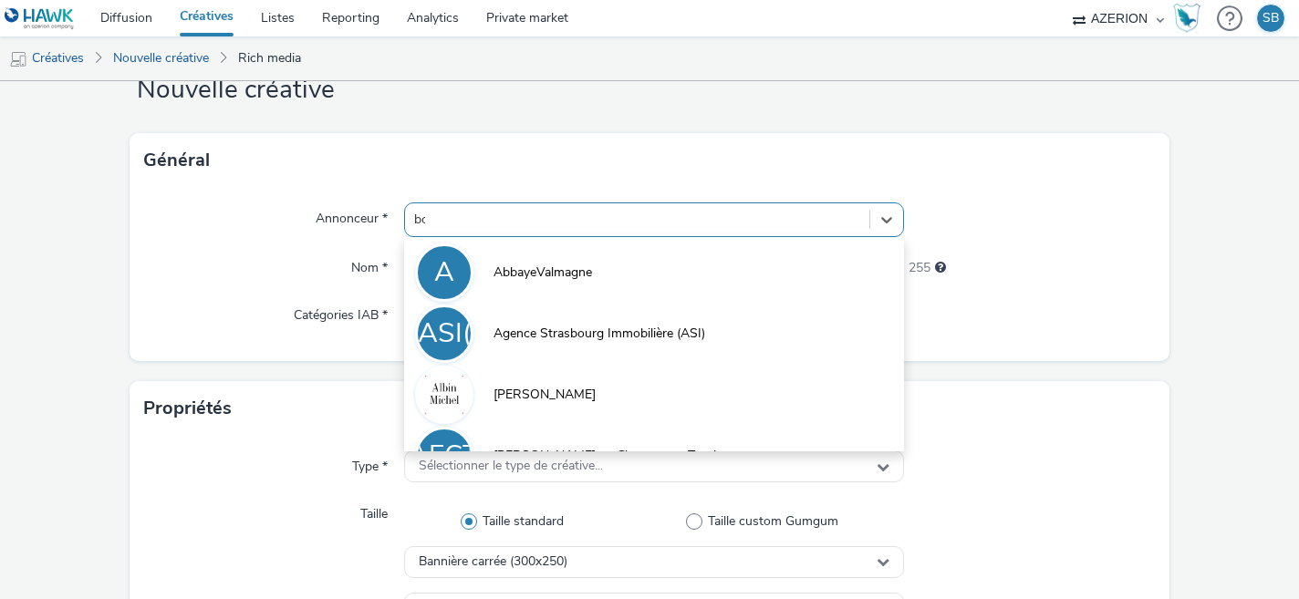
type input "bou"
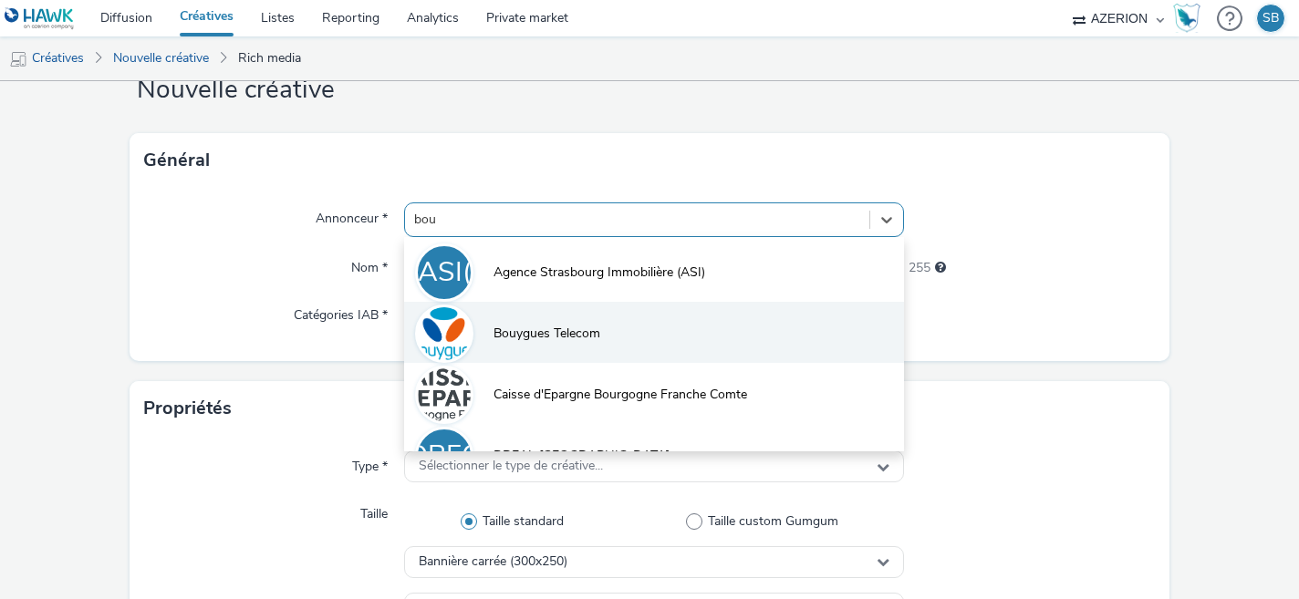
click at [506, 339] on span "Bouygues Telecom" at bounding box center [547, 334] width 107 height 18
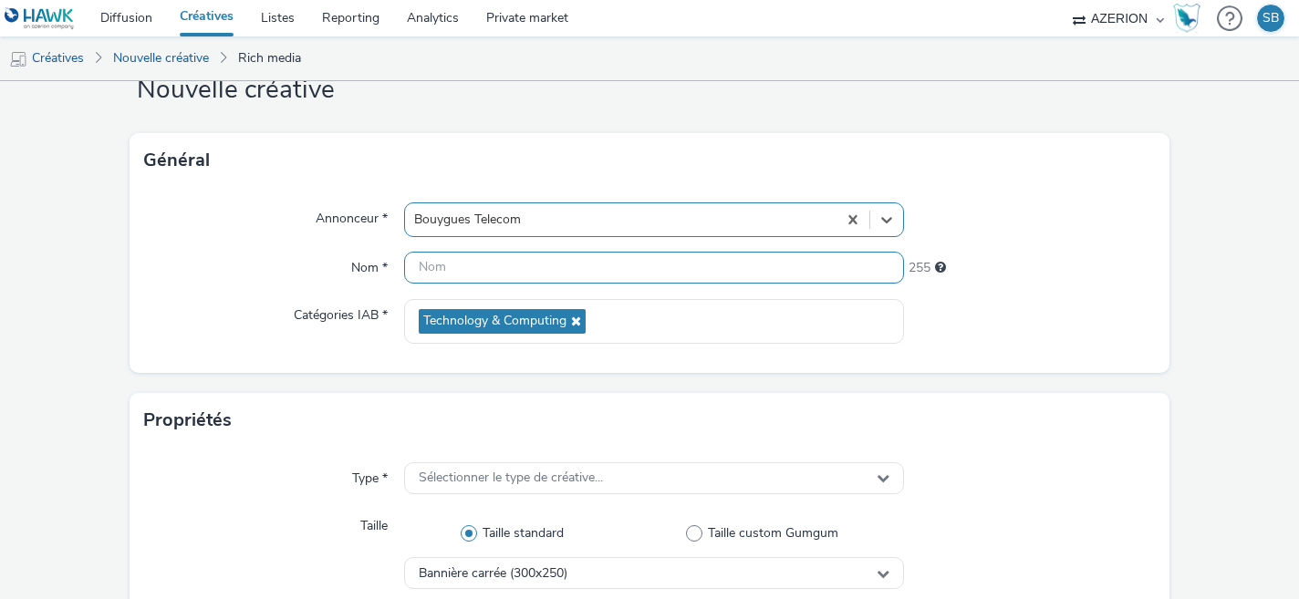
click at [494, 254] on input "text" at bounding box center [654, 268] width 501 height 32
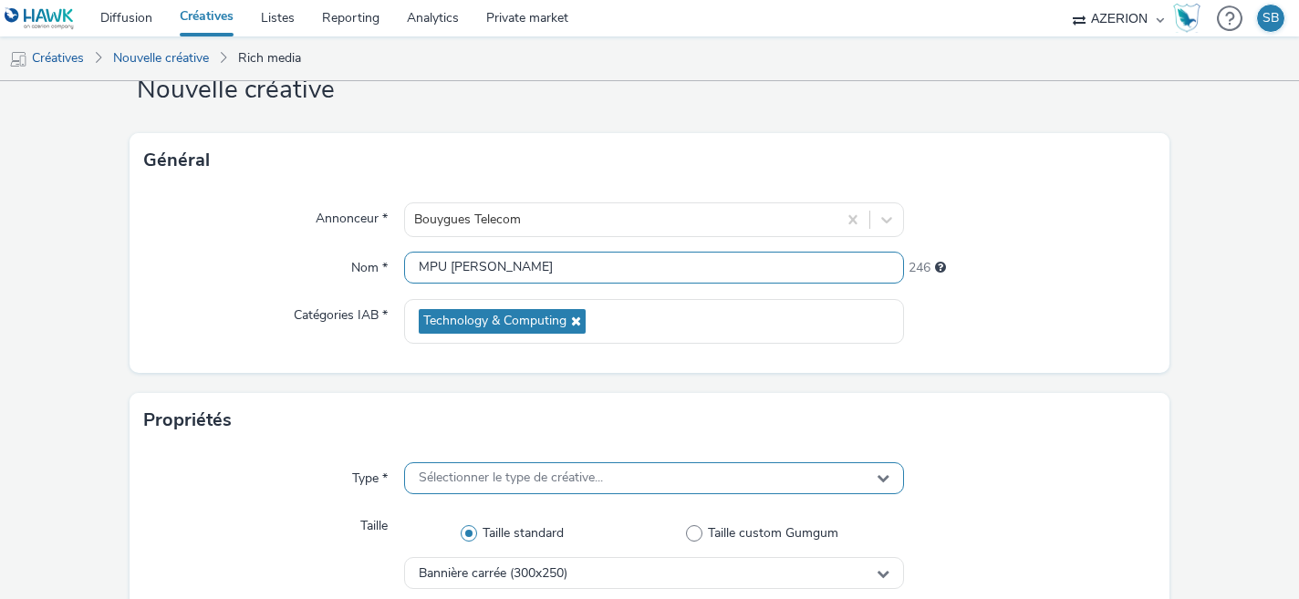
type input "MPU [PERSON_NAME]"
click at [507, 482] on span "Sélectionner le type de créative..." at bounding box center [511, 479] width 184 height 16
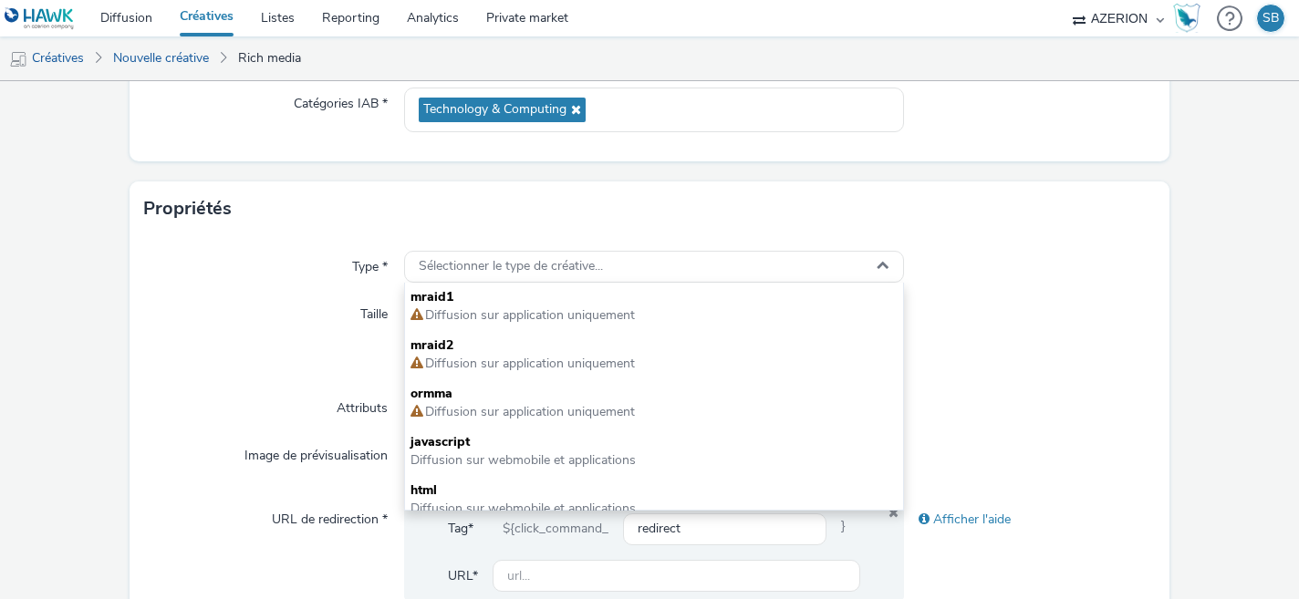
scroll to position [402, 0]
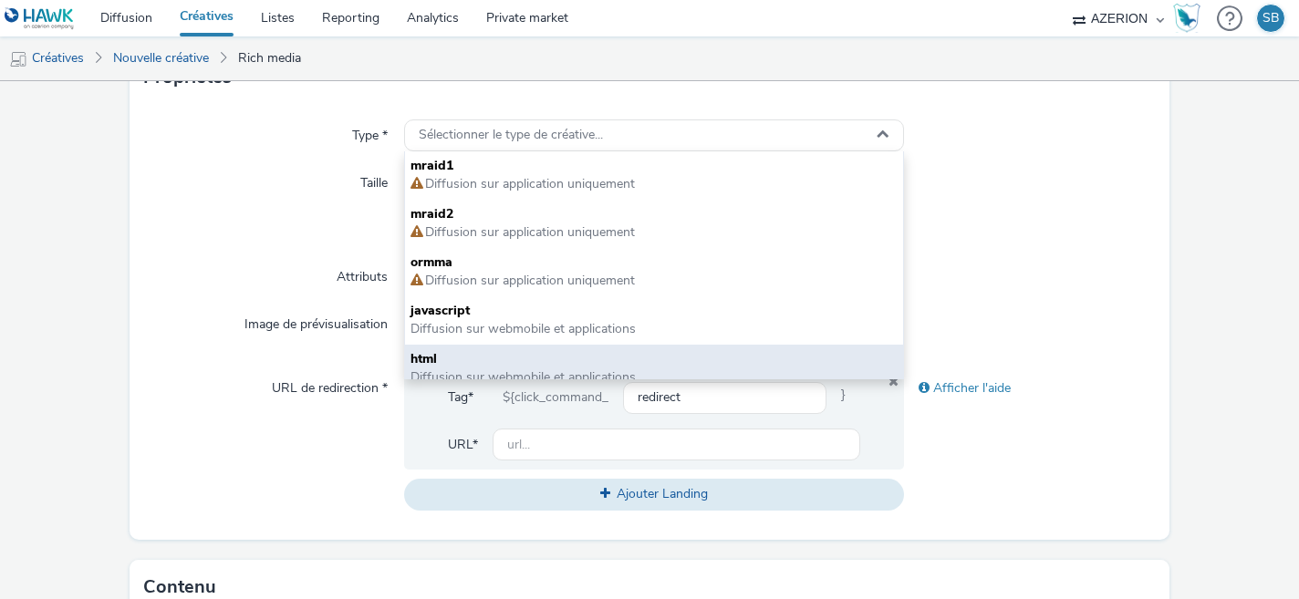
click at [491, 351] on span "html" at bounding box center [655, 359] width 488 height 18
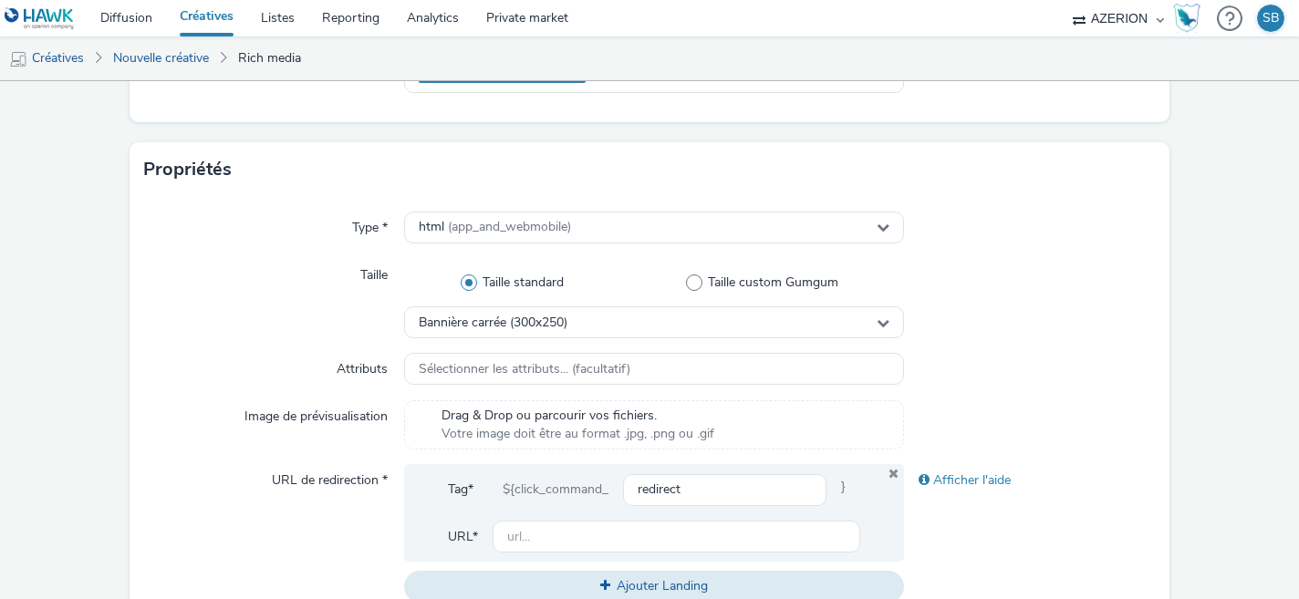
scroll to position [312, 0]
click at [532, 524] on input "text" at bounding box center [677, 535] width 369 height 32
paste input "[URL][DOMAIN_NAME]"
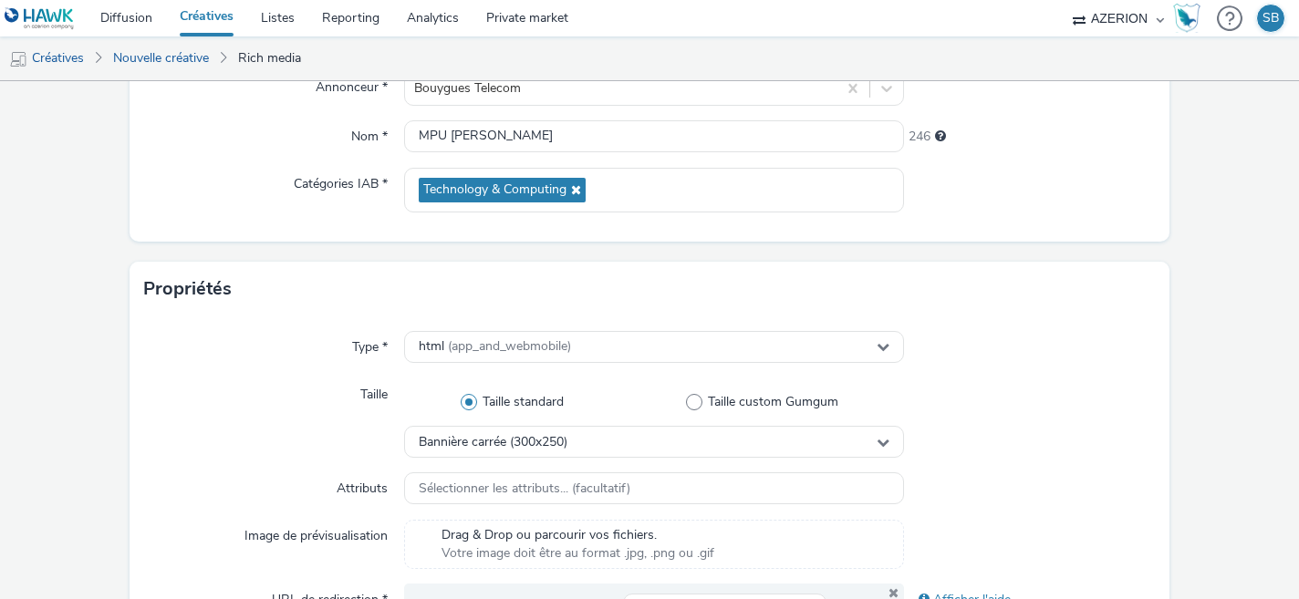
scroll to position [0, 0]
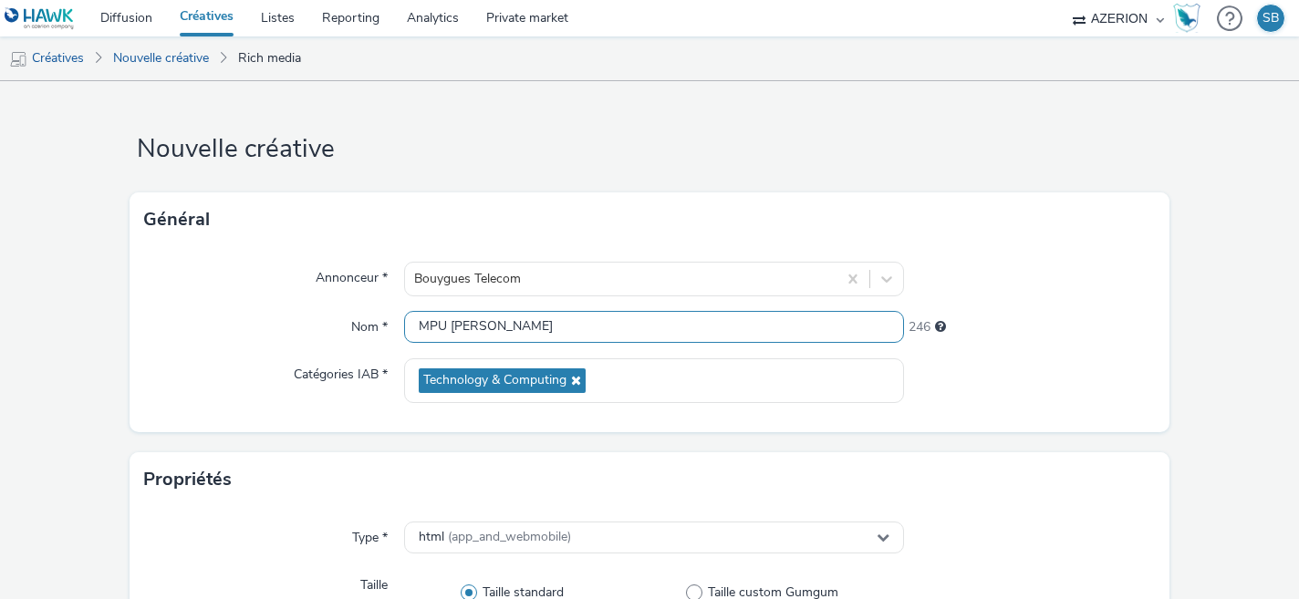
type input "[URL][DOMAIN_NAME]"
click at [465, 323] on input "MPU [PERSON_NAME]" at bounding box center [654, 327] width 501 height 32
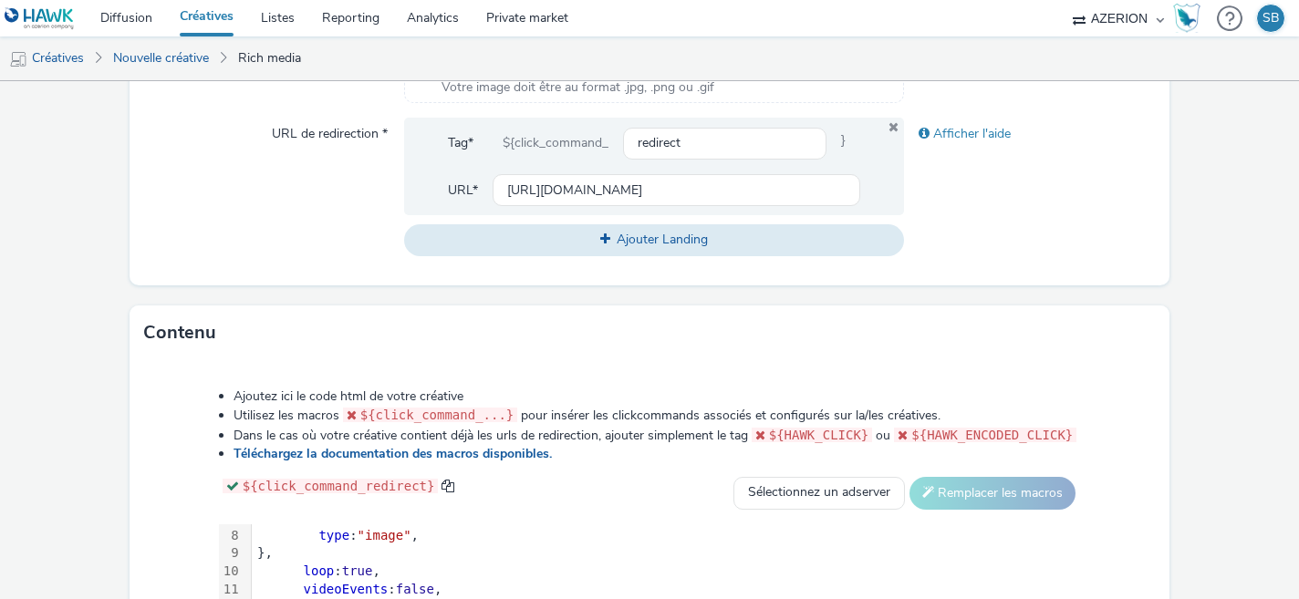
scroll to position [976, 0]
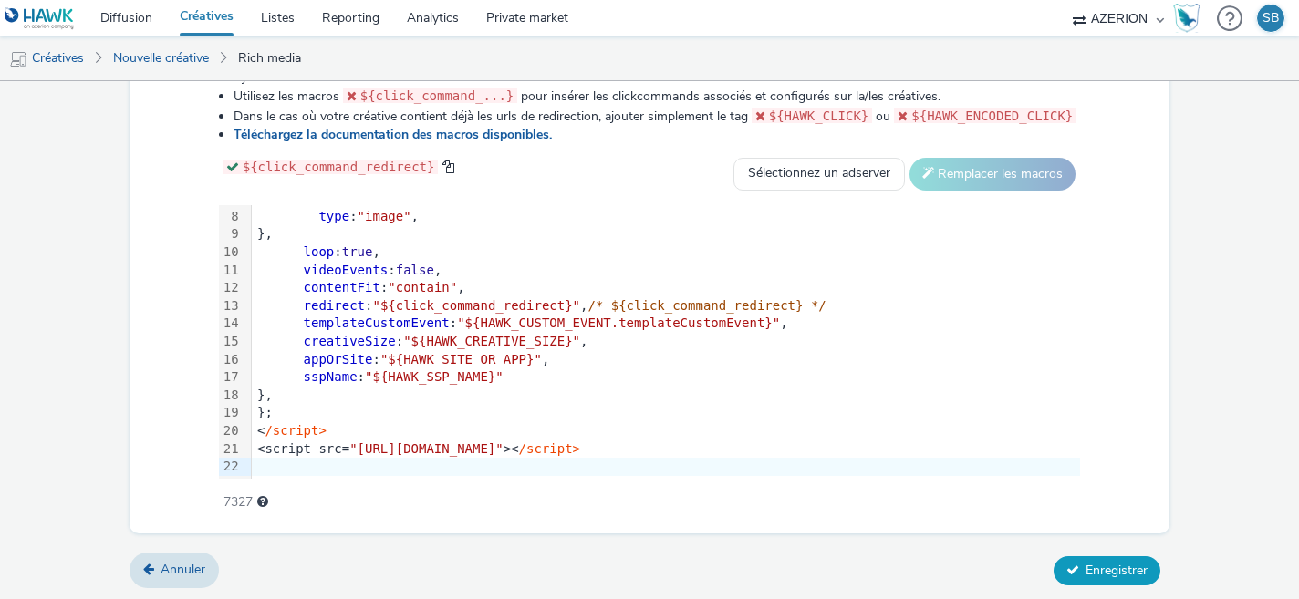
type input "MPU Thierss"
click at [1084, 566] on button "Enregistrer" at bounding box center [1107, 571] width 107 height 29
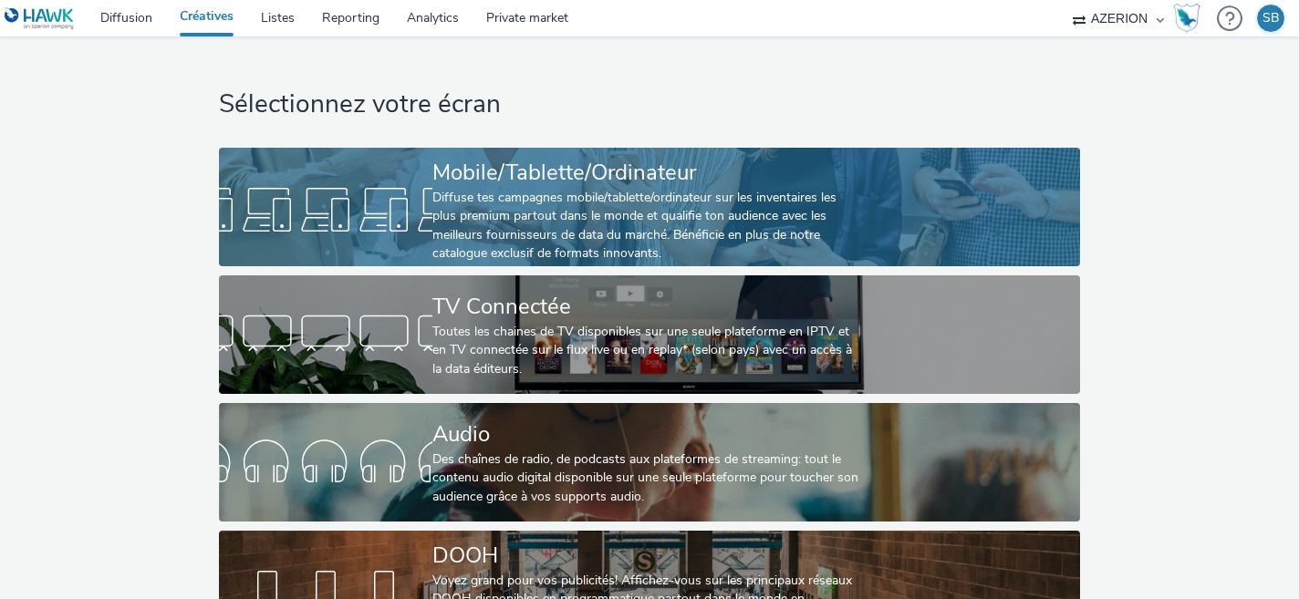
click at [425, 205] on div at bounding box center [326, 210] width 214 height 58
